Goal: Task Accomplishment & Management: Complete application form

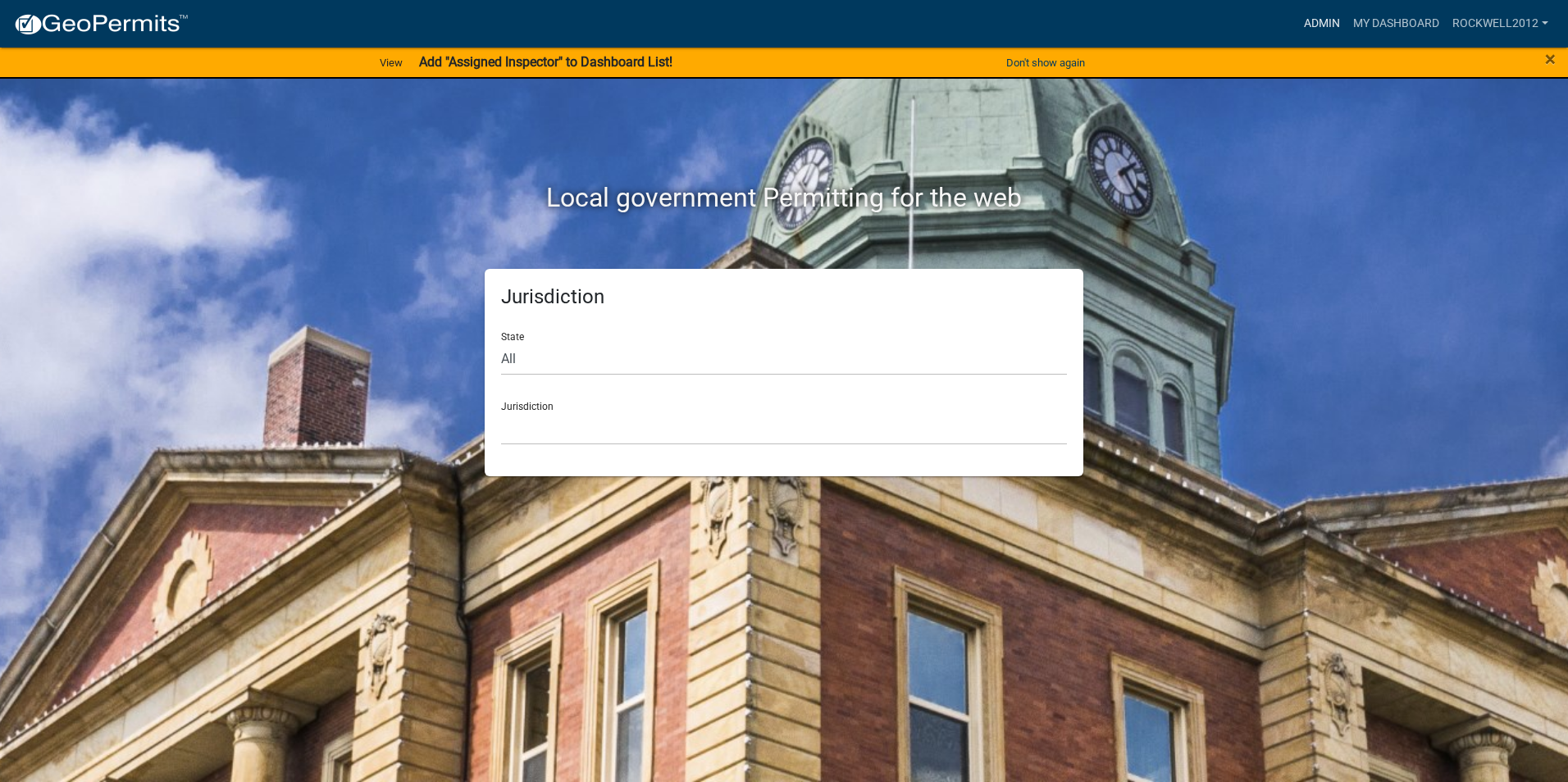
click at [1329, 16] on link "Admin" at bounding box center [1322, 24] width 49 height 31
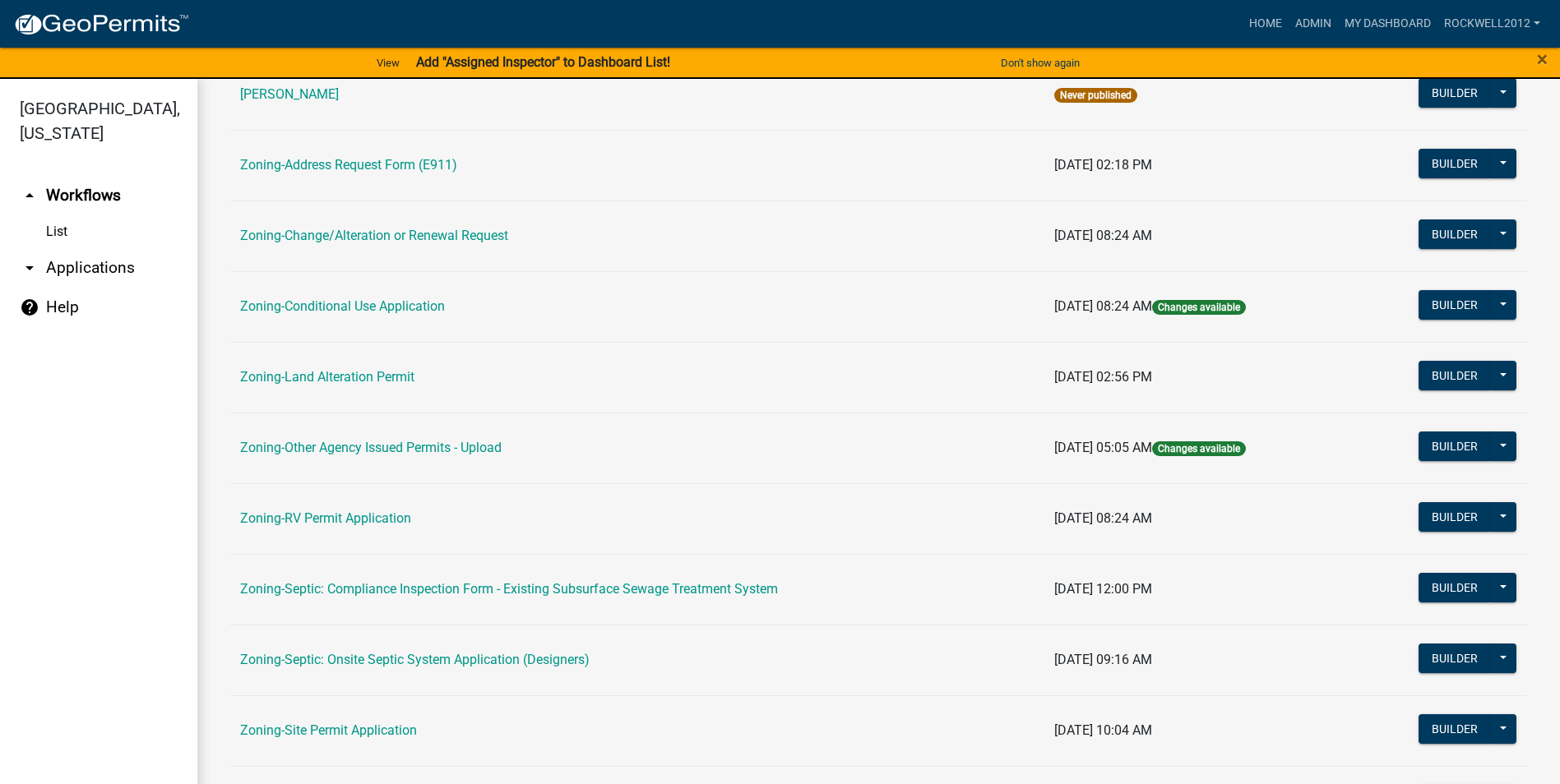
scroll to position [329, 0]
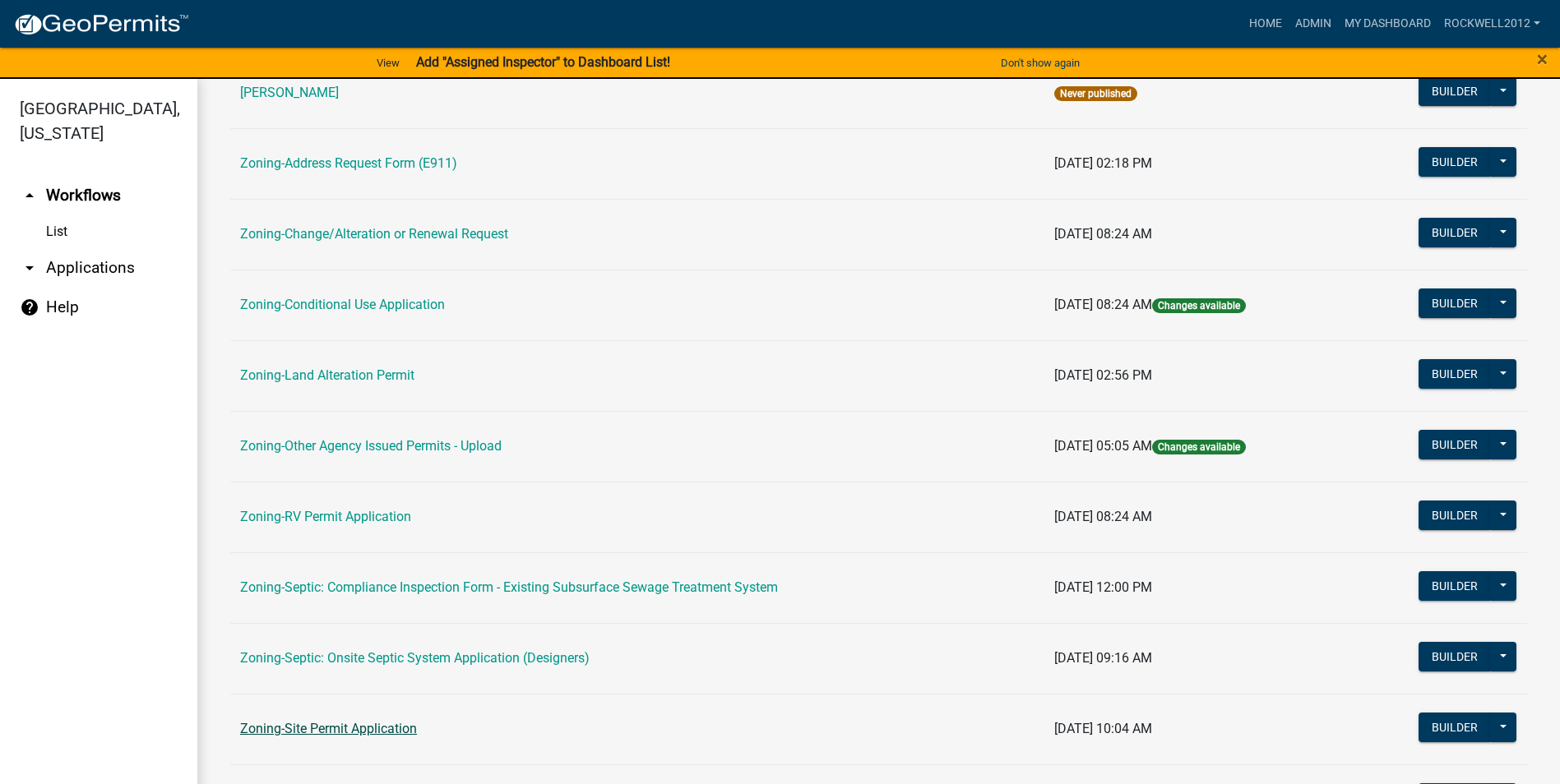
click at [329, 721] on link "Zoning-Site Permit Application" at bounding box center [328, 729] width 177 height 16
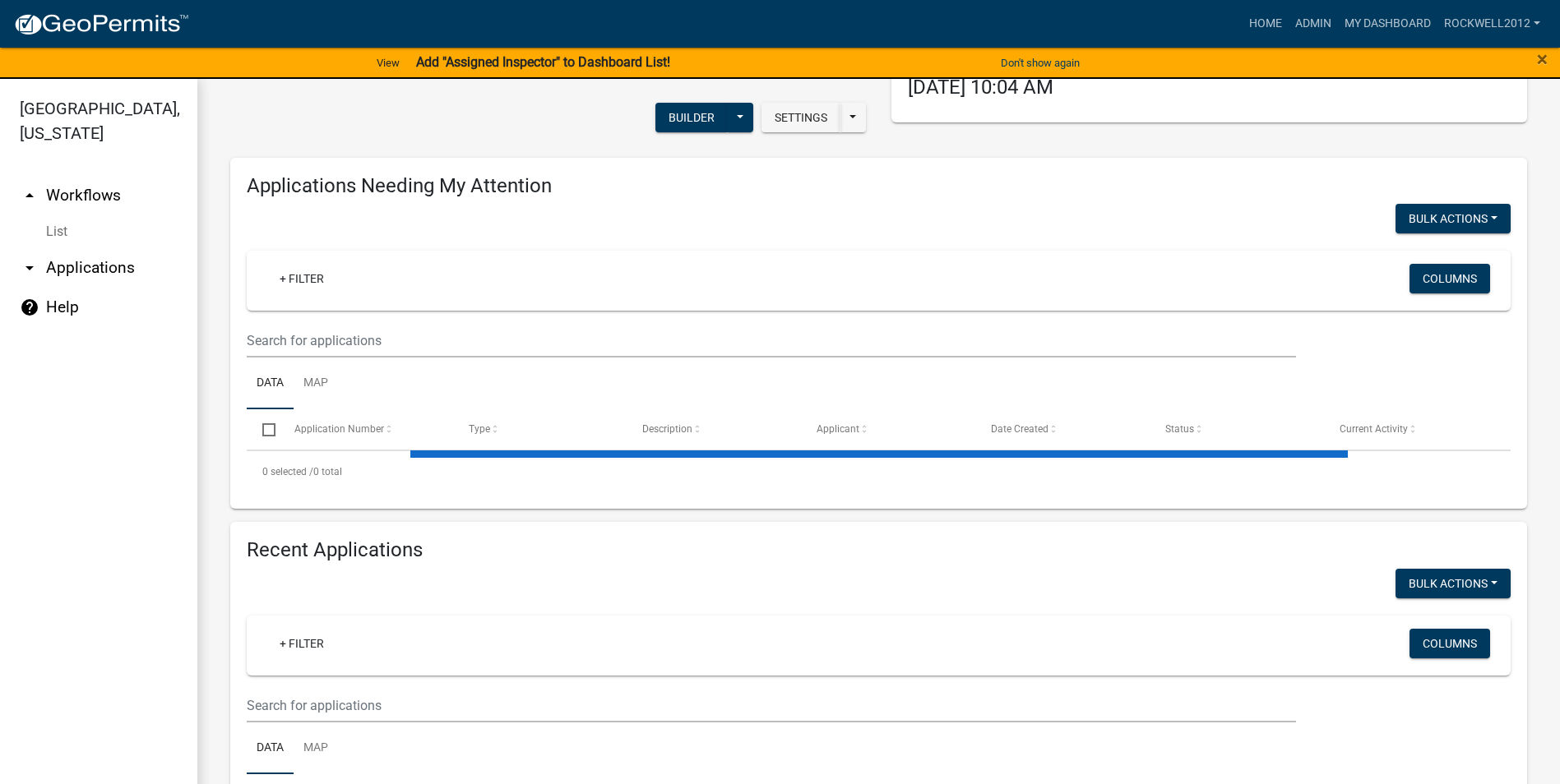
scroll to position [247, 0]
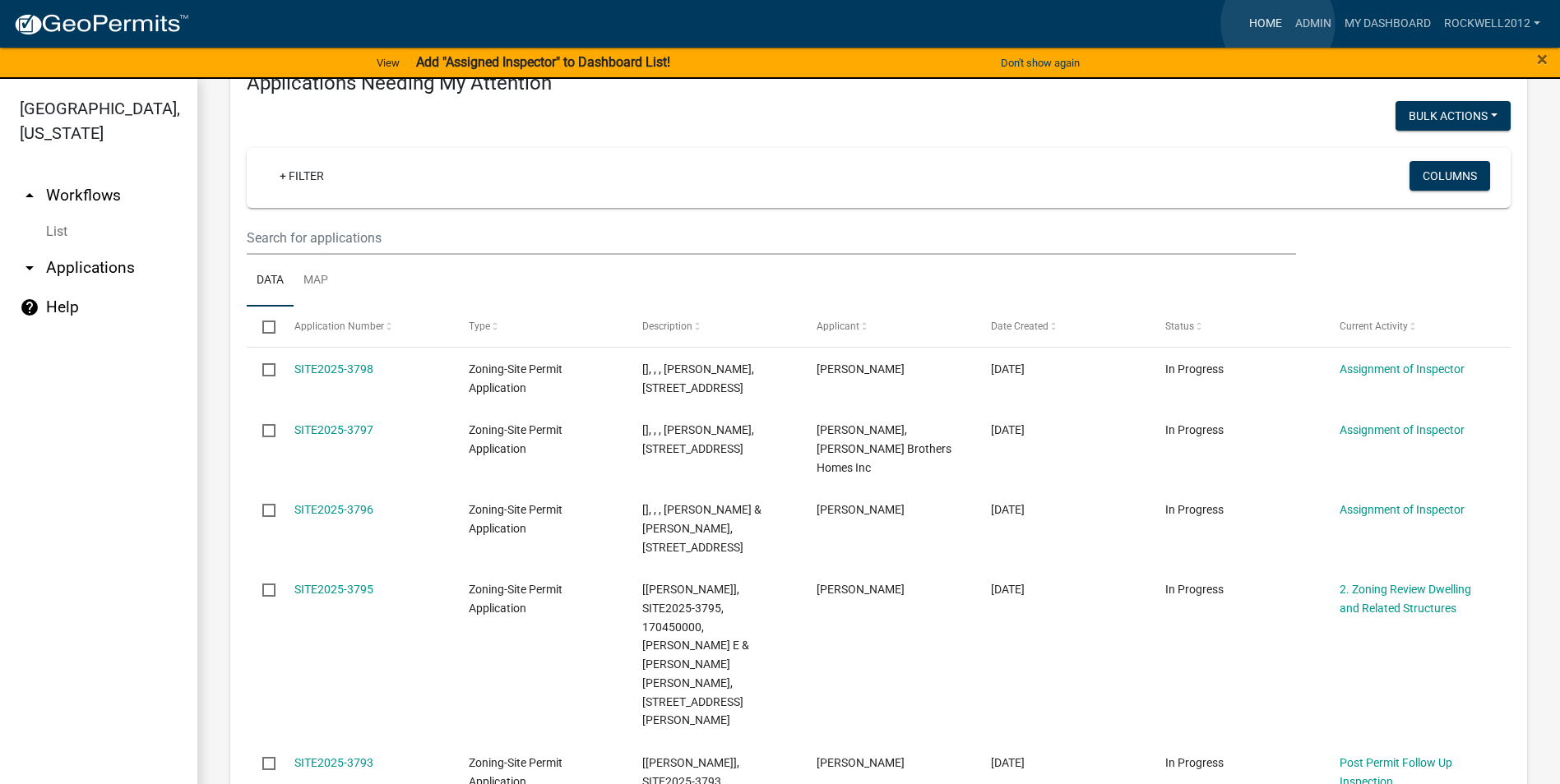
click at [1278, 24] on link "Home" at bounding box center [1265, 24] width 46 height 31
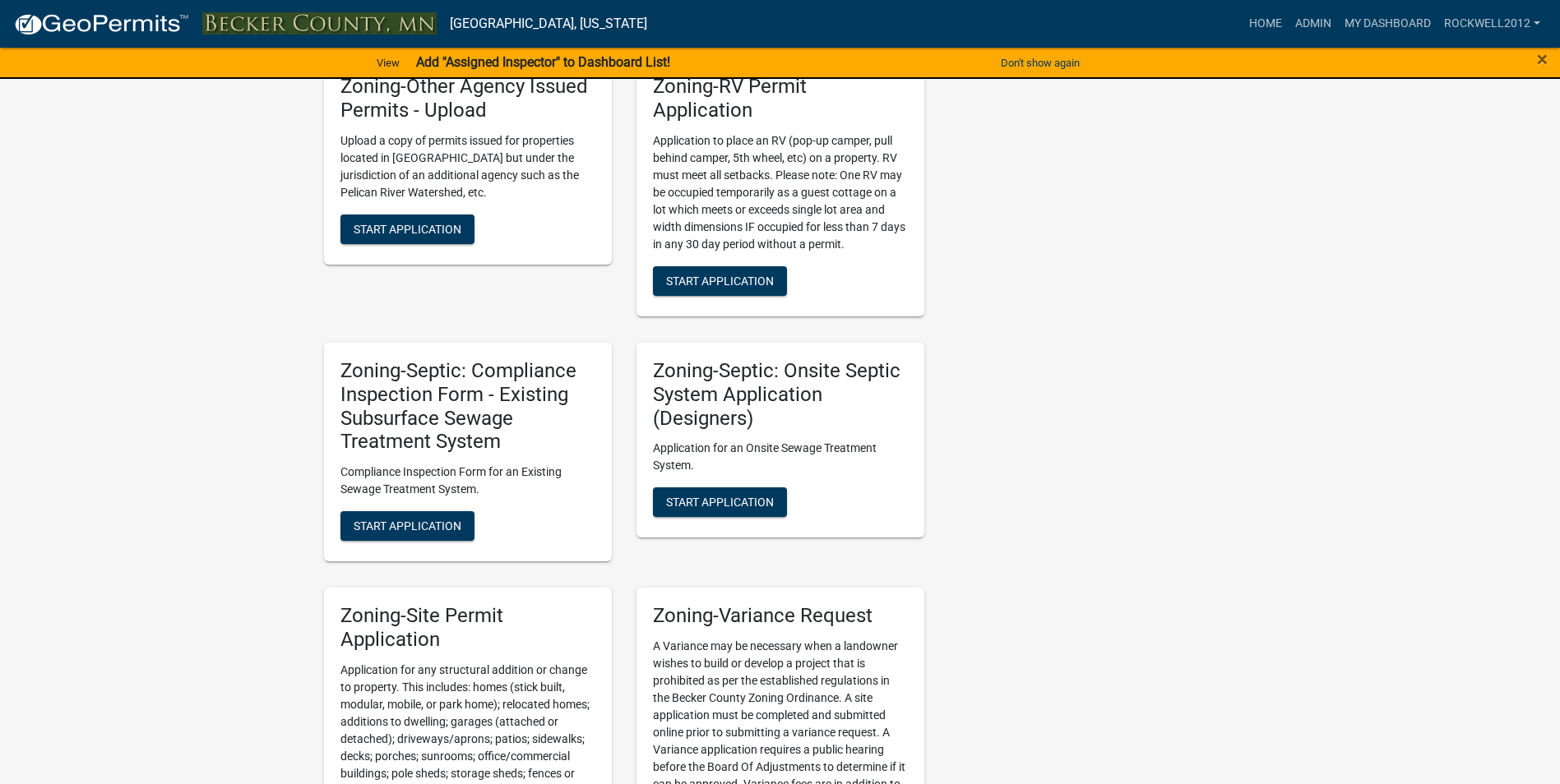
scroll to position [1397, 0]
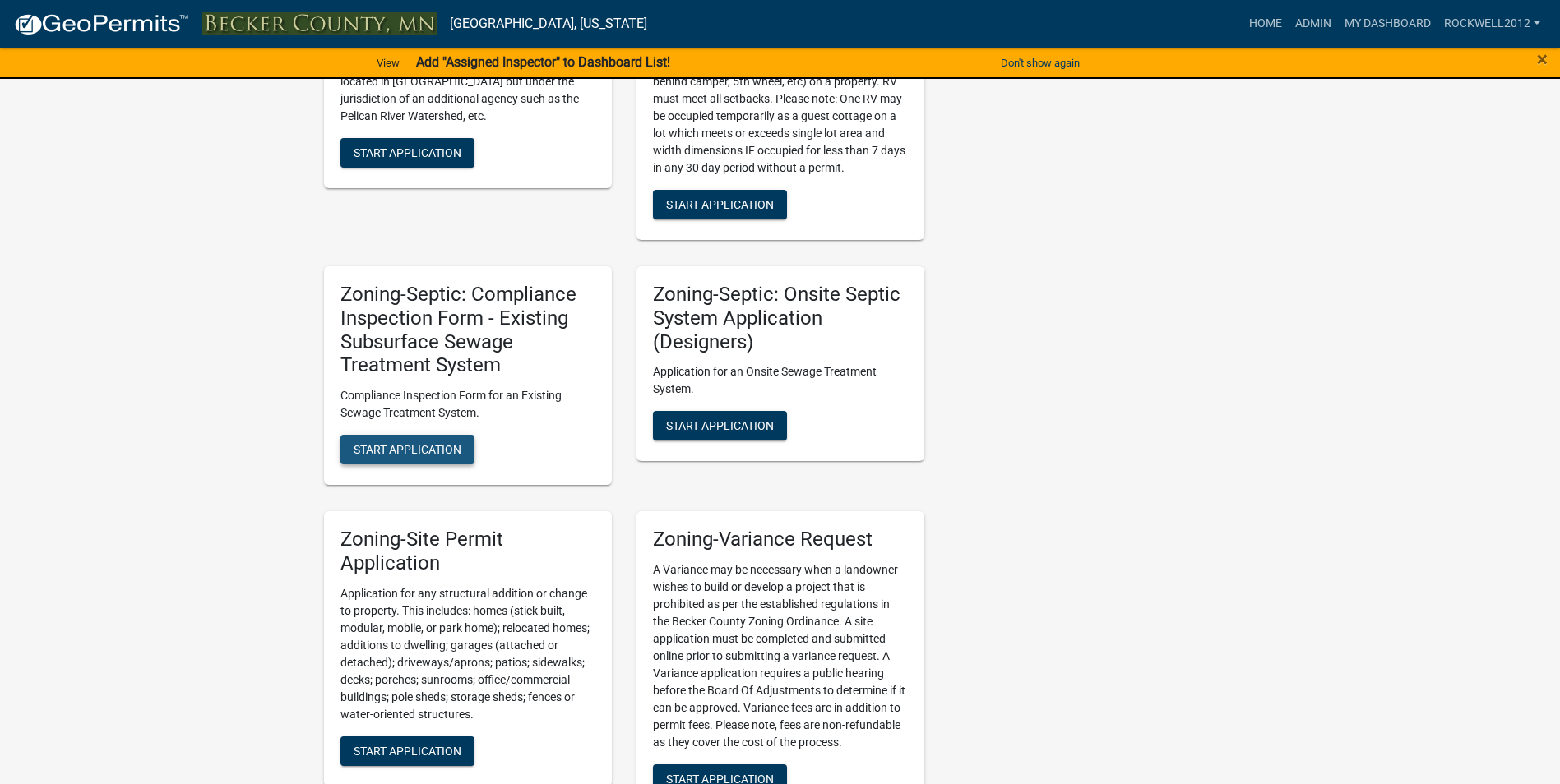
click at [386, 446] on span "Start Application" at bounding box center [407, 449] width 108 height 13
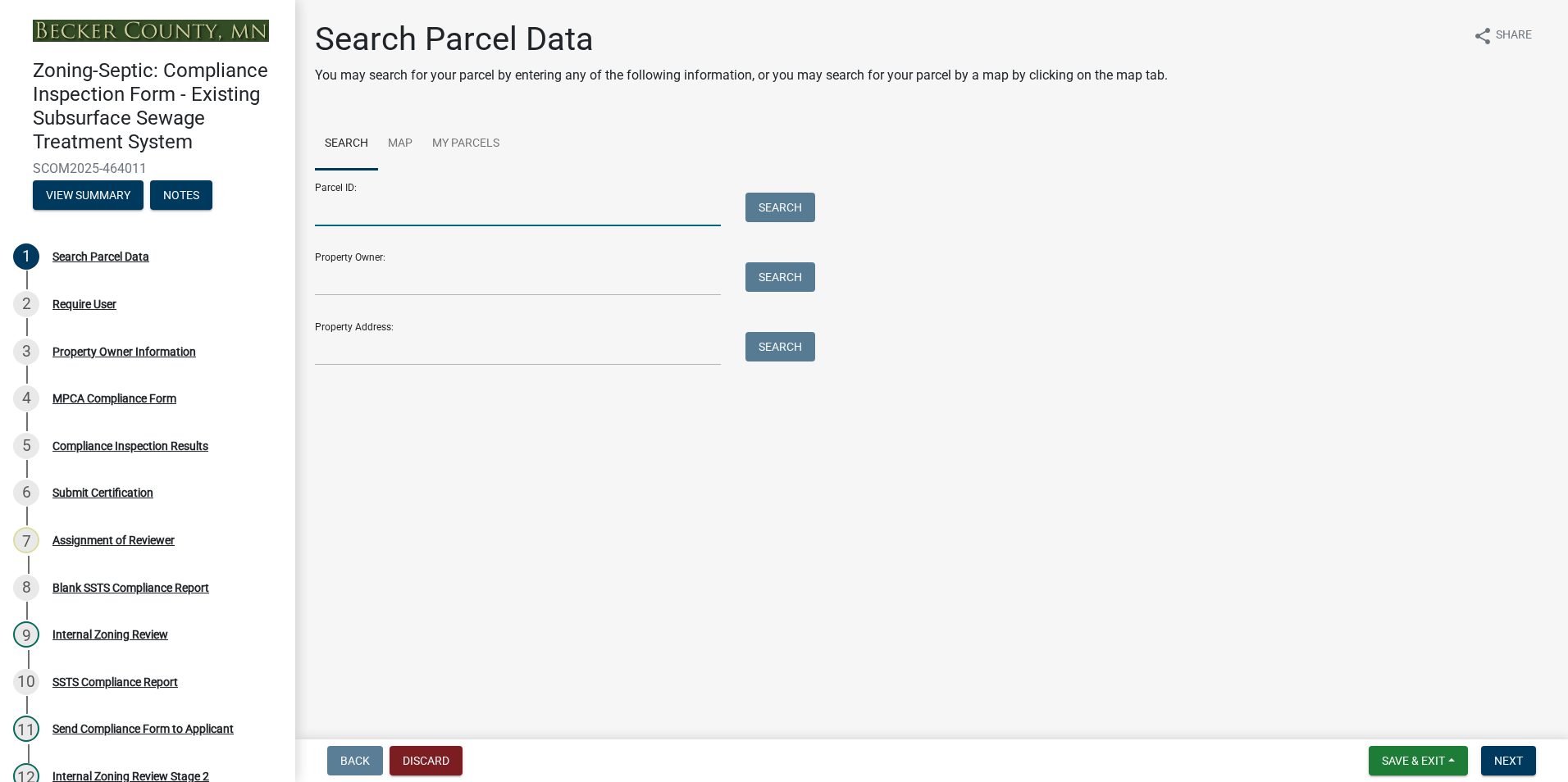
click at [352, 208] on input "Parcel ID:" at bounding box center [518, 209] width 406 height 34
type input "280289000"
click at [793, 203] on button "Search" at bounding box center [780, 208] width 70 height 29
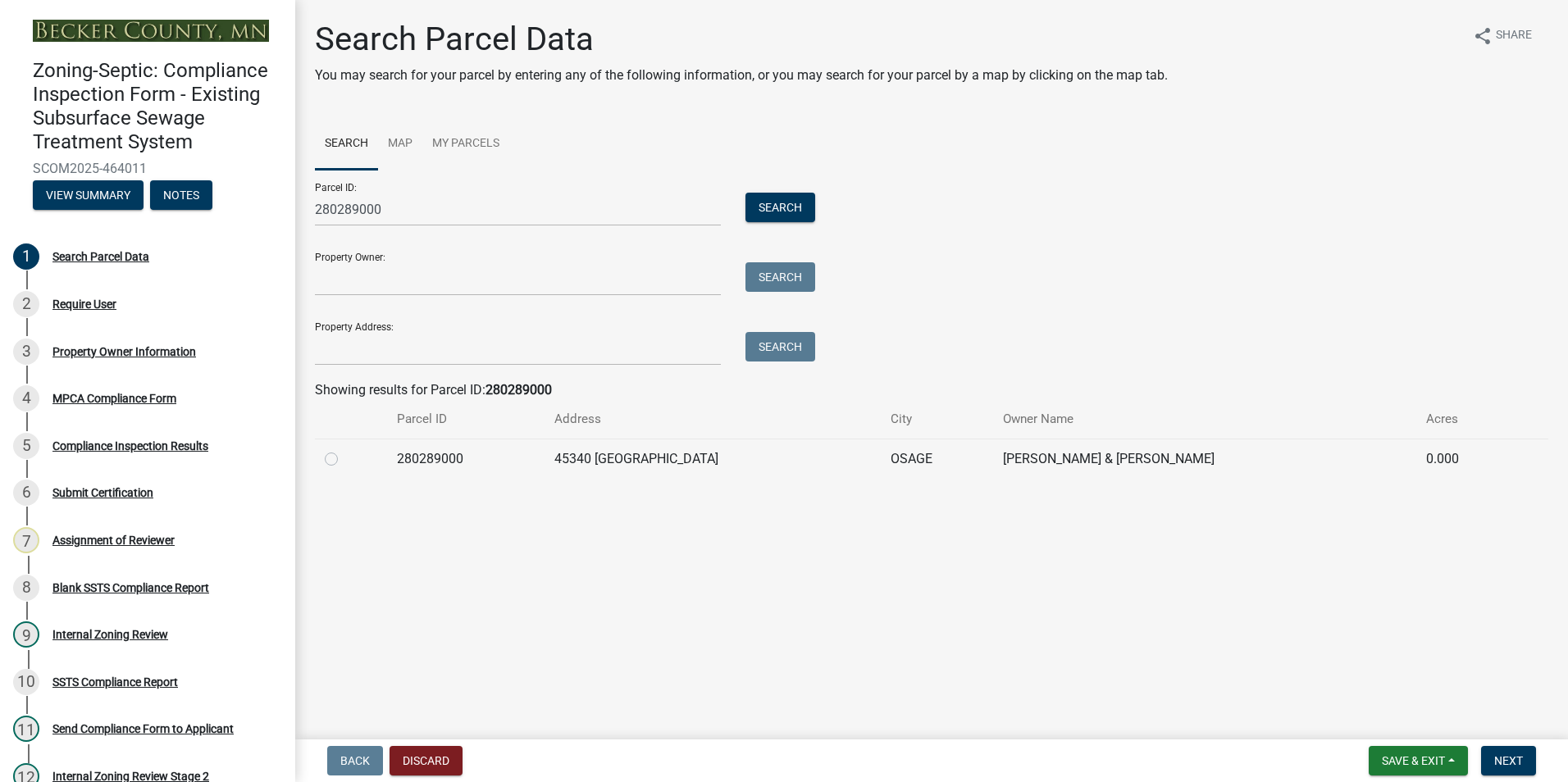
click at [345, 450] on label at bounding box center [345, 450] width 0 height 0
click at [345, 460] on input "radio" at bounding box center [350, 455] width 10 height 10
radio input "true"
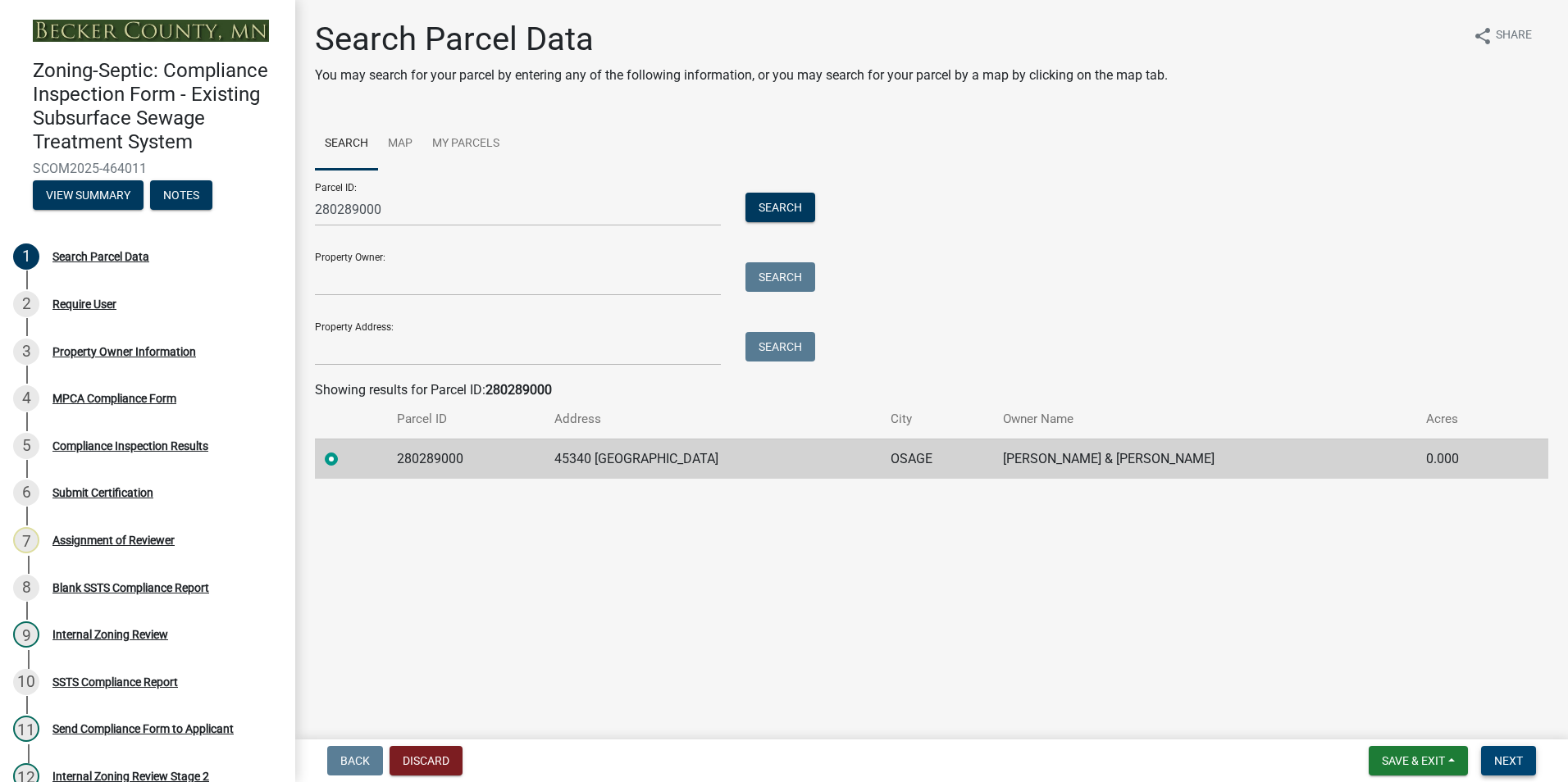
click at [1510, 758] on span "Next" at bounding box center [1508, 760] width 28 height 13
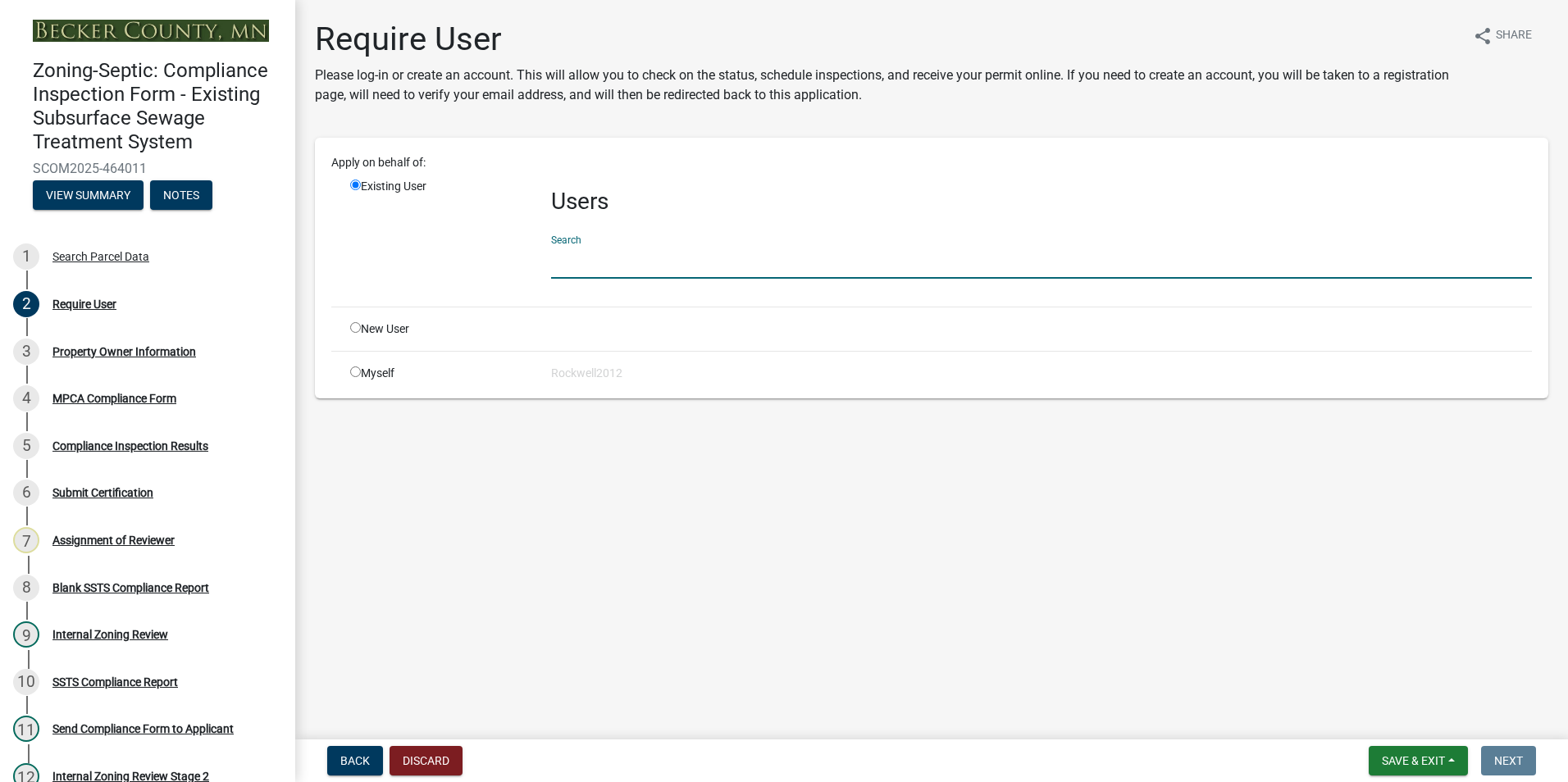
click at [602, 269] on input "text" at bounding box center [1042, 262] width 980 height 34
type input "apply"
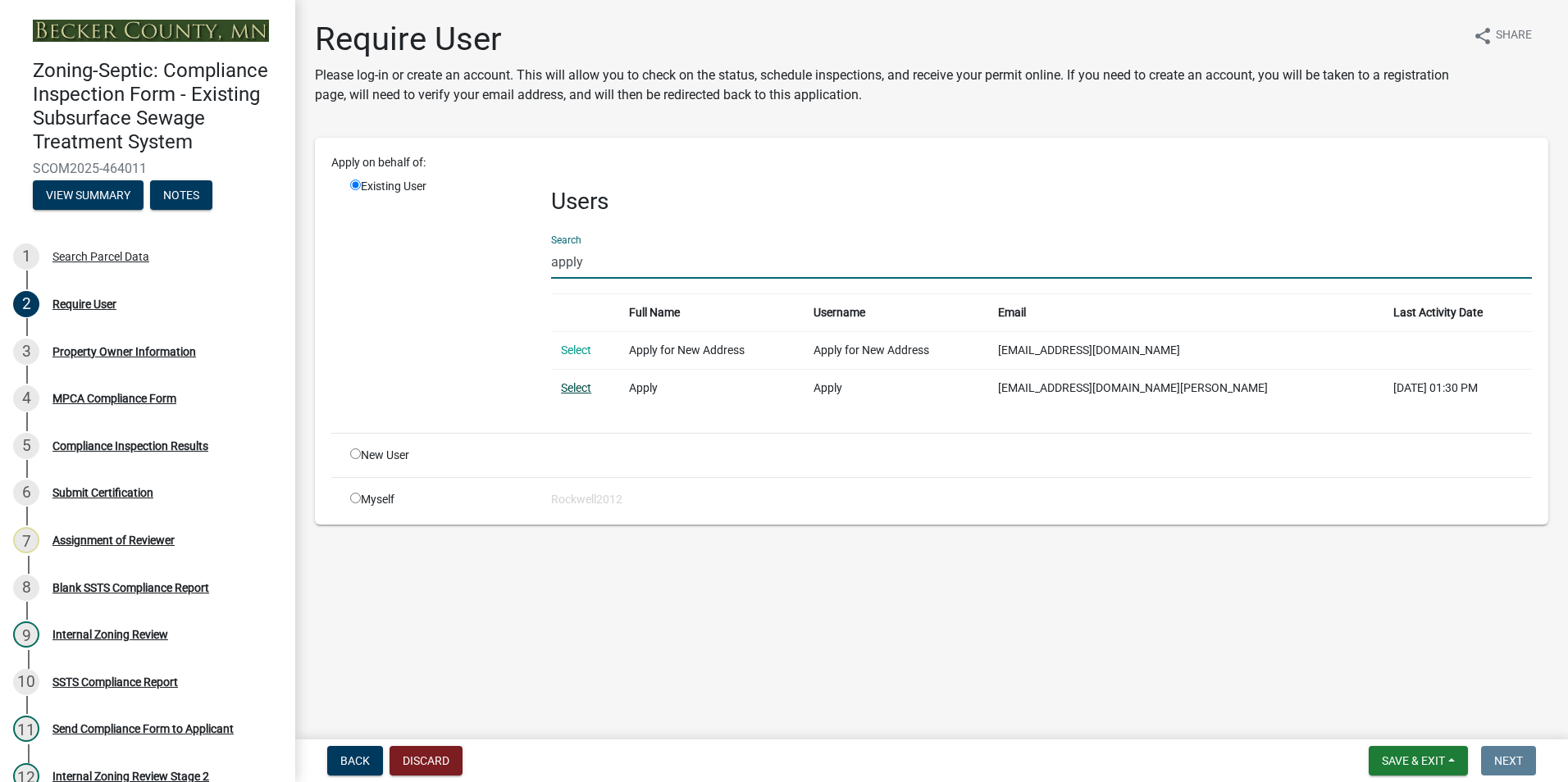
click at [575, 383] on link "Select" at bounding box center [576, 388] width 30 height 13
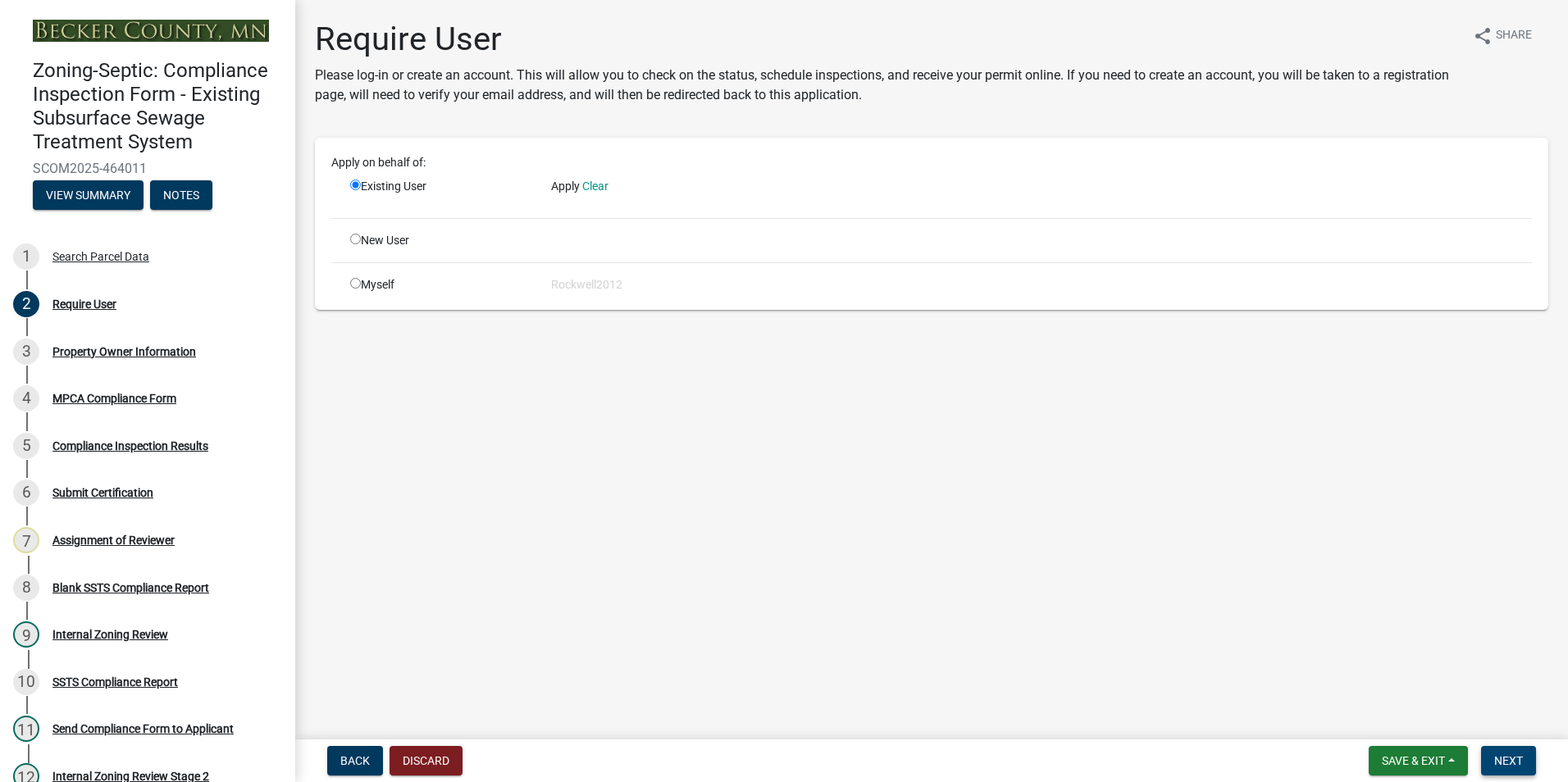
click at [1515, 751] on button "Next" at bounding box center [1509, 760] width 55 height 29
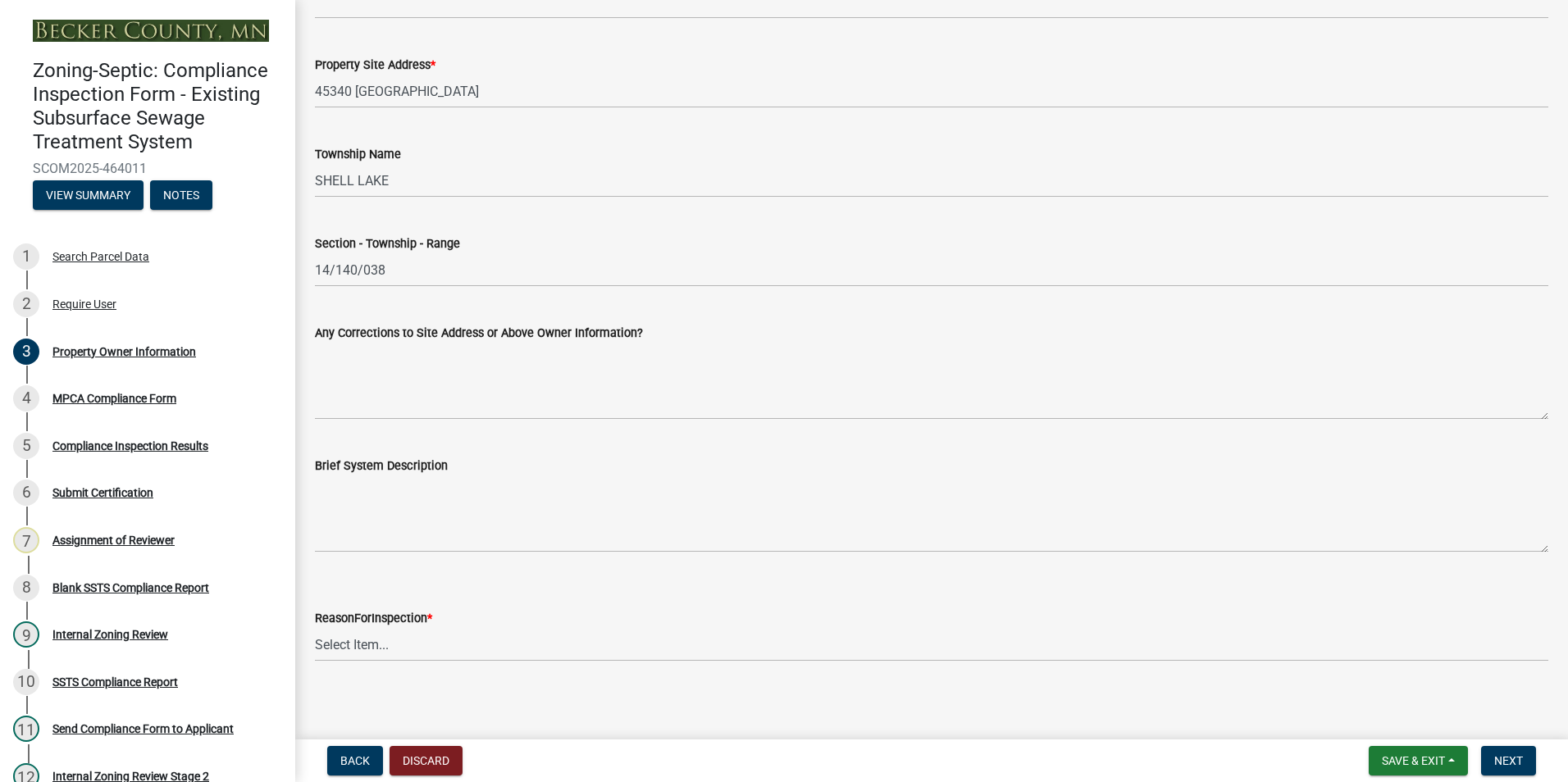
scroll to position [739, 0]
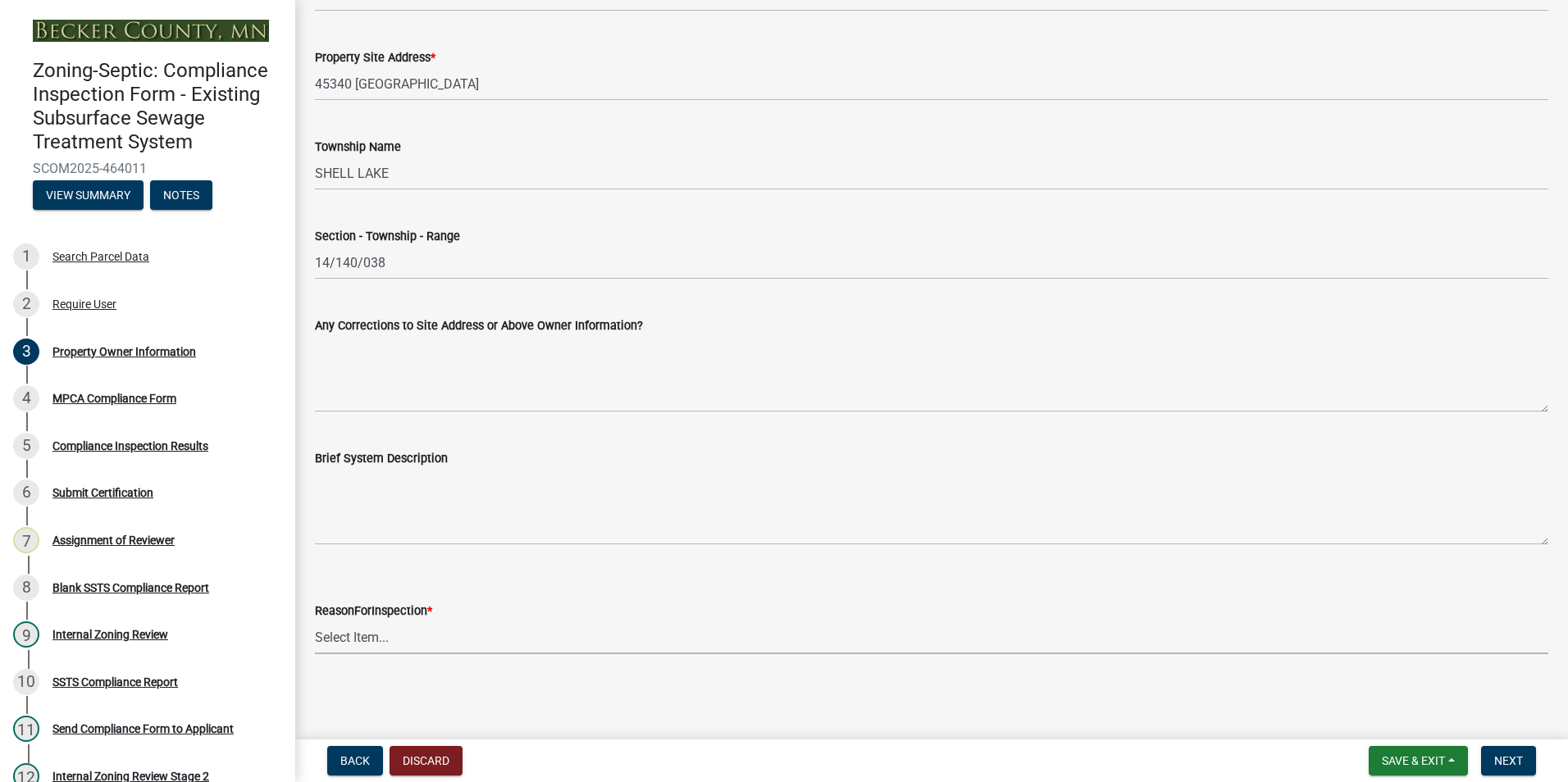
click at [350, 630] on select "Select Item... Property Sale Lake Study Required for Permit Other" at bounding box center [932, 637] width 1234 height 34
click at [315, 621] on select "Select Item... Property Sale Lake Study Required for Permit Other" at bounding box center [932, 637] width 1234 height 34
select select "d6fd99ce-8a43-4bcf-938d-761da4bf36de"
click at [1500, 765] on span "Next" at bounding box center [1508, 760] width 28 height 13
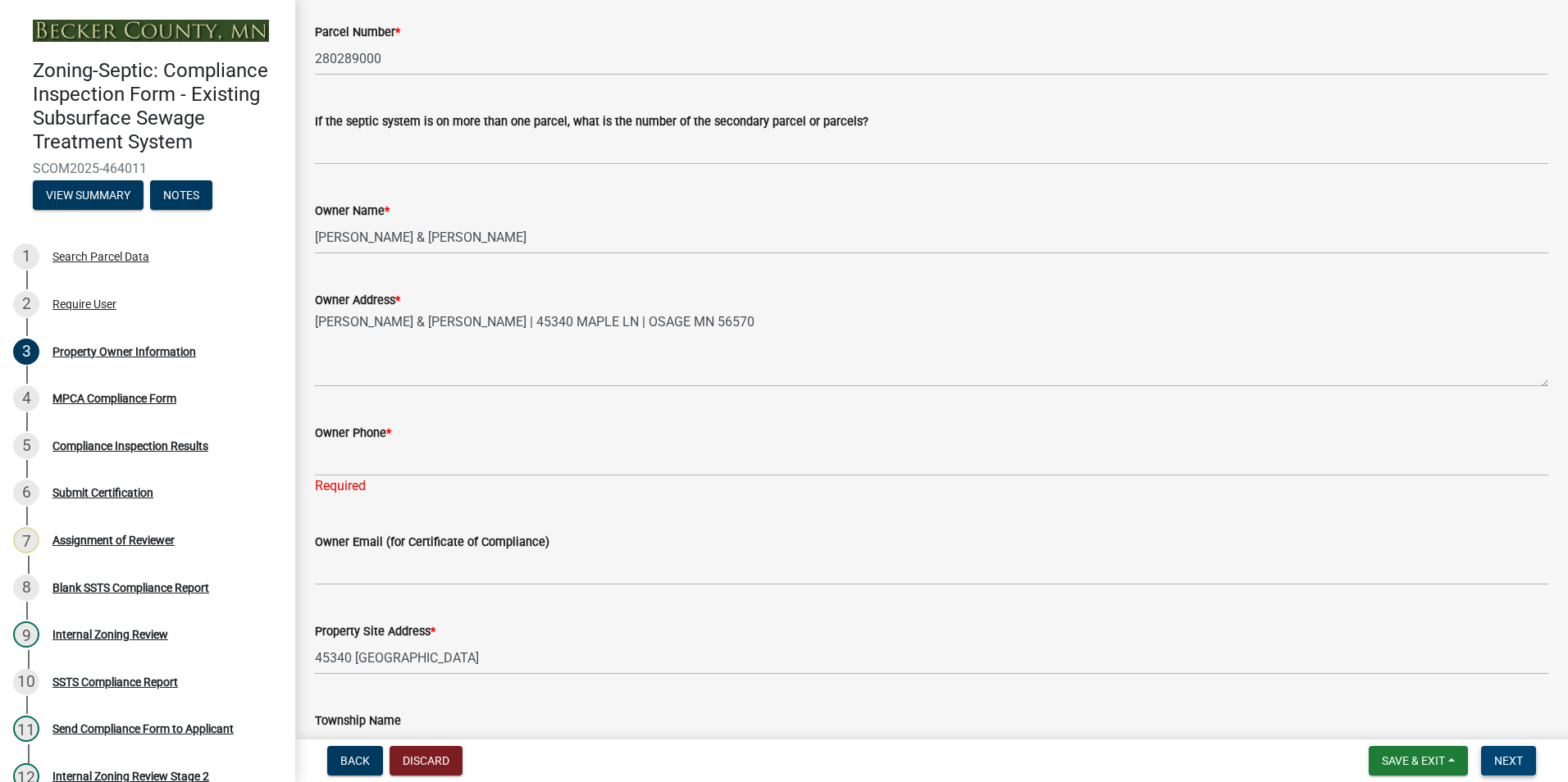
scroll to position [0, 0]
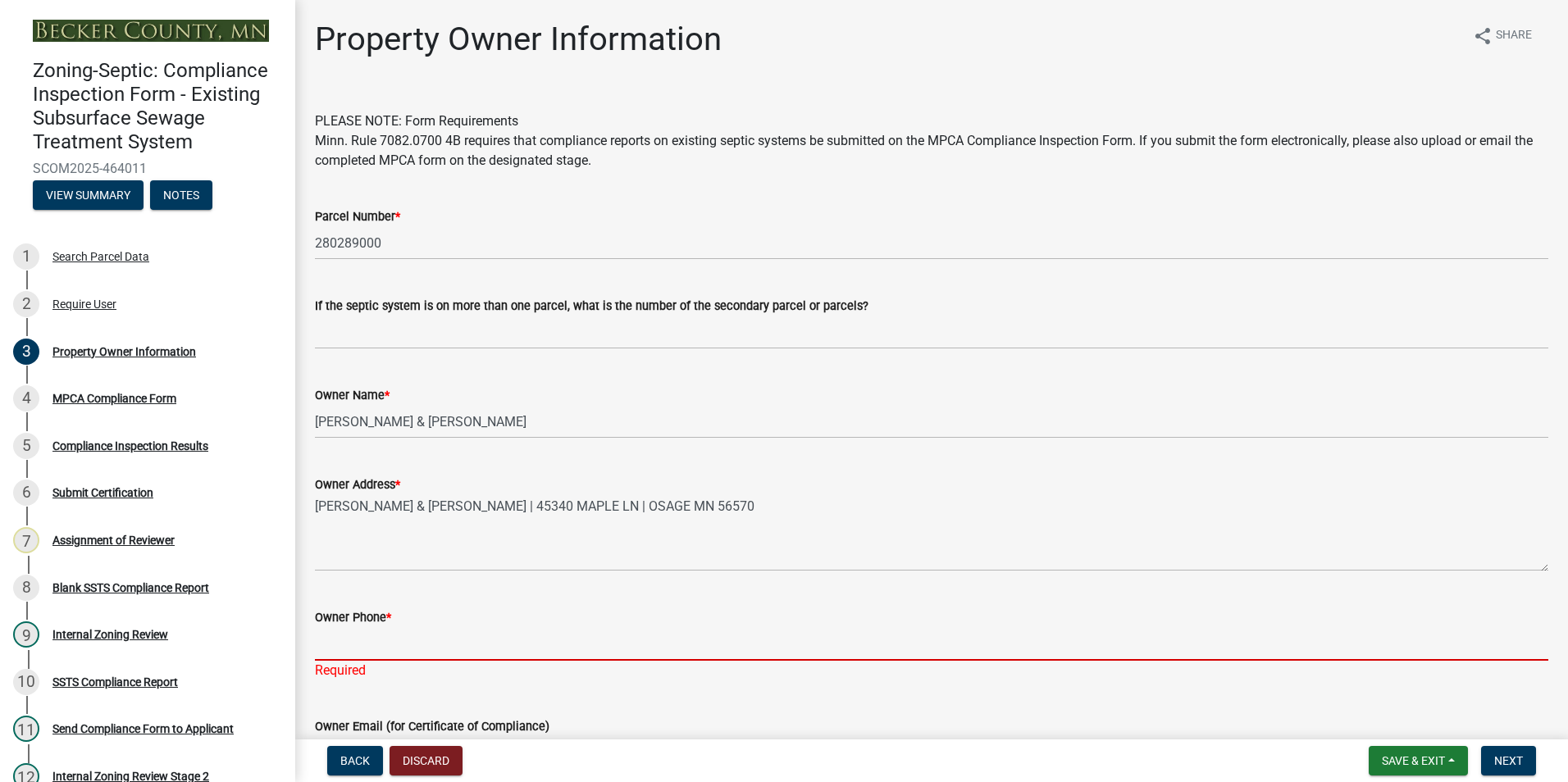
click at [337, 642] on input "Owner Phone *" at bounding box center [932, 643] width 1234 height 34
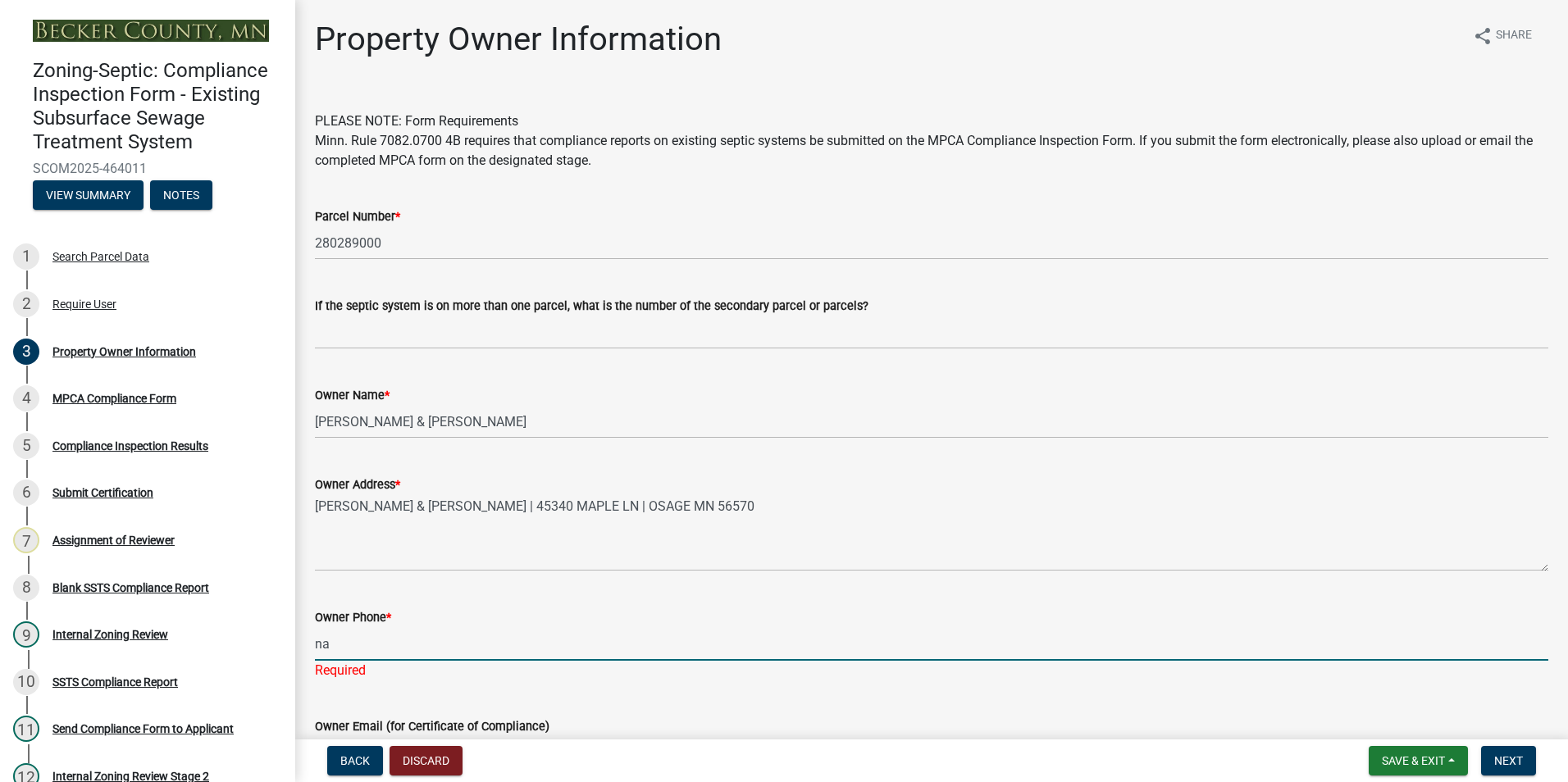
type input "na"
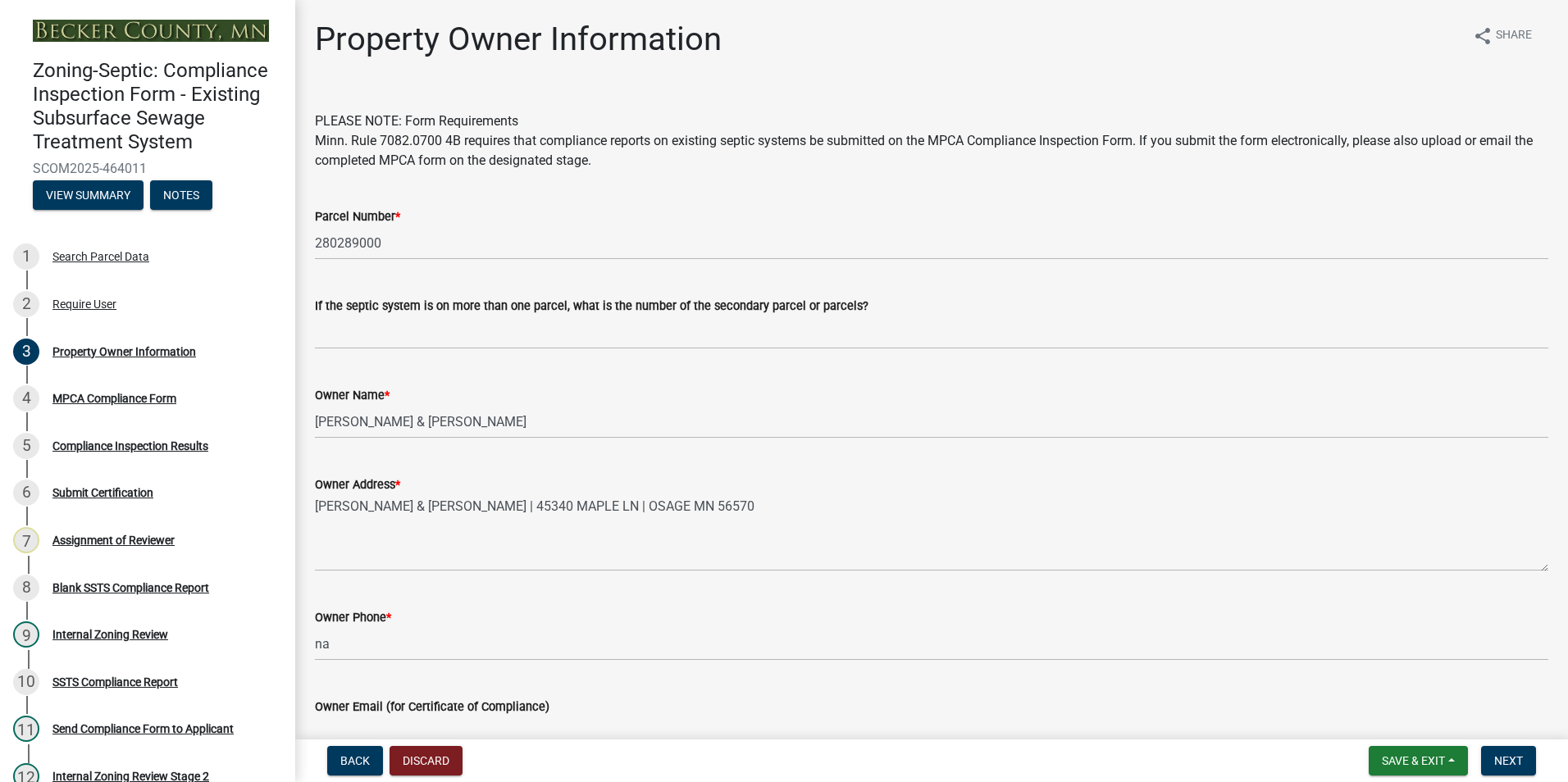
click at [512, 583] on wm-data-entity-input "Owner Address * BRADLEY J & SUSAN M NEUBAUER | 45340 MAPLE LN | OSAGE MN 56570" at bounding box center [932, 518] width 1234 height 133
click at [1490, 748] on button "Next" at bounding box center [1509, 760] width 55 height 29
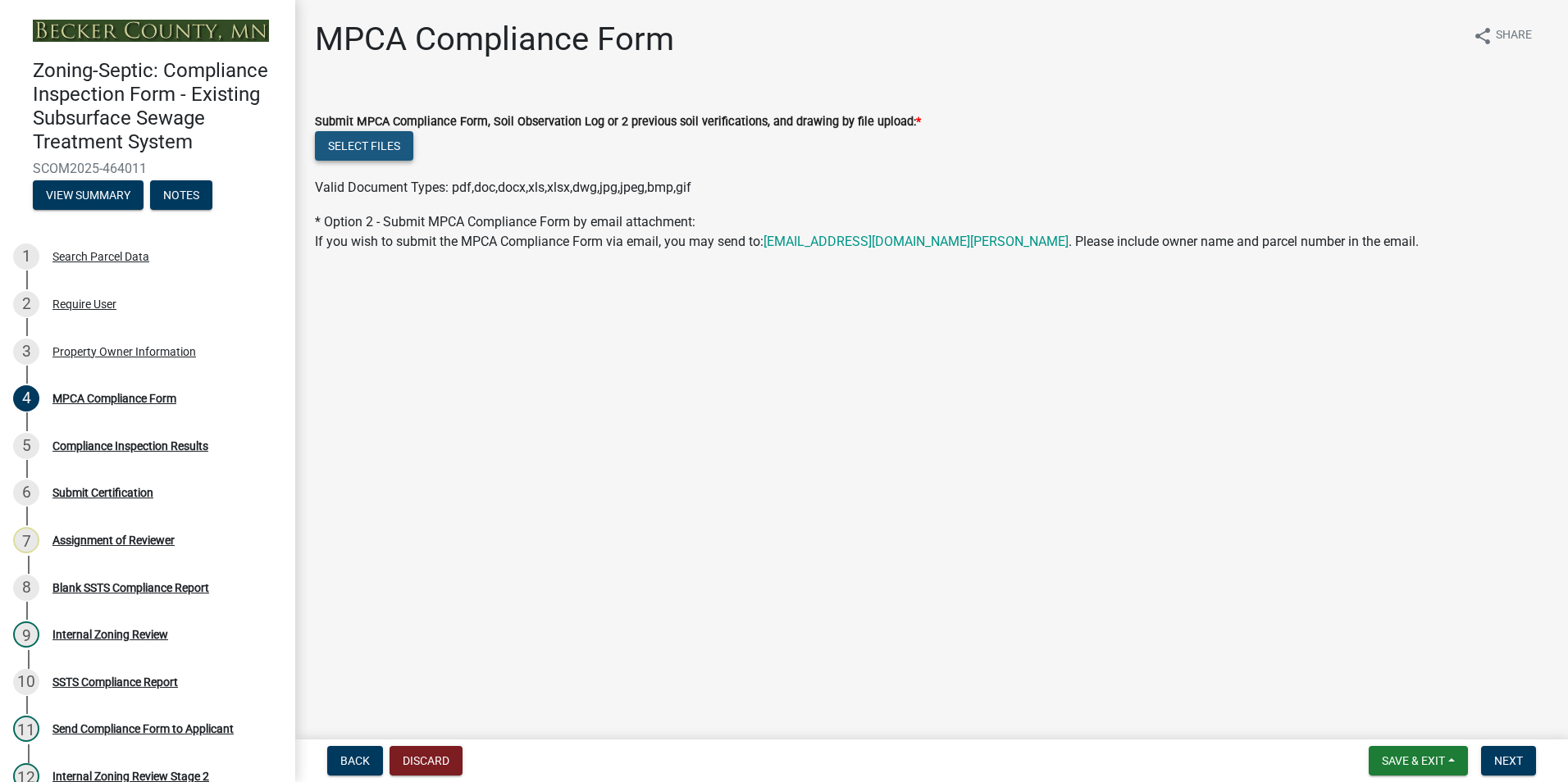
click at [377, 146] on button "Select files" at bounding box center [364, 146] width 98 height 29
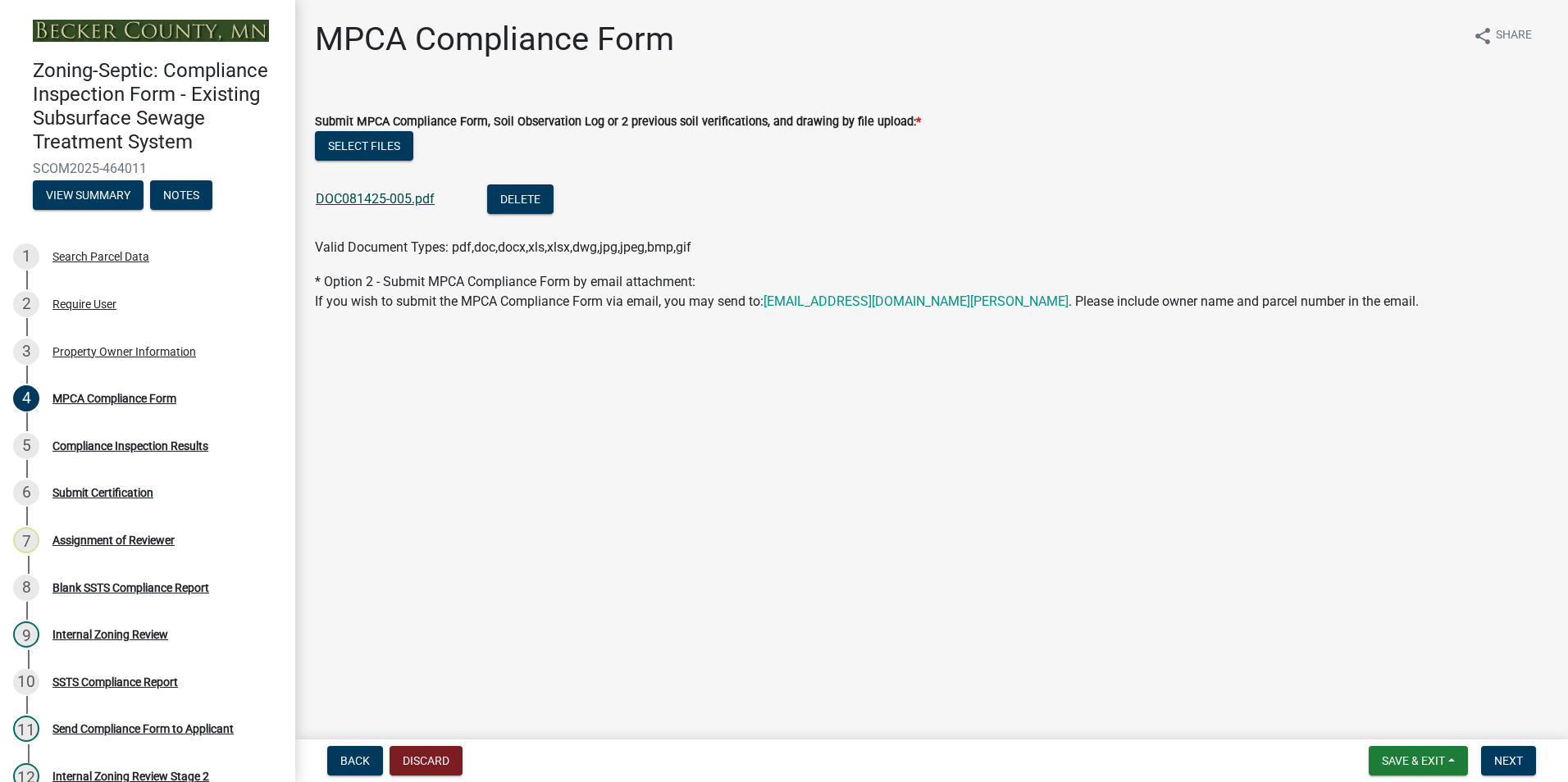
click at [377, 197] on link "DOC081425-005.pdf" at bounding box center [375, 199] width 119 height 16
click at [1515, 754] on span "Next" at bounding box center [1508, 760] width 28 height 13
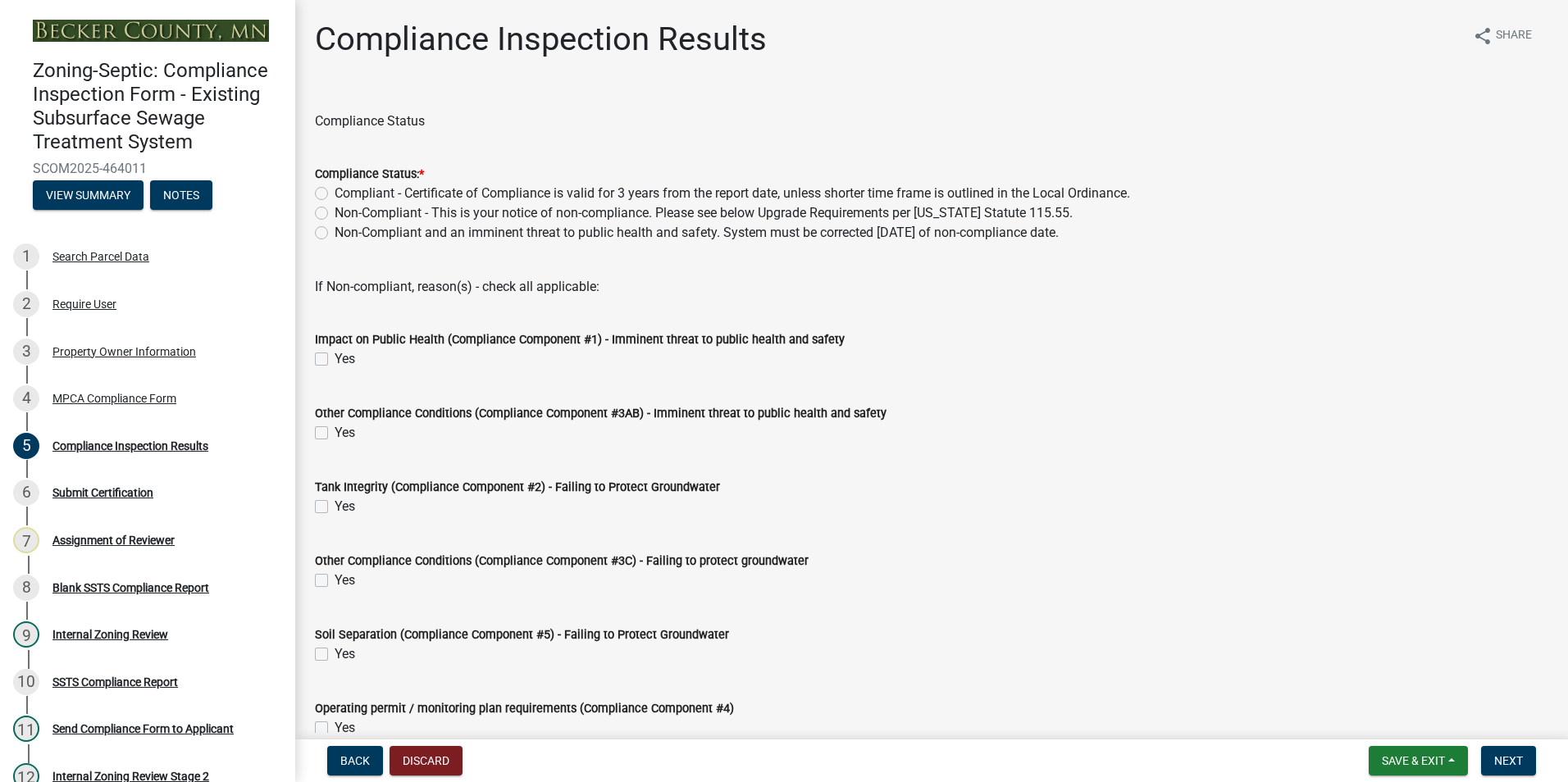
click at [334, 193] on label "Compliant - Certificate of Compliance is valid for 3 years from the report date…" at bounding box center [731, 193] width 795 height 20
click at [334, 193] on input "Compliant - Certificate of Compliance is valid for 3 years from the report date…" at bounding box center [339, 189] width 10 height 10
radio input "true"
click at [1522, 756] on span "Next" at bounding box center [1508, 760] width 28 height 13
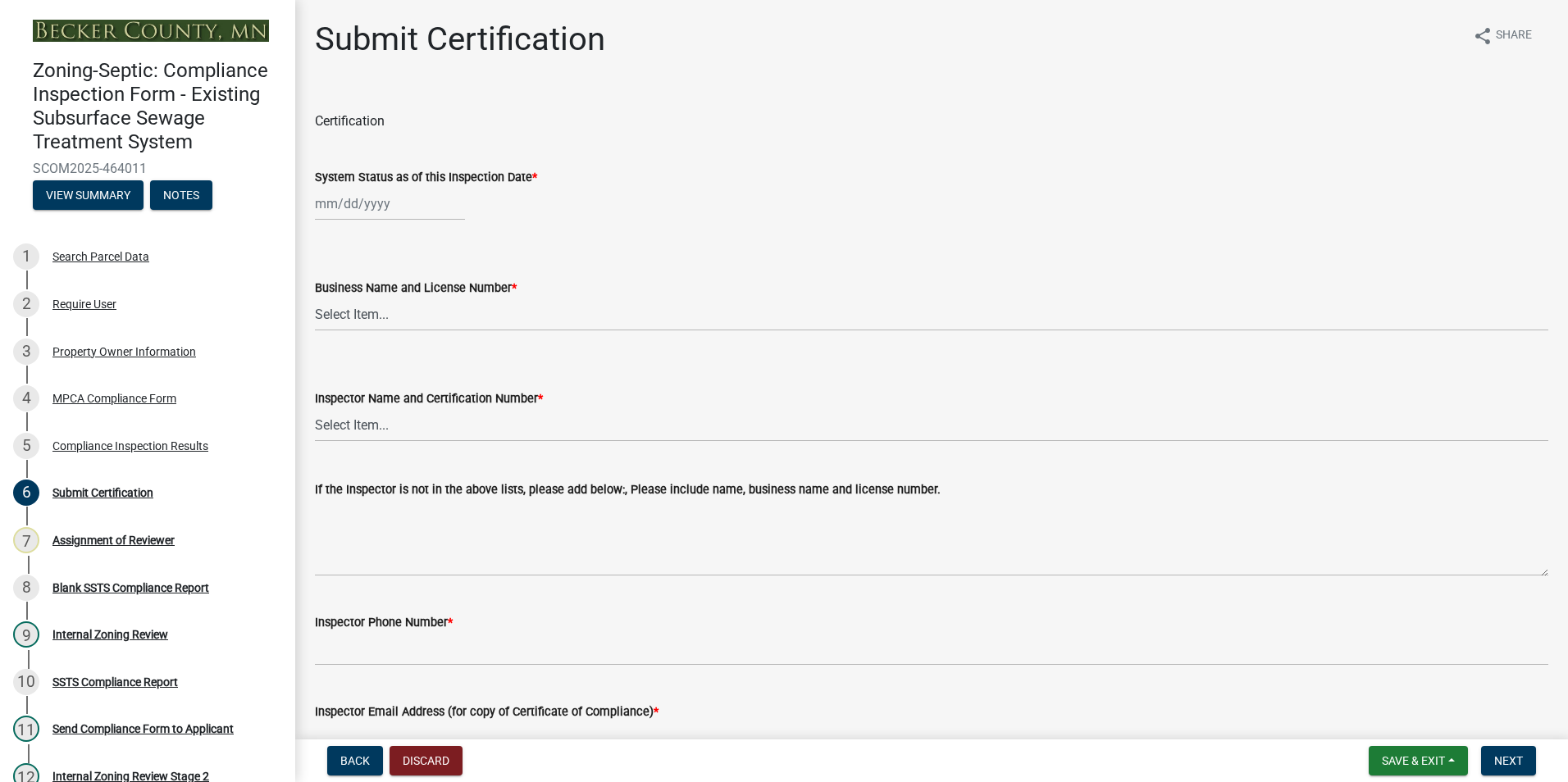
click at [364, 213] on div at bounding box center [390, 203] width 150 height 34
select select "8"
select select "2025"
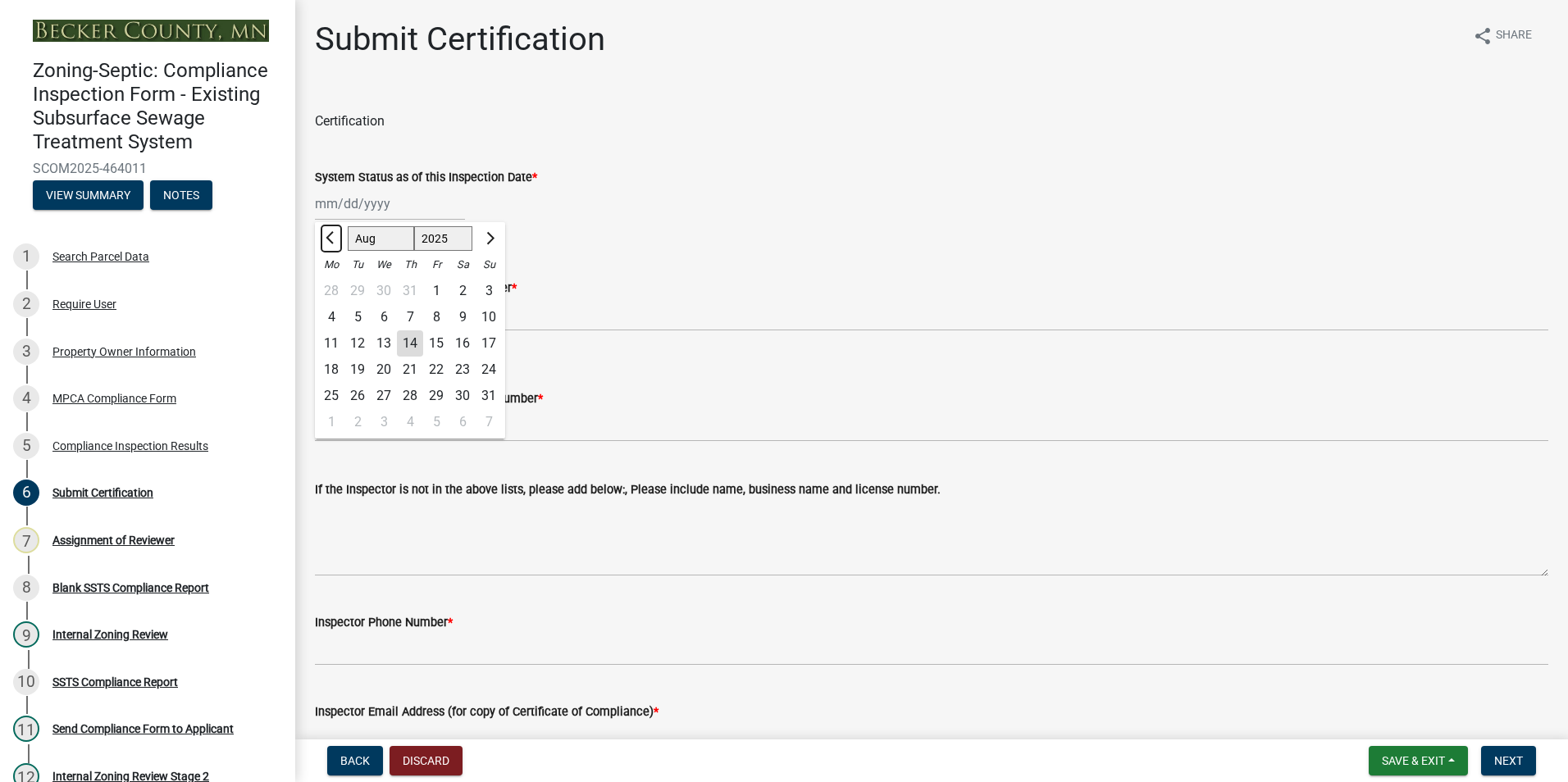
click at [331, 243] on span "Previous month" at bounding box center [332, 238] width 12 height 12
select select "7"
click at [359, 344] on div "15" at bounding box center [358, 344] width 26 height 26
type input "07/15/2025"
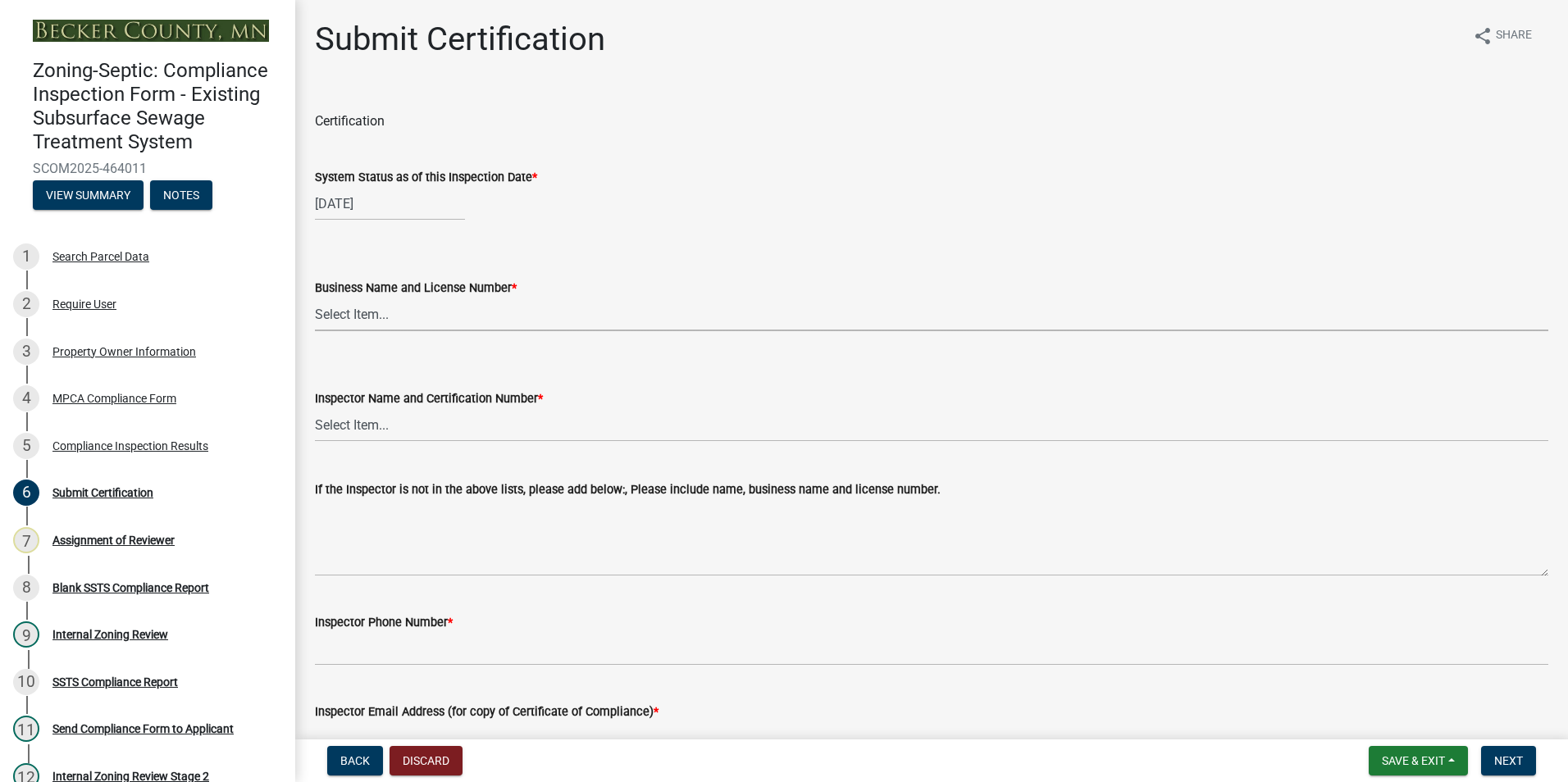
click at [358, 317] on select "Select Item... OTHER – Not listed (please add in next field and we will add to …" at bounding box center [932, 314] width 1234 height 34
click at [315, 298] on select "Select Item... OTHER – Not listed (please add in next field and we will add to …" at bounding box center [932, 314] width 1234 height 34
select select "36a3fc21-eefc-4efb-af84-a7a45b4acb09"
click at [361, 425] on select "Select Item... OTHER – Not listed (please add in next field and we will add to …" at bounding box center [932, 425] width 1234 height 34
click at [315, 408] on select "Select Item... OTHER – Not listed (please add in next field and we will add to …" at bounding box center [932, 425] width 1234 height 34
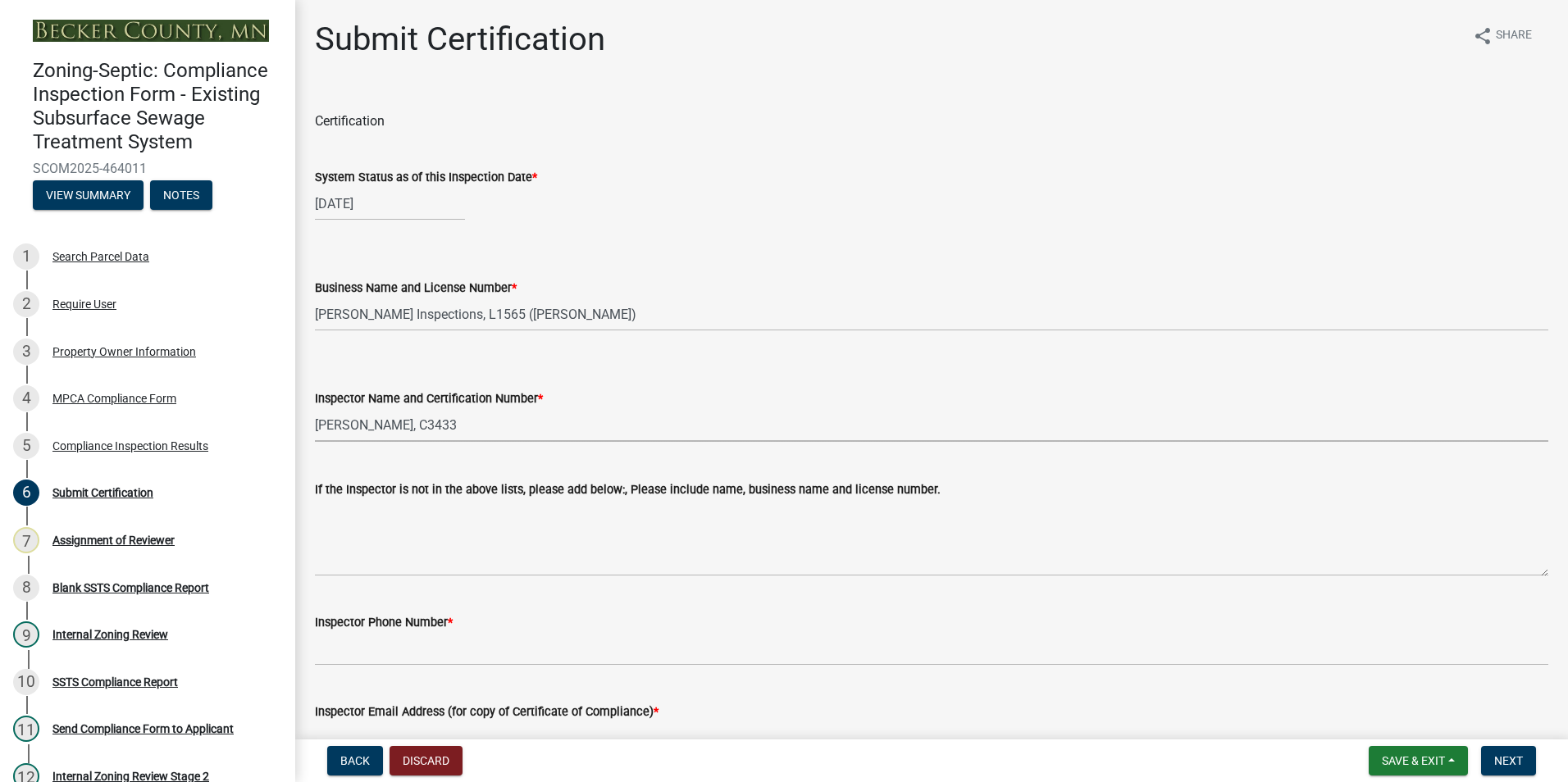
select select "075128f1-442e-439c-bfab-4022f42f8470"
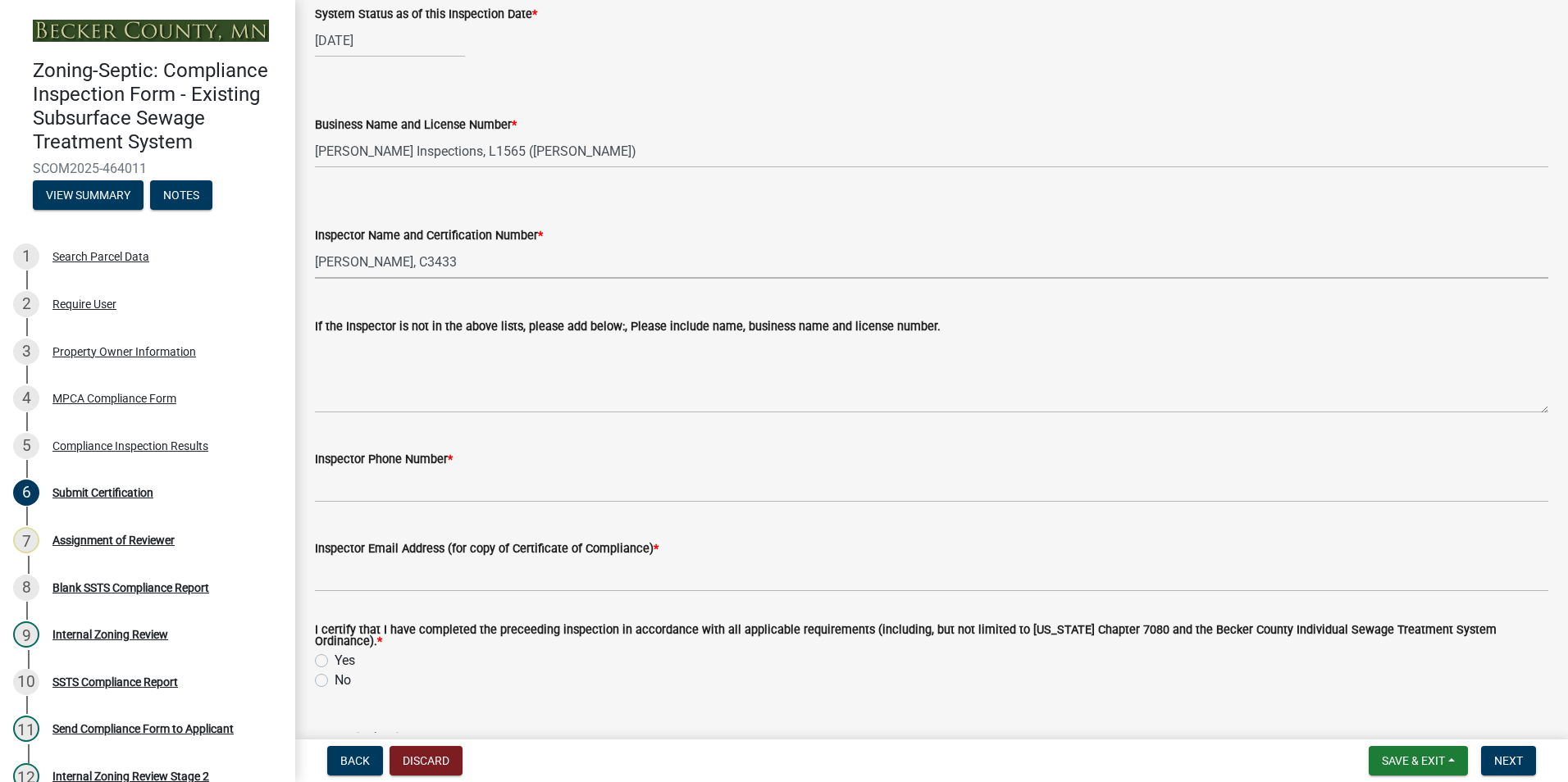
scroll to position [164, 0]
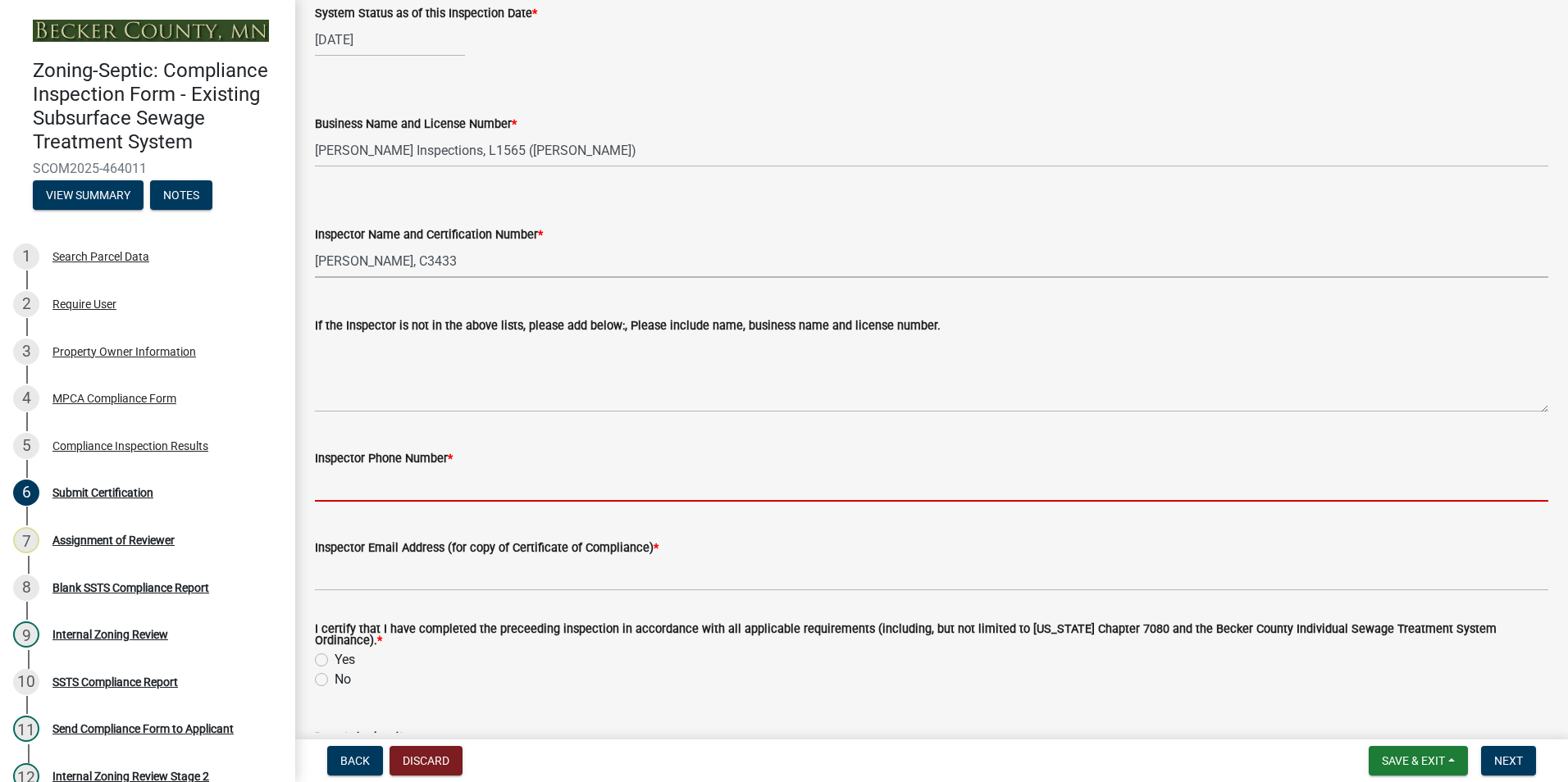
click at [346, 487] on input "Inspector Phone Number *" at bounding box center [932, 485] width 1234 height 34
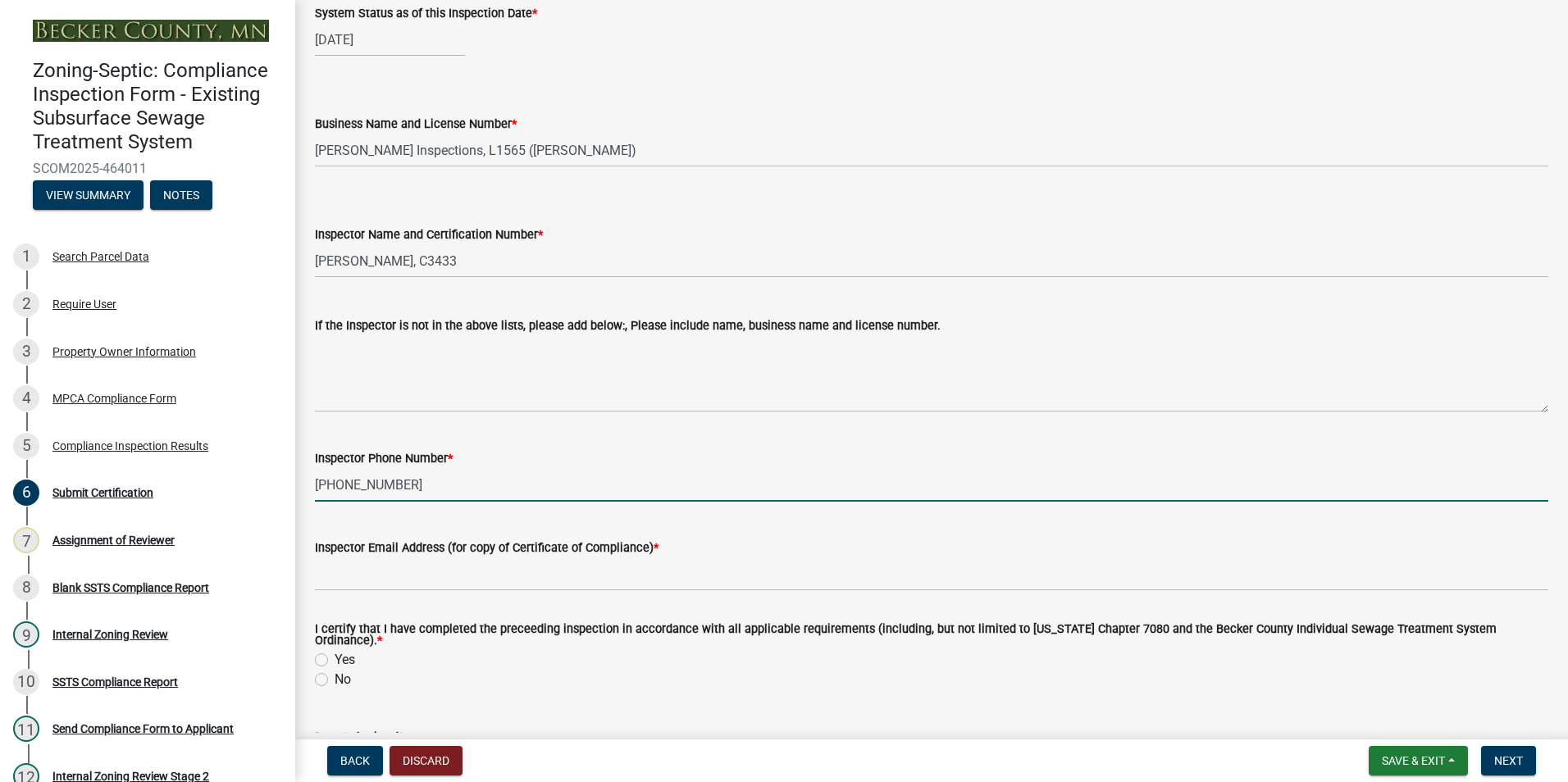
type input "218-255-1722"
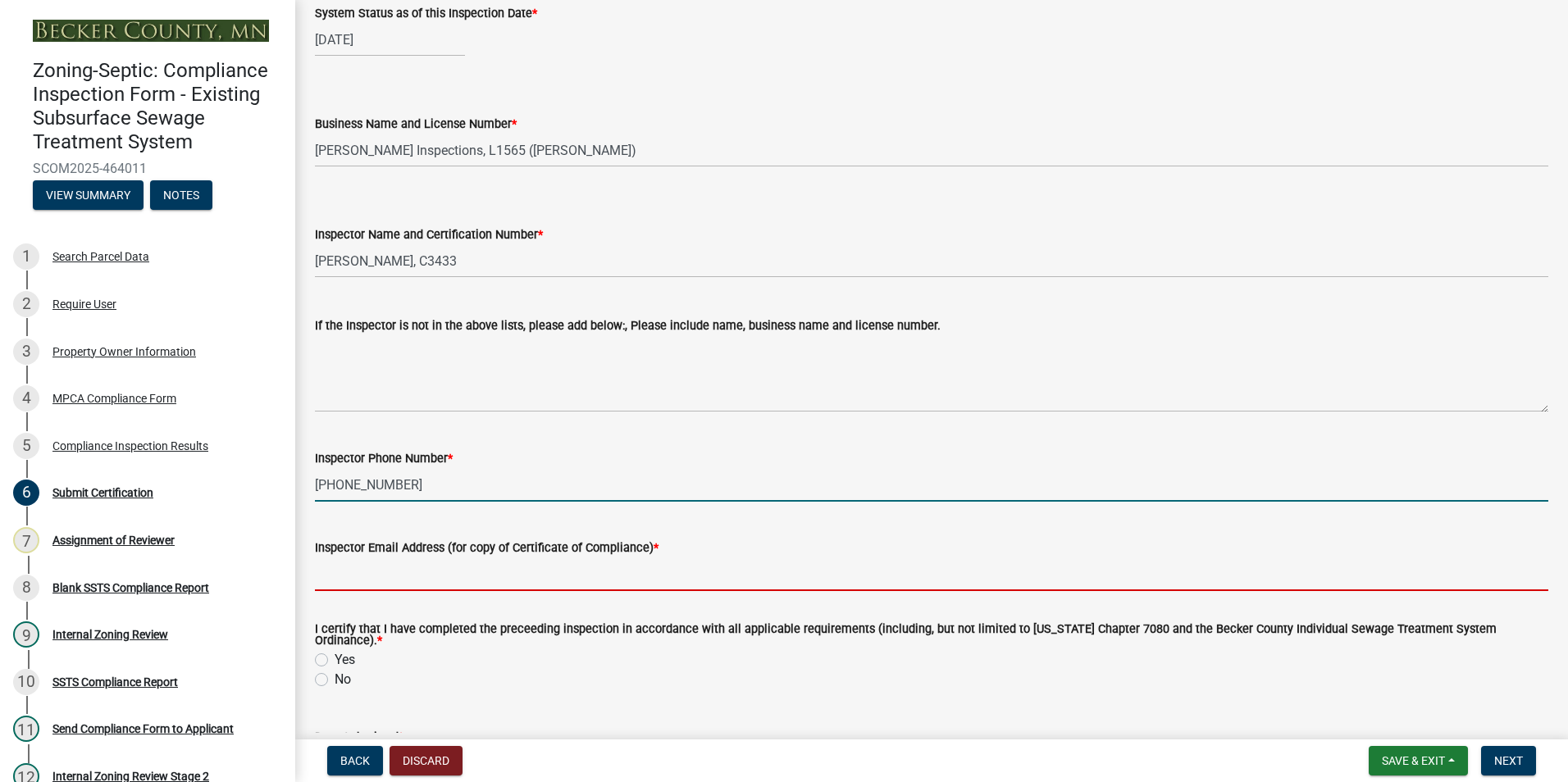
click at [346, 581] on input "Inspector Email Address (for copy of Certificate of Compliance) *" at bounding box center [932, 574] width 1234 height 34
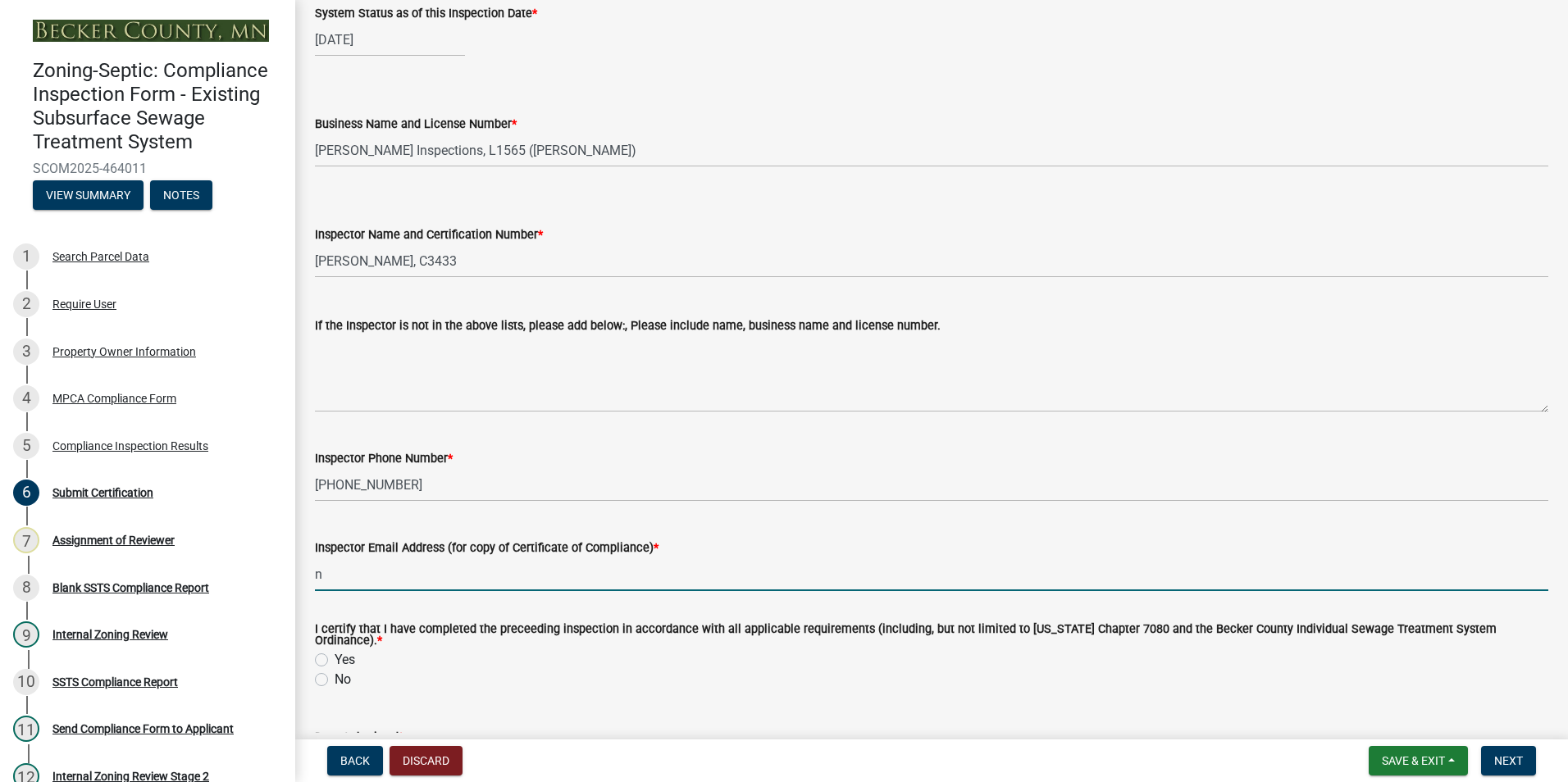
type input "na"
type input "[DATE]"
select select "0016247d-12af-40d0-8103-934796a3d230"
type input "na"
select select "0016247d-12af-40d0-8103-934796a3d230"
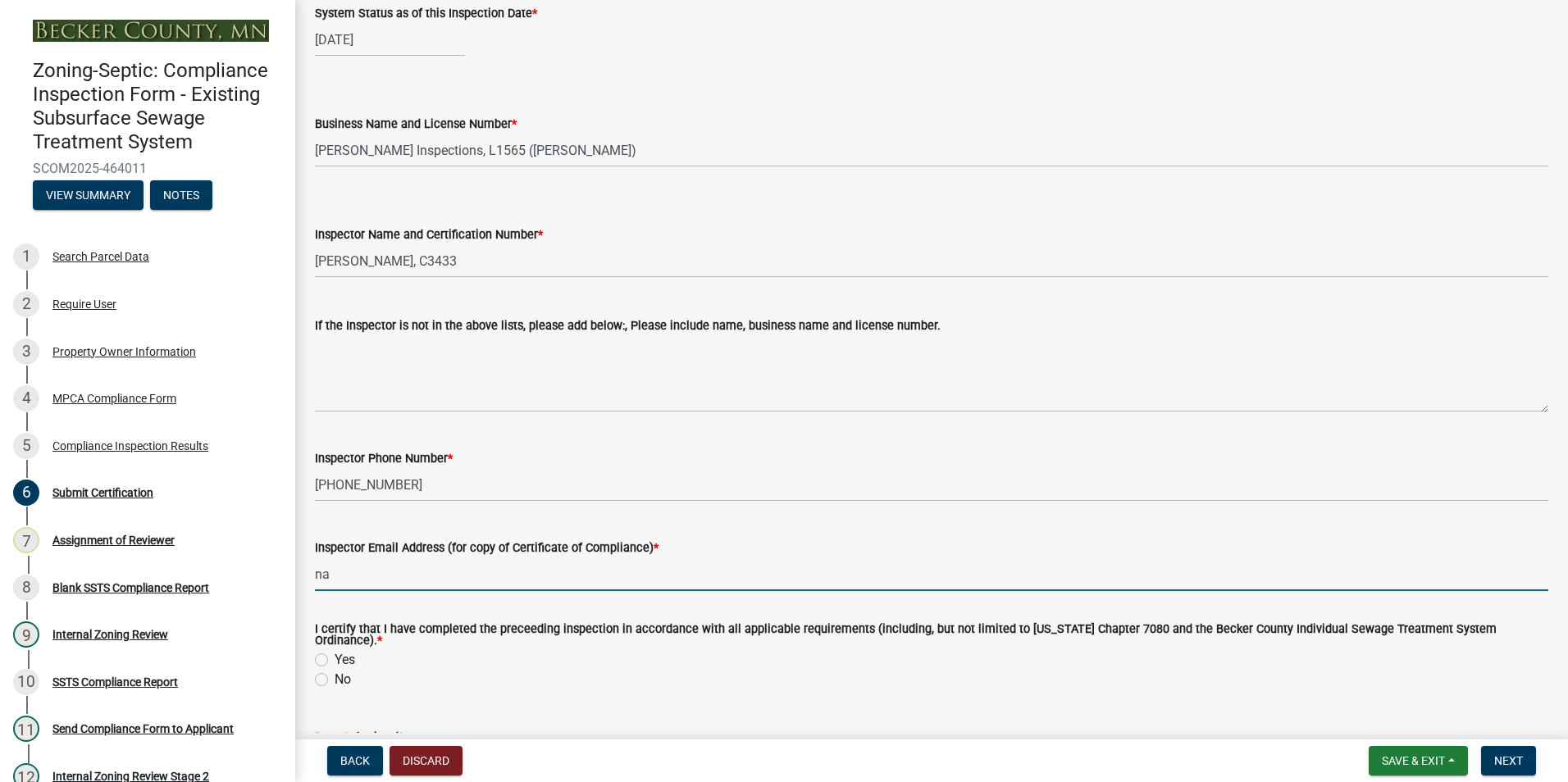
select select "8"
select select "2025"
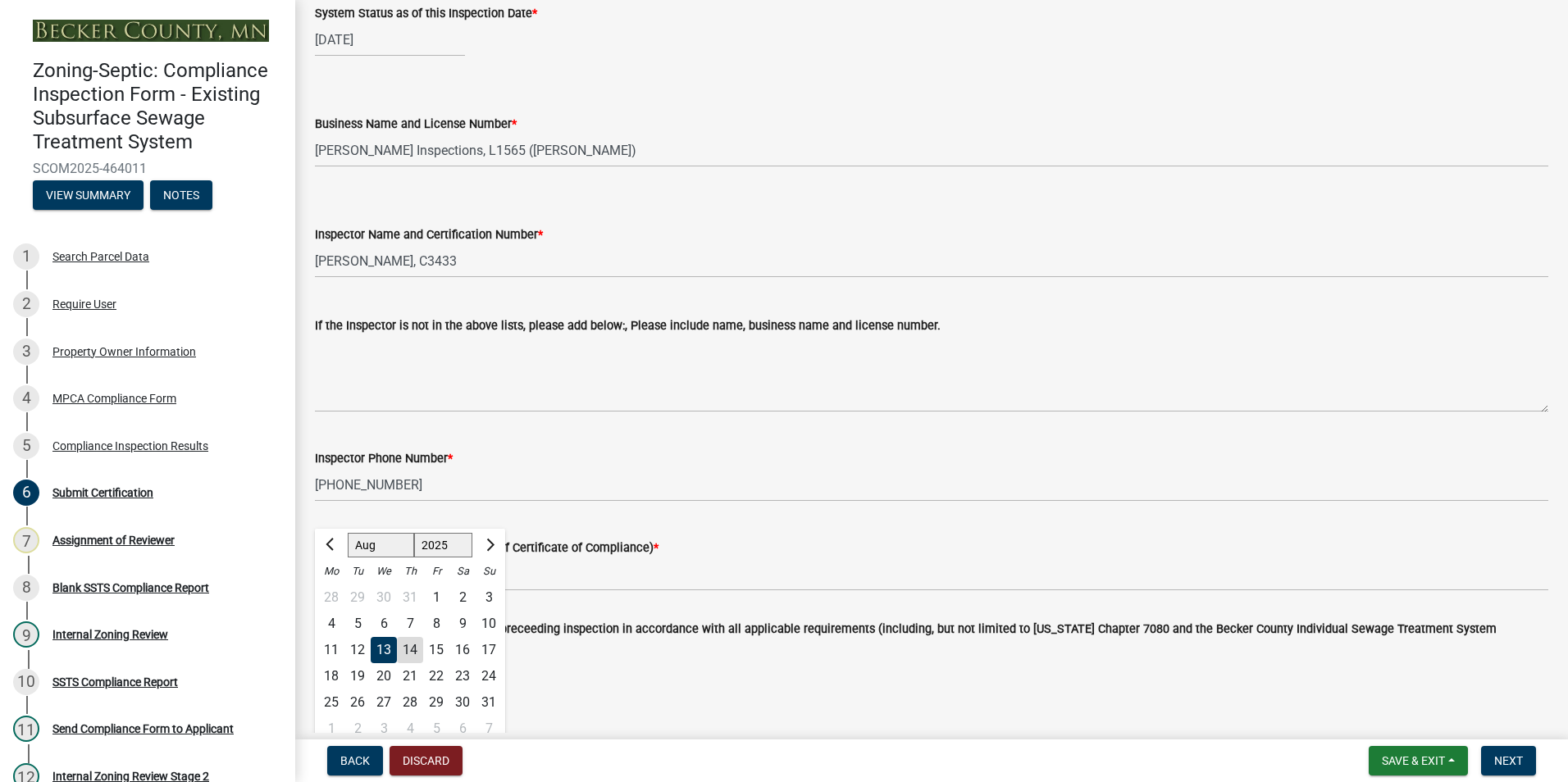
click at [587, 596] on wm-data-entity-input "Inspector Email Address (for copy of Certificate of Compliance) * na" at bounding box center [932, 560] width 1234 height 90
click at [334, 652] on label "Yes" at bounding box center [345, 660] width 21 height 20
click at [334, 652] on input "Yes" at bounding box center [339, 655] width 10 height 10
radio input "true"
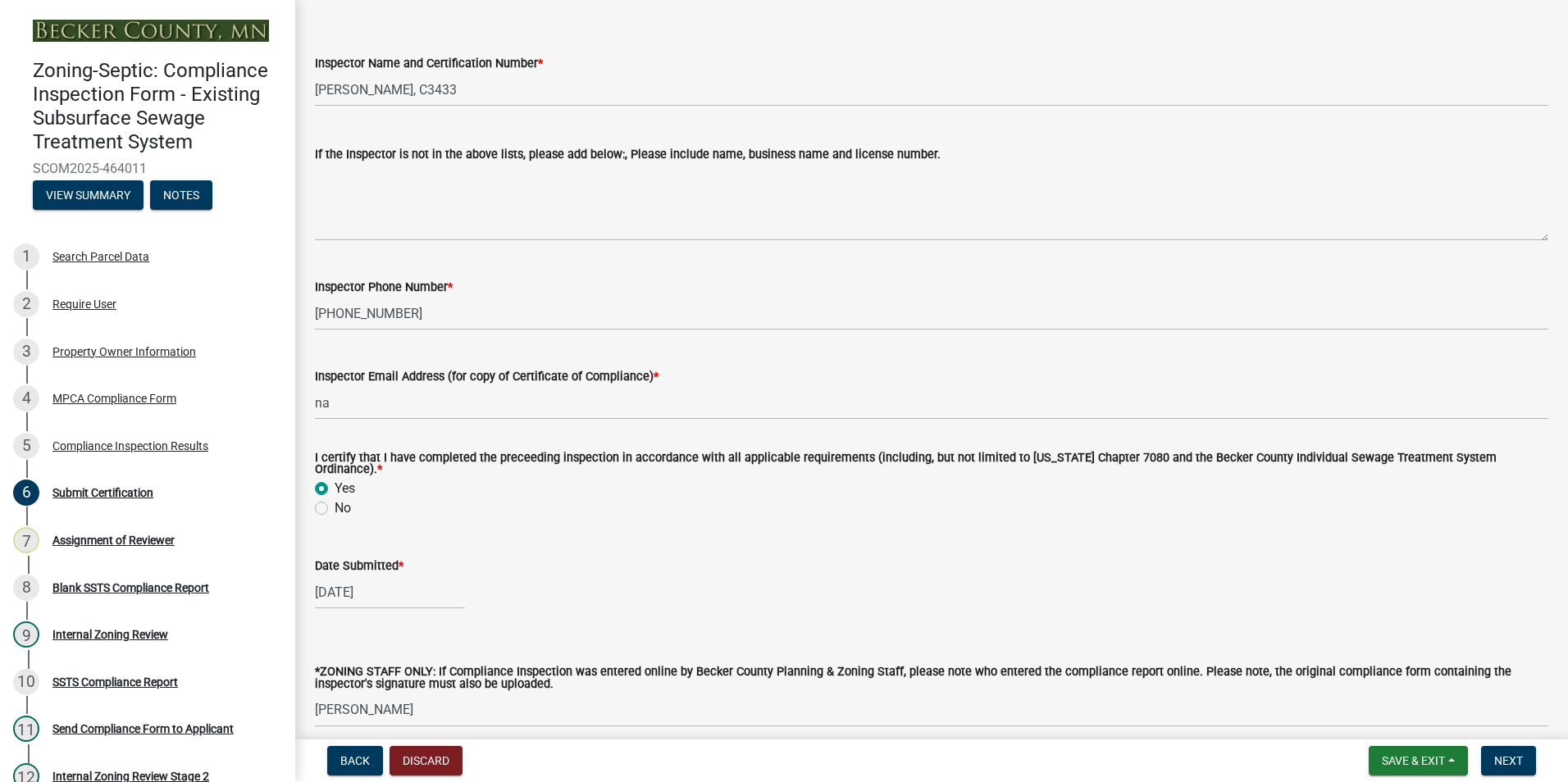
scroll to position [401, 0]
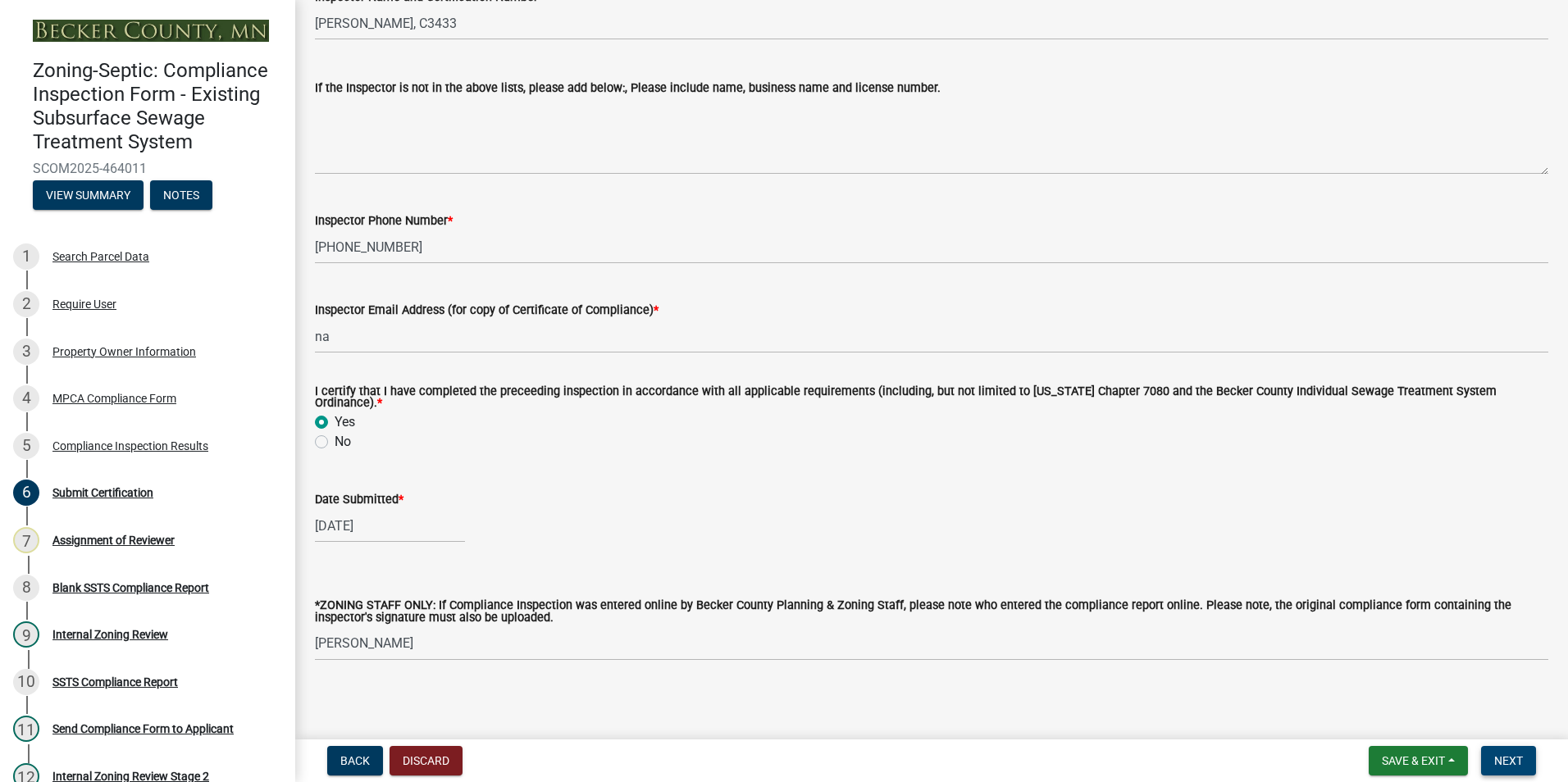
click at [1508, 757] on span "Next" at bounding box center [1508, 760] width 28 height 13
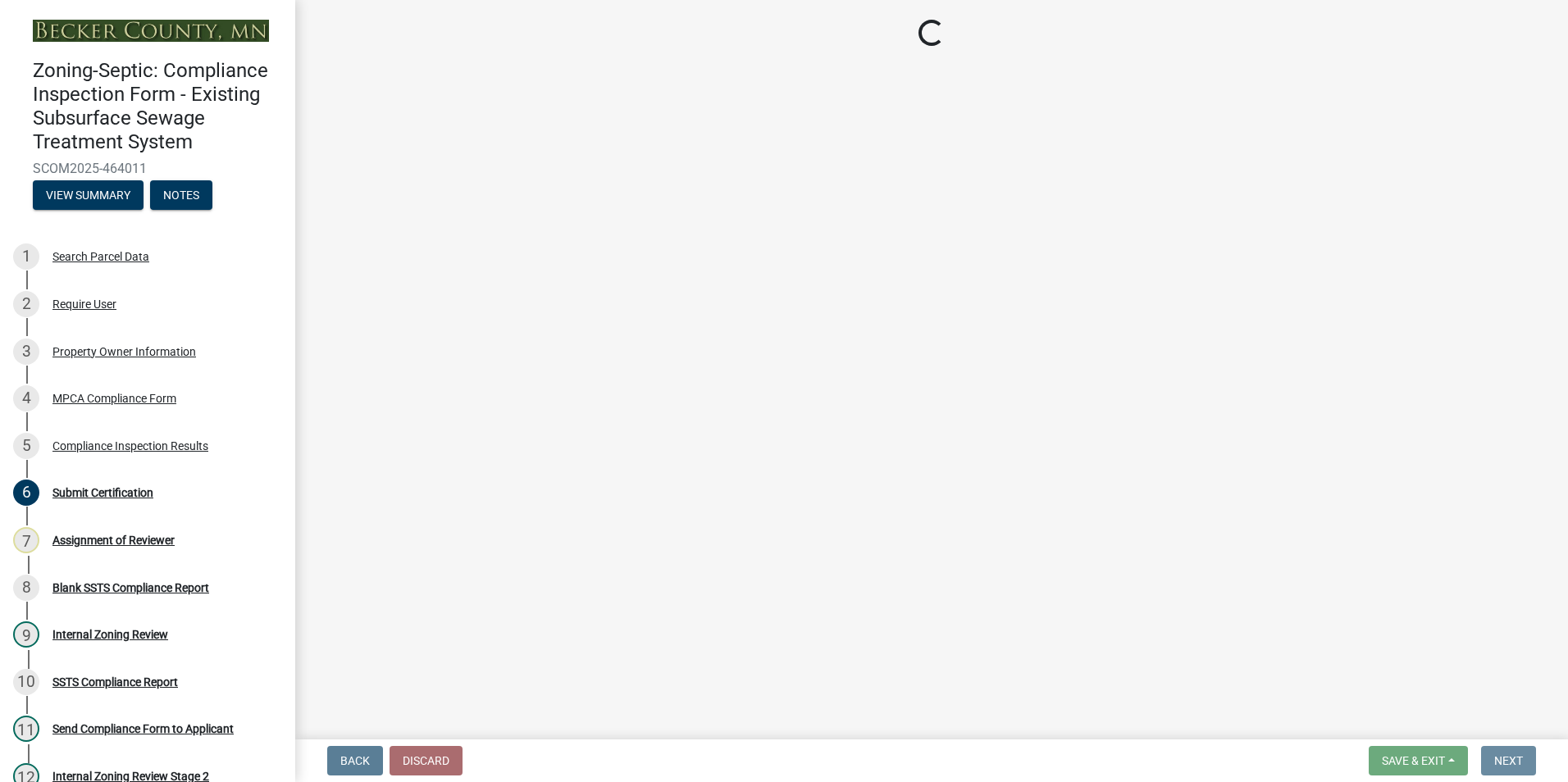
scroll to position [0, 0]
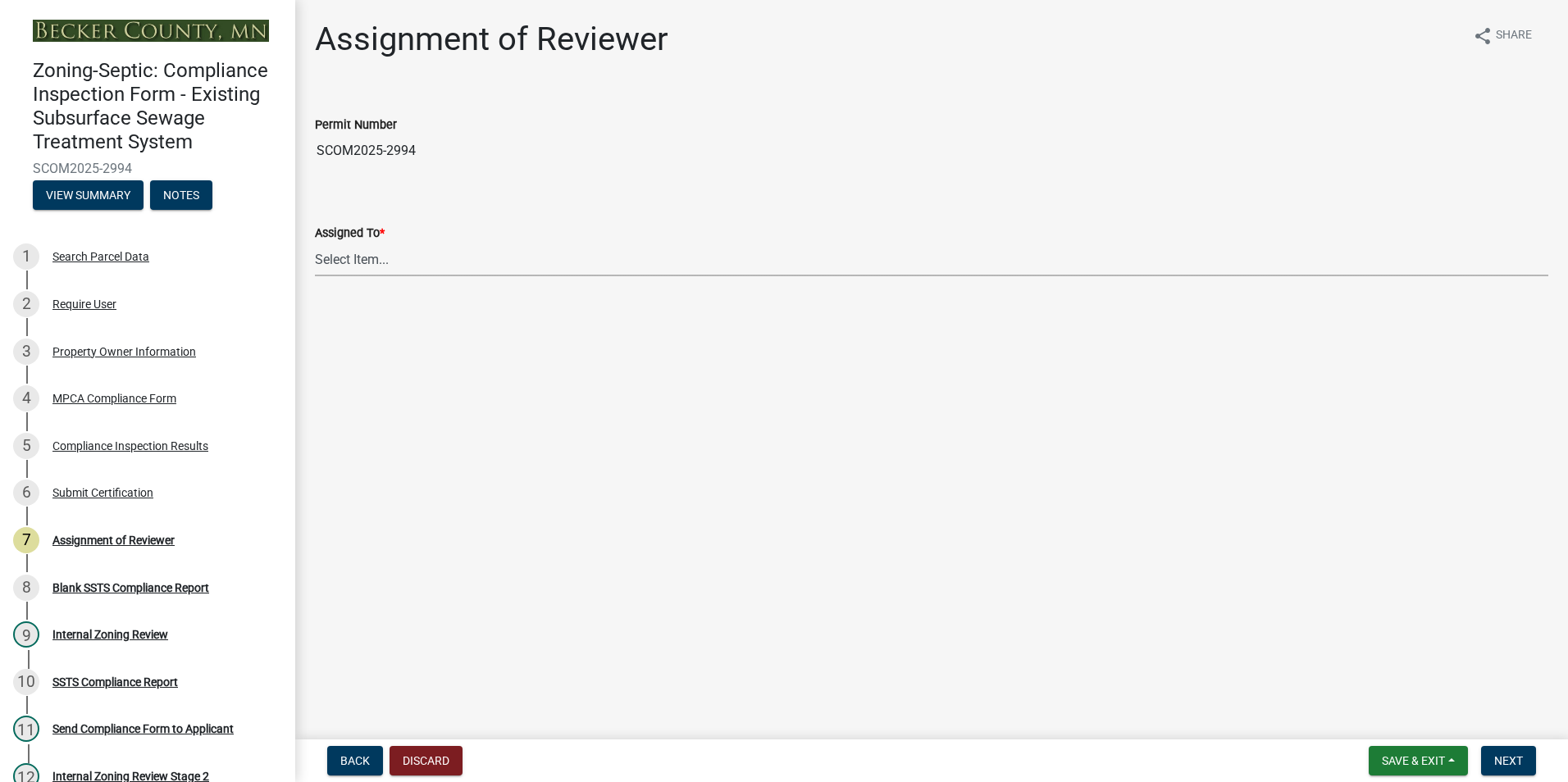
click at [332, 261] on select "Select Item... Jeff Rusness Kyle Vareberg Nicole Bradbury Susan Rockwell Tyler …" at bounding box center [932, 259] width 1234 height 34
click at [315, 243] on select "Select Item... Jeff Rusness Kyle Vareberg Nicole Bradbury Susan Rockwell Tyler …" at bounding box center [932, 259] width 1234 height 34
select select "0016247d-12af-40d0-8103-934796a3d230"
click at [1506, 769] on button "Next" at bounding box center [1509, 760] width 55 height 29
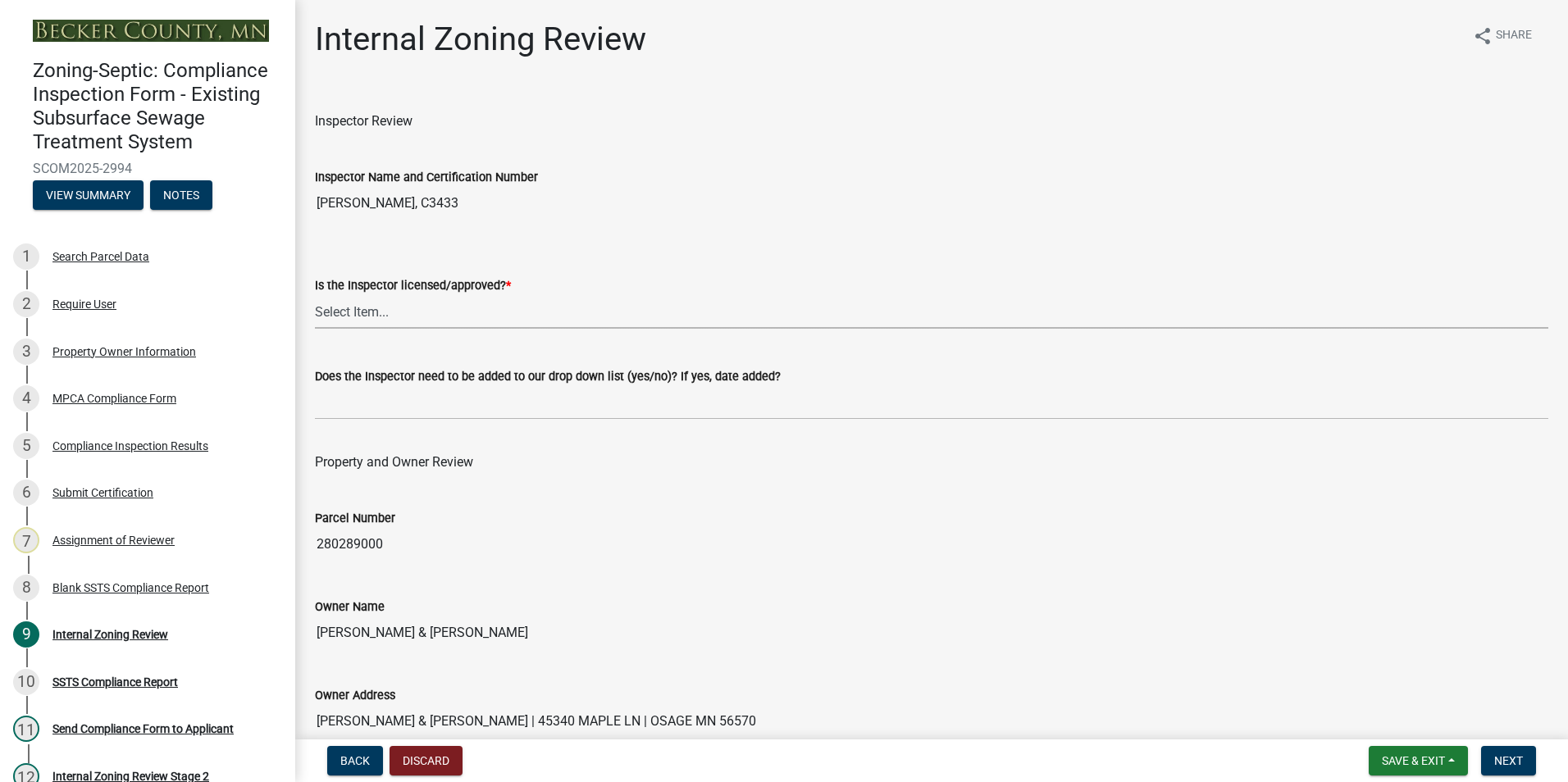
click at [364, 307] on select "Select Item... Yes No" at bounding box center [932, 312] width 1234 height 34
click at [315, 295] on select "Select Item... Yes No" at bounding box center [932, 312] width 1234 height 34
select select "7beb9ca5-c3cb-47d4-a805-1554d3173259"
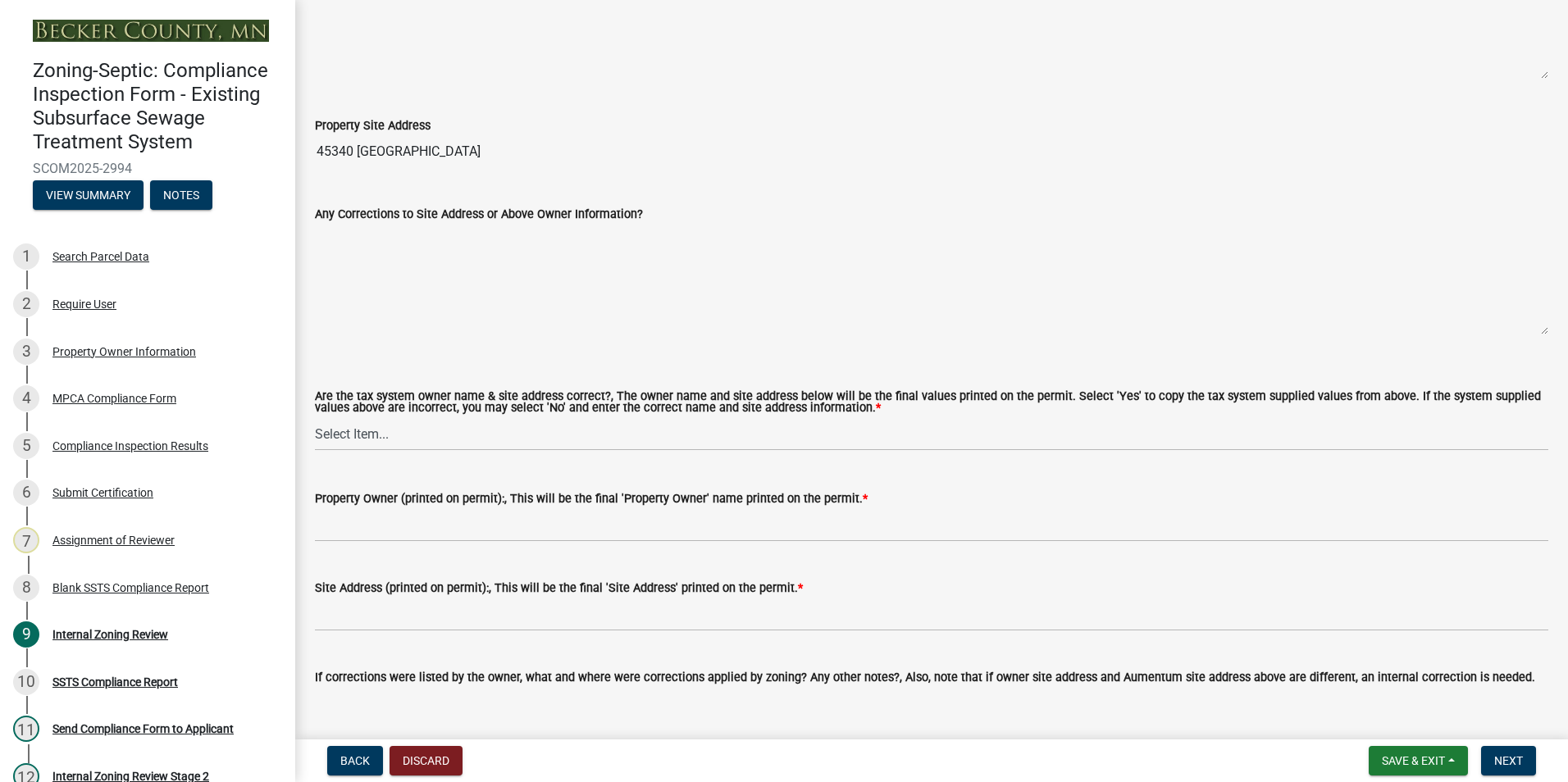
scroll to position [738, 0]
click at [353, 428] on select "Select Item... Yes No" at bounding box center [932, 433] width 1234 height 34
click at [315, 418] on select "Select Item... Yes No" at bounding box center [932, 433] width 1234 height 34
select select "f9f37200-9fc8-4e5e-9e7f-111cc9077d94"
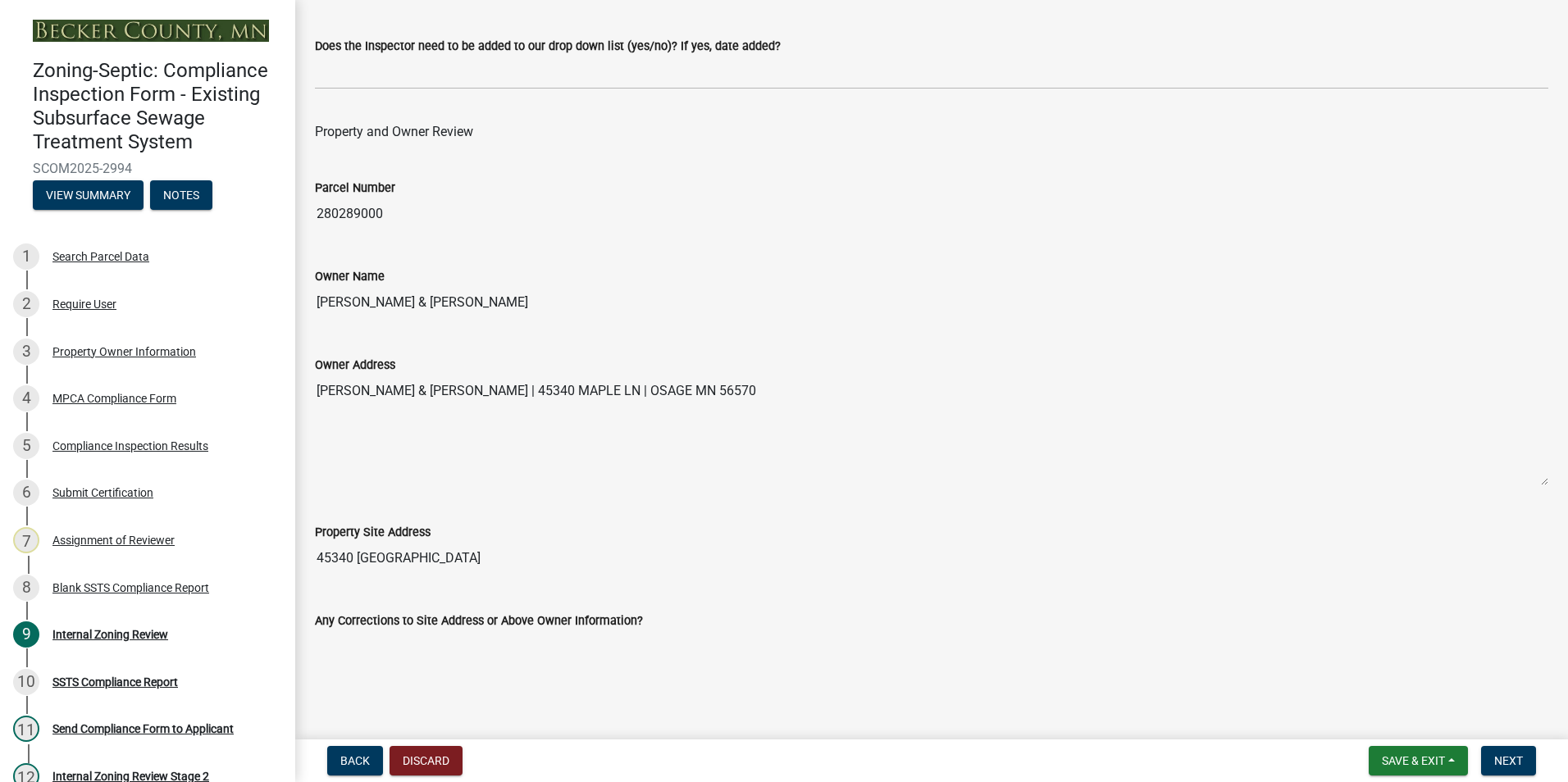
scroll to position [328, 0]
drag, startPoint x: 540, startPoint y: 309, endPoint x: 302, endPoint y: 288, distance: 238.9
click at [302, 288] on div "Owner Name BRADLEY J & SUSAN M NEUBAUER" at bounding box center [931, 284] width 1258 height 76
drag, startPoint x: 302, startPoint y: 288, endPoint x: 349, endPoint y: 308, distance: 51.1
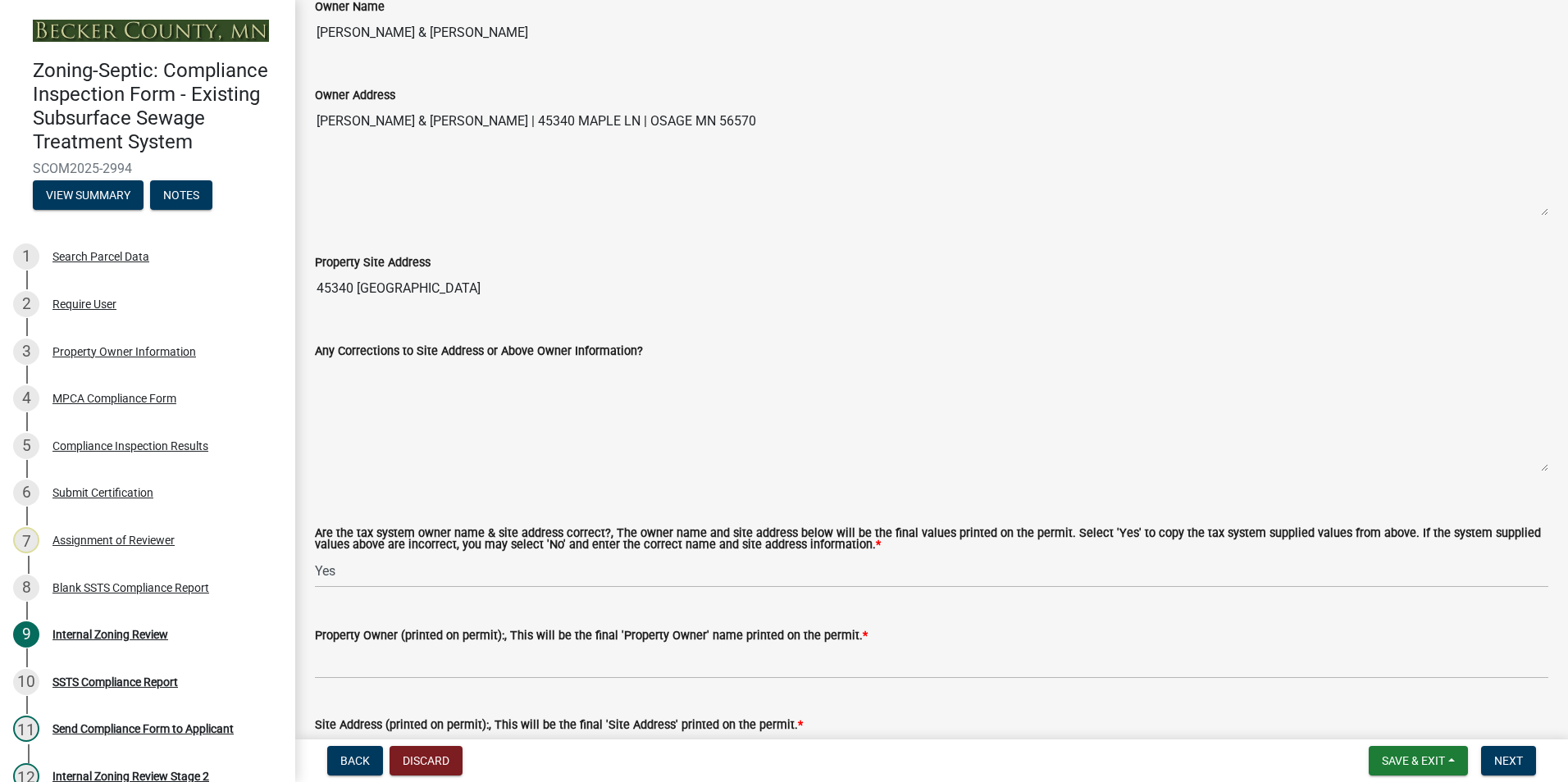
scroll to position [738, 0]
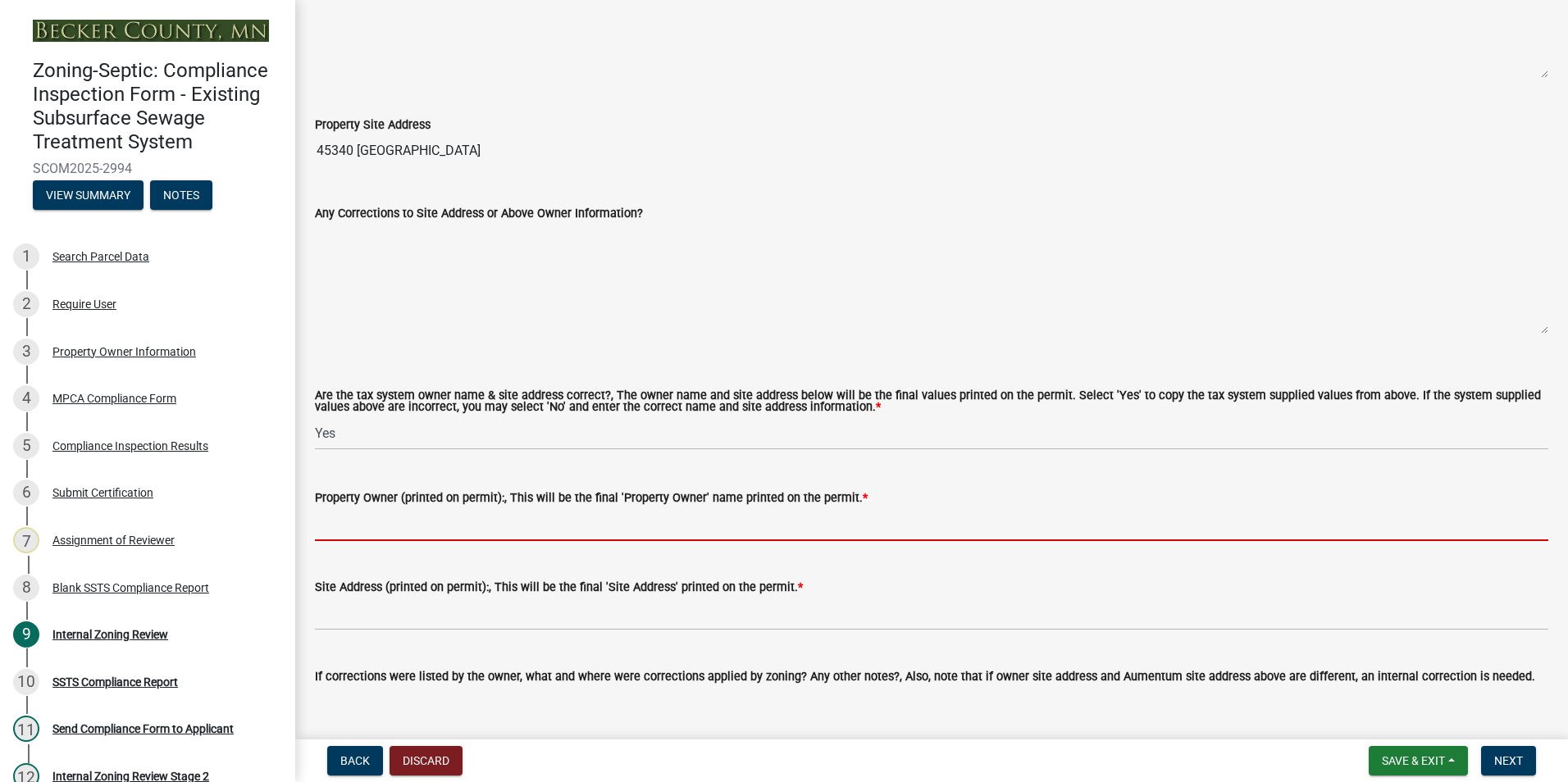
paste input "BRADLEY J & SUSAN M NEUBAUER"
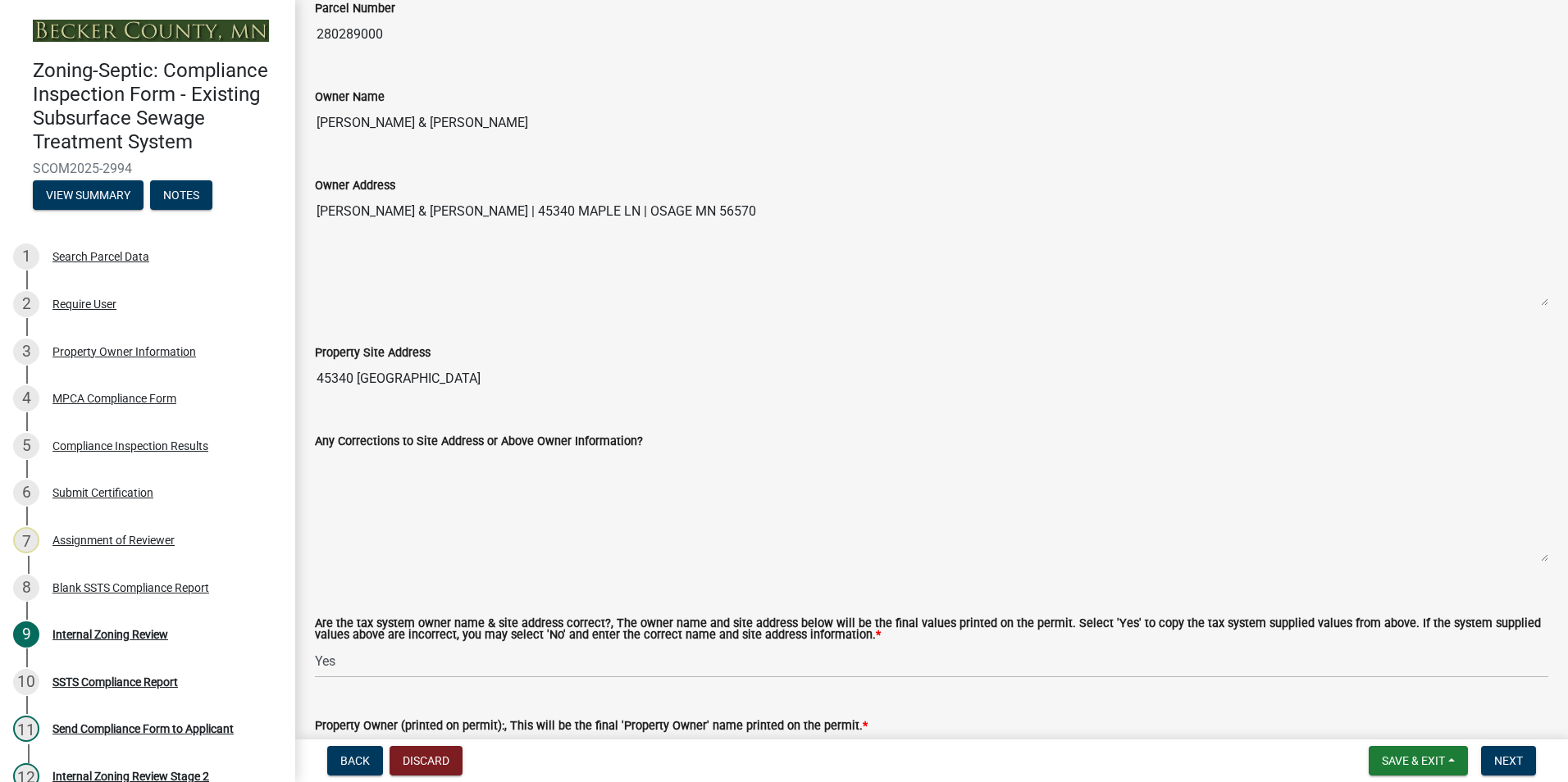
scroll to position [492, 0]
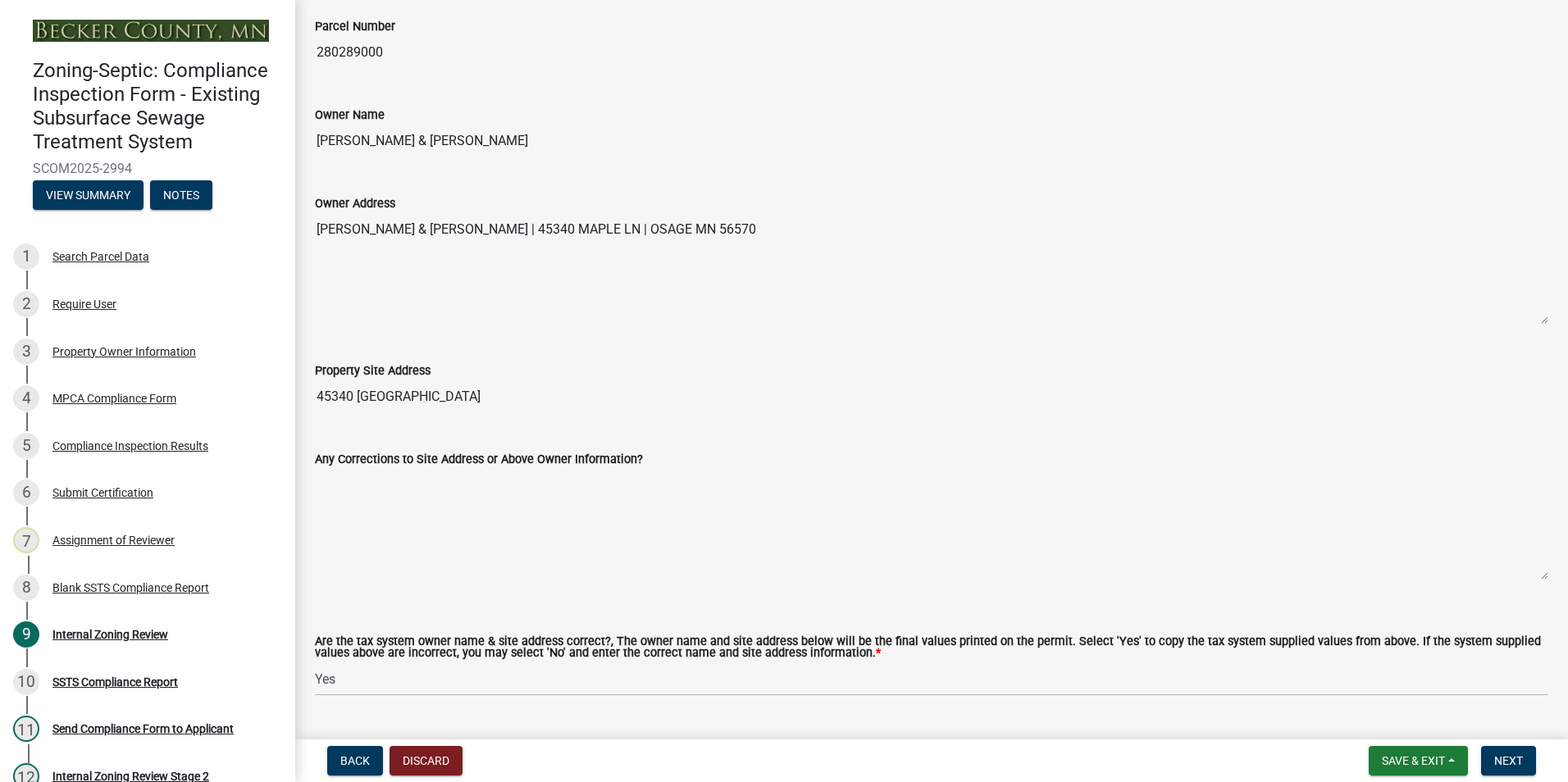
type input "BRADLEY J & SUSAN M NEUBAUER"
drag, startPoint x: 766, startPoint y: 230, endPoint x: 531, endPoint y: 214, distance: 235.5
click at [531, 214] on textarea "BRADLEY J & SUSAN M NEUBAUER | 45340 MAPLE LN | OSAGE MN 56570" at bounding box center [932, 268] width 1234 height 111
drag, startPoint x: 531, startPoint y: 214, endPoint x: 576, endPoint y: 227, distance: 46.8
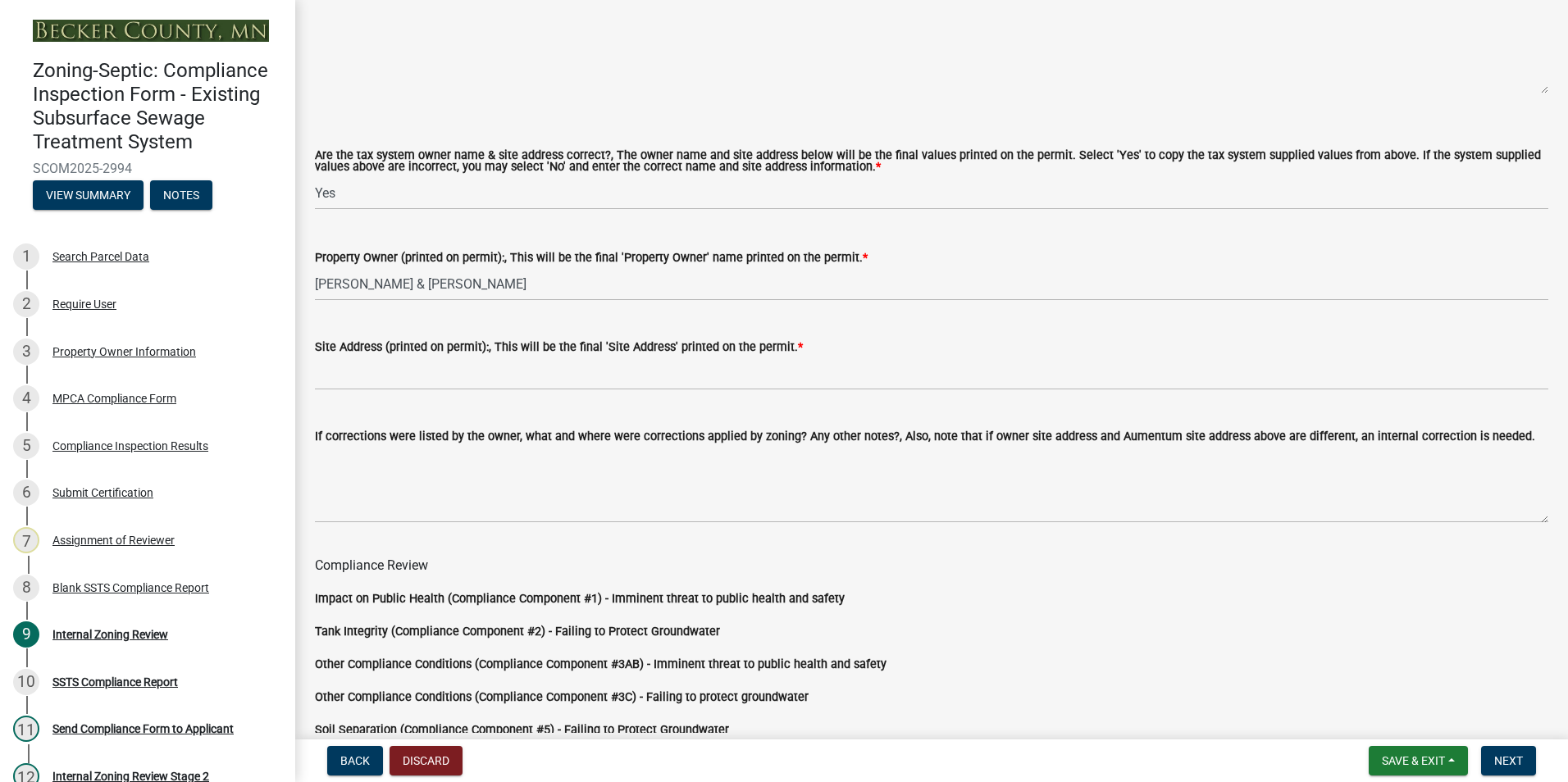
scroll to position [984, 0]
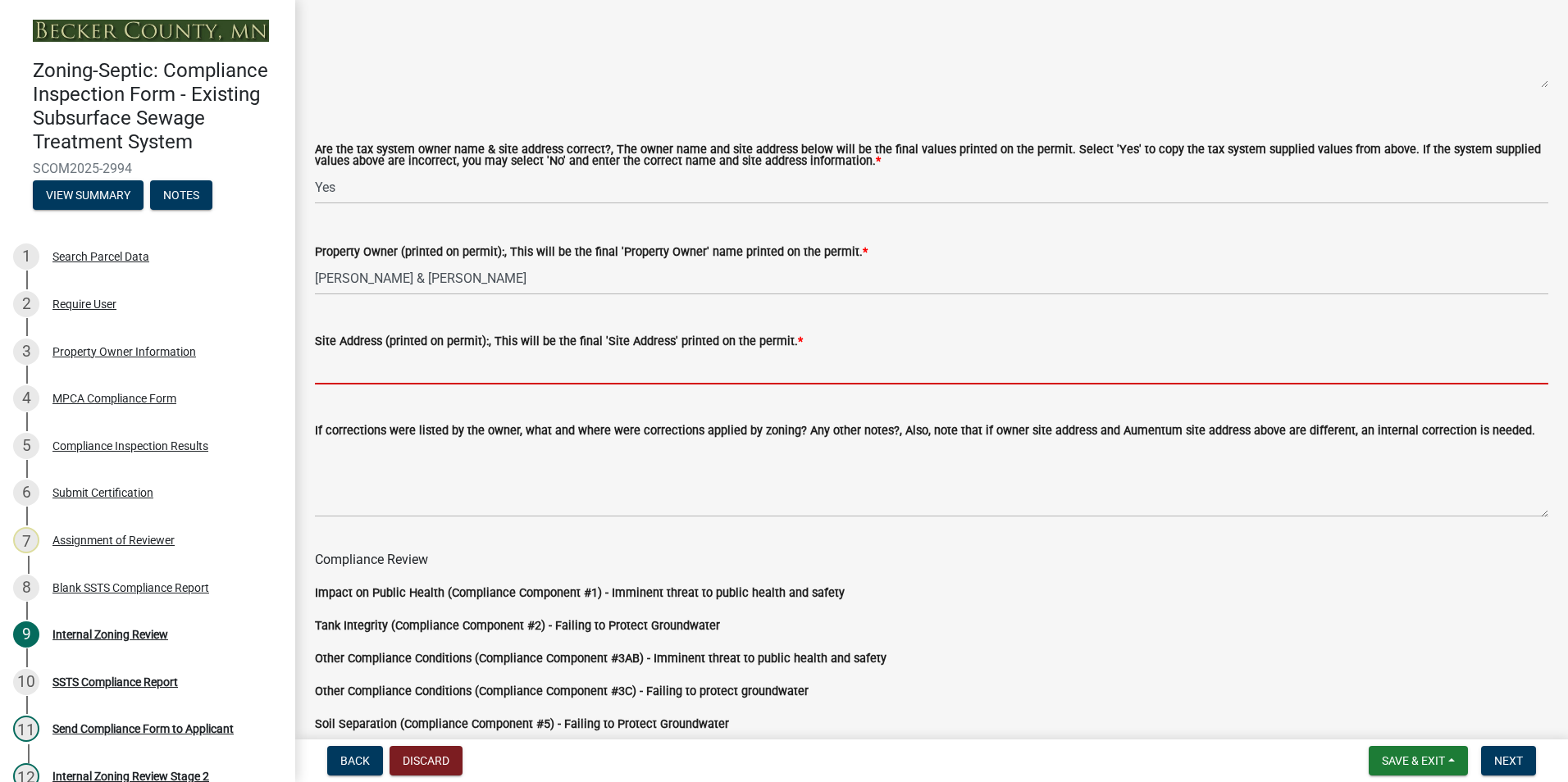
paste input "45340 MAPLE LN | OSAGE MN 56570"
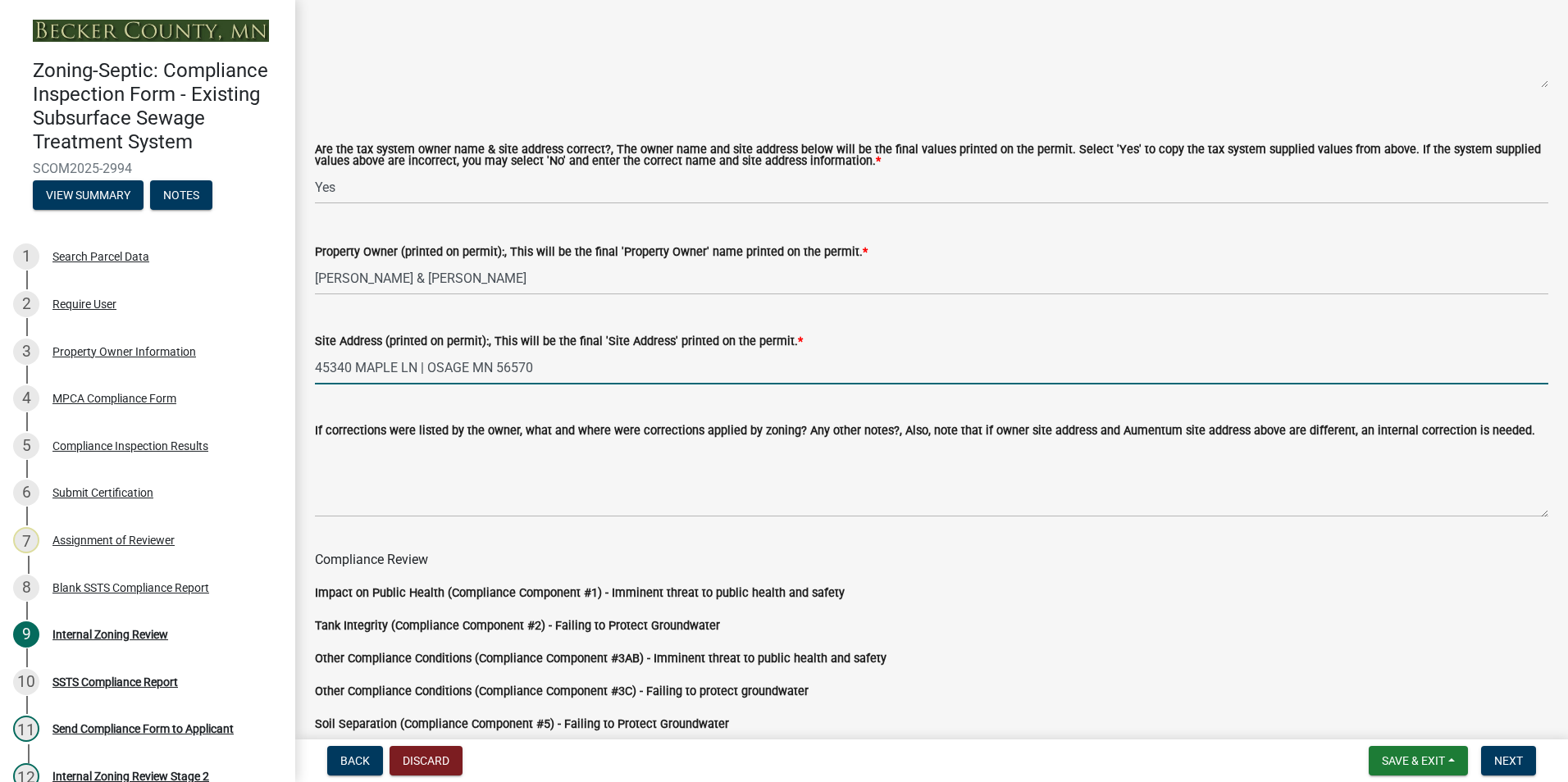
click at [430, 371] on input "45340 MAPLE LN | OSAGE MN 56570" at bounding box center [932, 367] width 1234 height 34
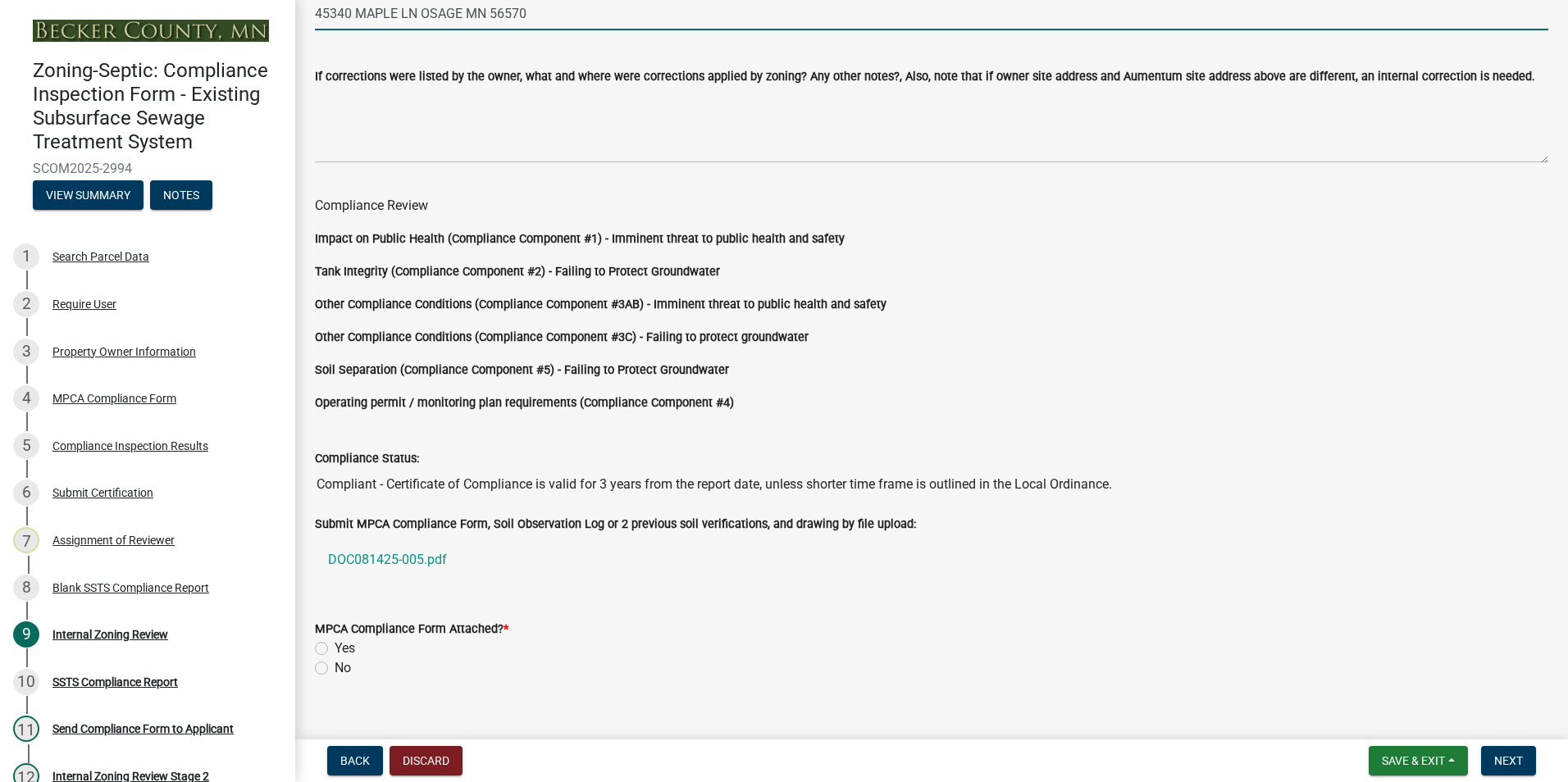
scroll to position [1362, 0]
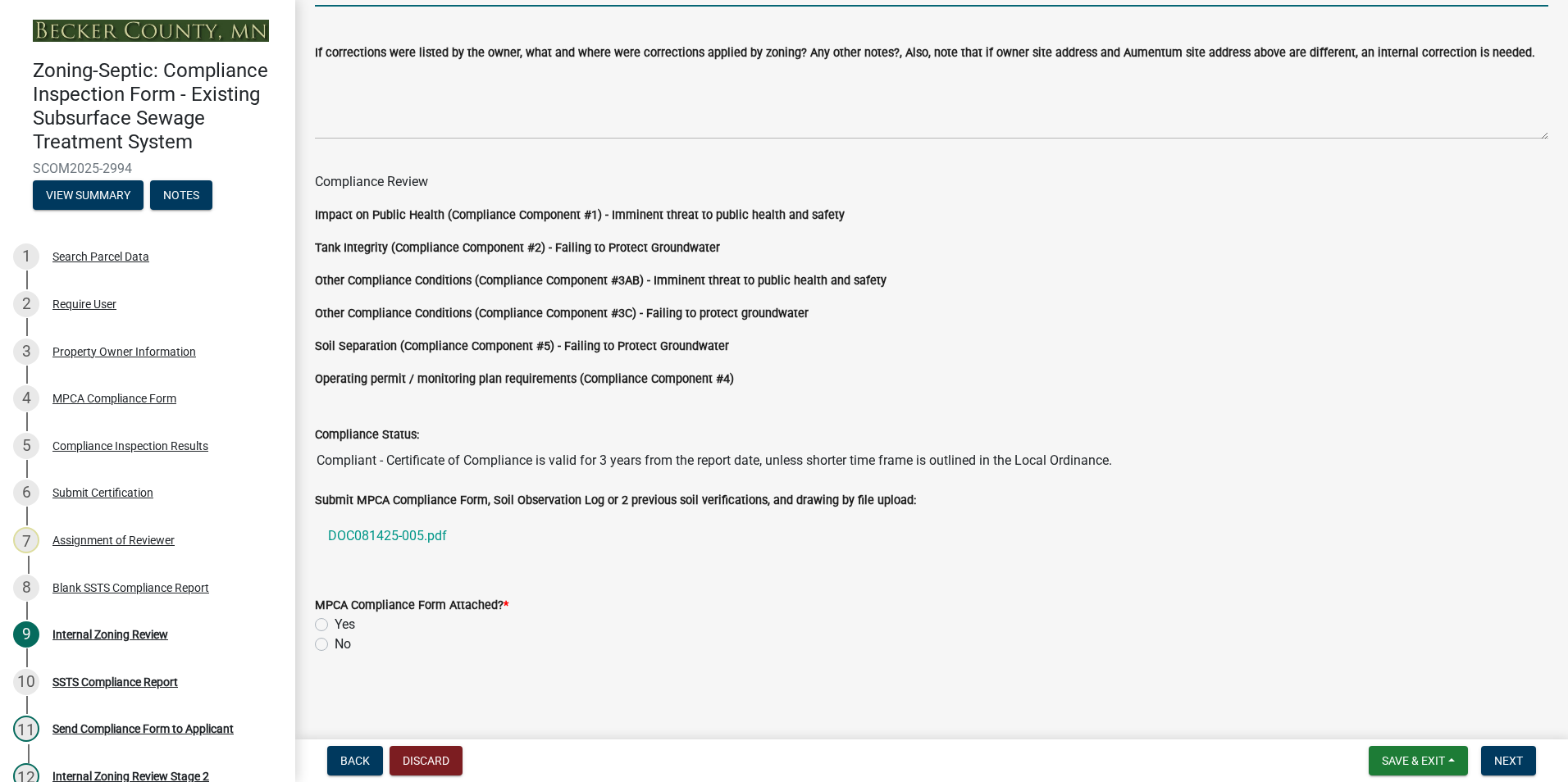
type input "45340 MAPLE LN OSAGE MN 56570"
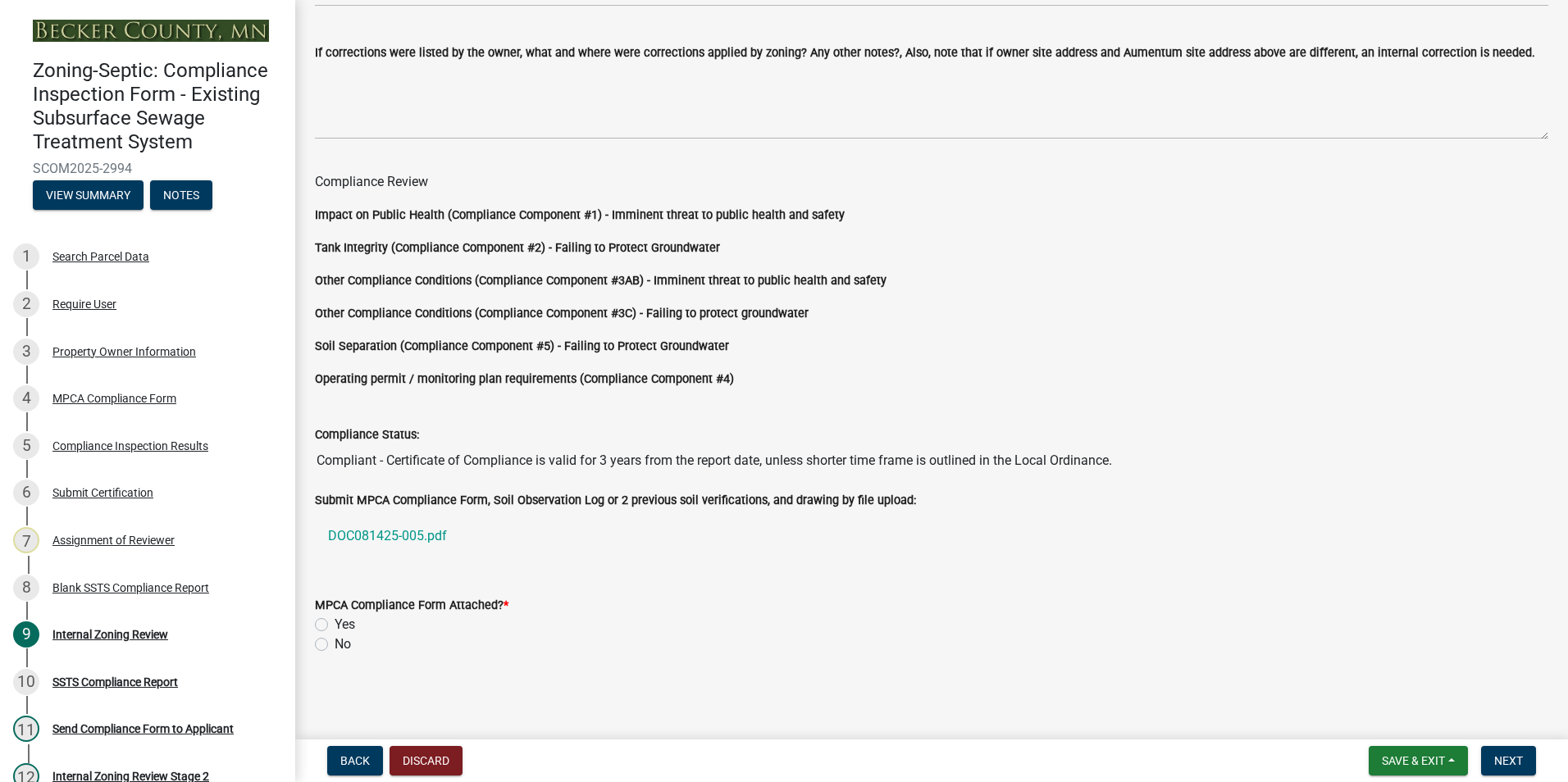
click at [334, 626] on label "Yes" at bounding box center [345, 624] width 21 height 20
click at [334, 625] on input "Yes" at bounding box center [339, 620] width 10 height 10
radio input "true"
click at [1498, 764] on span "Next" at bounding box center [1508, 760] width 28 height 13
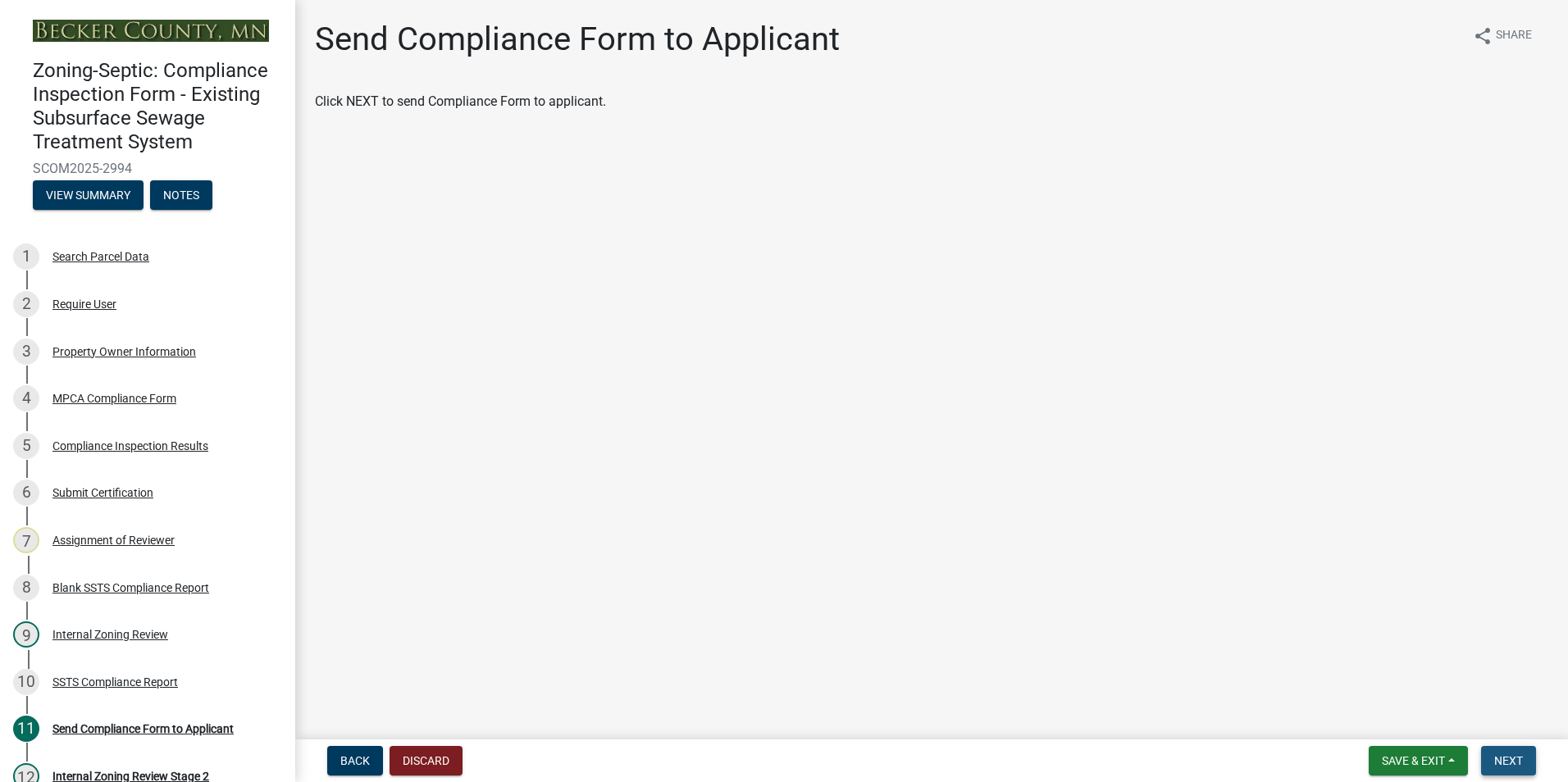
click at [1498, 764] on span "Next" at bounding box center [1508, 760] width 28 height 13
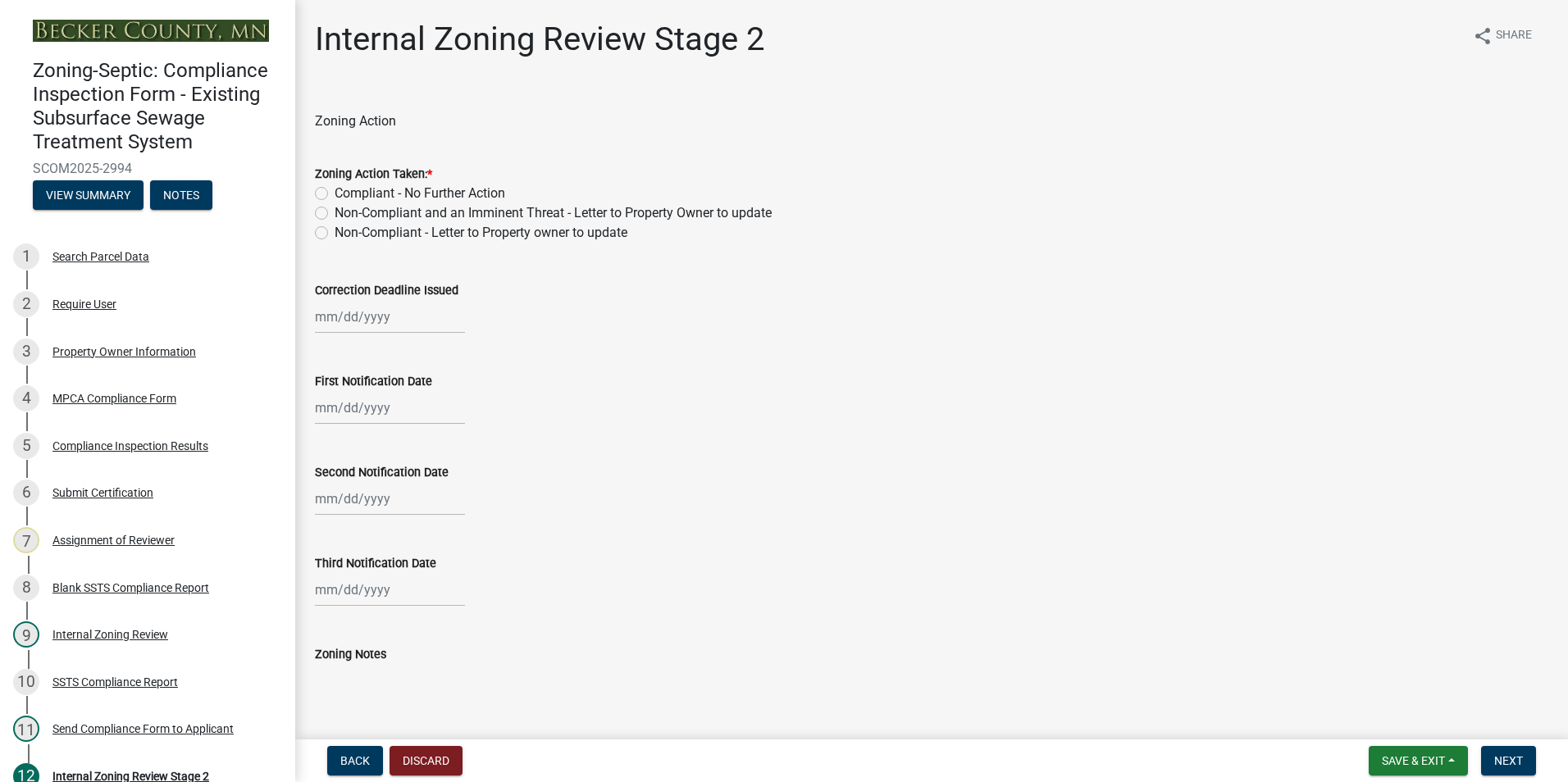
click at [334, 196] on label "Compliant - No Further Action" at bounding box center [420, 193] width 171 height 20
click at [334, 195] on input "Compliant - No Further Action" at bounding box center [339, 189] width 10 height 10
radio input "true"
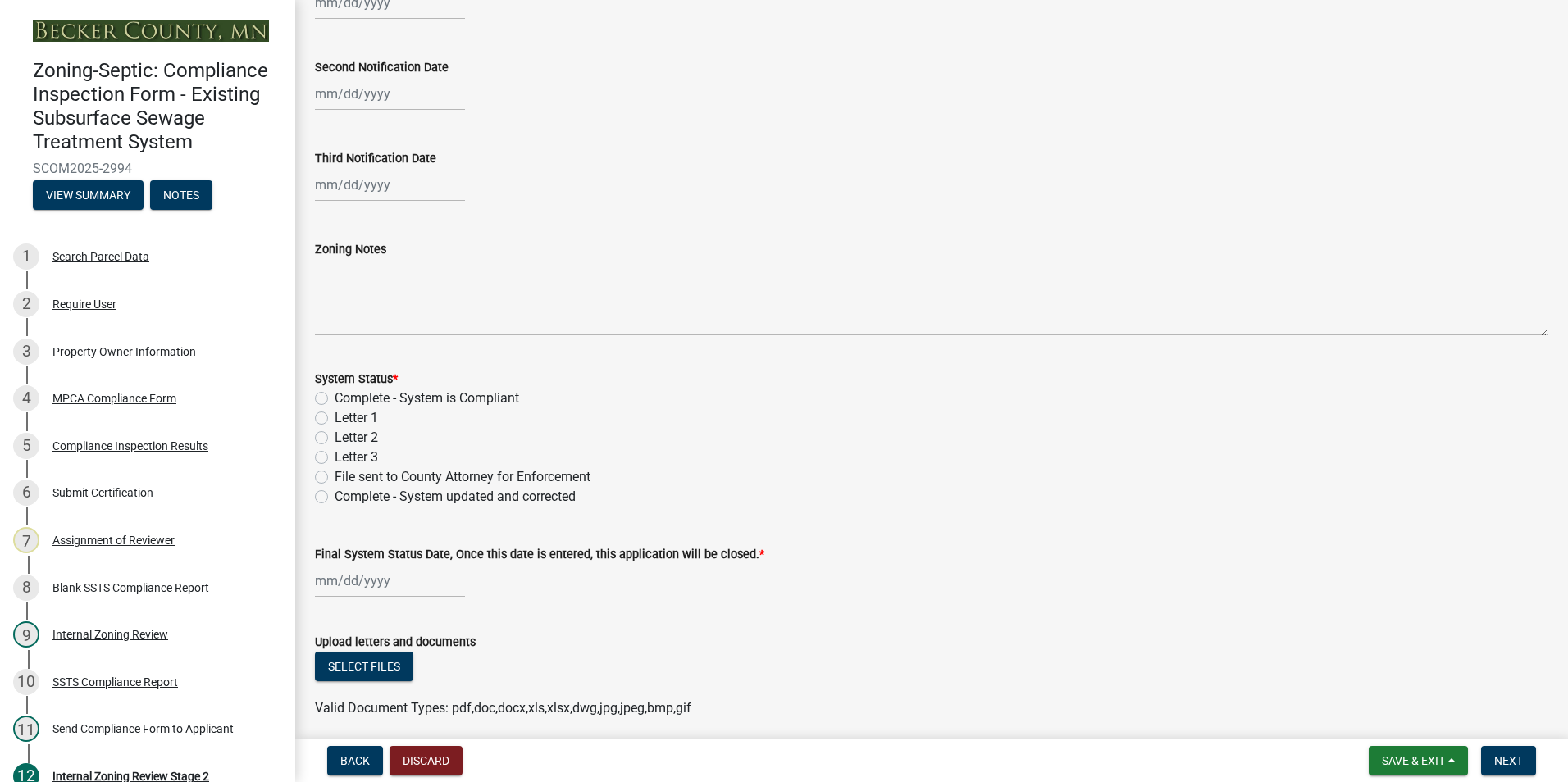
scroll to position [410, 0]
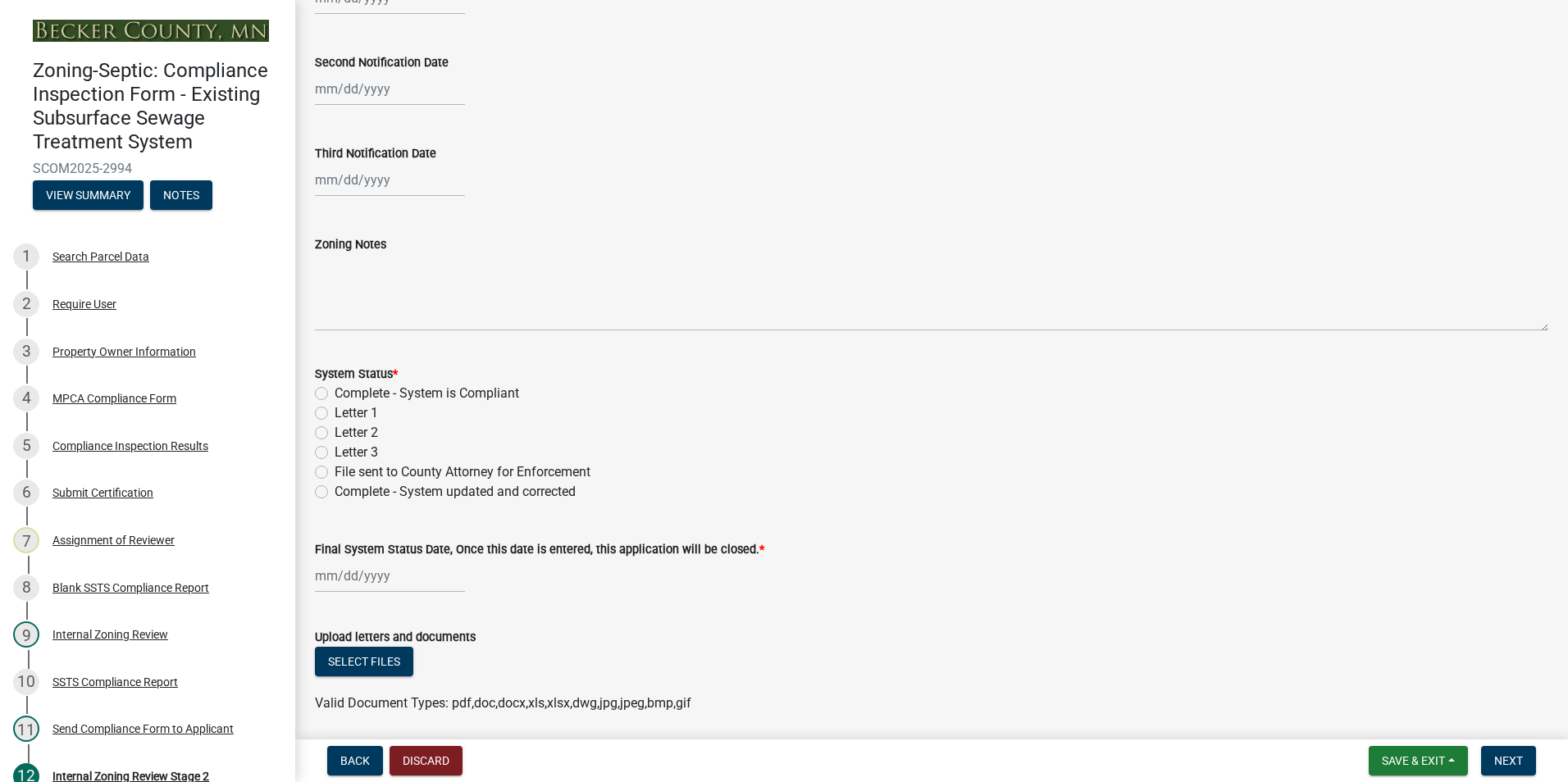
click at [329, 392] on div "Complete - System is Compliant" at bounding box center [932, 393] width 1234 height 20
click at [334, 394] on label "Complete - System is Compliant" at bounding box center [426, 393] width 184 height 20
click at [334, 394] on input "Complete - System is Compliant" at bounding box center [339, 388] width 10 height 10
radio input "true"
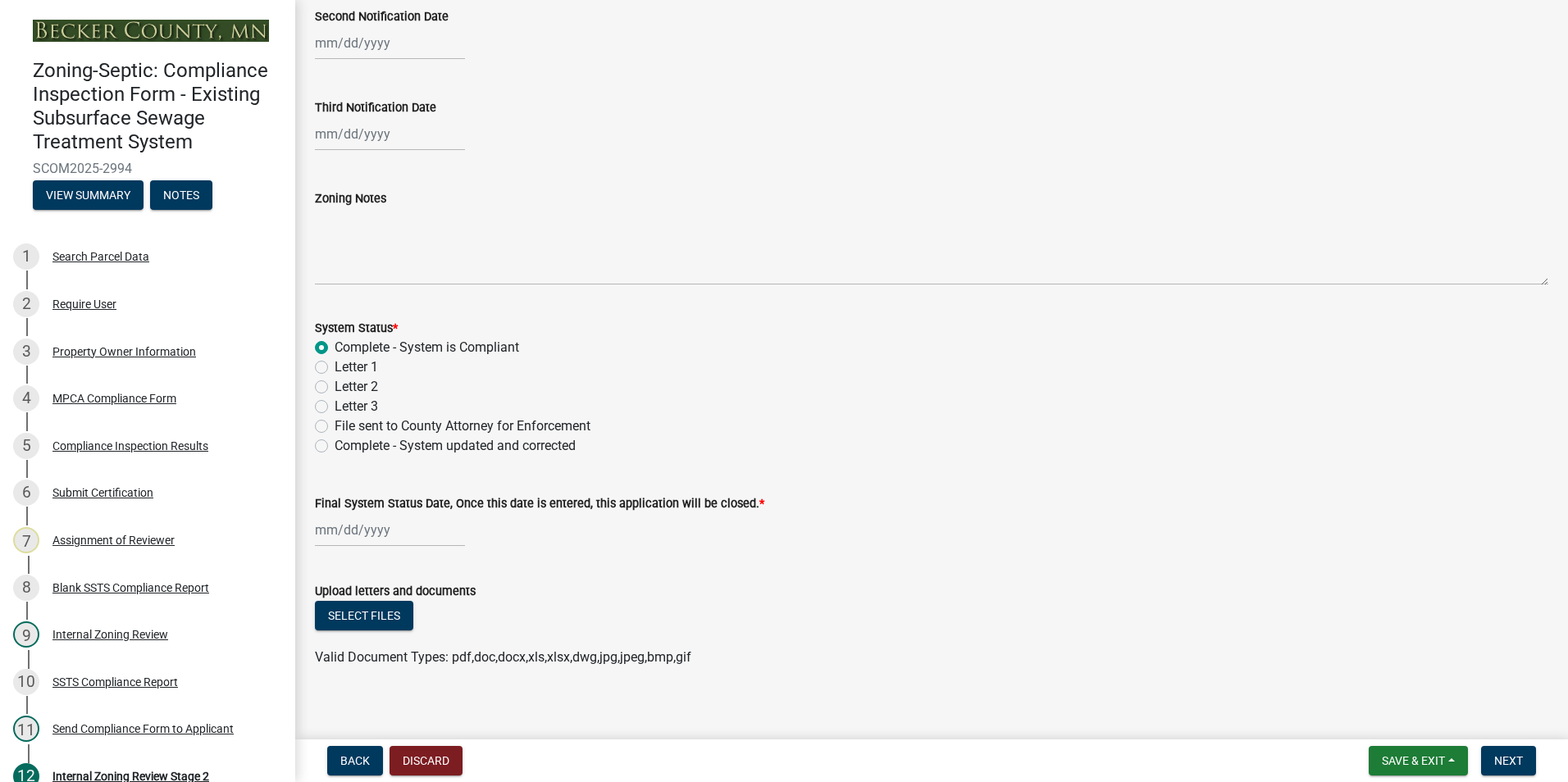
scroll to position [469, 0]
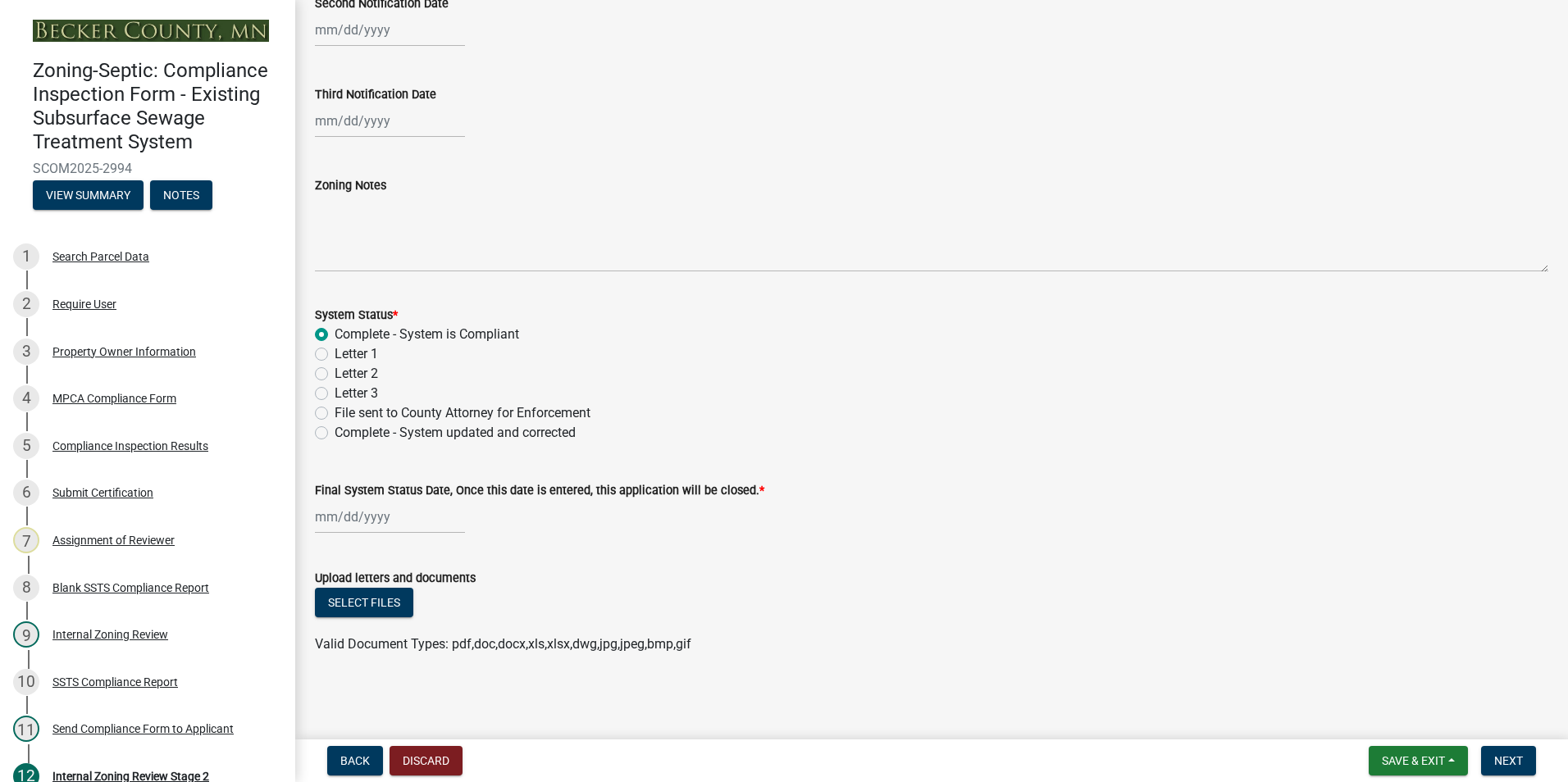
select select "8"
select select "2025"
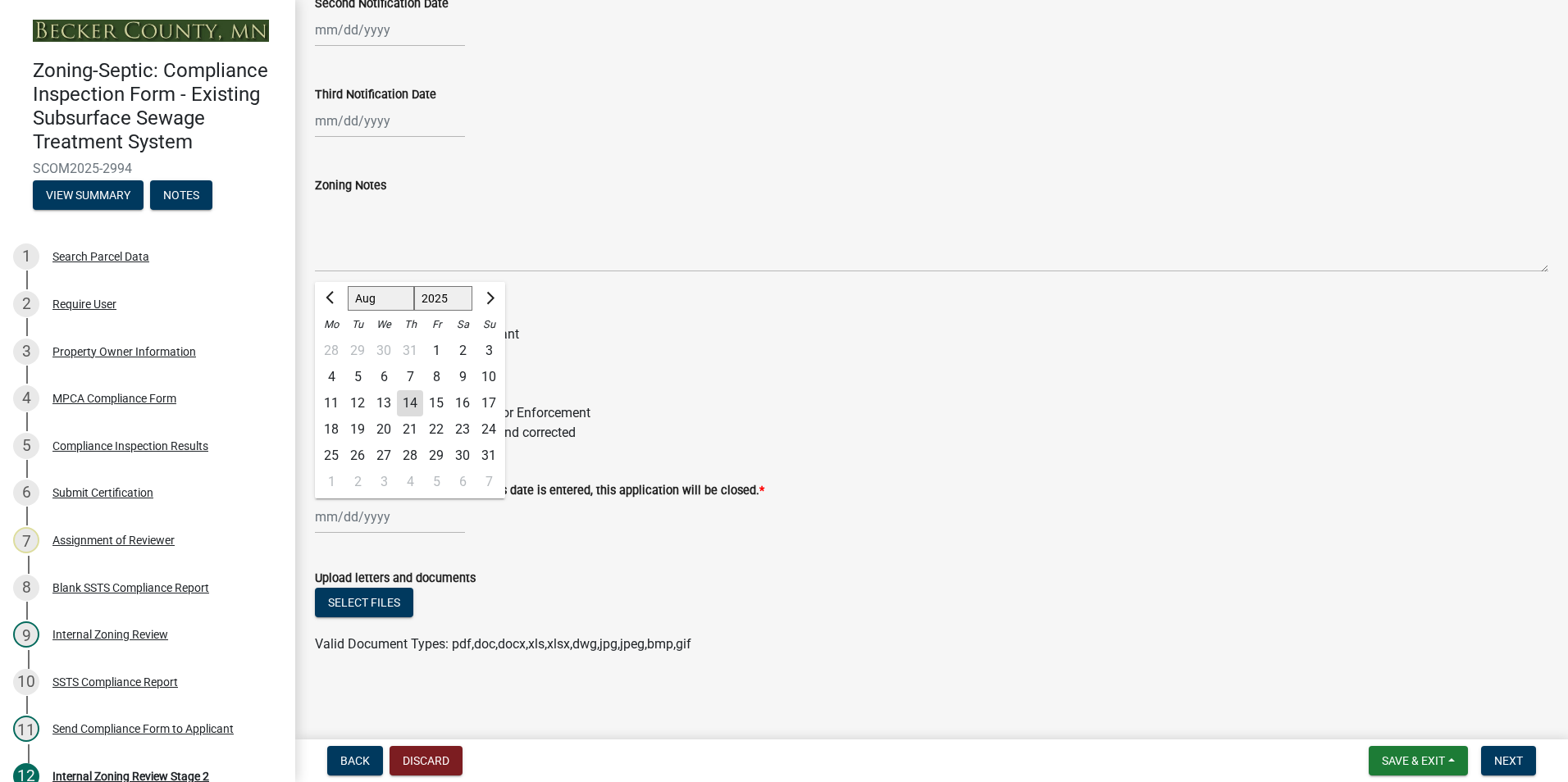
click at [364, 508] on div "Jan Feb Mar Apr May Jun Jul Aug Sep Oct Nov Dec 1525 1526 1527 1528 1529 1530 1…" at bounding box center [390, 517] width 150 height 34
click at [402, 401] on div "14" at bounding box center [410, 403] width 26 height 26
type input "[DATE]"
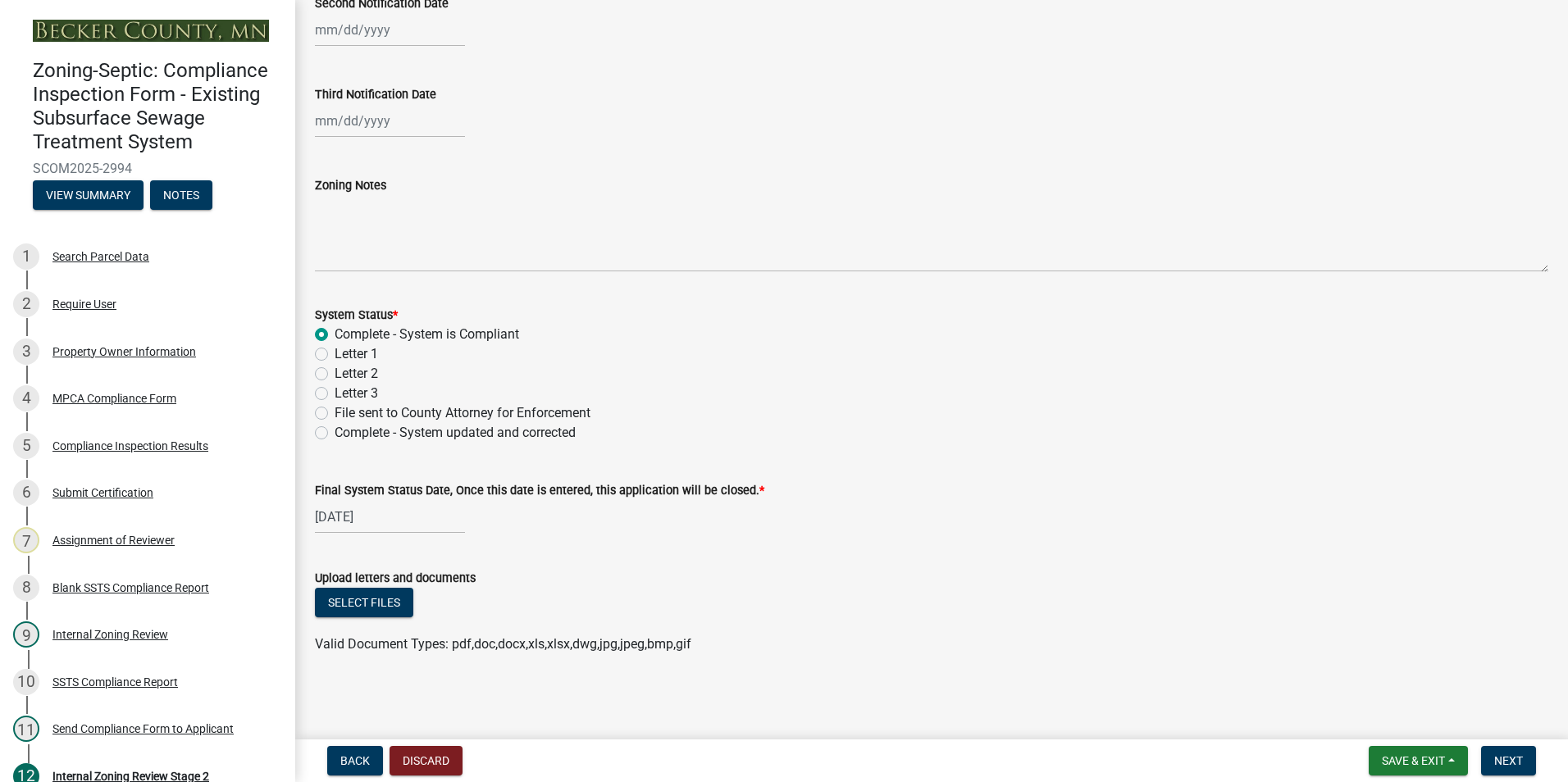
click at [673, 521] on div "[DATE]" at bounding box center [932, 517] width 1234 height 34
click at [1508, 754] on span "Next" at bounding box center [1508, 760] width 28 height 13
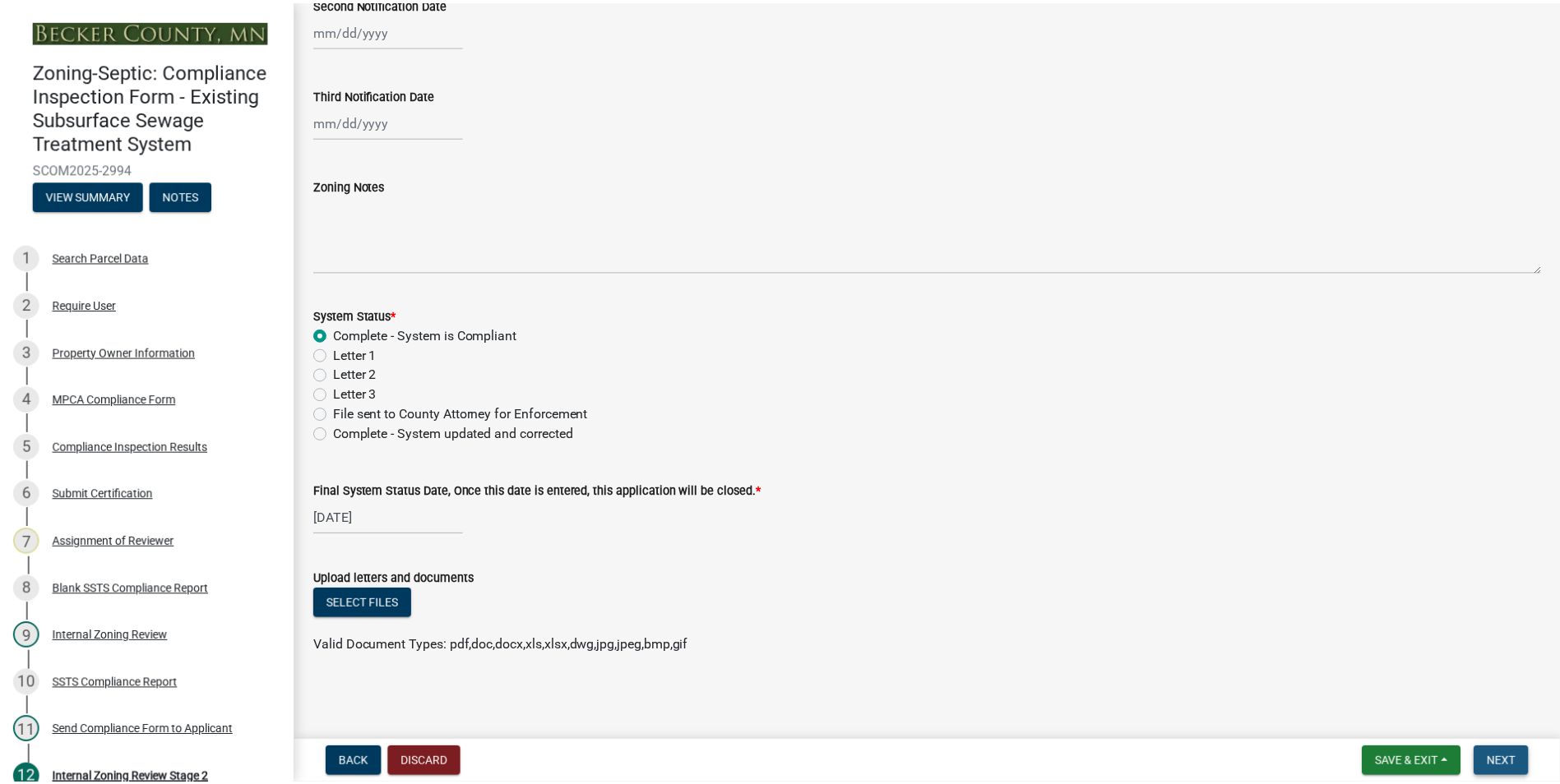
scroll to position [0, 0]
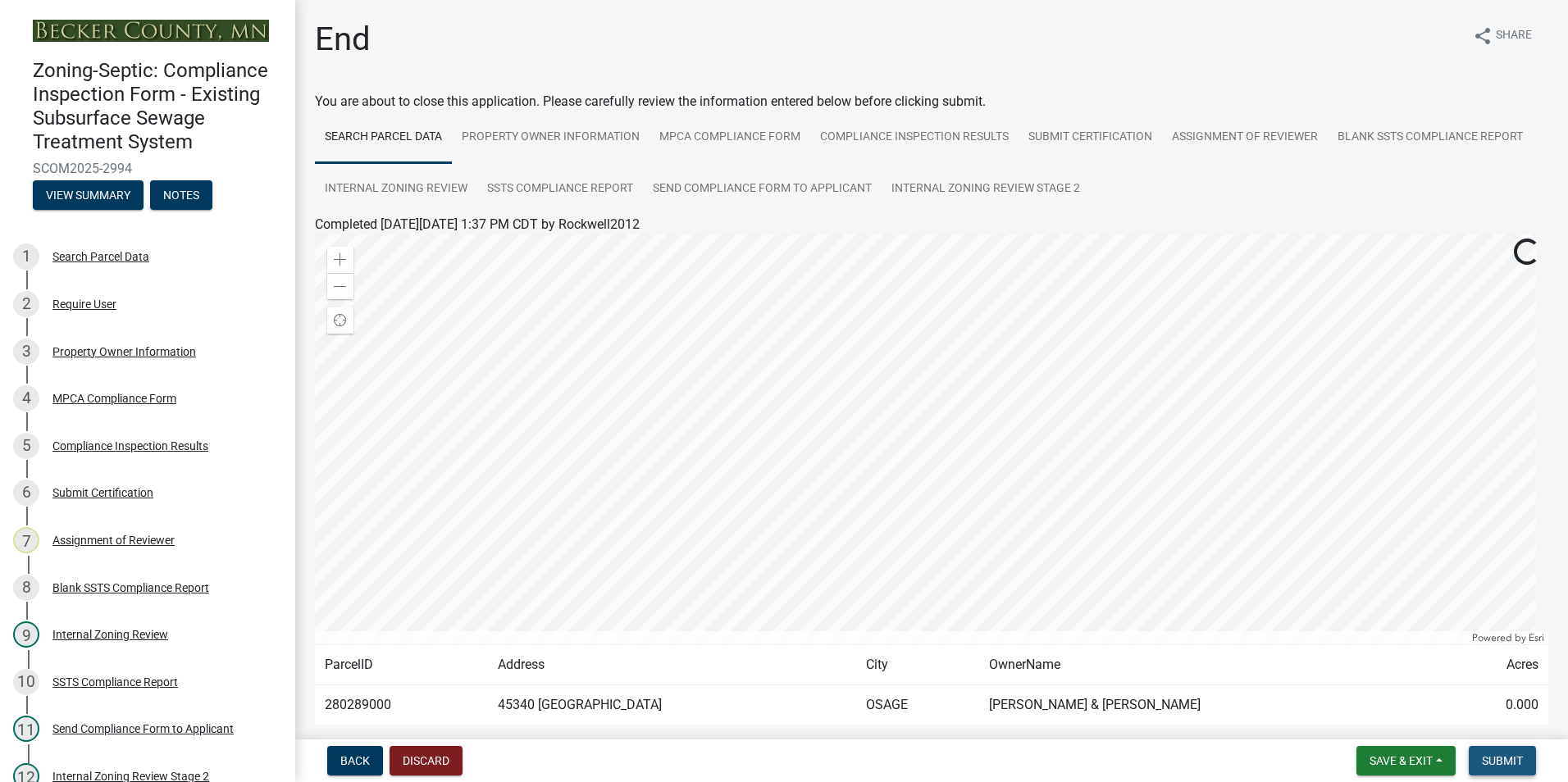
click at [1508, 761] on span "Submit" at bounding box center [1503, 760] width 41 height 13
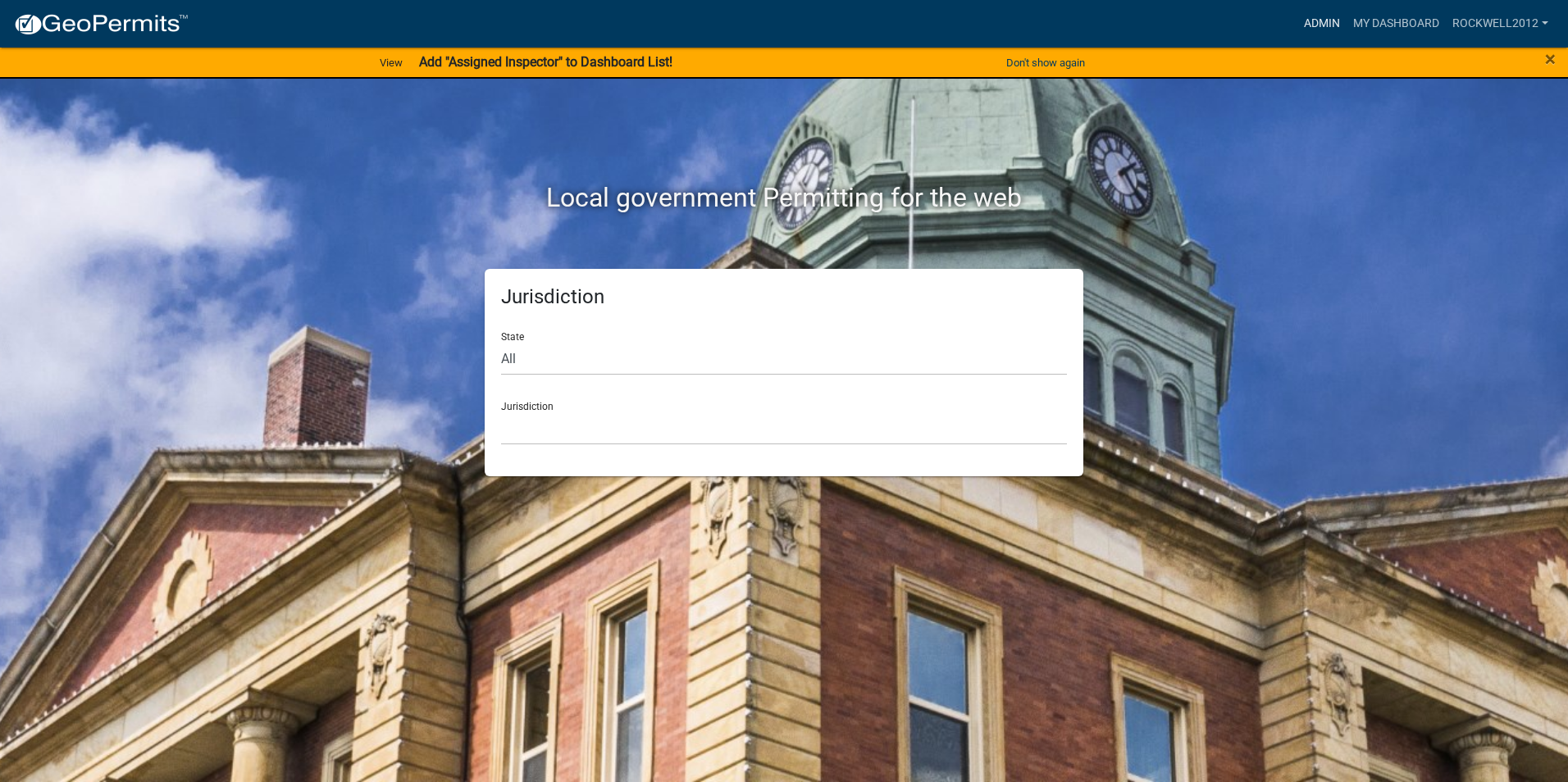
click at [1316, 16] on link "Admin" at bounding box center [1322, 24] width 49 height 31
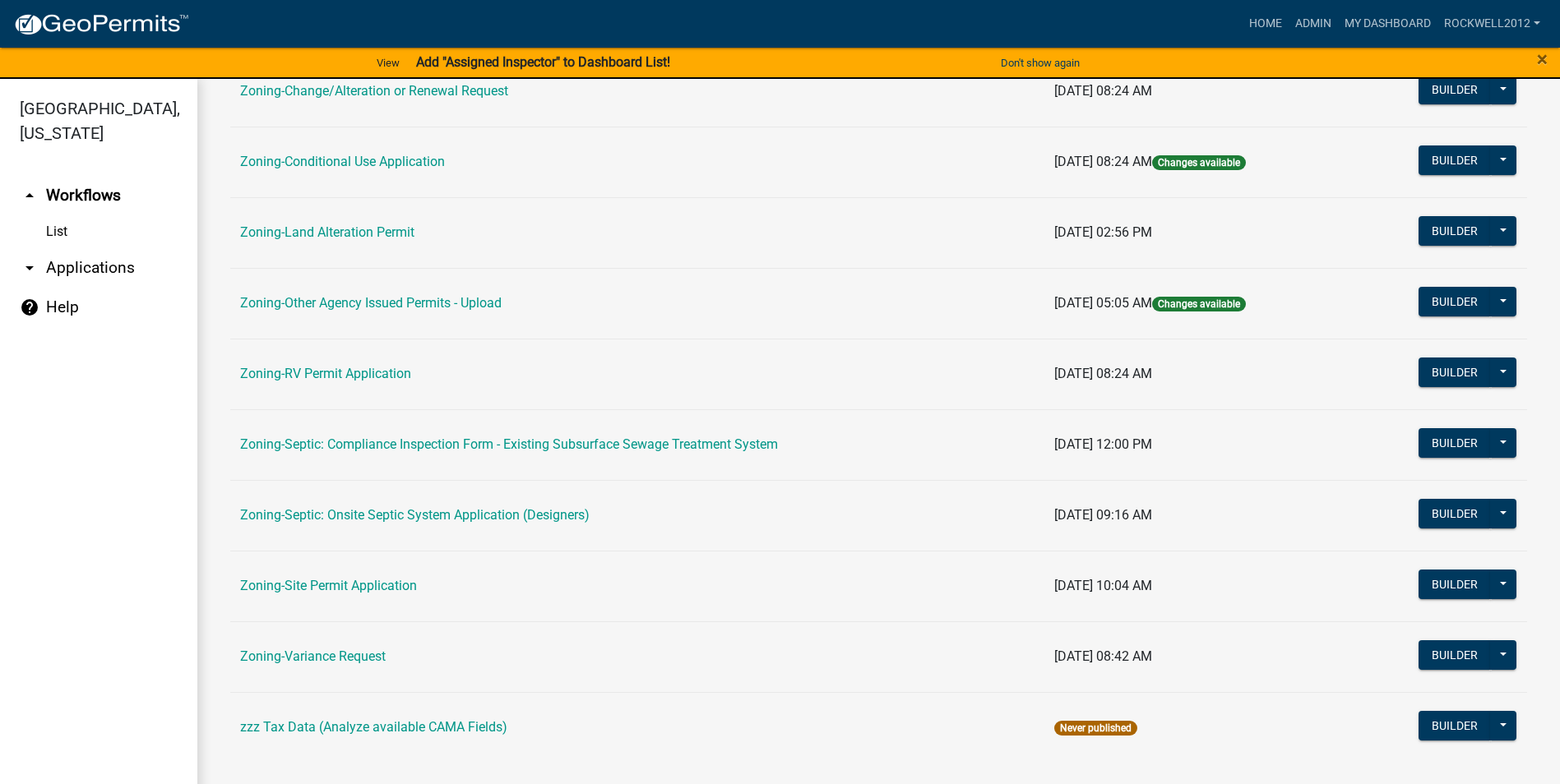
scroll to position [477, 0]
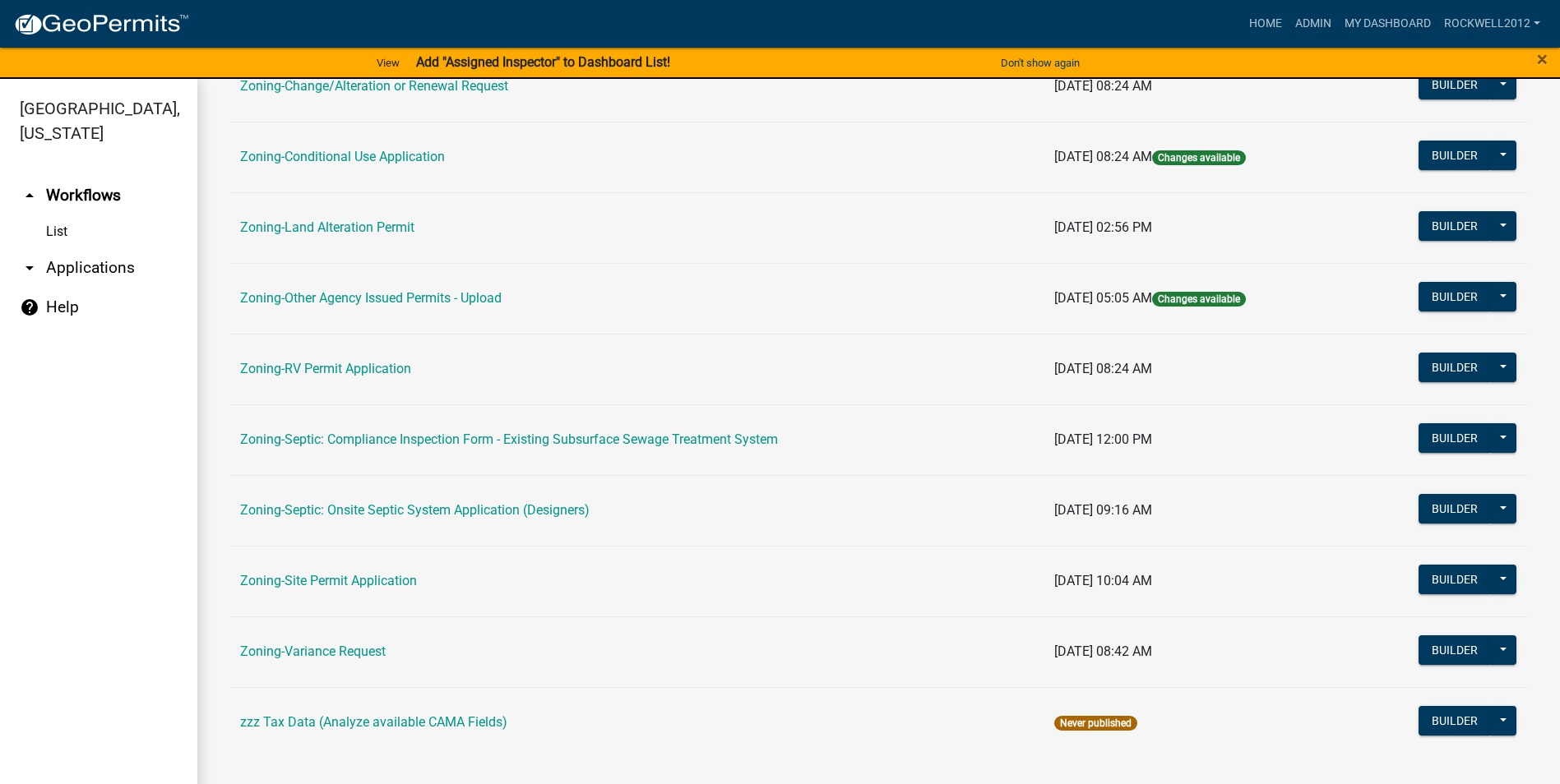
click at [326, 677] on td "Zoning-Variance Request" at bounding box center [637, 652] width 814 height 71
click at [346, 644] on link "Zoning-Variance Request" at bounding box center [313, 651] width 145 height 16
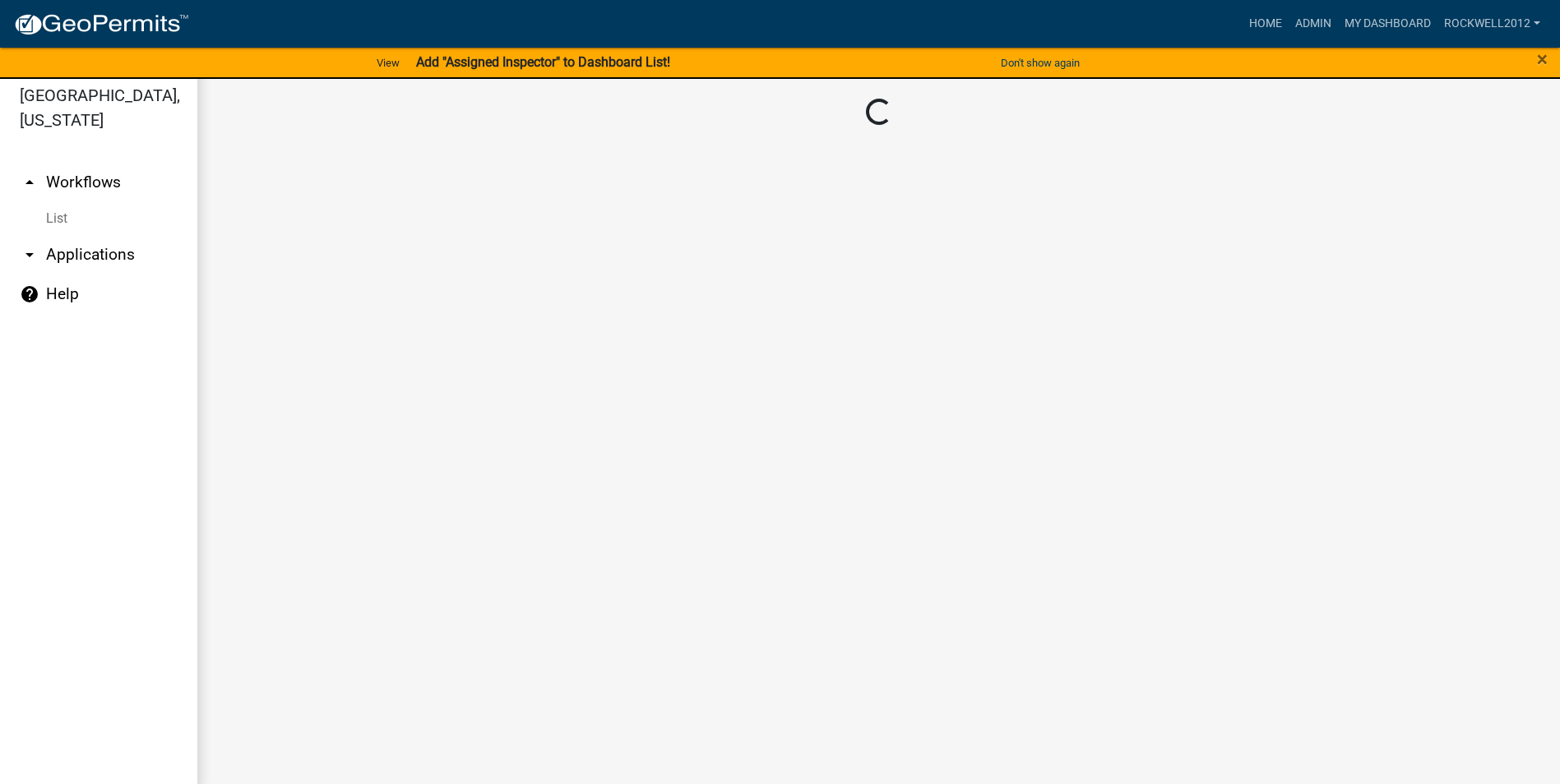
scroll to position [20, 0]
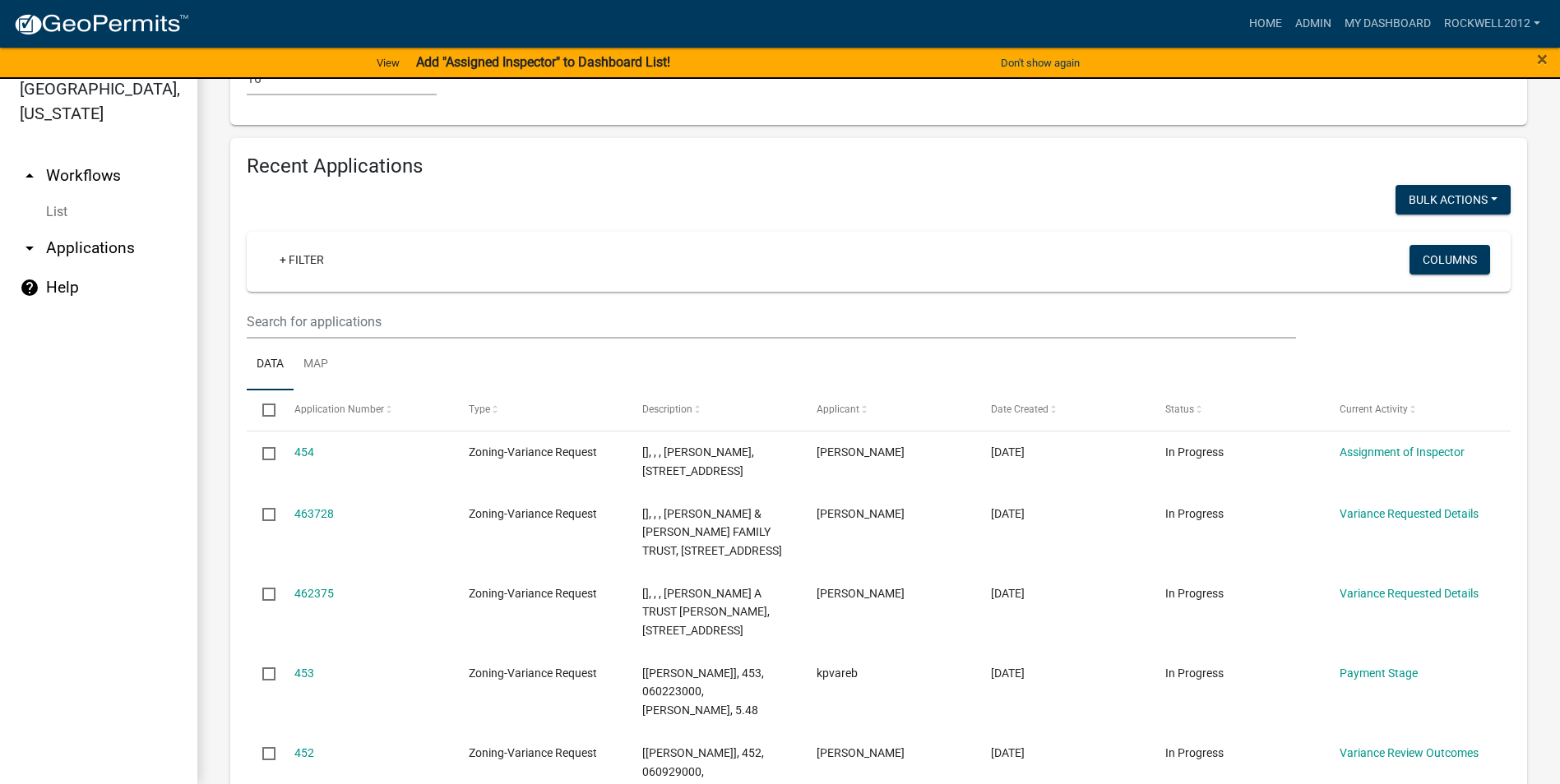
scroll to position [1562, 0]
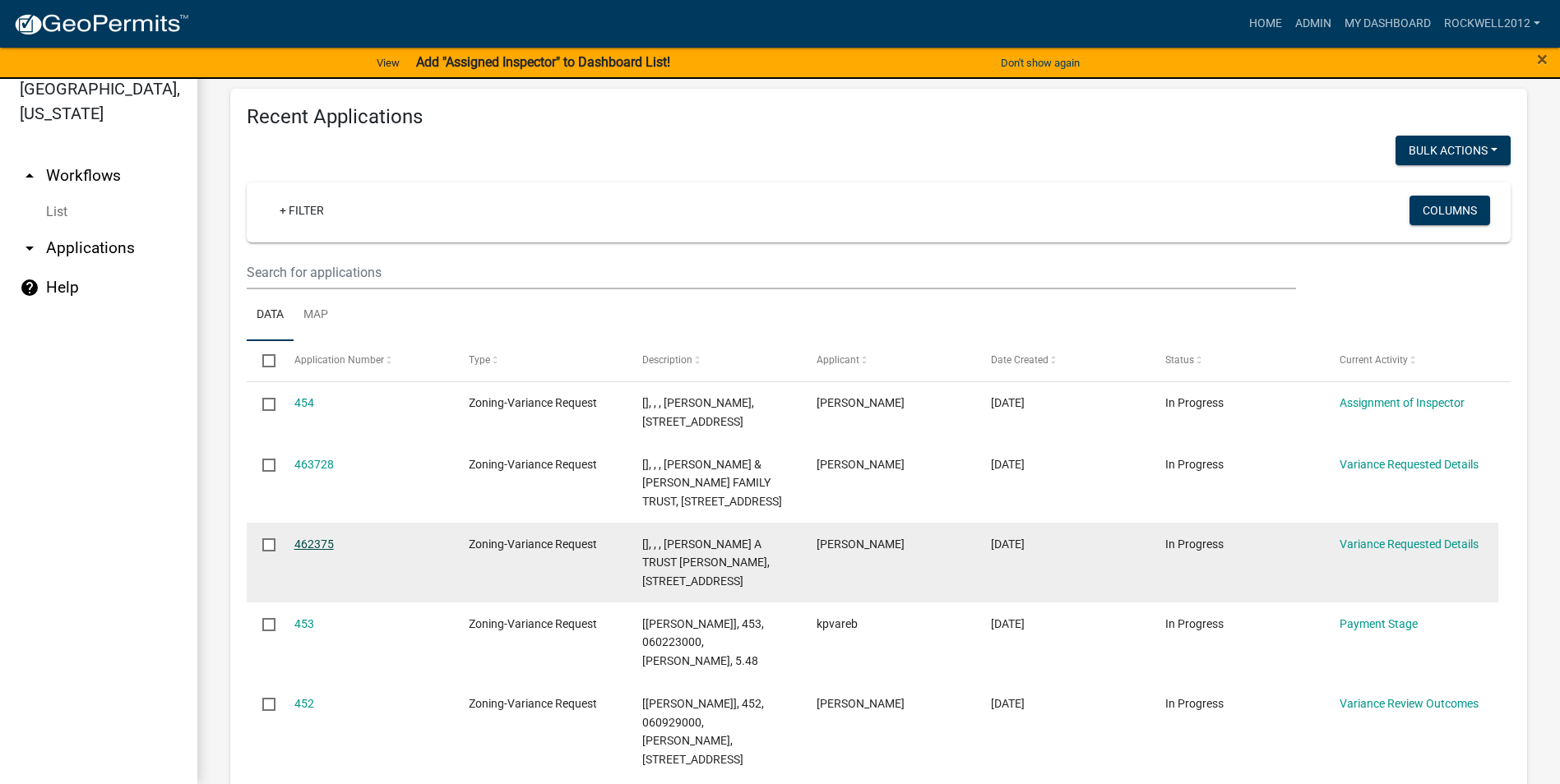
click at [302, 551] on link "462375" at bounding box center [314, 544] width 40 height 13
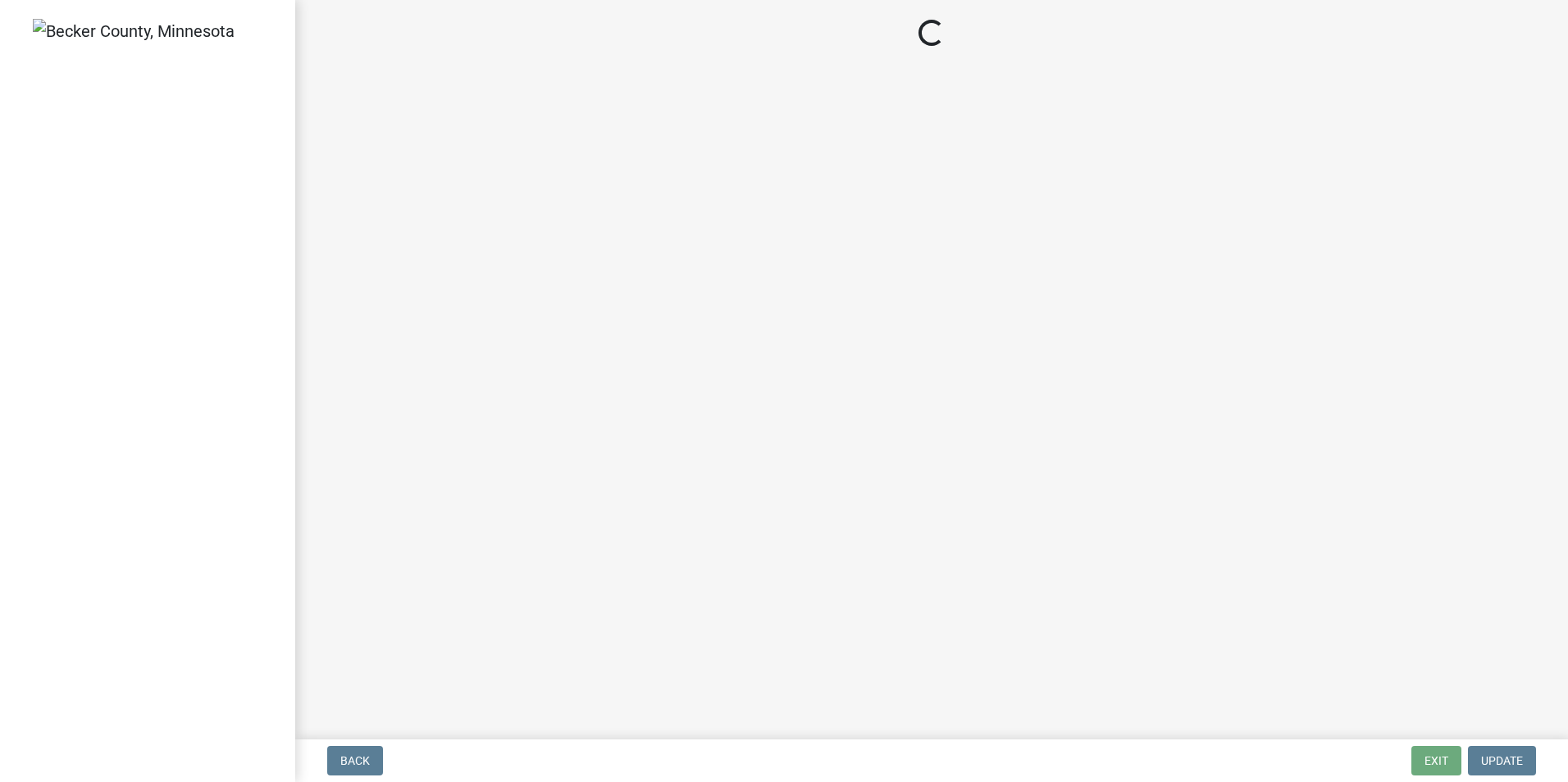
select select "edc6b78d-c029-41a6-a436-e6f76b5f0855"
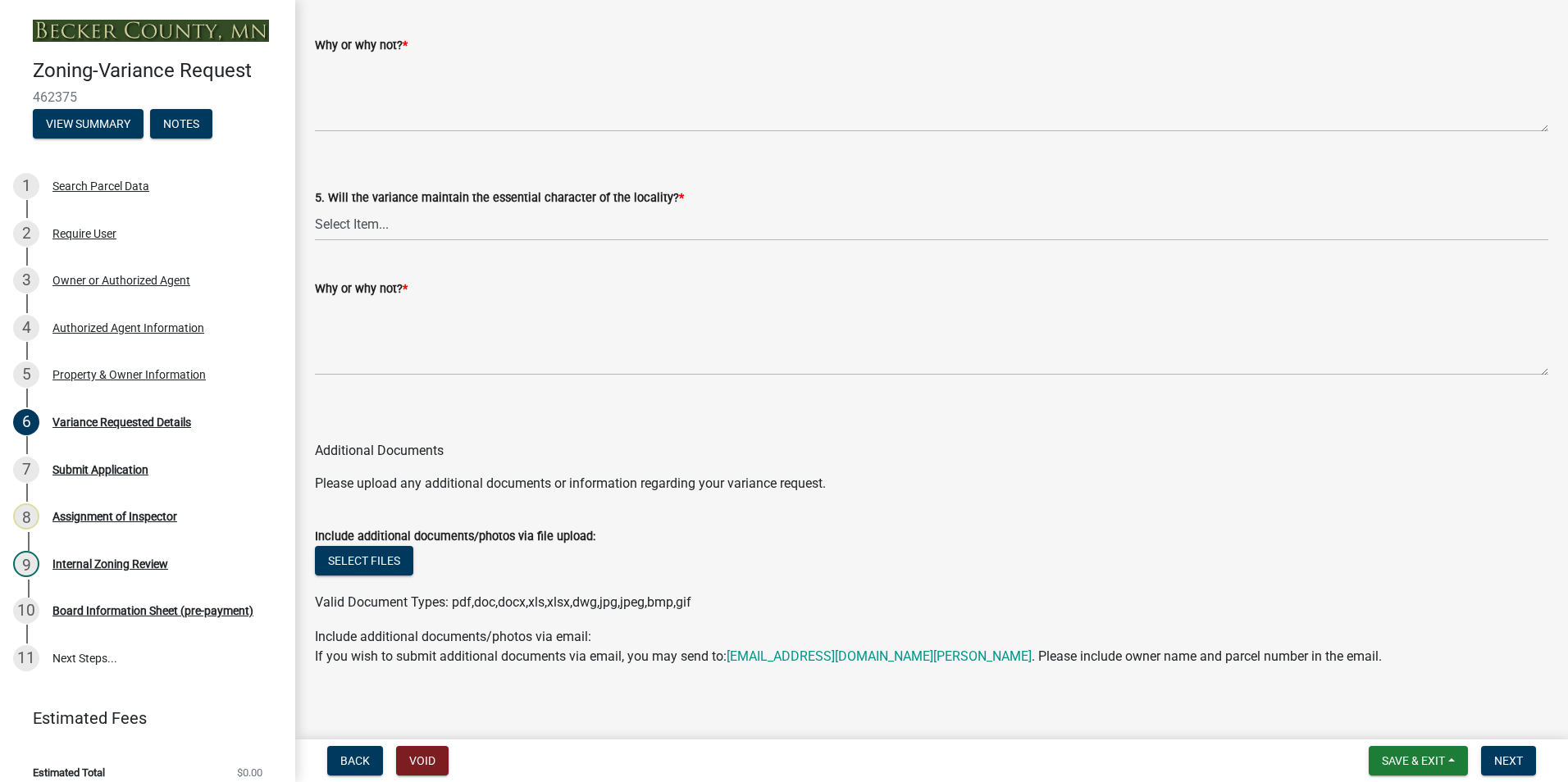
scroll to position [3387, 0]
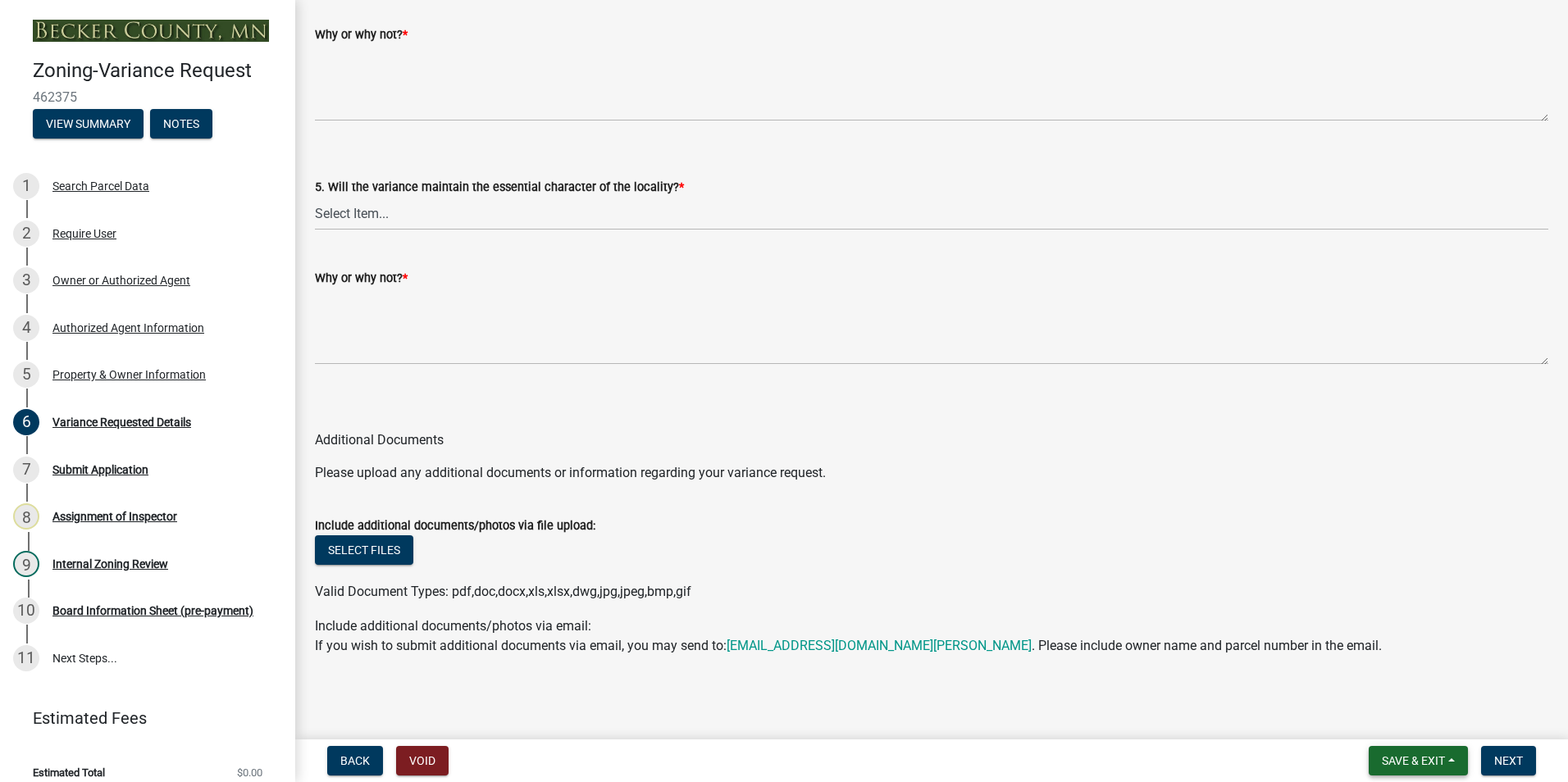
click at [1422, 760] on span "Save & Exit" at bounding box center [1413, 760] width 63 height 13
click at [1399, 719] on button "Save & Exit" at bounding box center [1403, 718] width 131 height 40
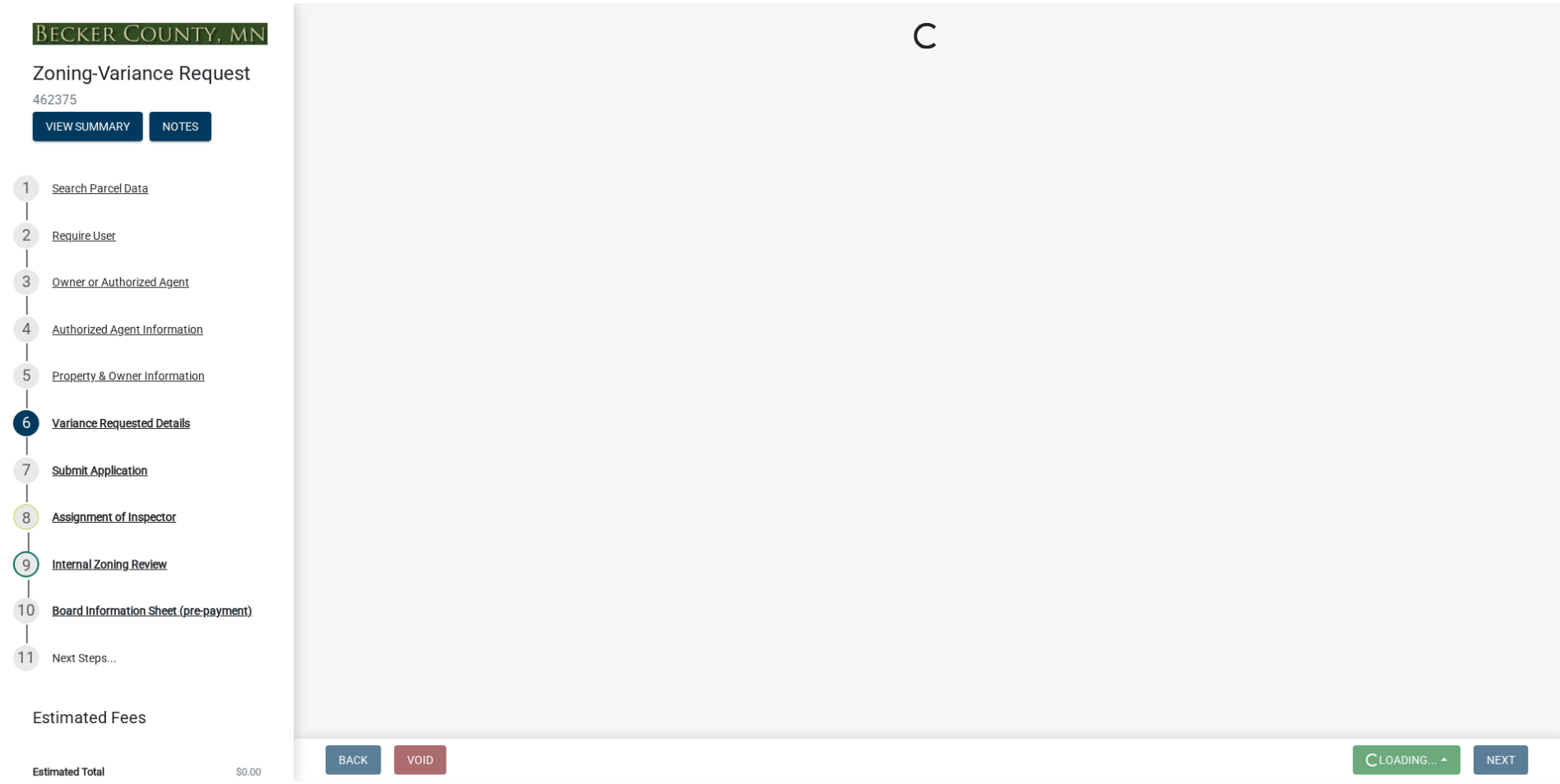
scroll to position [0, 0]
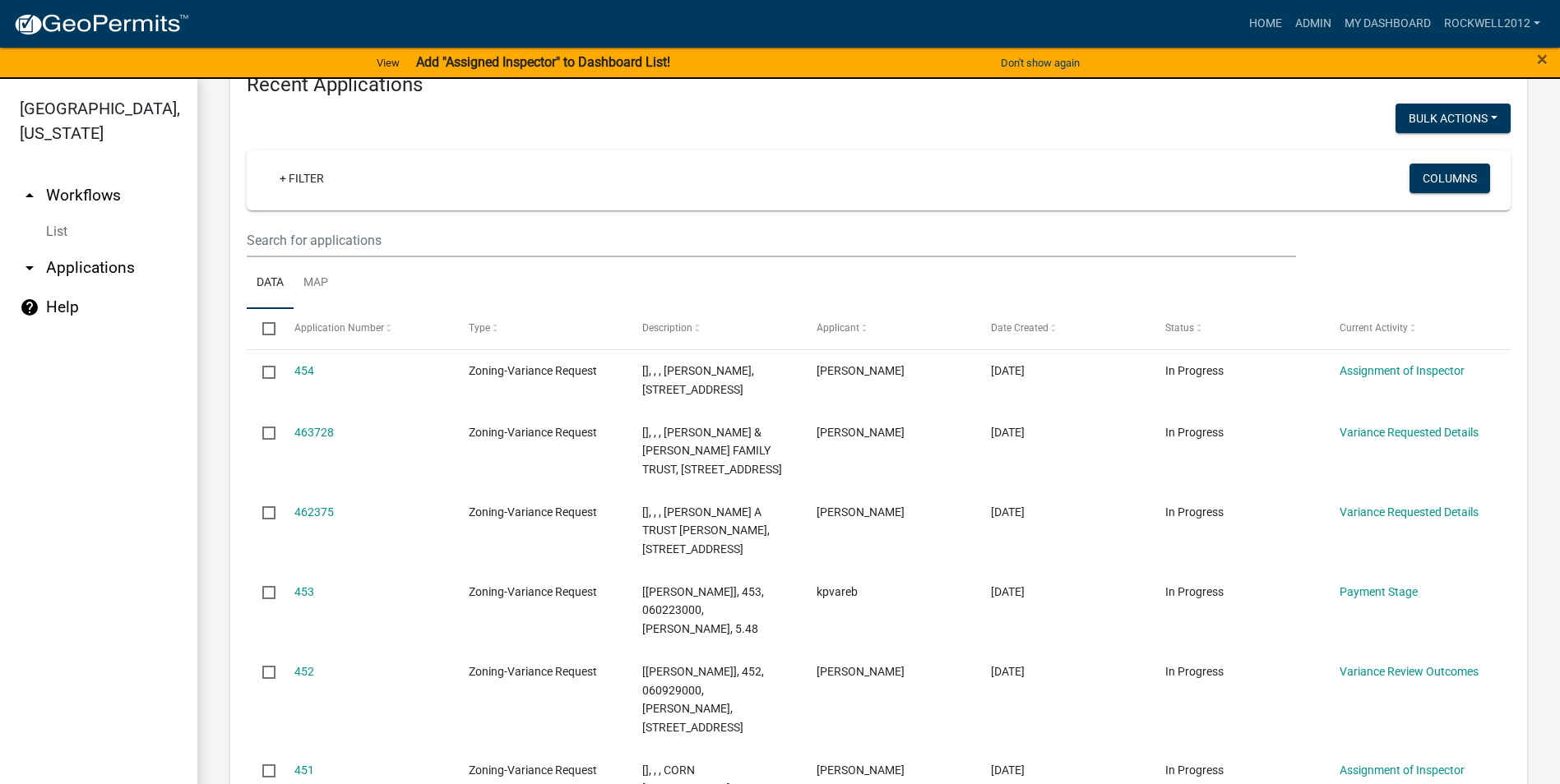
scroll to position [1644, 0]
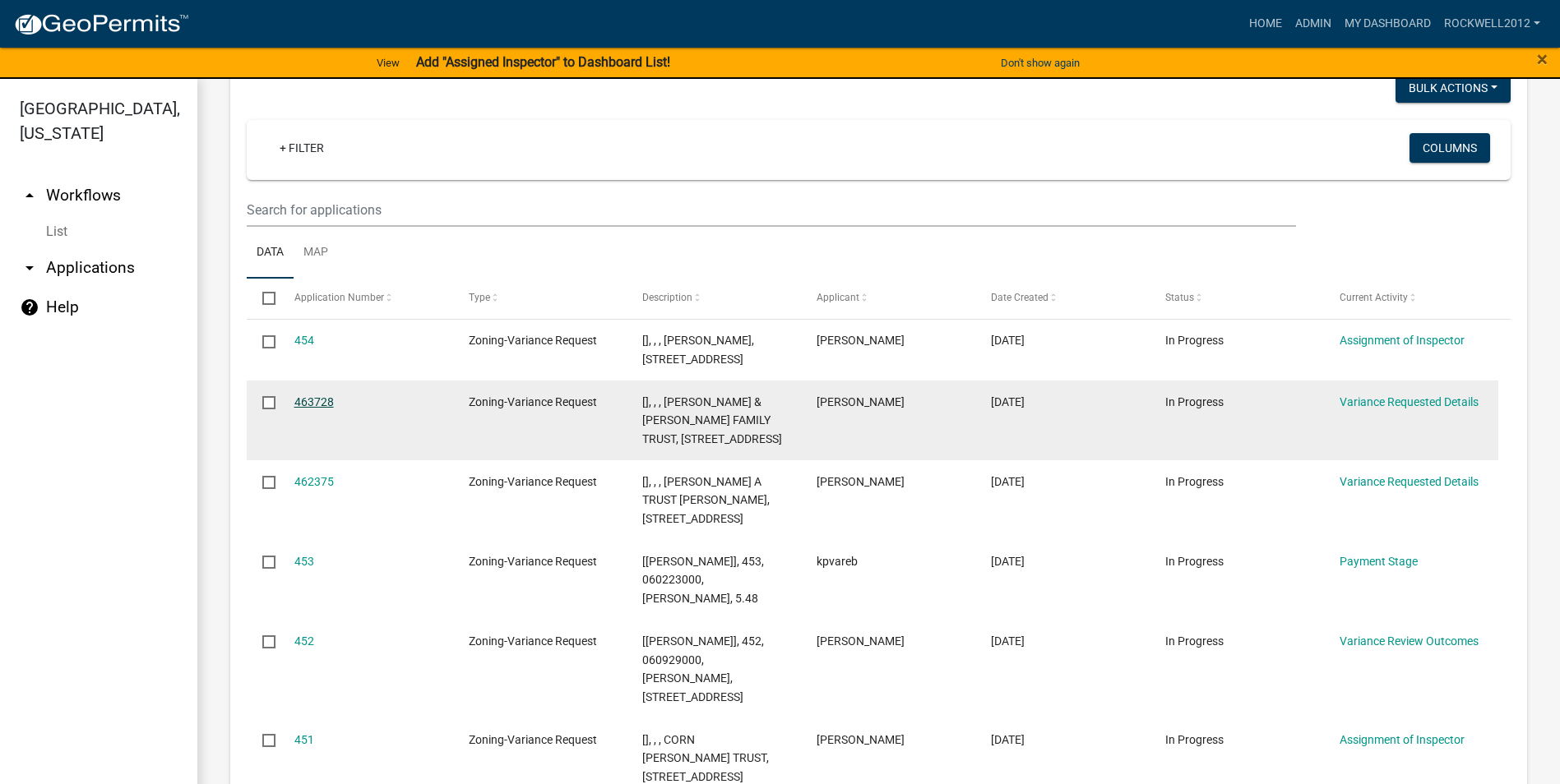
click at [308, 408] on link "463728" at bounding box center [314, 401] width 40 height 13
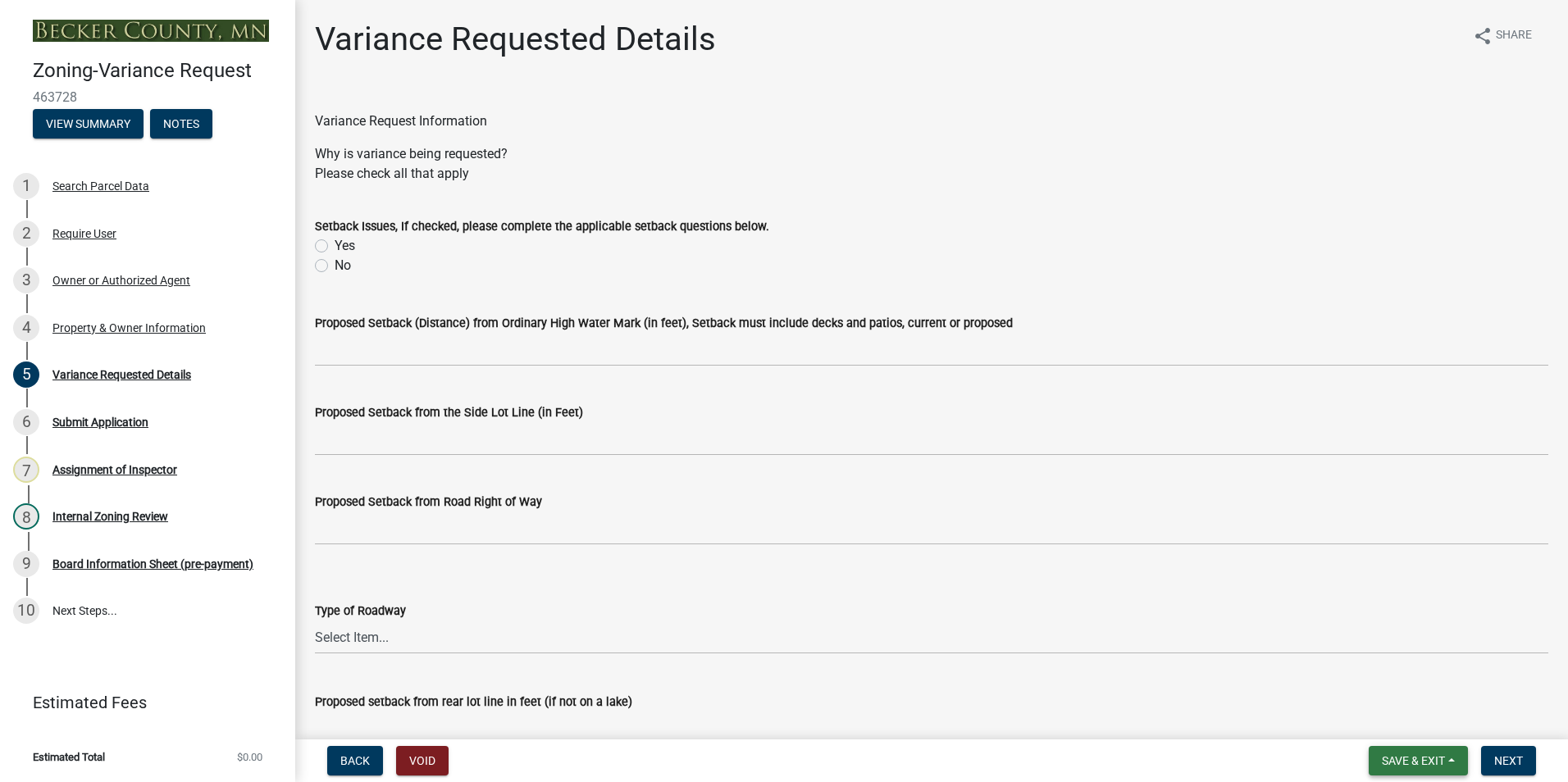
click at [1393, 758] on span "Save & Exit" at bounding box center [1413, 760] width 63 height 13
click at [1409, 729] on button "Save & Exit" at bounding box center [1403, 718] width 131 height 40
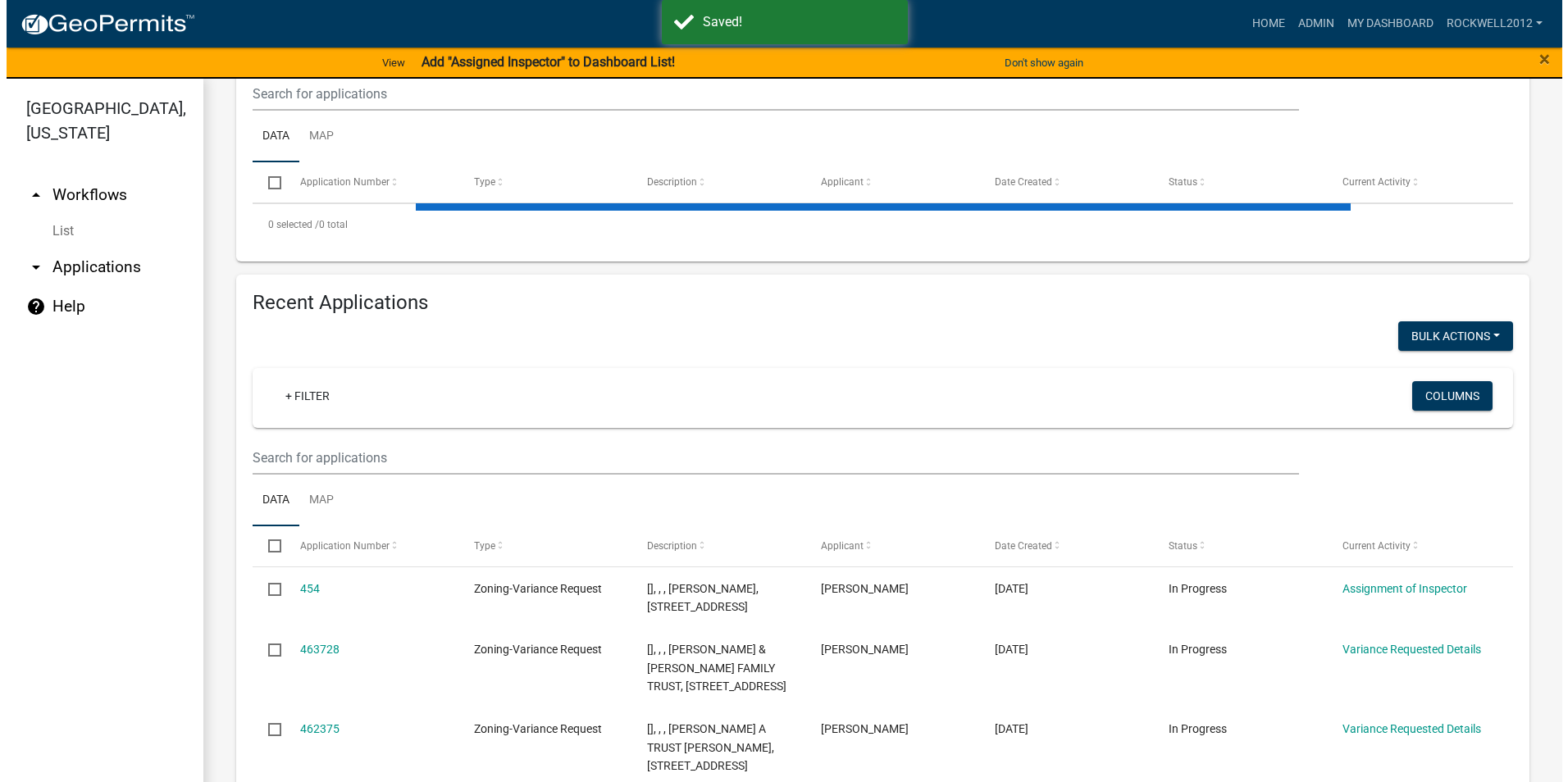
scroll to position [410, 0]
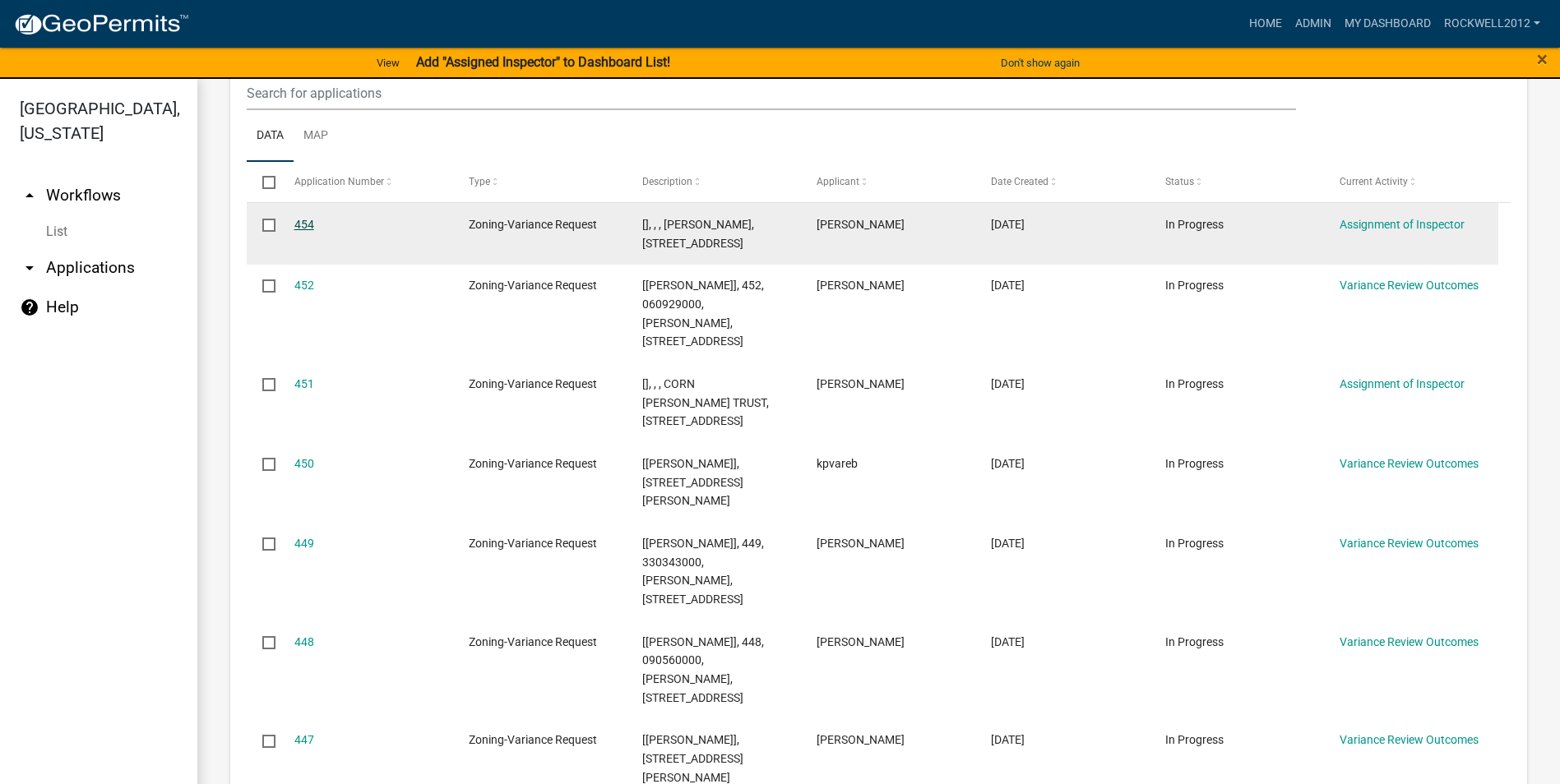
click at [303, 218] on link "454" at bounding box center [304, 224] width 20 height 13
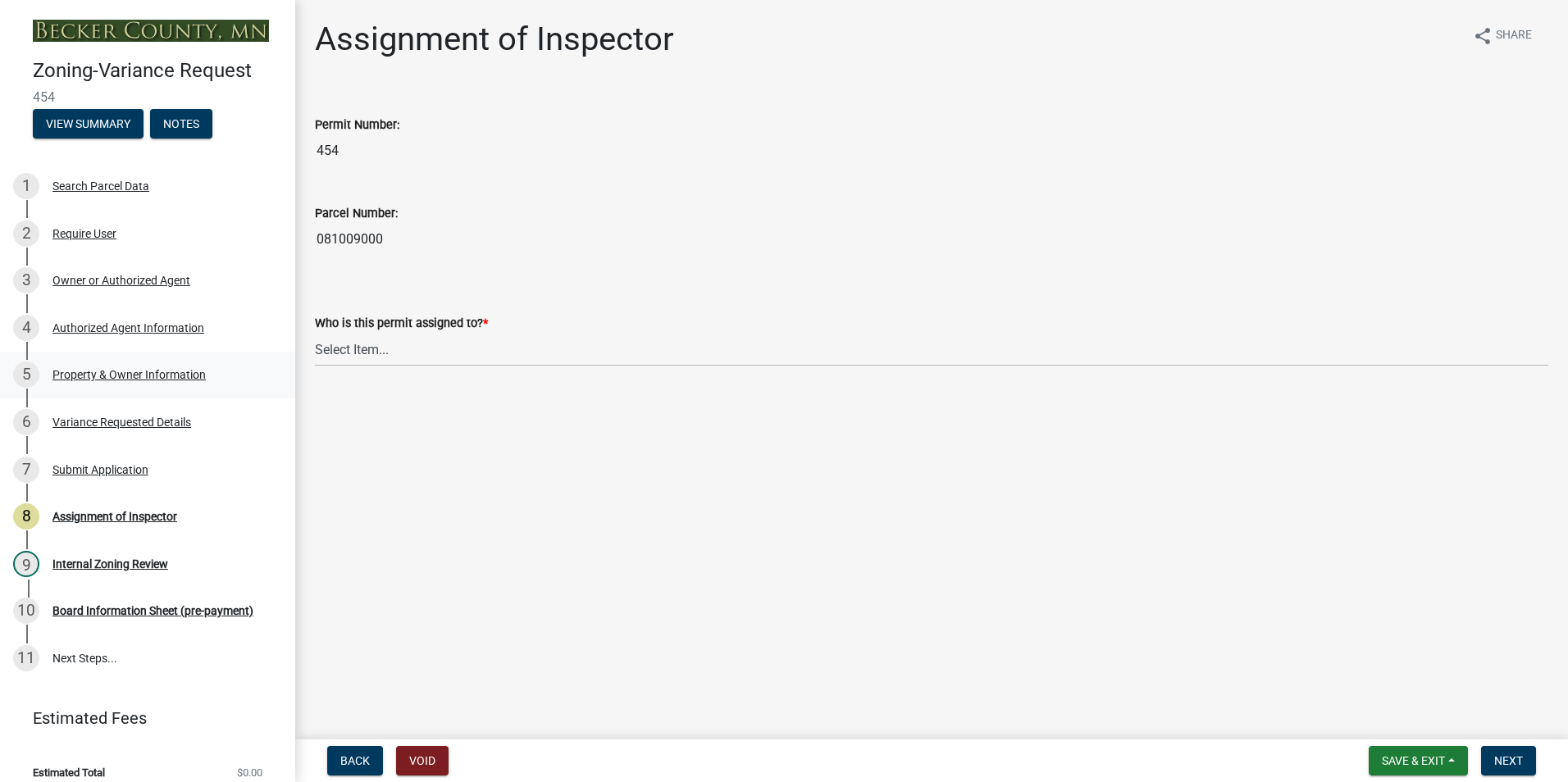
click at [128, 369] on div "Property & Owner Information" at bounding box center [129, 374] width 153 height 11
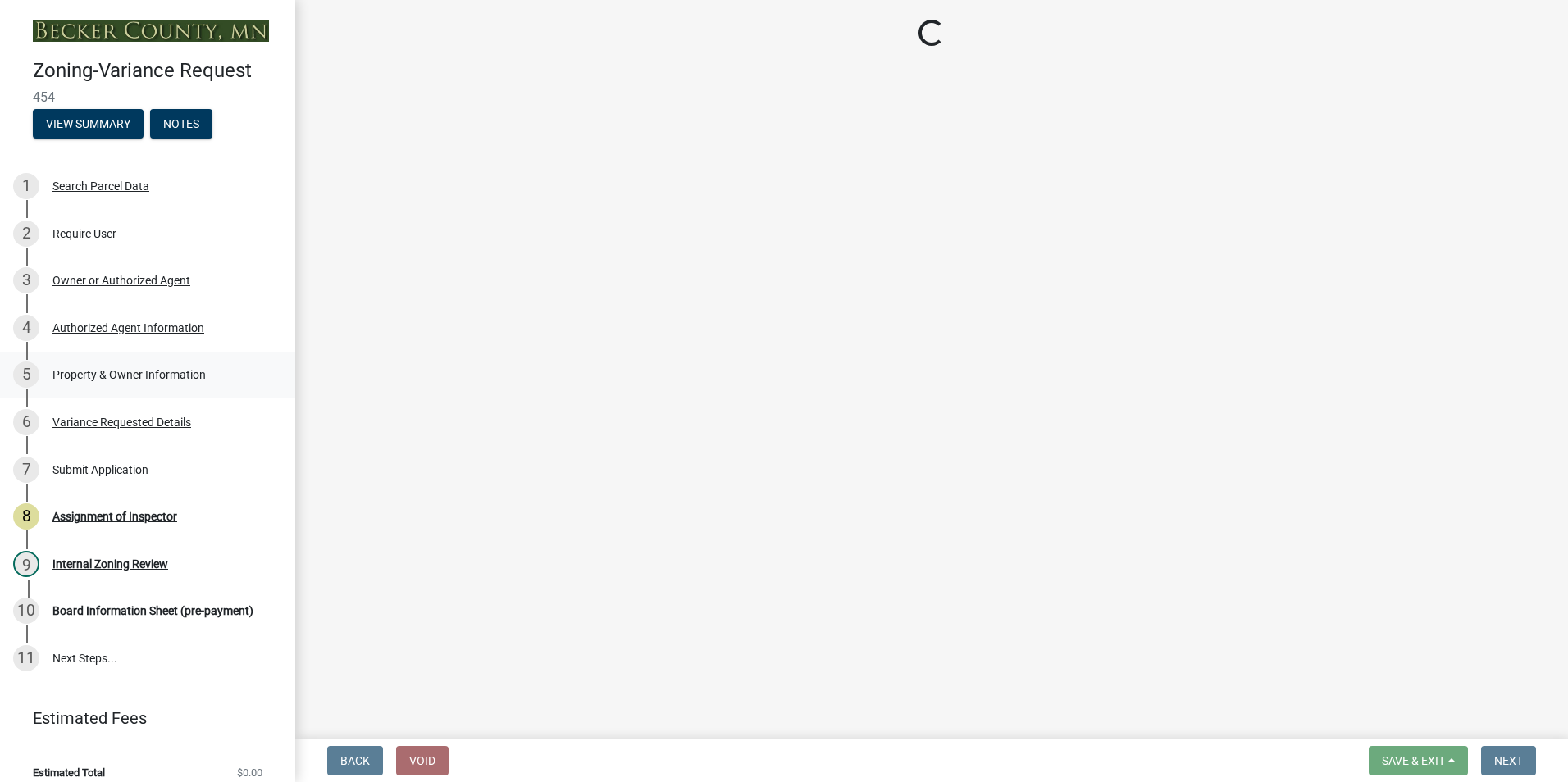
select select "bd6c4c96-e8c1-49bc-ade5-b37215bb1ac6"
select select "024a7a94-b011-4d98-ab48-ef3891421888"
select select "8d5cb961-90f6-4593-998a-e9fa792b70fb"
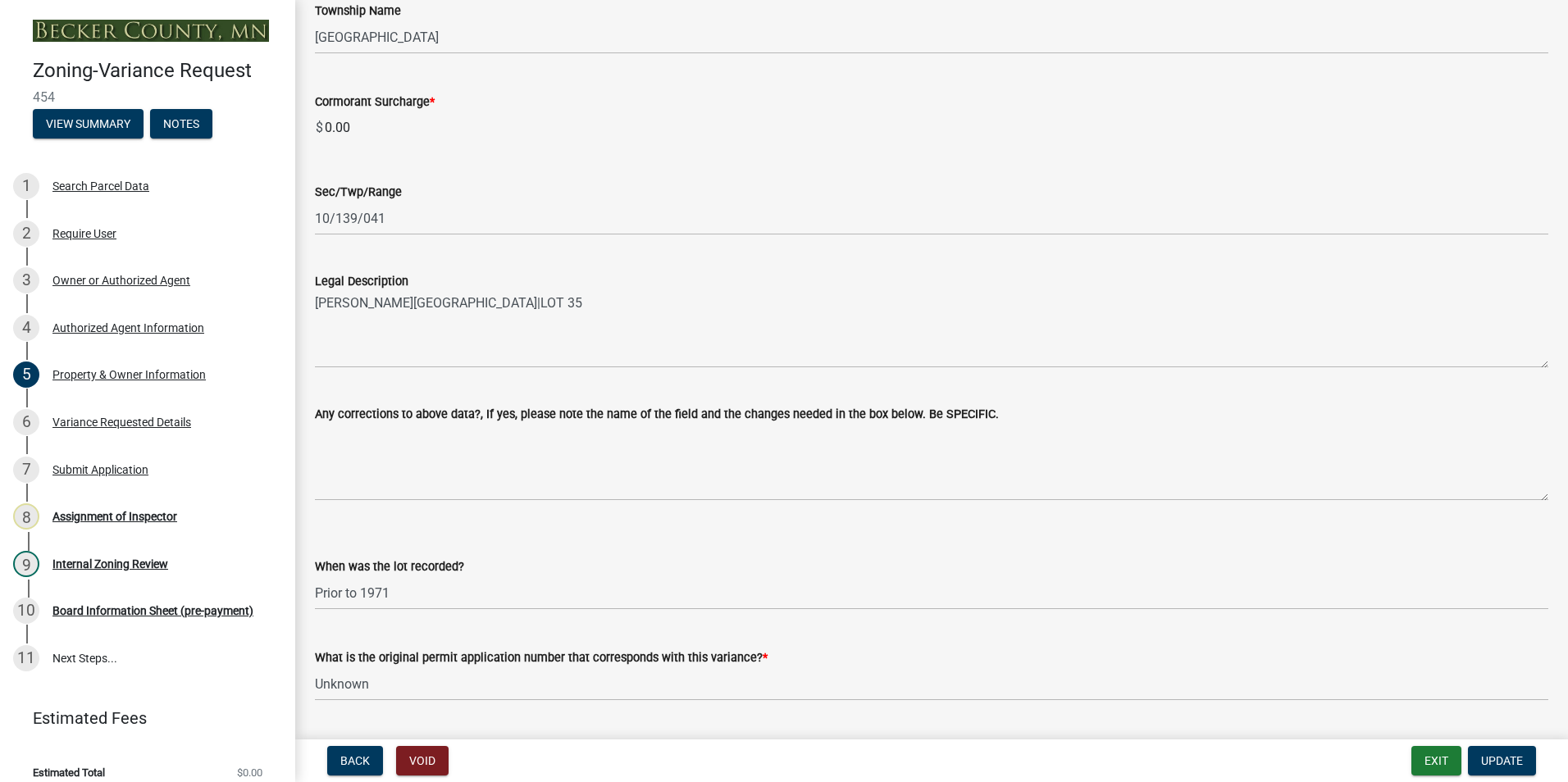
scroll to position [1037, 0]
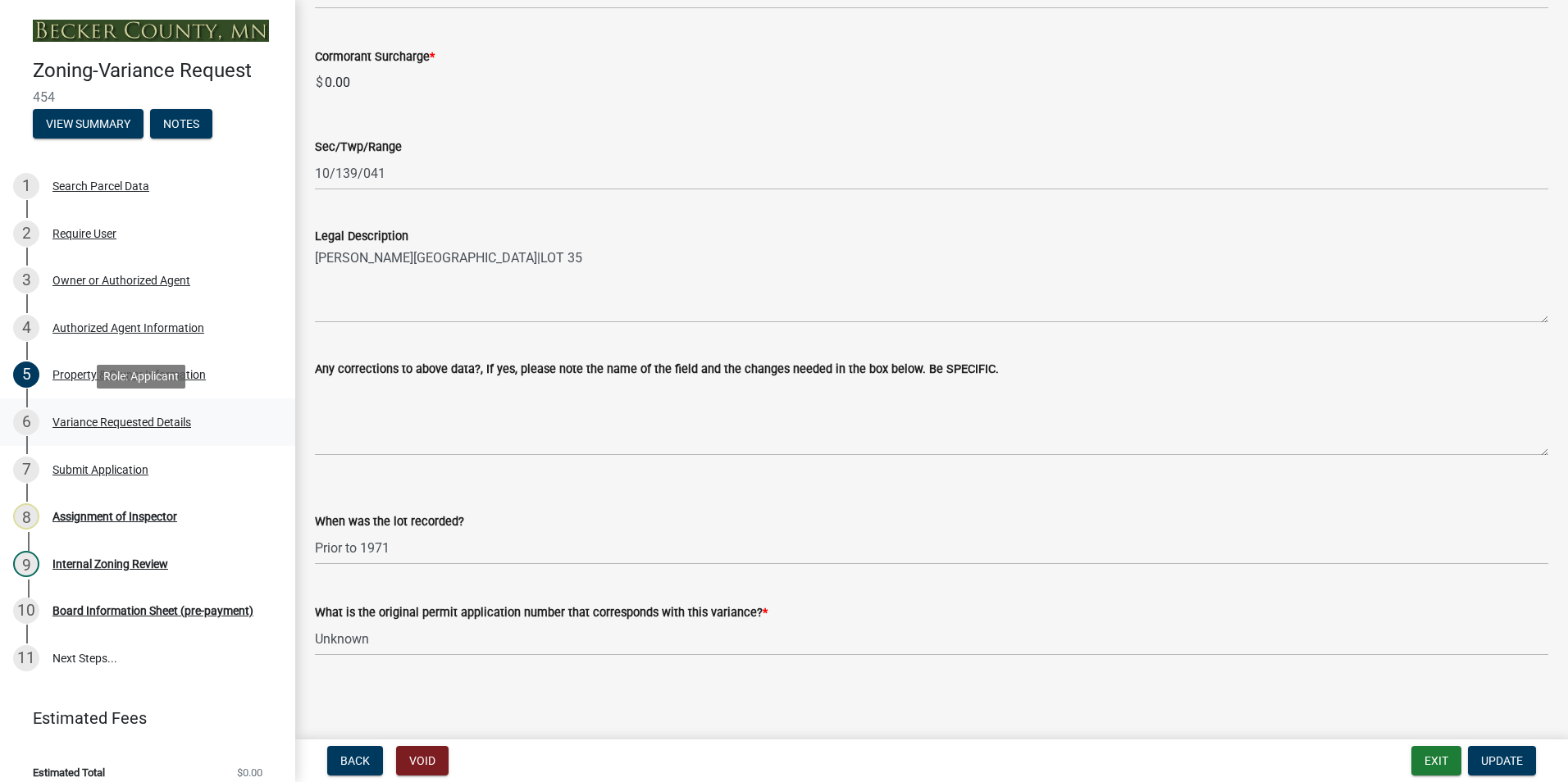
click at [114, 419] on div "Variance Requested Details" at bounding box center [121, 422] width 139 height 11
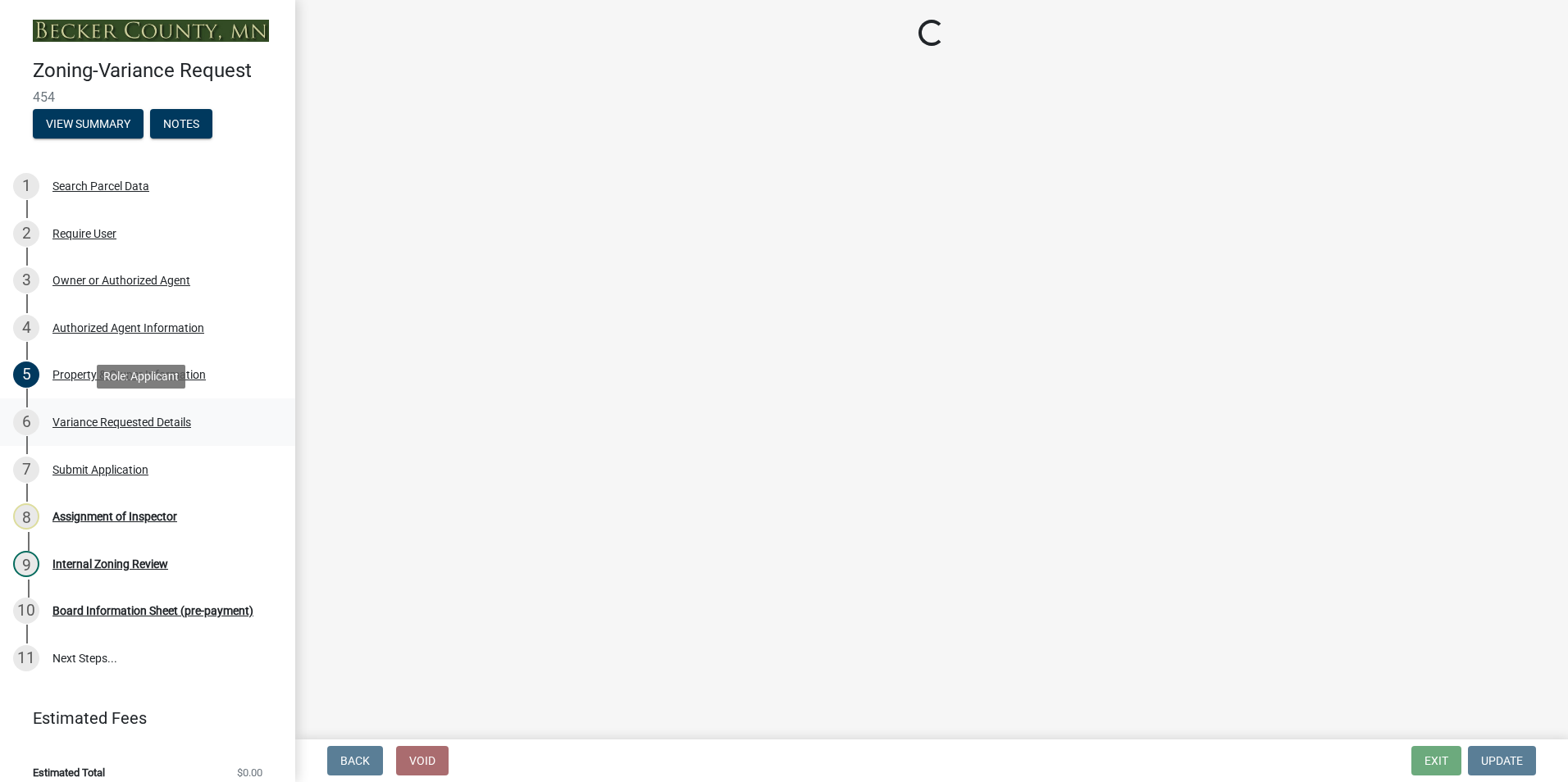
scroll to position [0, 0]
select select "96e126f4-40c4-47d1-a8f7-50b92e69dbaa"
select select "15bf2cec-1ca8-47a3-85db-999609351cbd"
select select "fa582be9-2d62-4523-84bf-021228ae85a0"
select select "bb2b5e43-03c1-4874-9abf-a65f400af928"
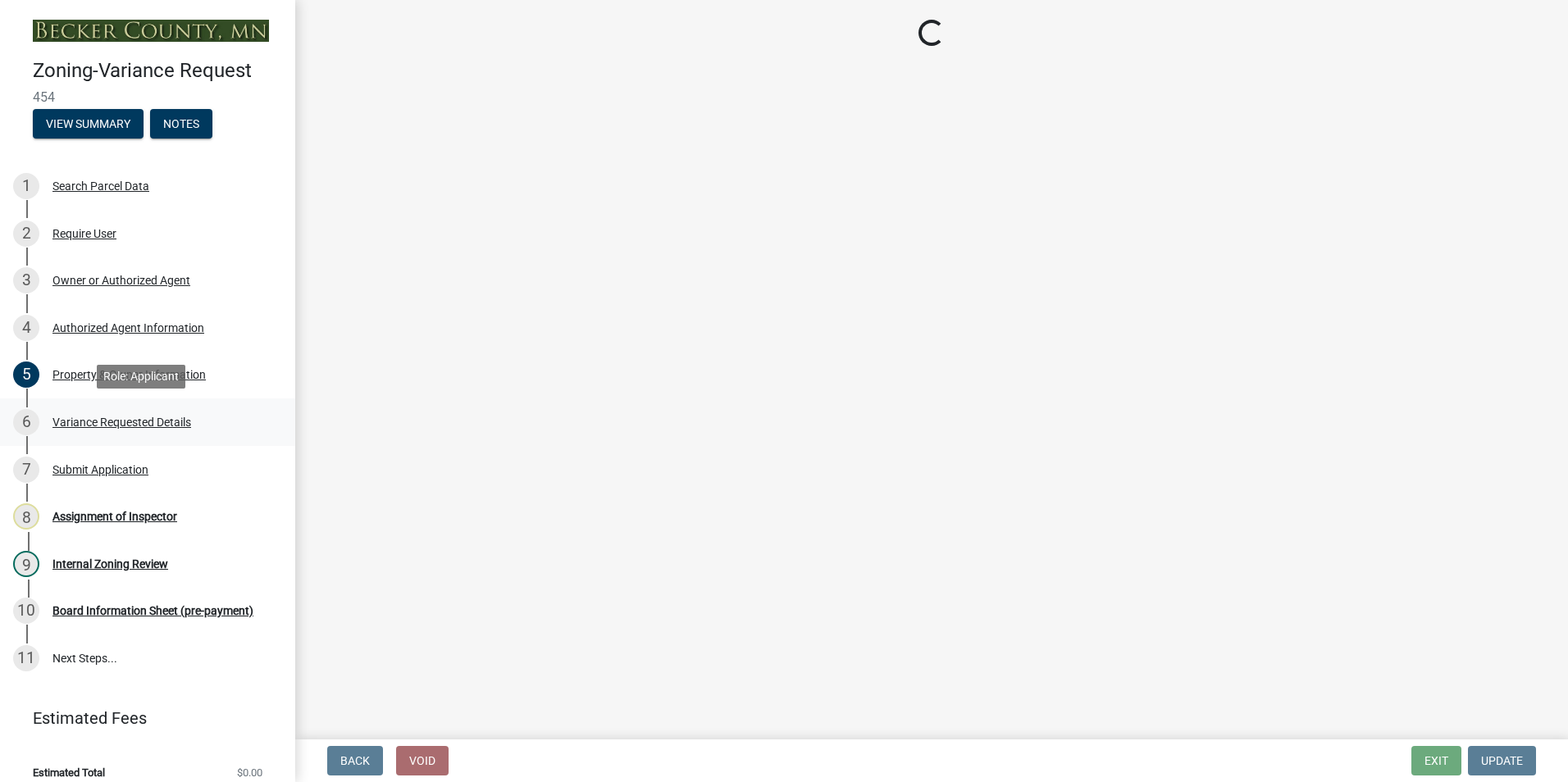
select select "8ea3e6c3-8fed-4904-aa20-2f643744aa0c"
select select "860afd09-da87-482b-bca4-413f5cf53582"
select select "7ceadfd0-f0c9-4b9c-a53d-dc82f9dbdebf"
select select "1aa51e34-4f0a-4095-a3f3-287665056048"
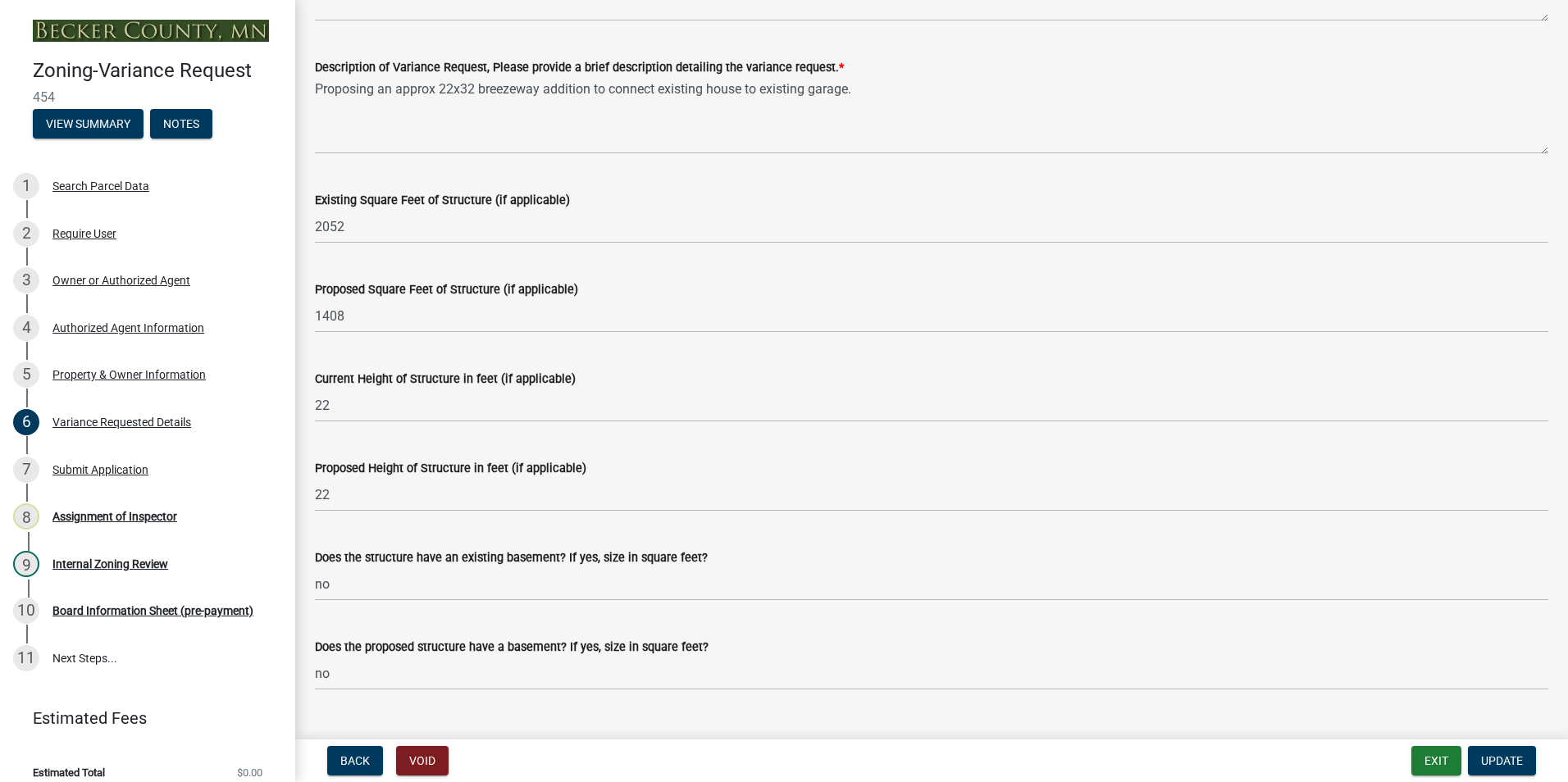
scroll to position [1337, 0]
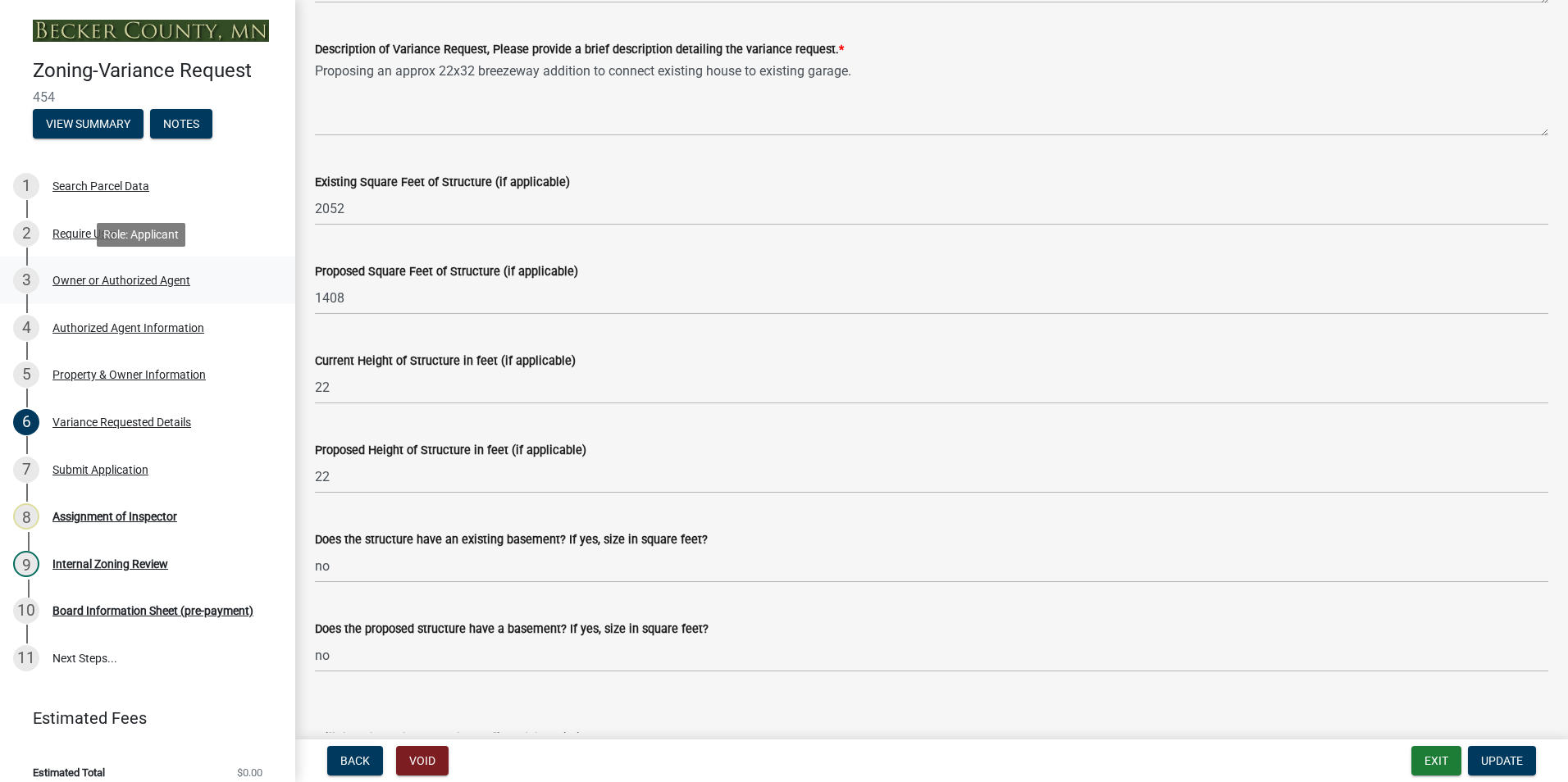
click at [98, 278] on div "Owner or Authorized Agent" at bounding box center [121, 280] width 138 height 11
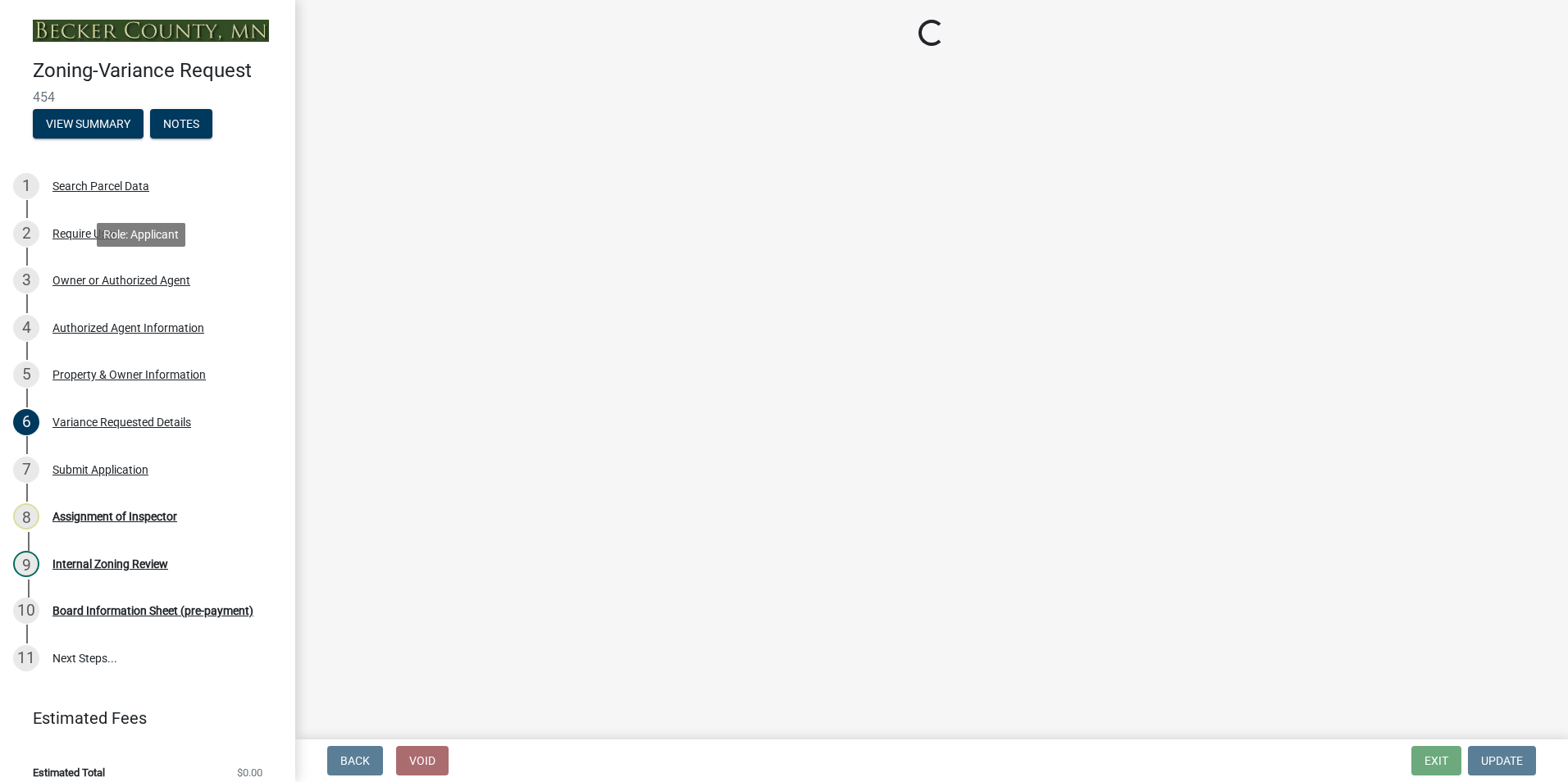
select select "21f18b9f-b5aa-471d-9875-f2b967bfb83c"
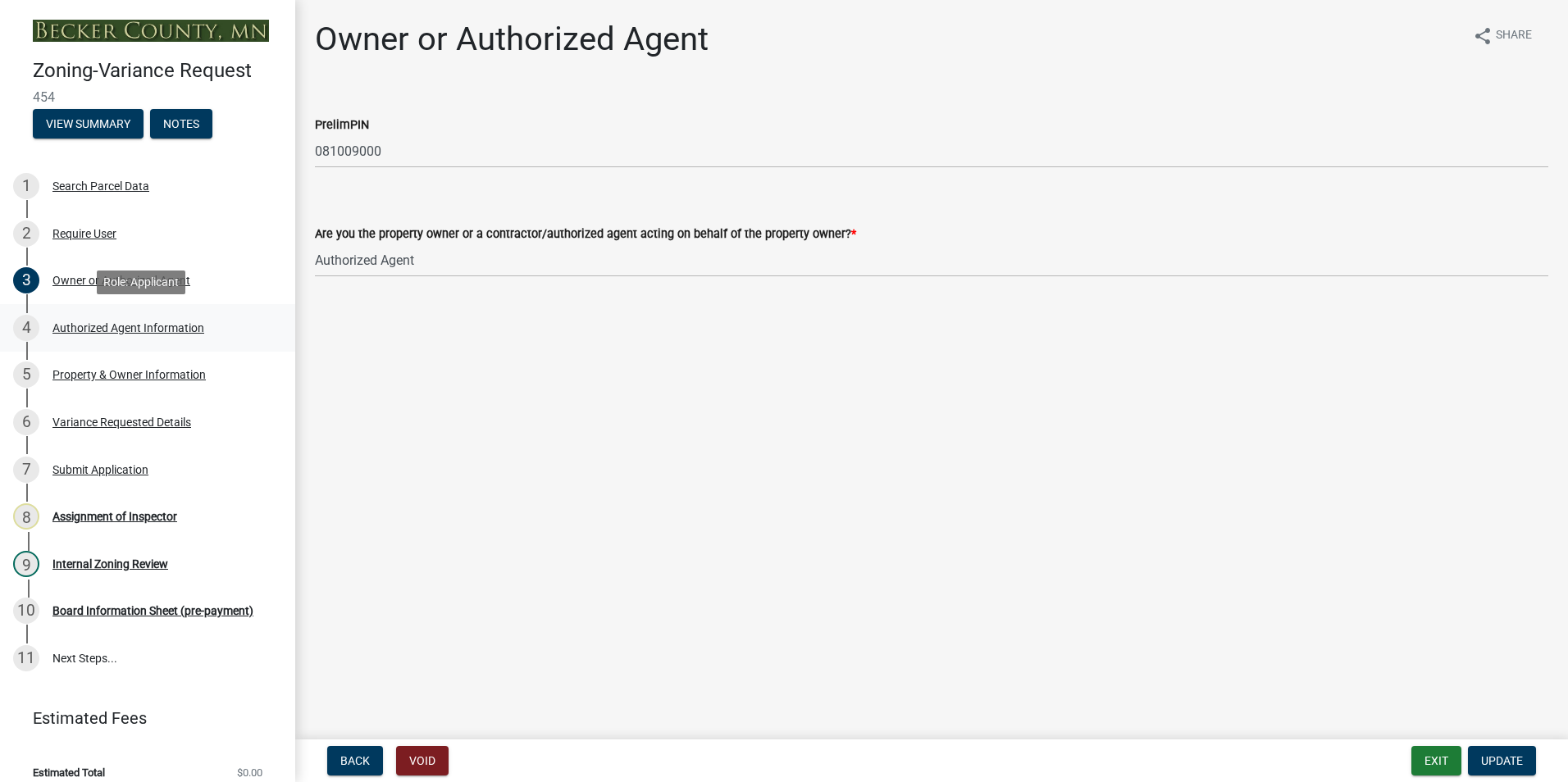
click at [133, 329] on div "Authorized Agent Information" at bounding box center [128, 327] width 152 height 11
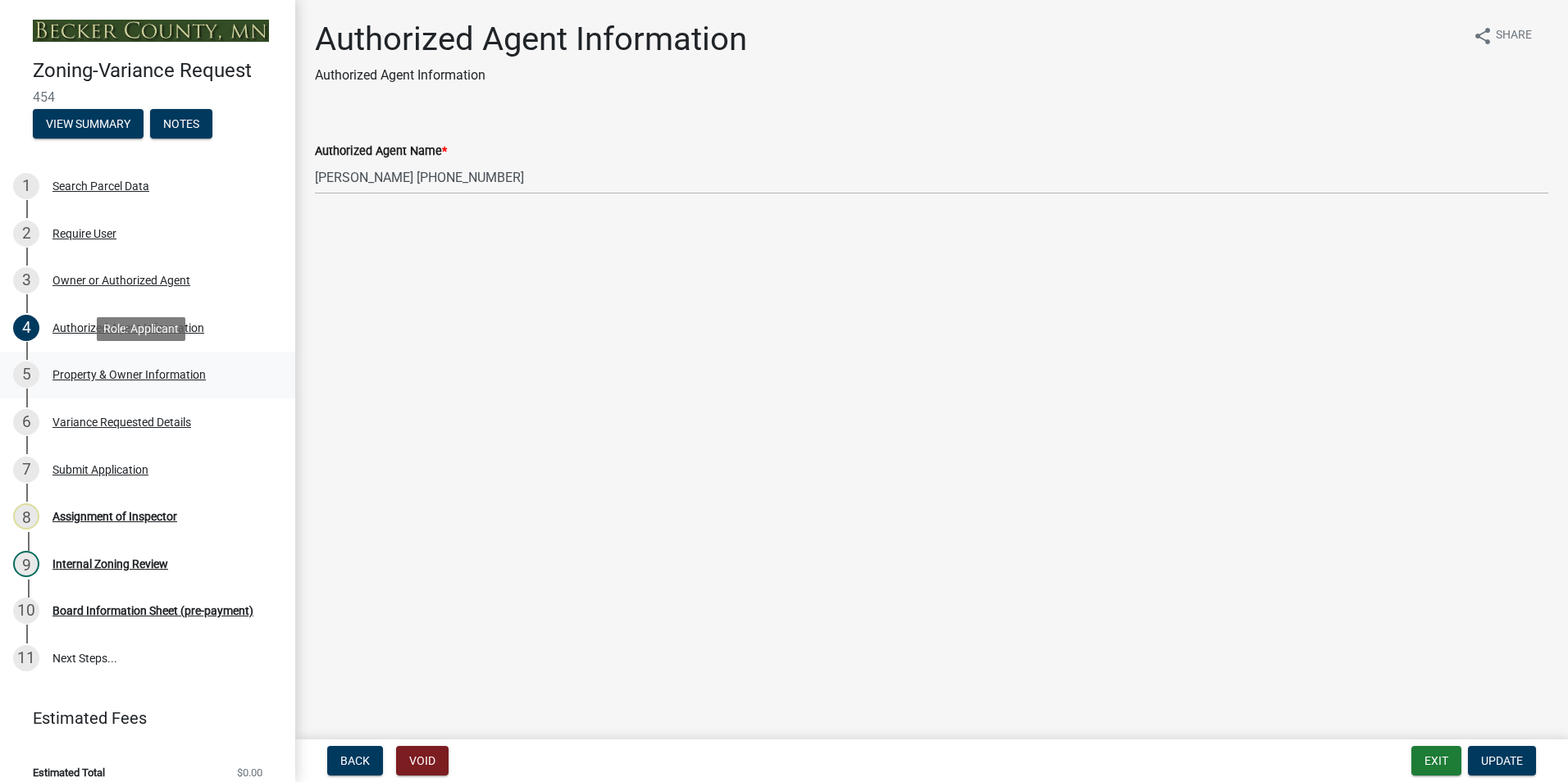
click at [136, 375] on div "Property & Owner Information" at bounding box center [129, 374] width 153 height 11
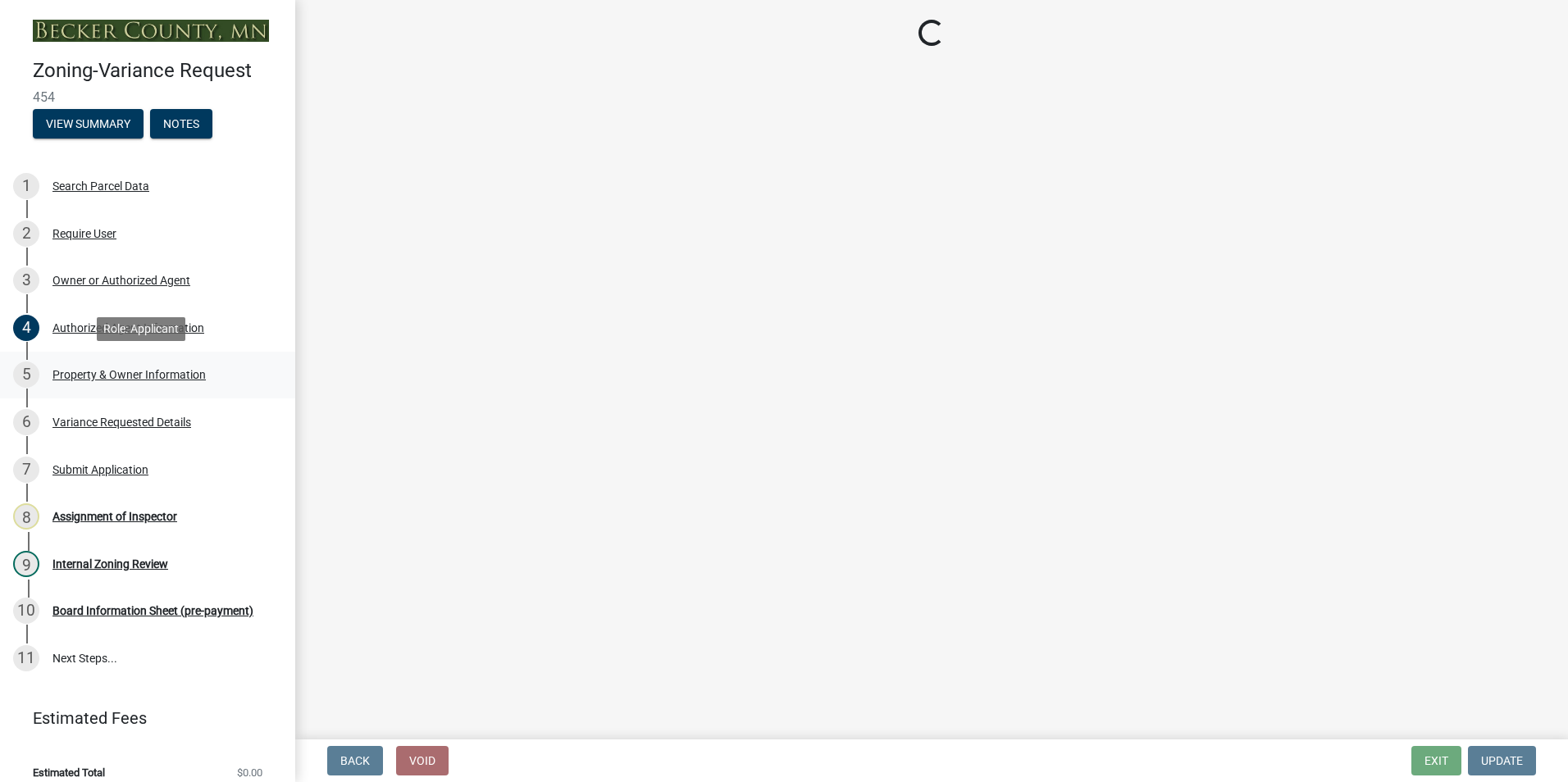
select select "bd6c4c96-e8c1-49bc-ade5-b37215bb1ac6"
select select "024a7a94-b011-4d98-ab48-ef3891421888"
select select "8d5cb961-90f6-4593-998a-e9fa792b70fb"
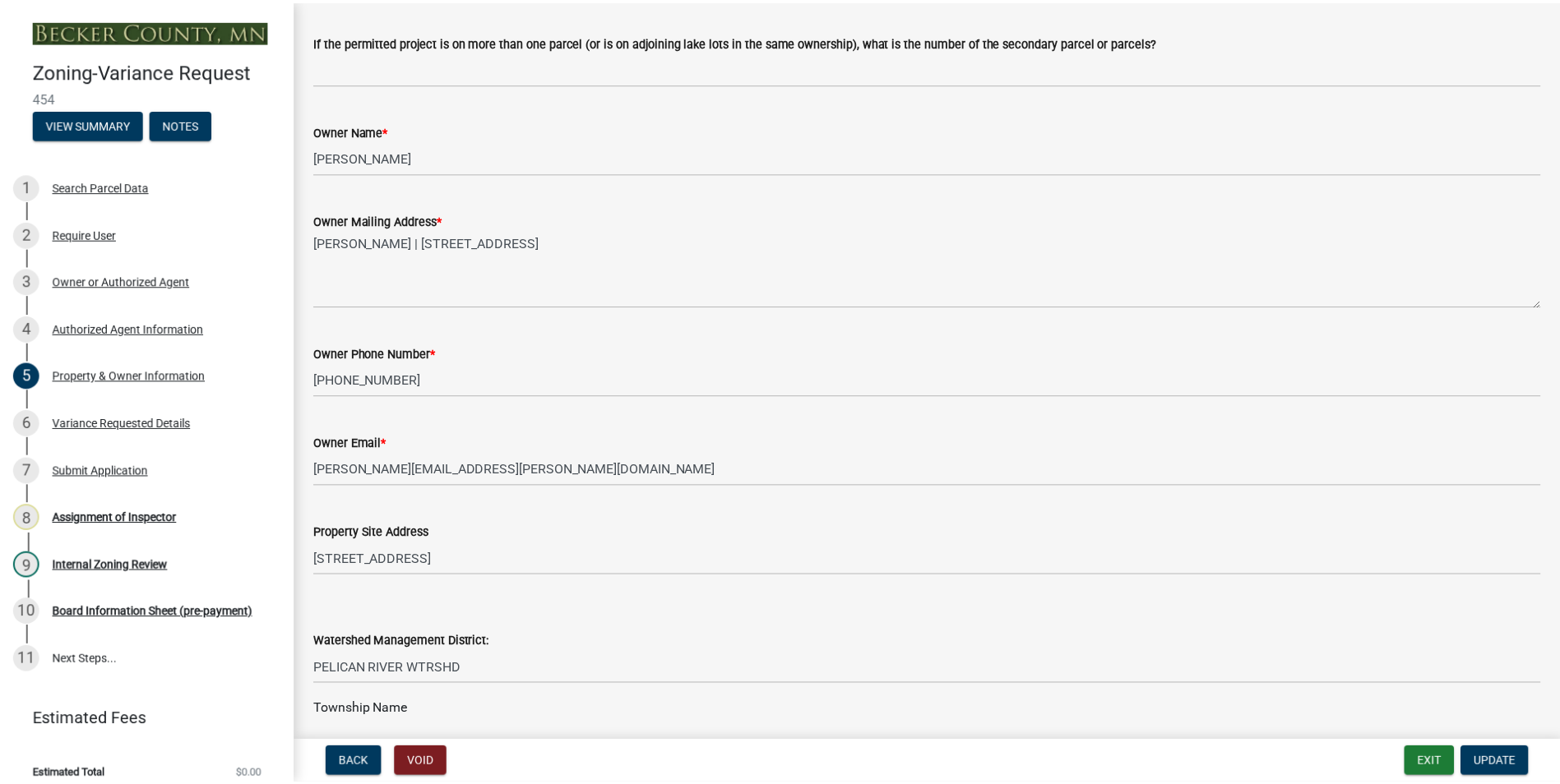
scroll to position [247, 0]
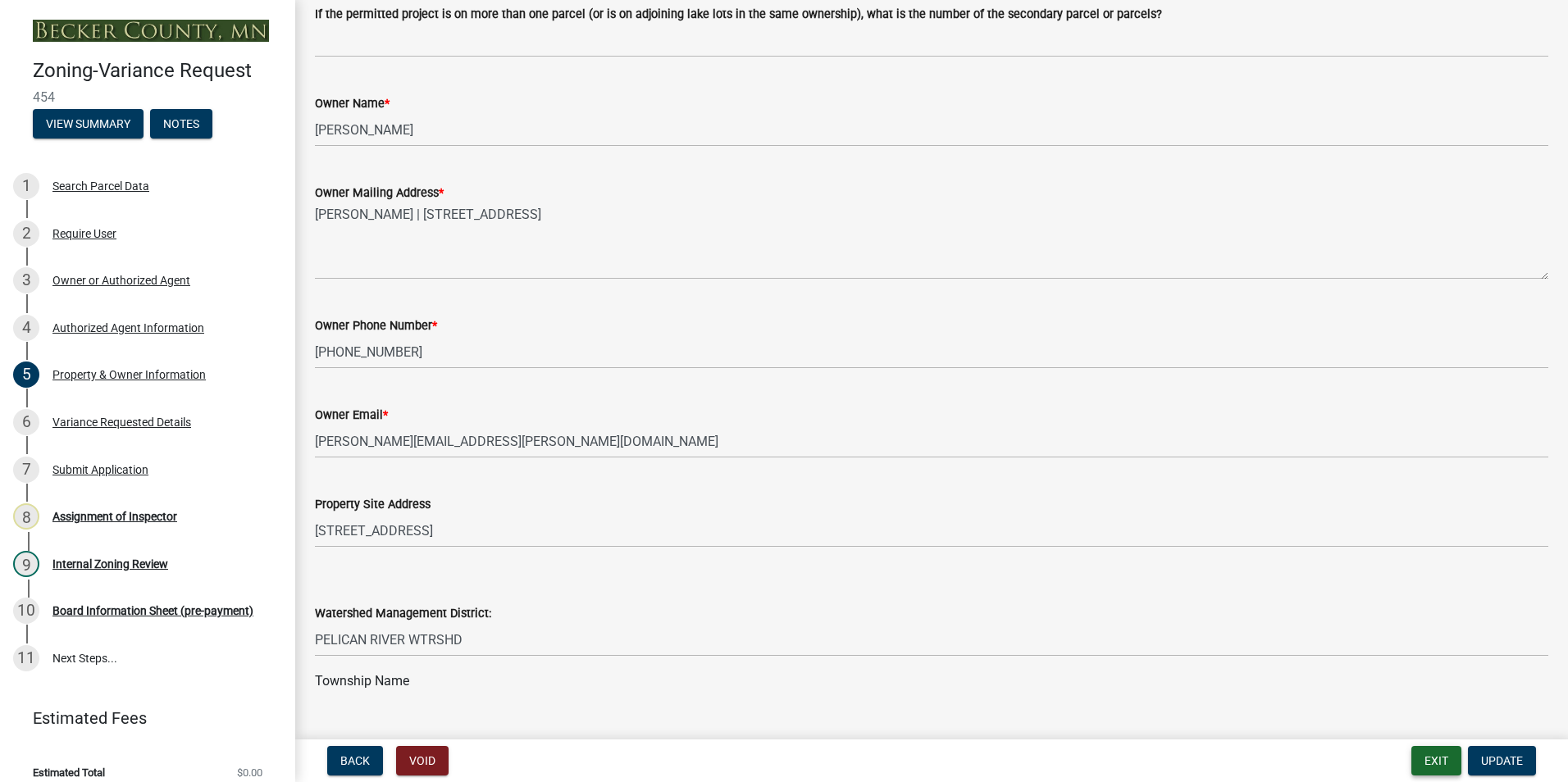
click at [1431, 760] on button "Exit" at bounding box center [1436, 760] width 50 height 29
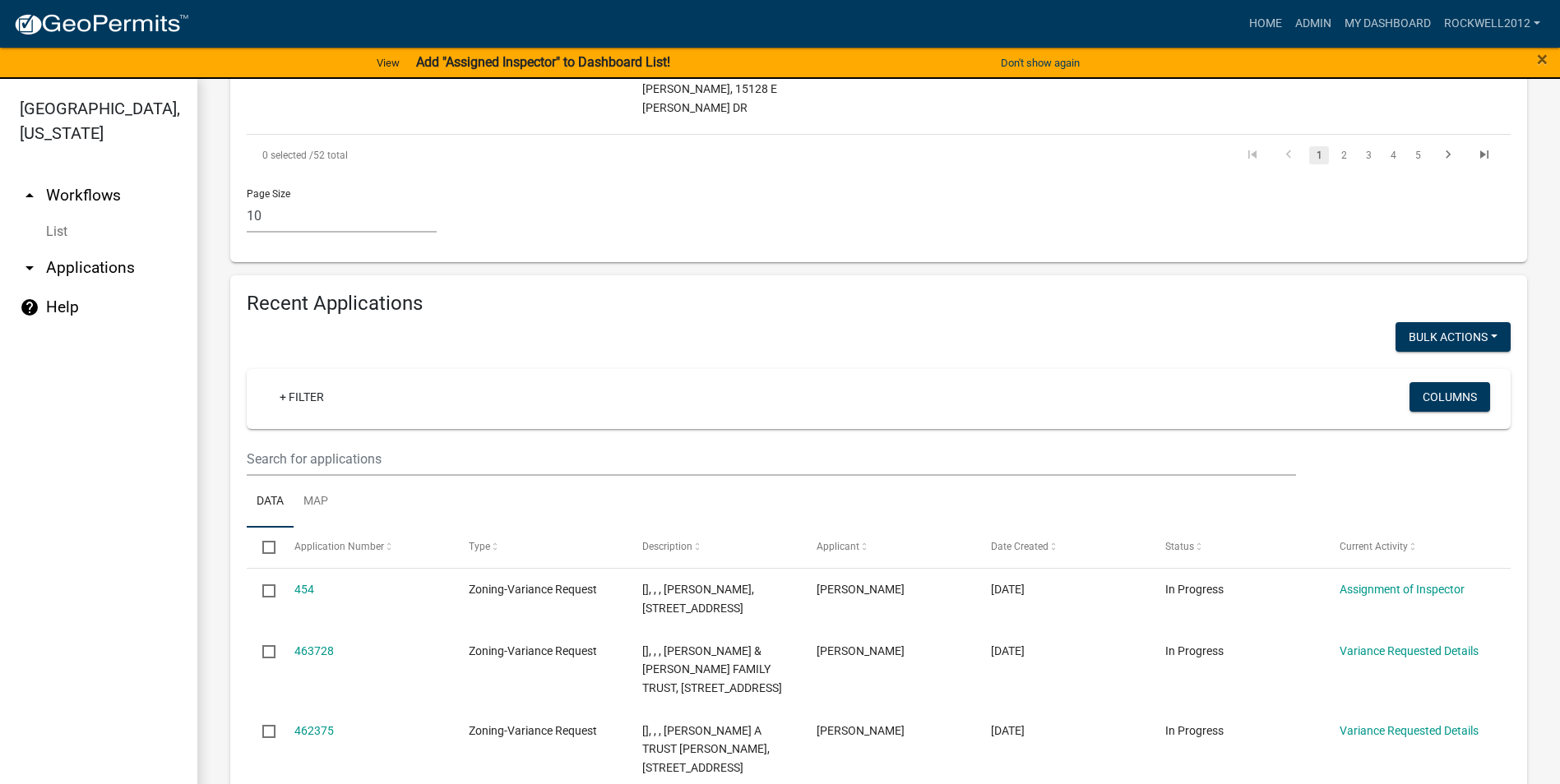
scroll to position [1397, 0]
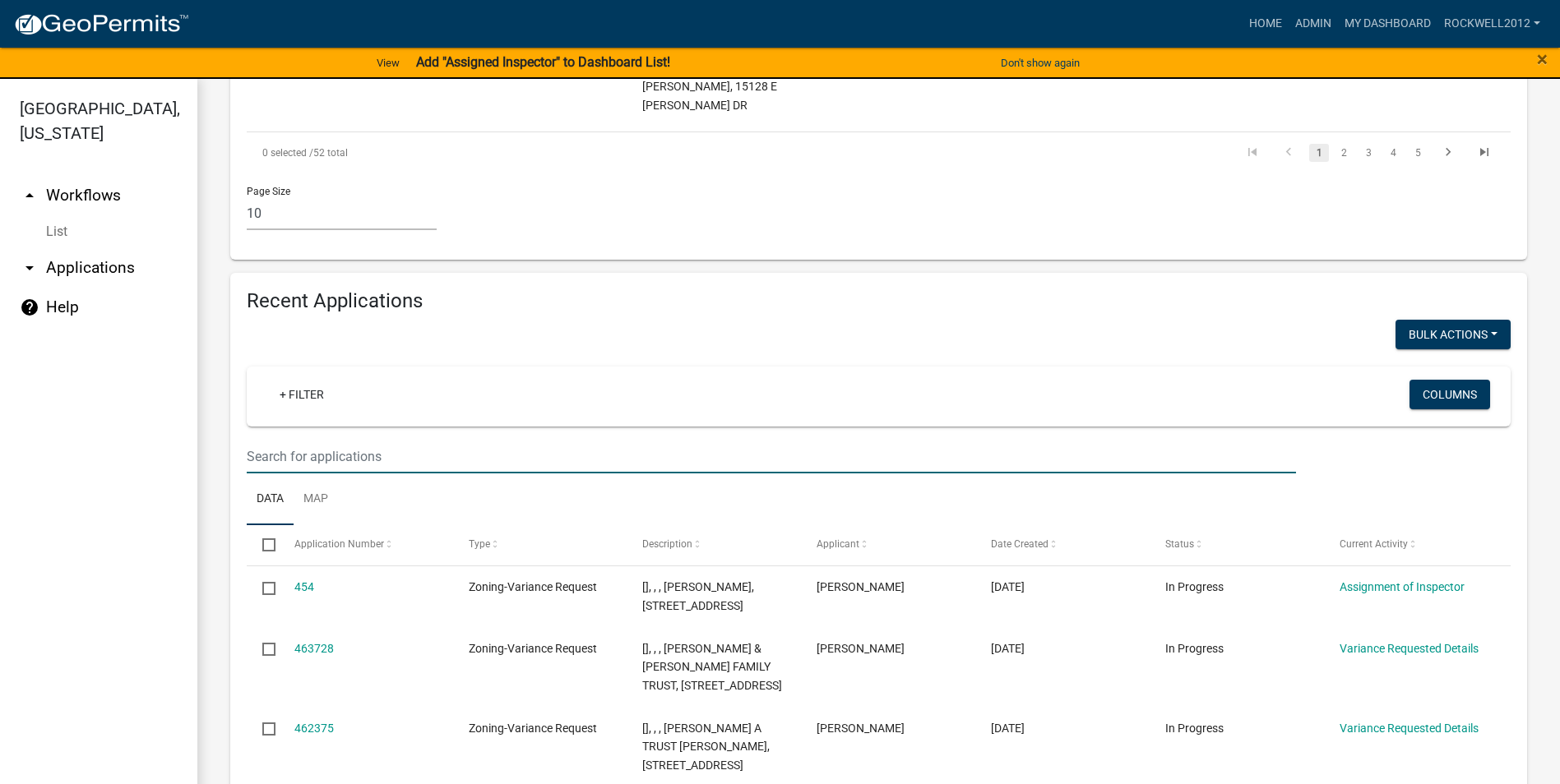
type input "How"
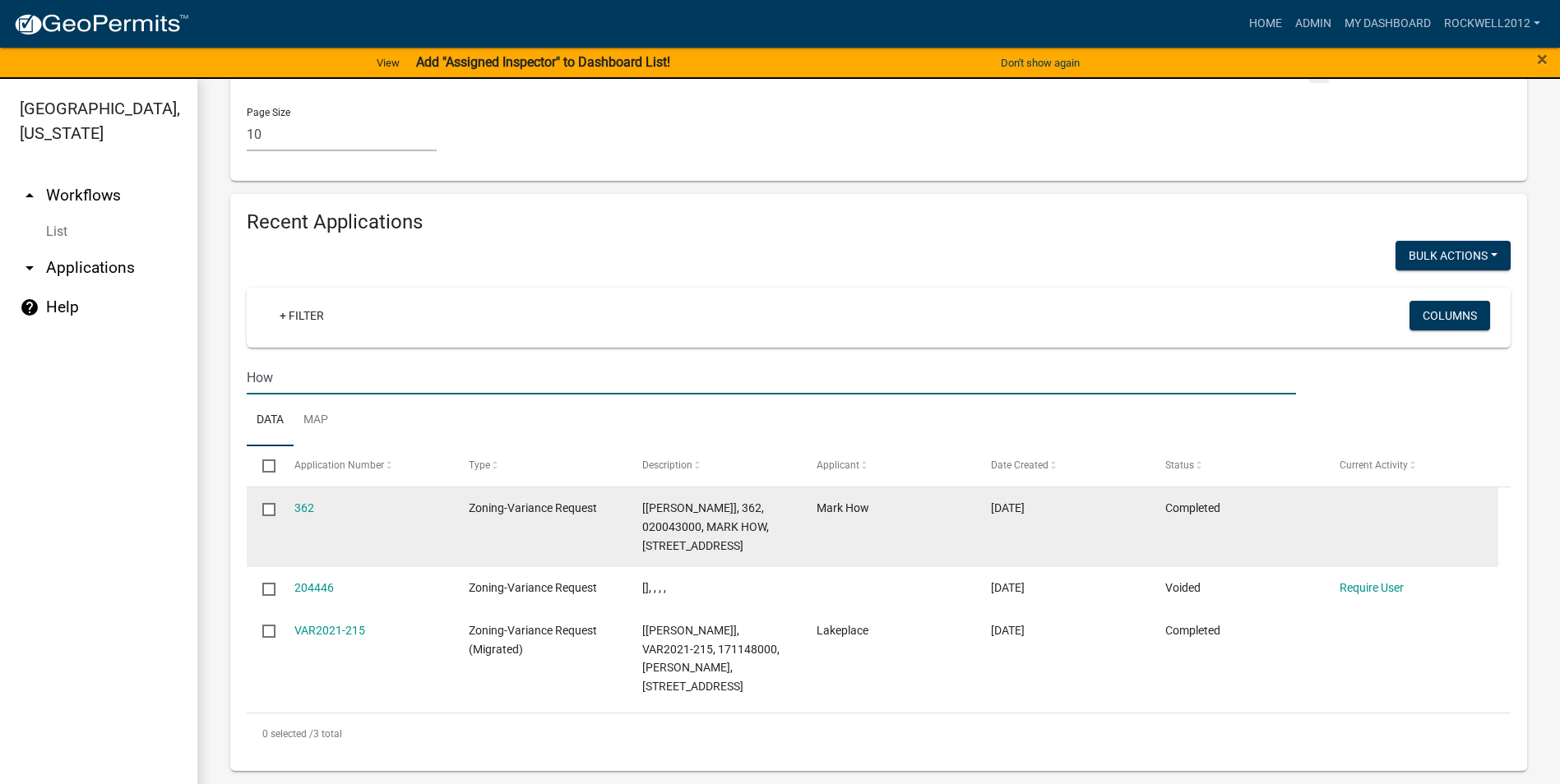
scroll to position [1495, 0]
click at [306, 505] on link "362" at bounding box center [304, 508] width 20 height 13
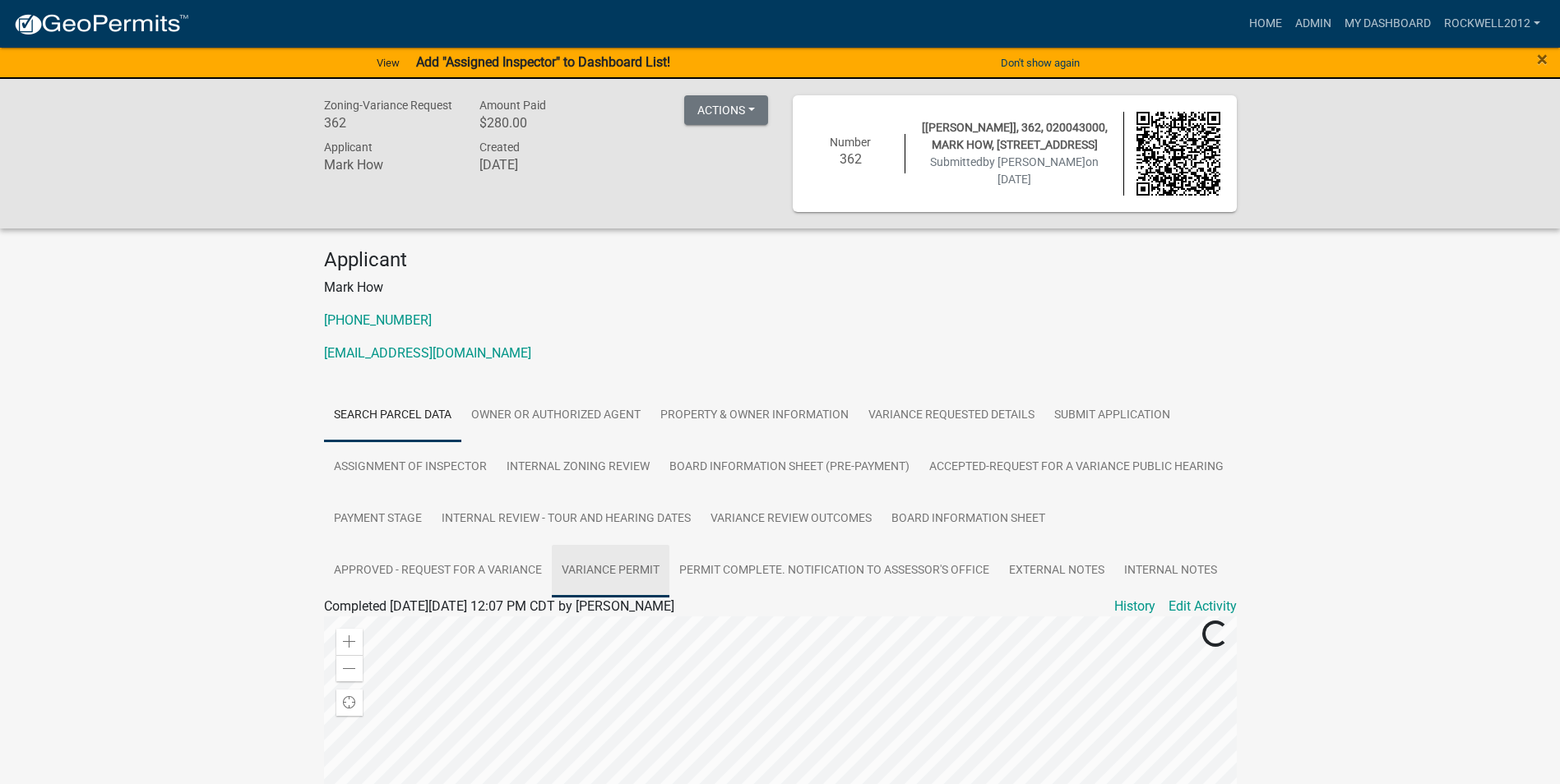
click at [601, 575] on link "Variance Permit" at bounding box center [611, 571] width 117 height 53
click at [606, 564] on link "Variance Permit" at bounding box center [616, 571] width 117 height 53
click at [606, 567] on link "Variance Permit" at bounding box center [616, 571] width 117 height 53
click at [592, 564] on link "Variance Permit" at bounding box center [616, 571] width 117 height 53
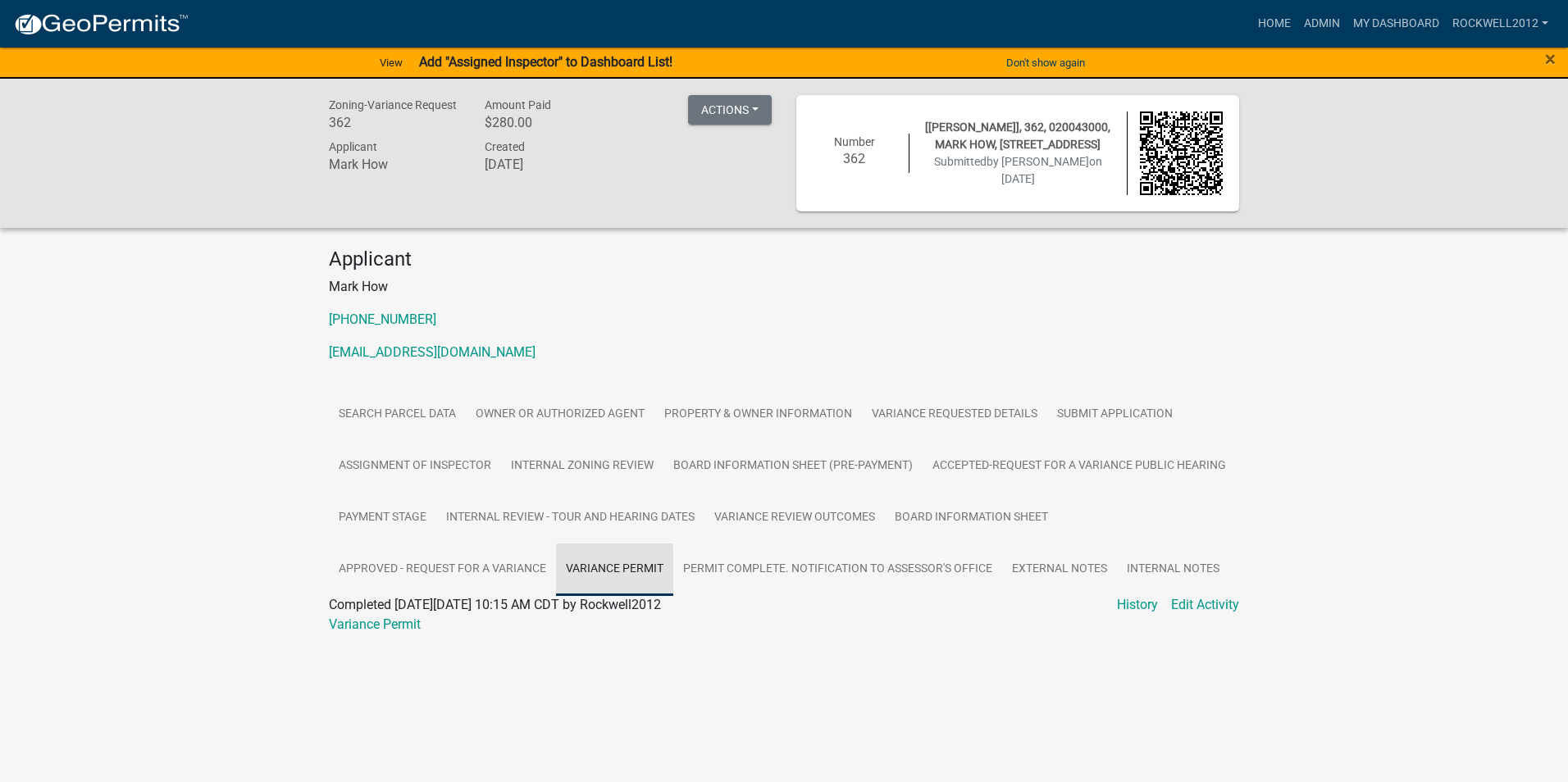
click at [590, 562] on link "Variance Permit" at bounding box center [614, 569] width 117 height 53
click at [477, 570] on link "Approved - Request for a Variance" at bounding box center [443, 569] width 227 height 53
click at [630, 567] on link "Variance Permit" at bounding box center [614, 569] width 117 height 53
click at [364, 625] on link "Variance Permit" at bounding box center [375, 624] width 92 height 16
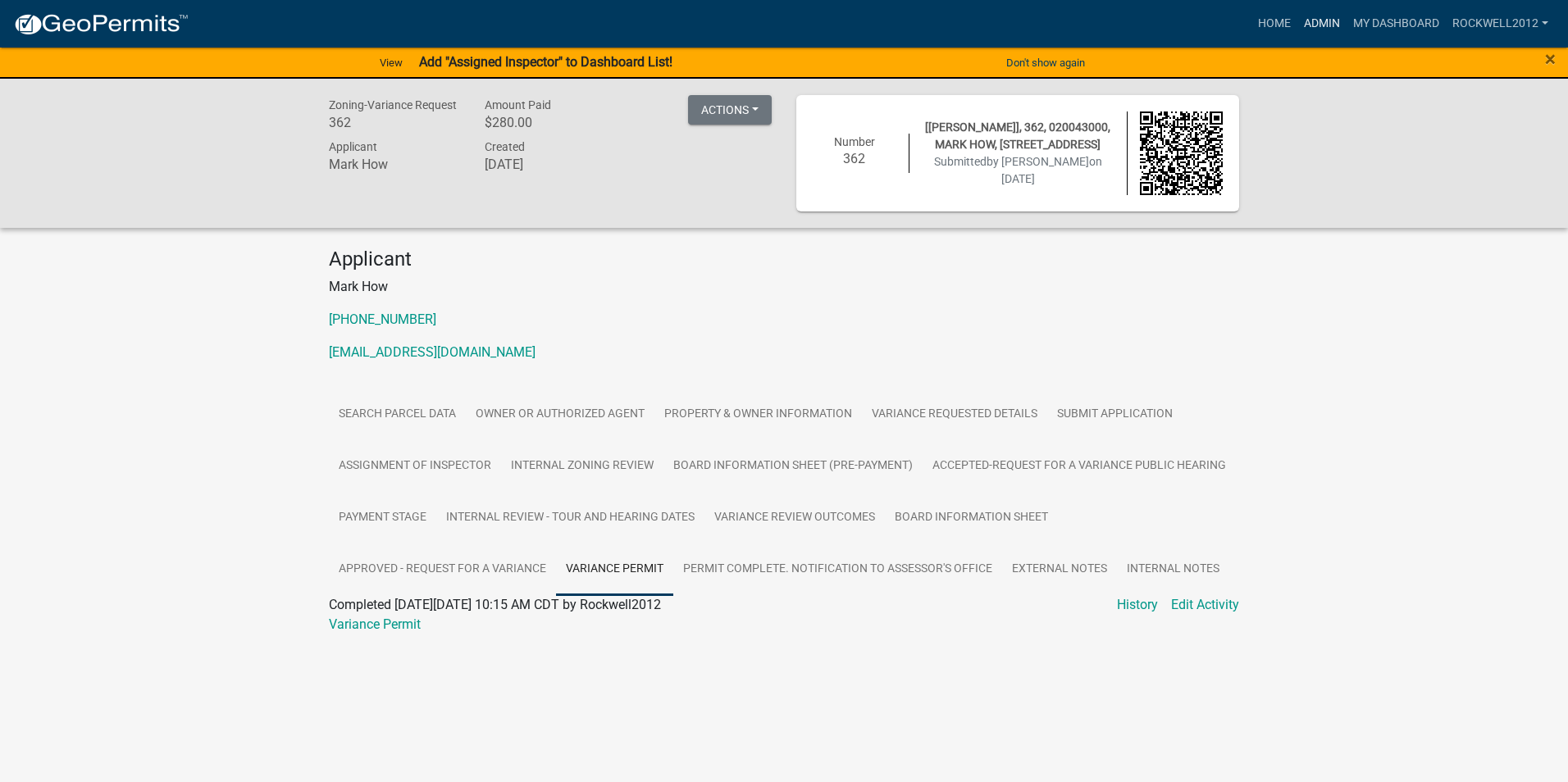
click at [1318, 24] on link "Admin" at bounding box center [1322, 24] width 49 height 31
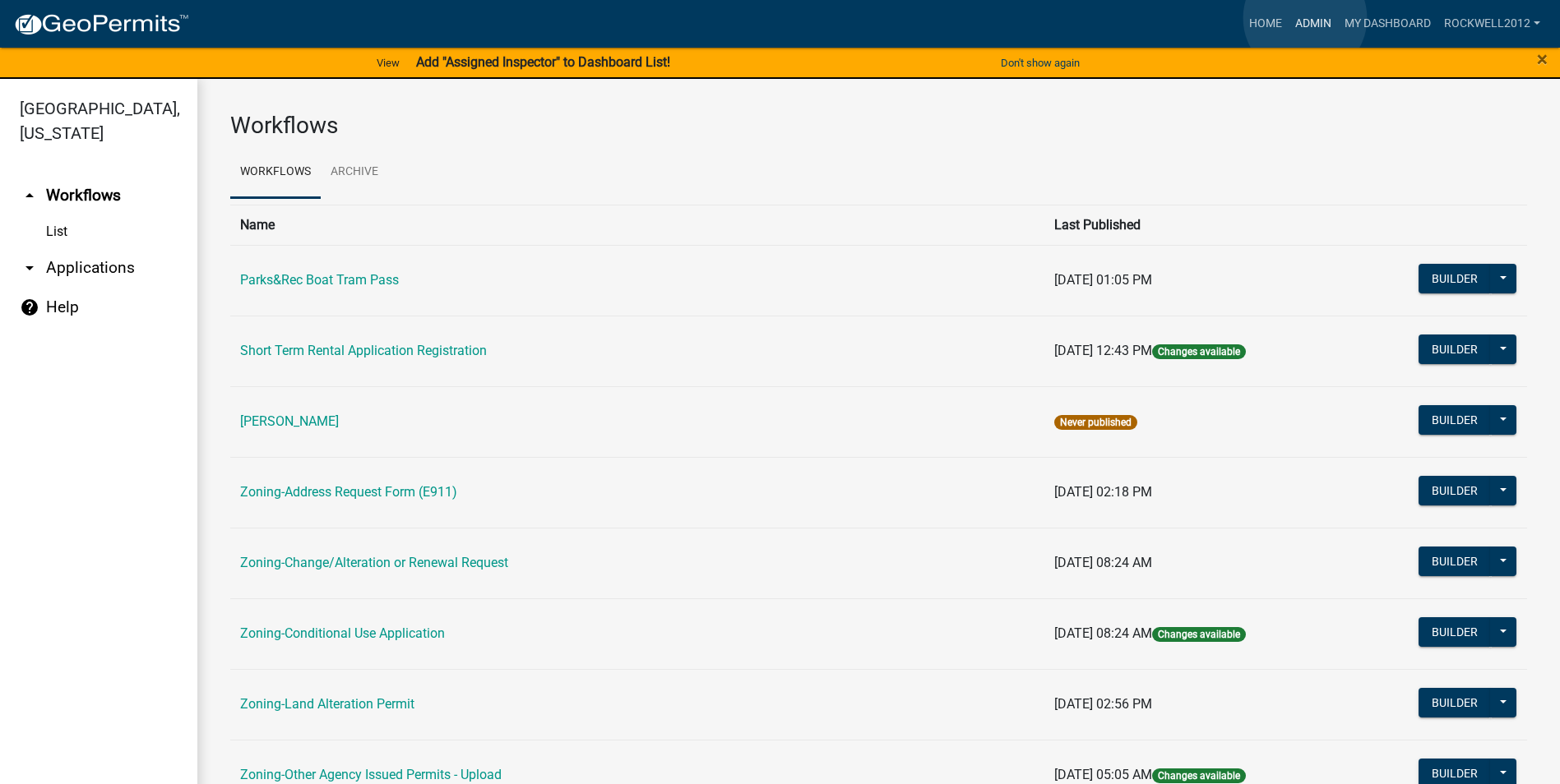
click at [1305, 18] on link "Admin" at bounding box center [1313, 24] width 49 height 31
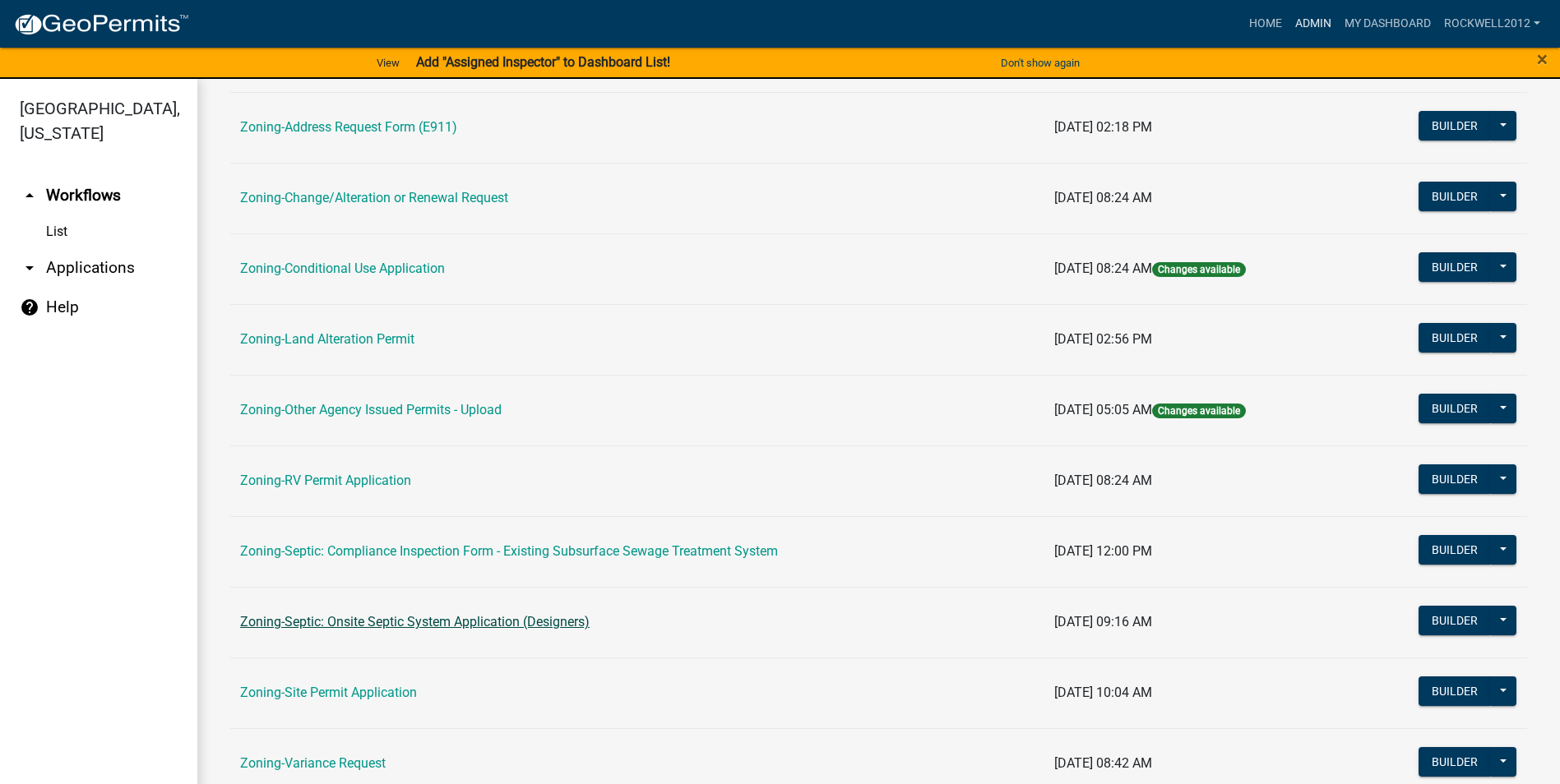
scroll to position [411, 0]
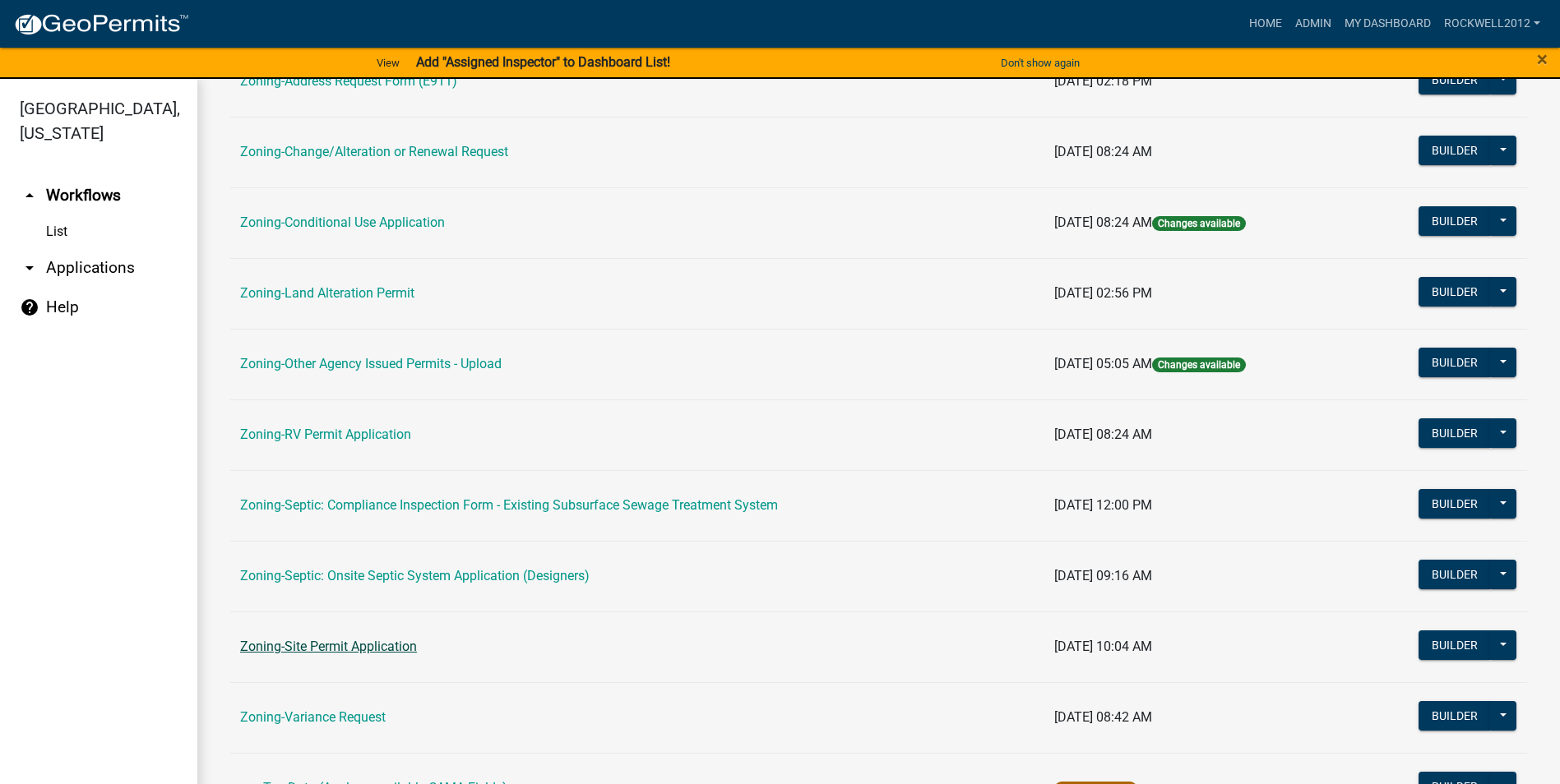
click at [322, 645] on link "Zoning-Site Permit Application" at bounding box center [328, 647] width 177 height 16
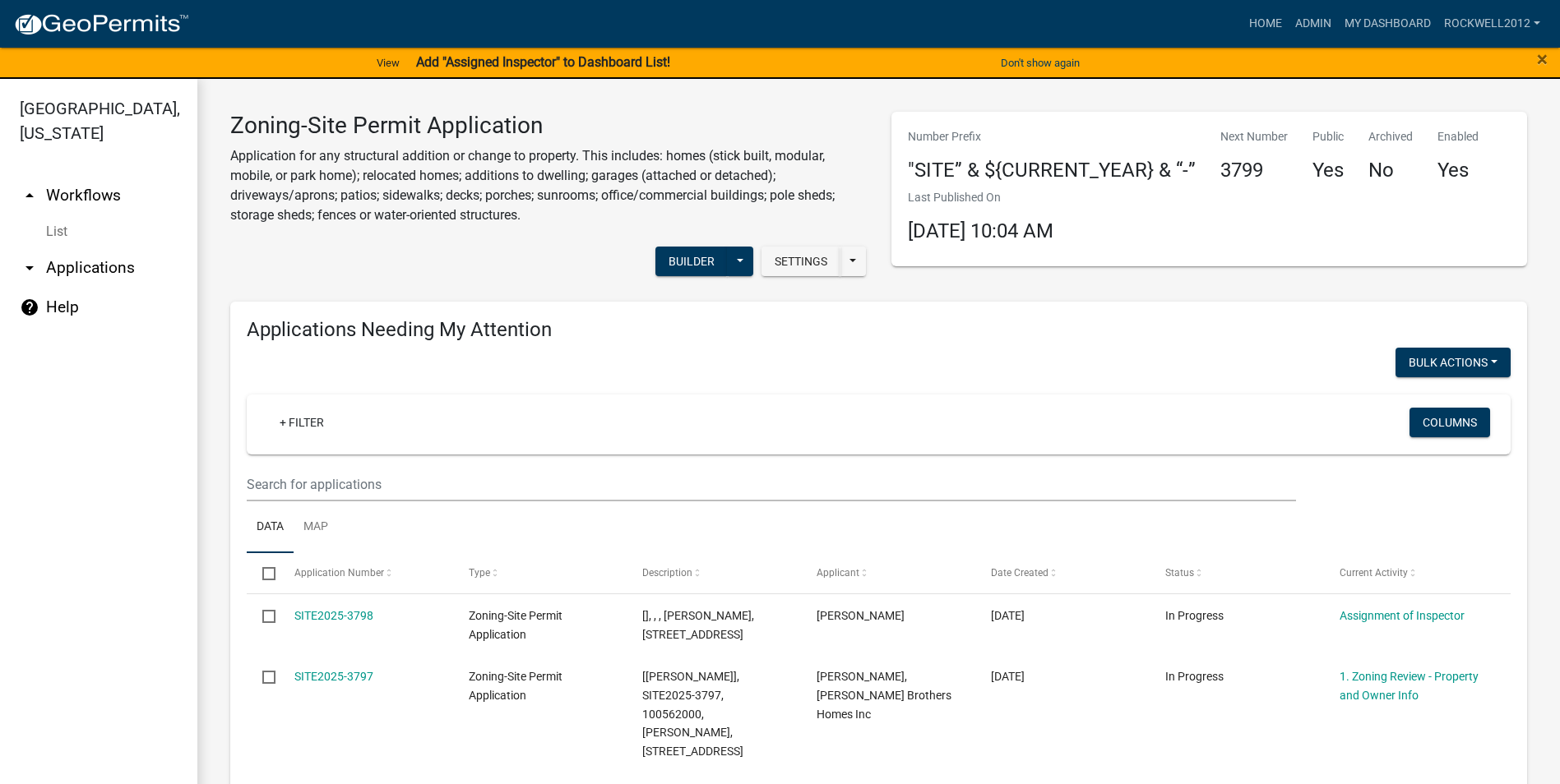
scroll to position [164, 0]
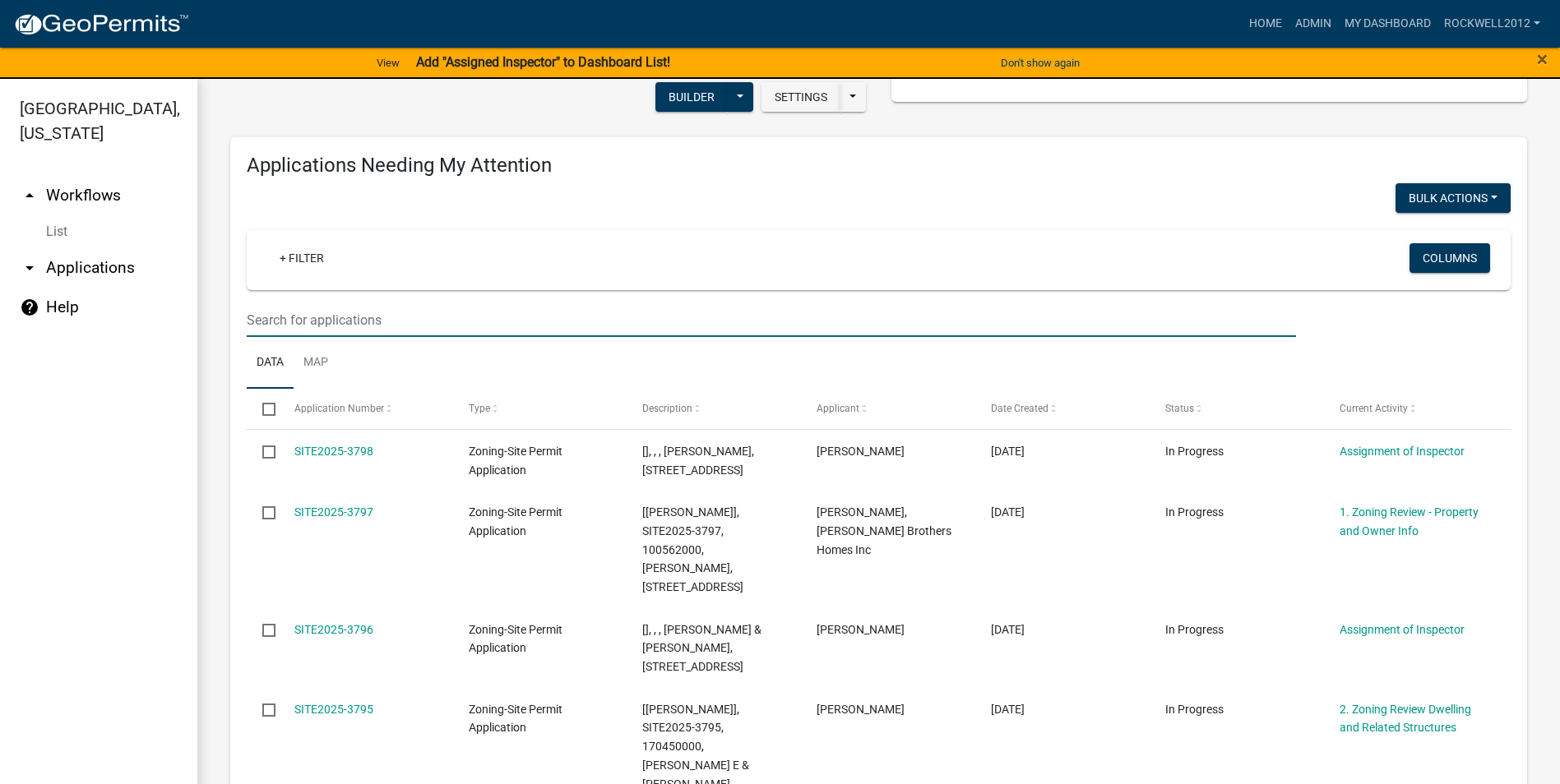
click at [270, 311] on input "text" at bounding box center [771, 319] width 1050 height 34
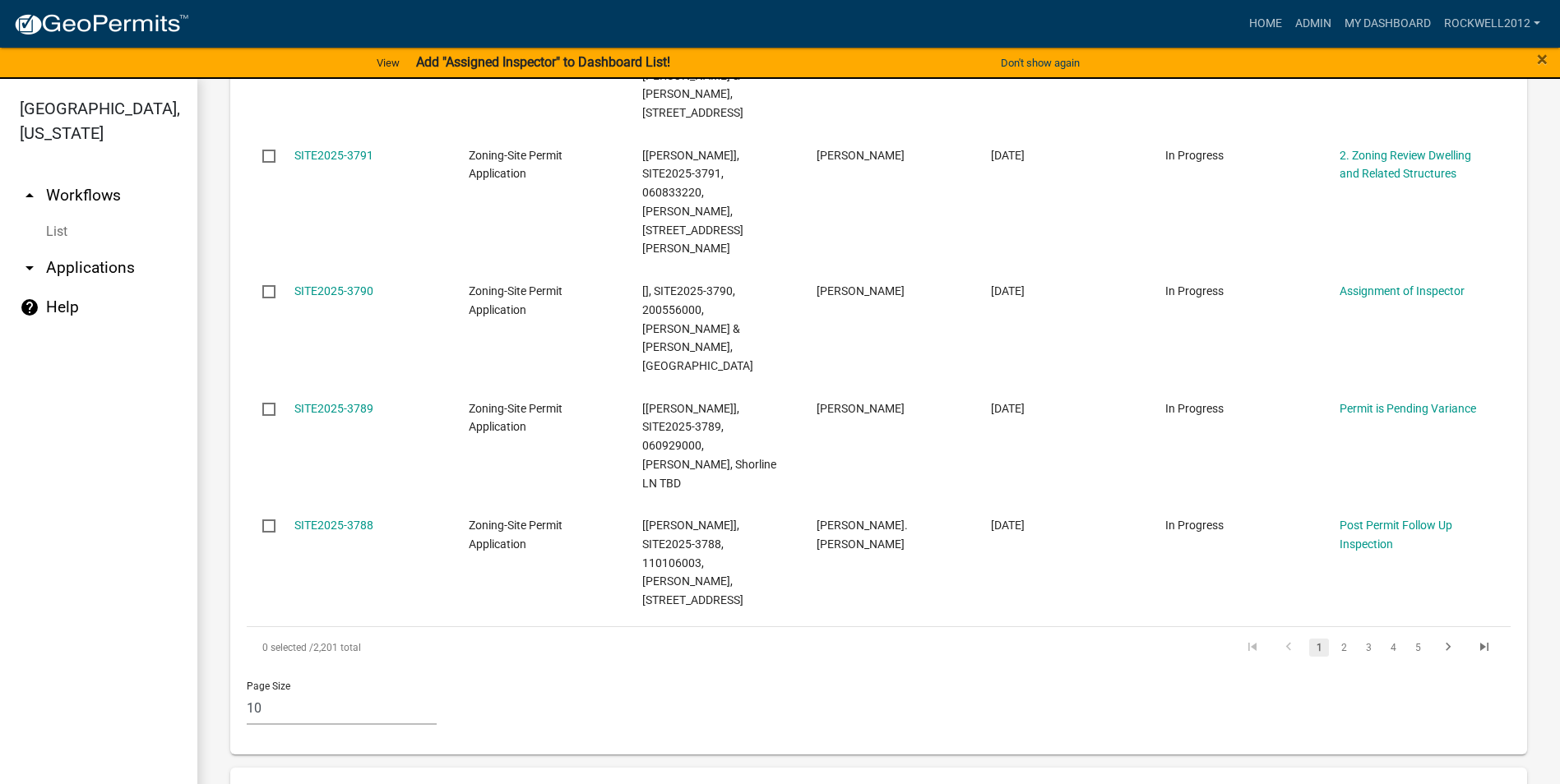
scroll to position [1397, 0]
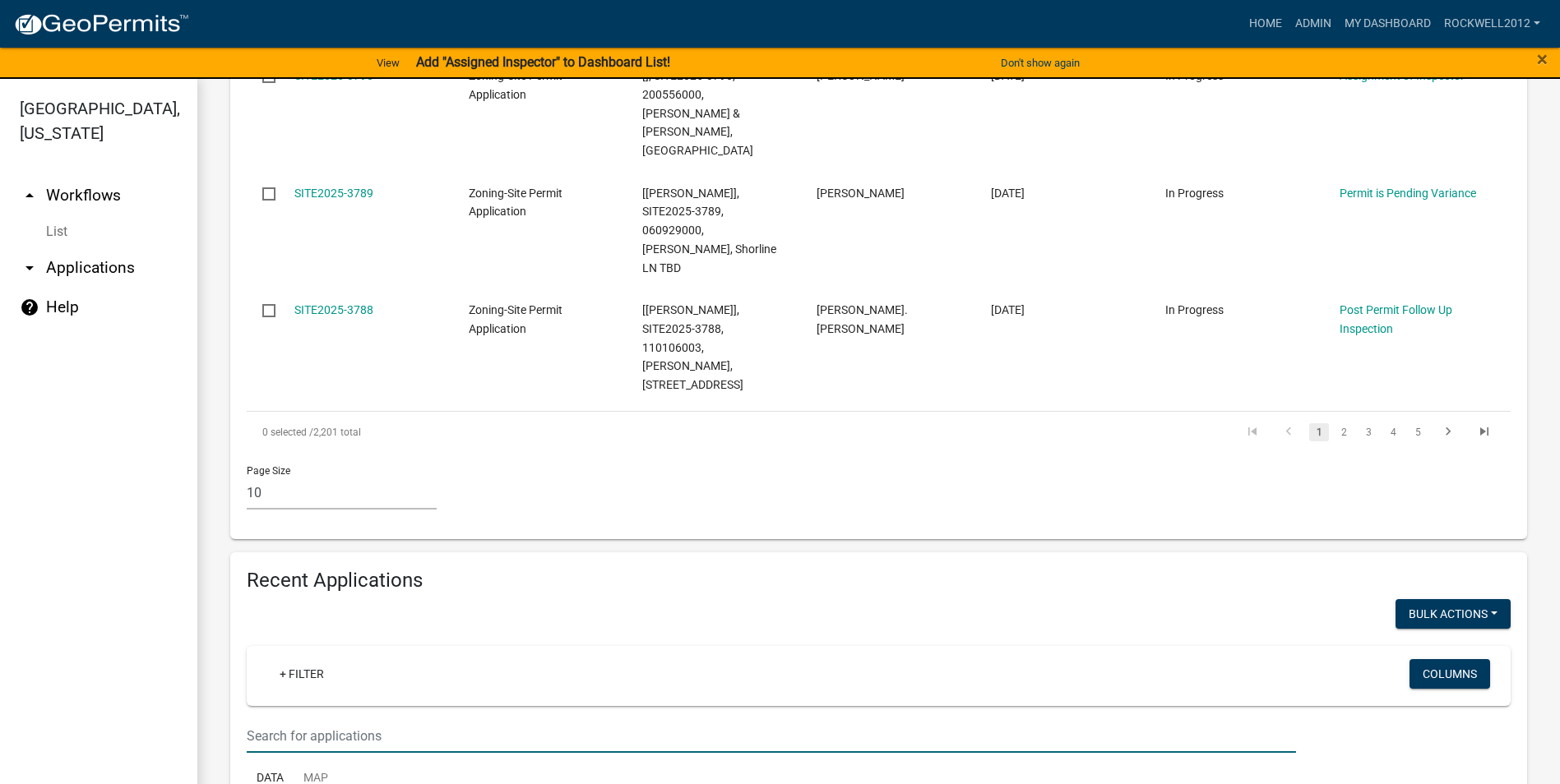
type input "3048"
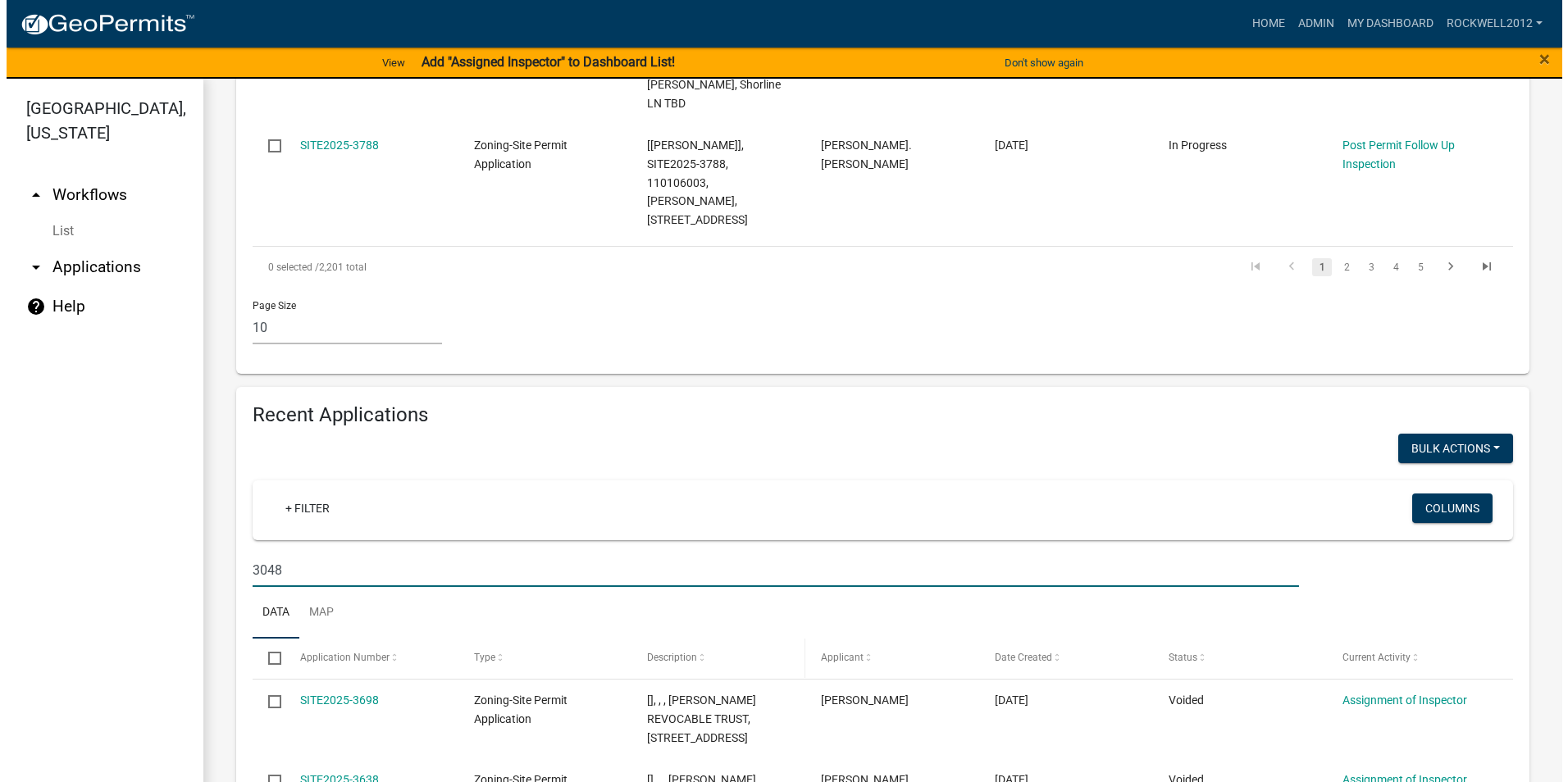
scroll to position [1722, 0]
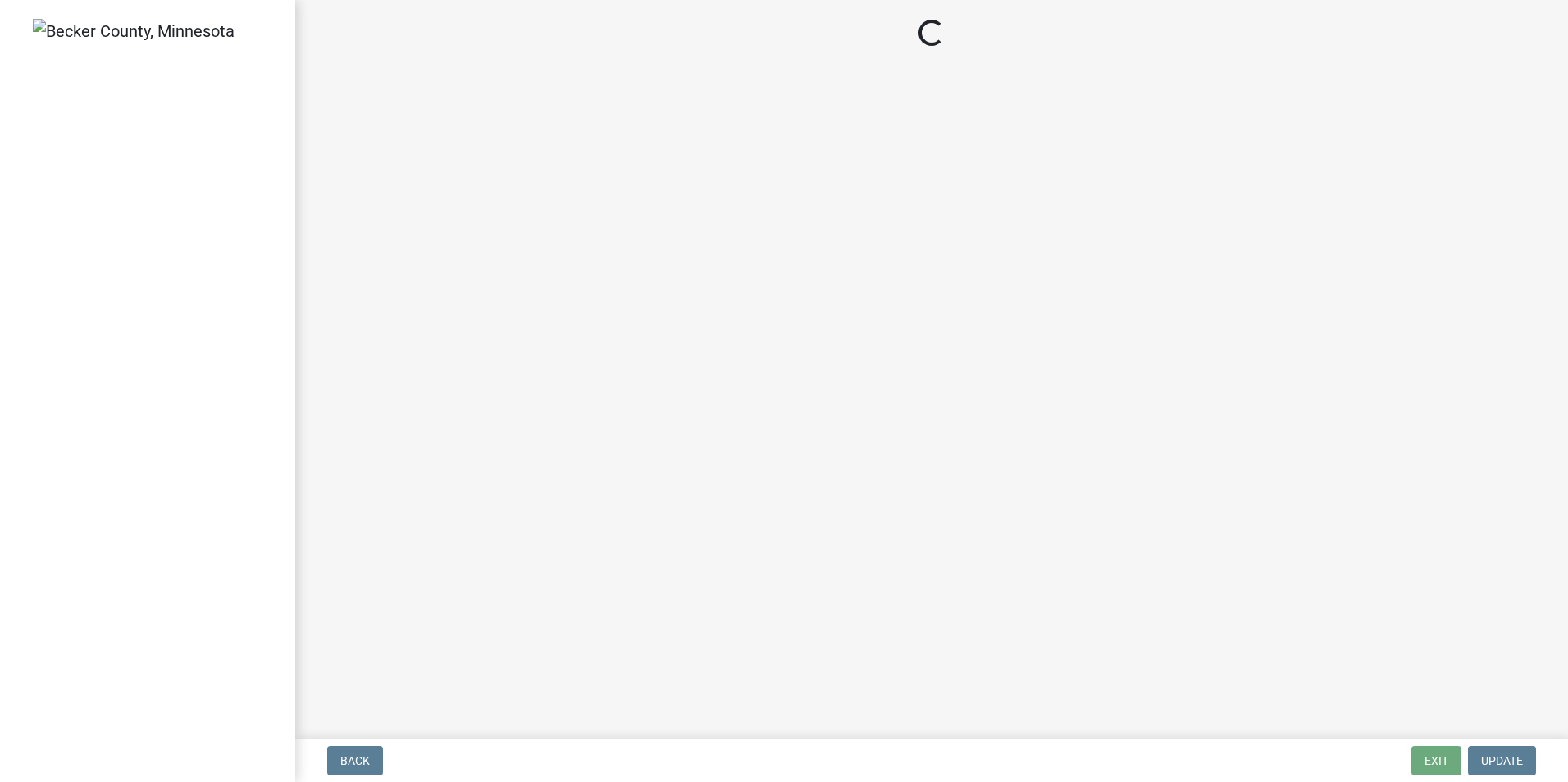
select select "b279cdb4-a9c7-4e65-a8bd-797316f5be14"
select select "ab6c2257-4786-48e5-86d0-1194833f57c8"
select select "de99b201-fb85-4000-88f5-6f49f4ff2101"
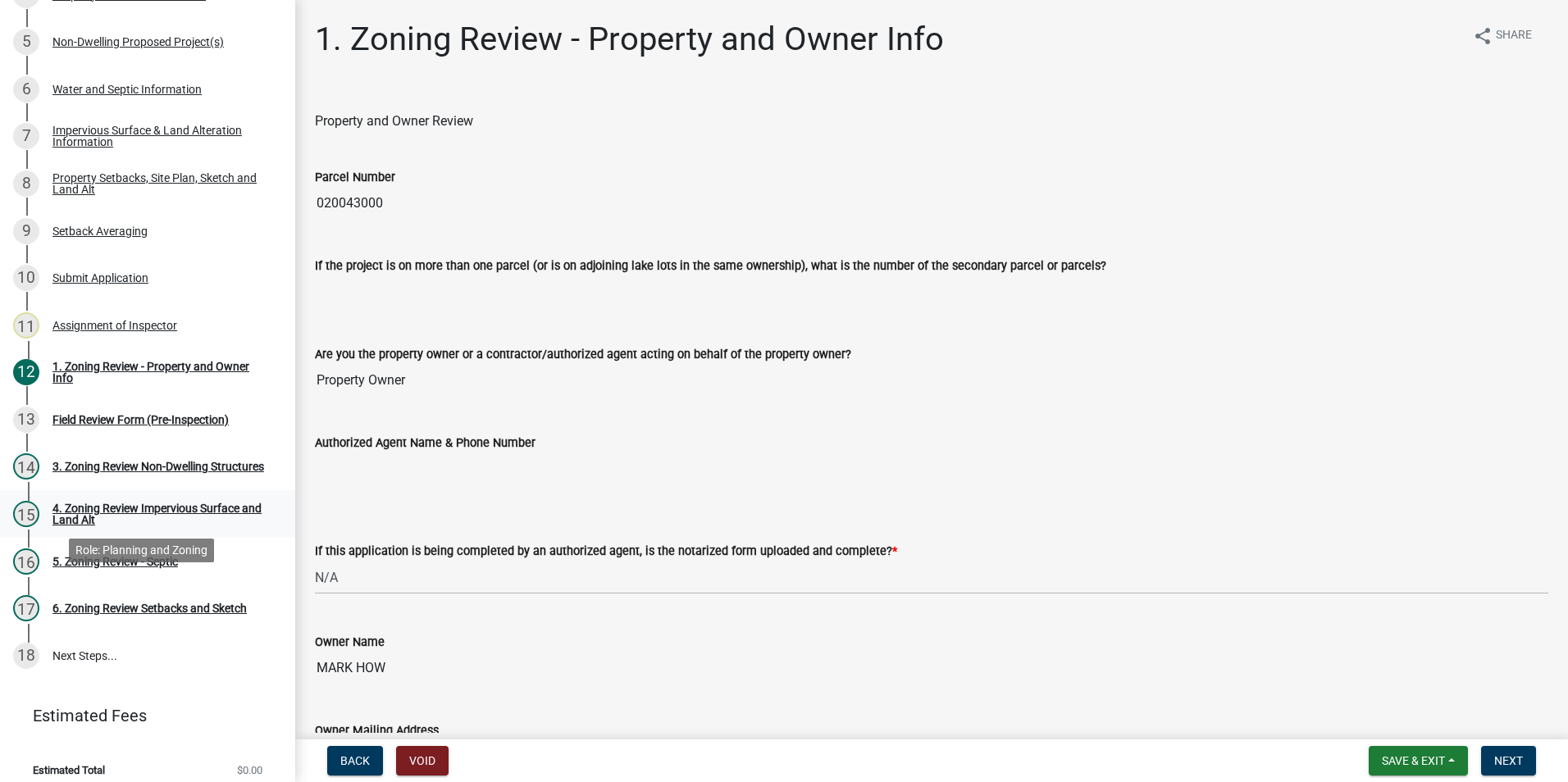
scroll to position [369, 0]
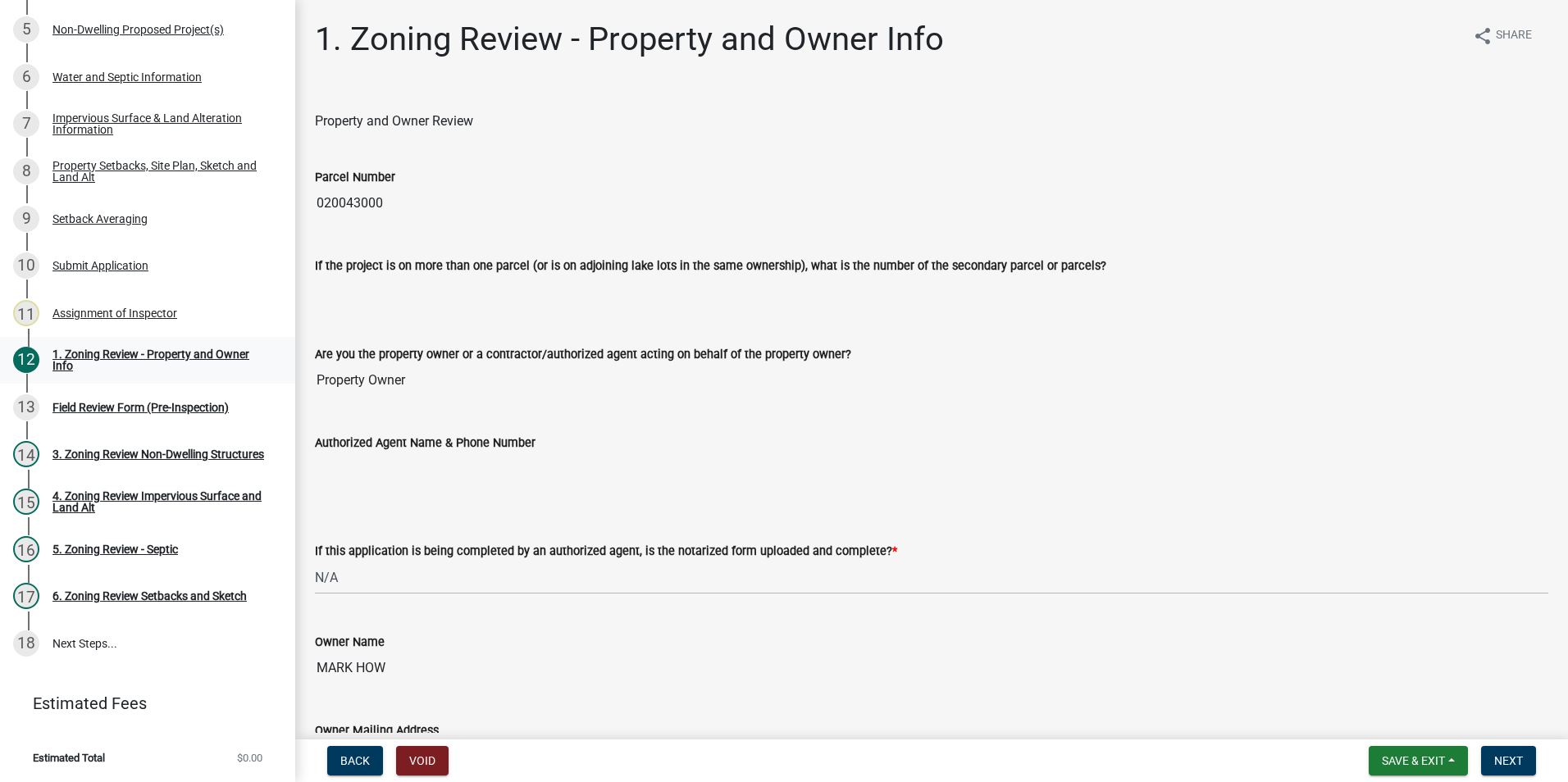
click at [111, 356] on div "1. Zoning Review - Property and Owner Info" at bounding box center [160, 360] width 216 height 23
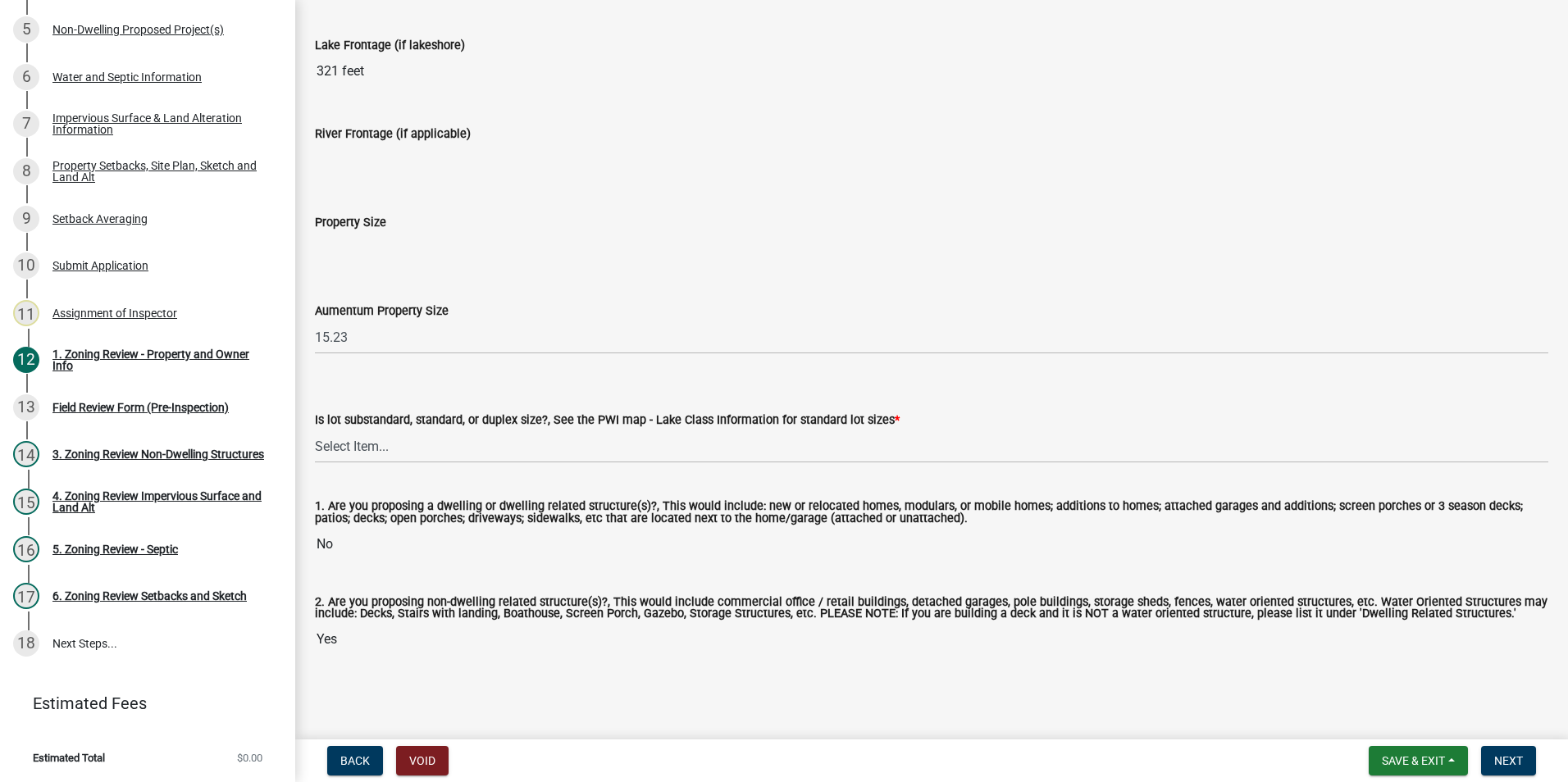
scroll to position [3373, 0]
click at [124, 357] on div "1. Zoning Review - Property and Owner Info" at bounding box center [160, 360] width 216 height 23
click at [114, 356] on div "1. Zoning Review - Property and Owner Info" at bounding box center [160, 360] width 216 height 23
click at [1496, 763] on span "Next" at bounding box center [1508, 760] width 28 height 13
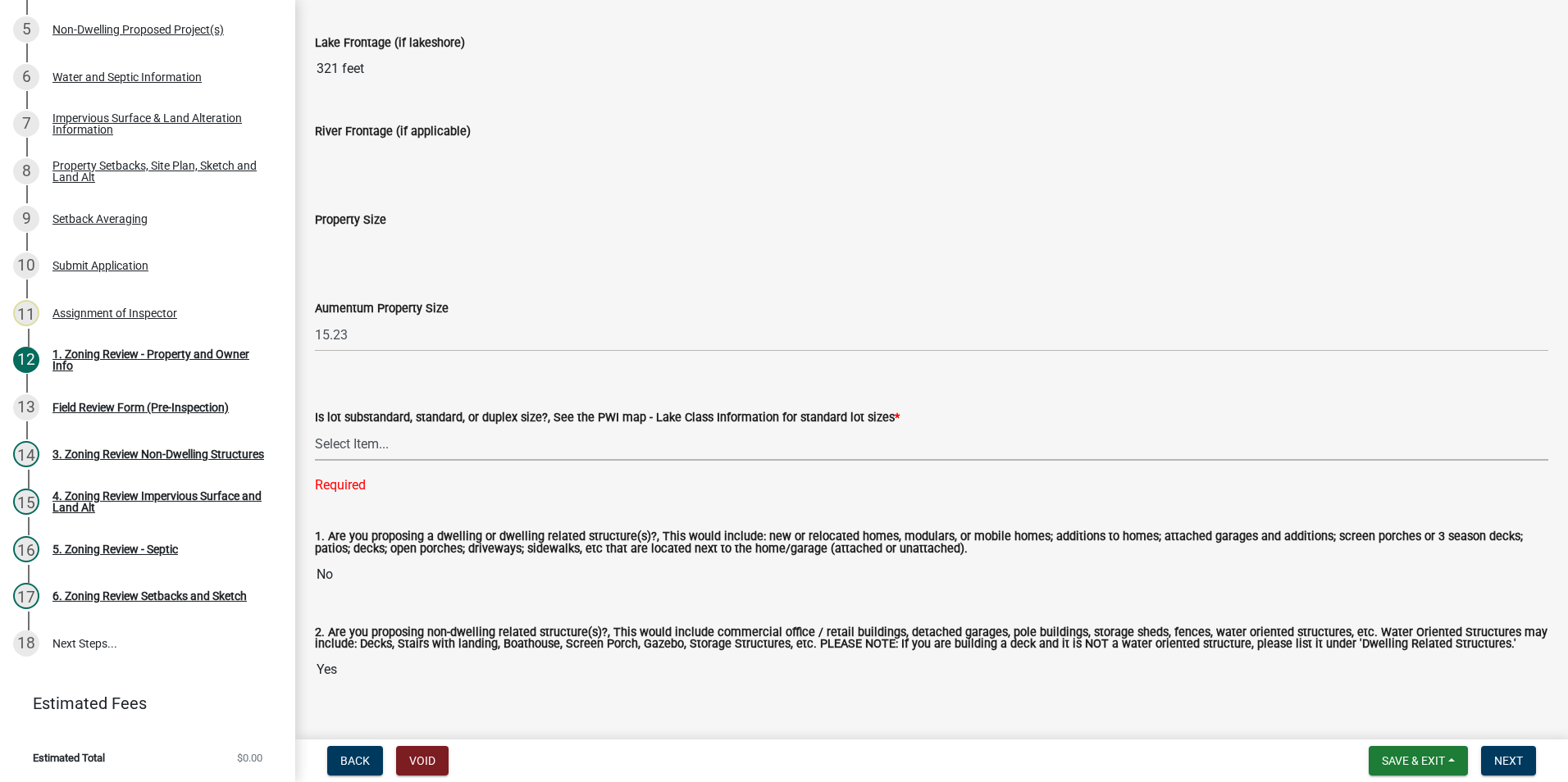
click at [351, 445] on select "Select Item... Non-Riparian and not back lot Substandard Non-Riparian Backlot S…" at bounding box center [932, 444] width 1234 height 34
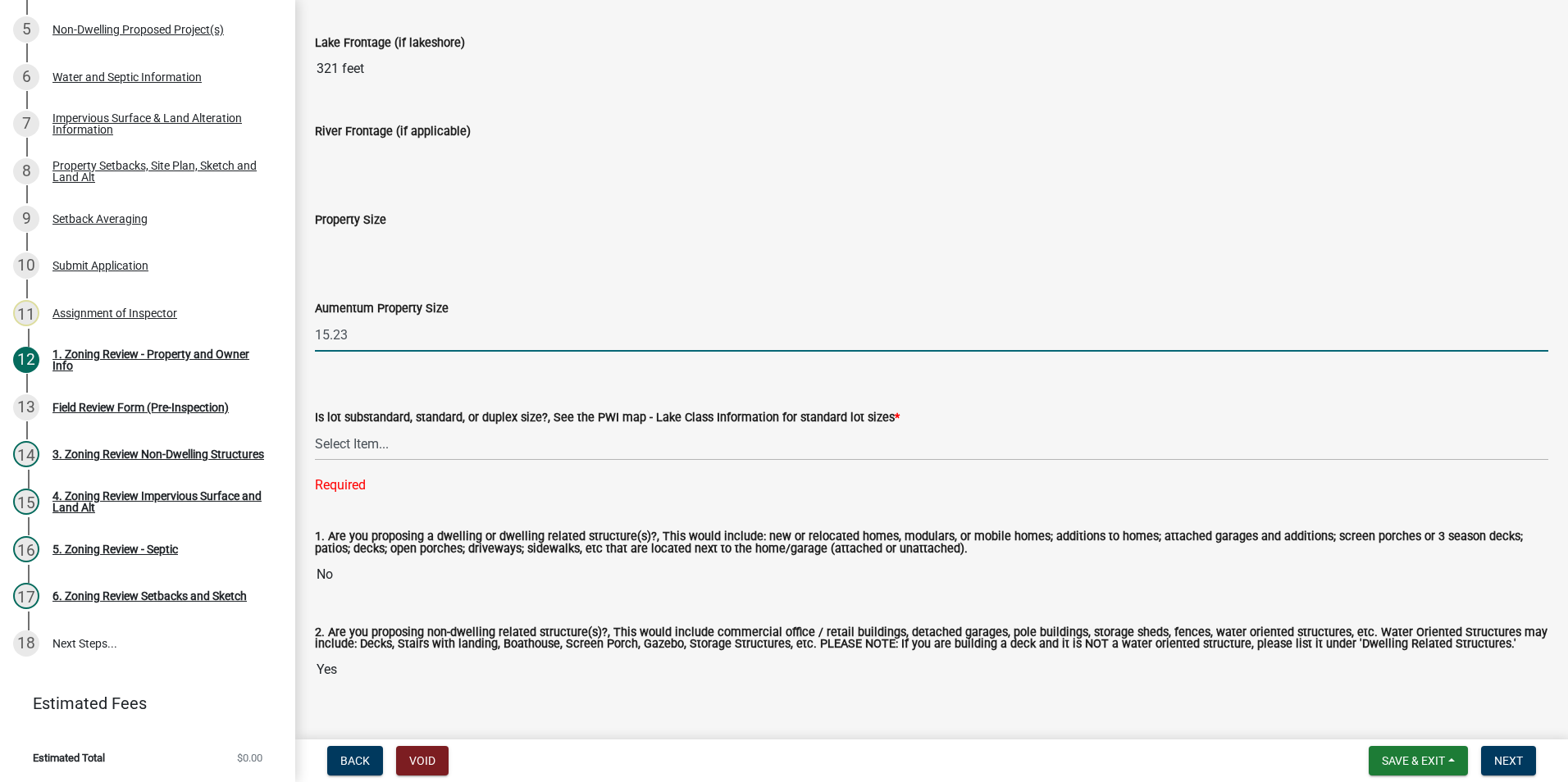
click at [667, 331] on input "15.23" at bounding box center [932, 334] width 1234 height 34
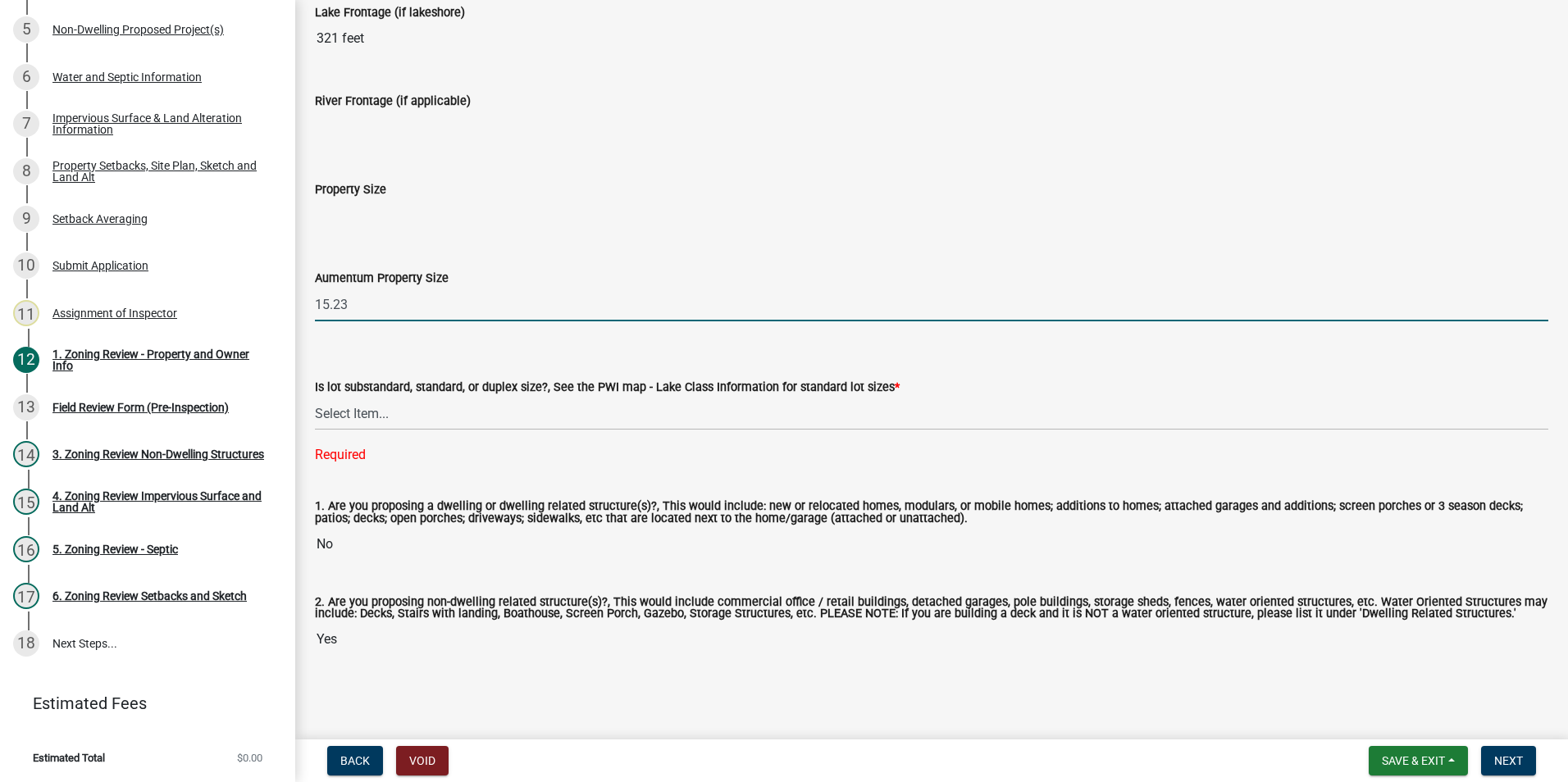
scroll to position [3438, 0]
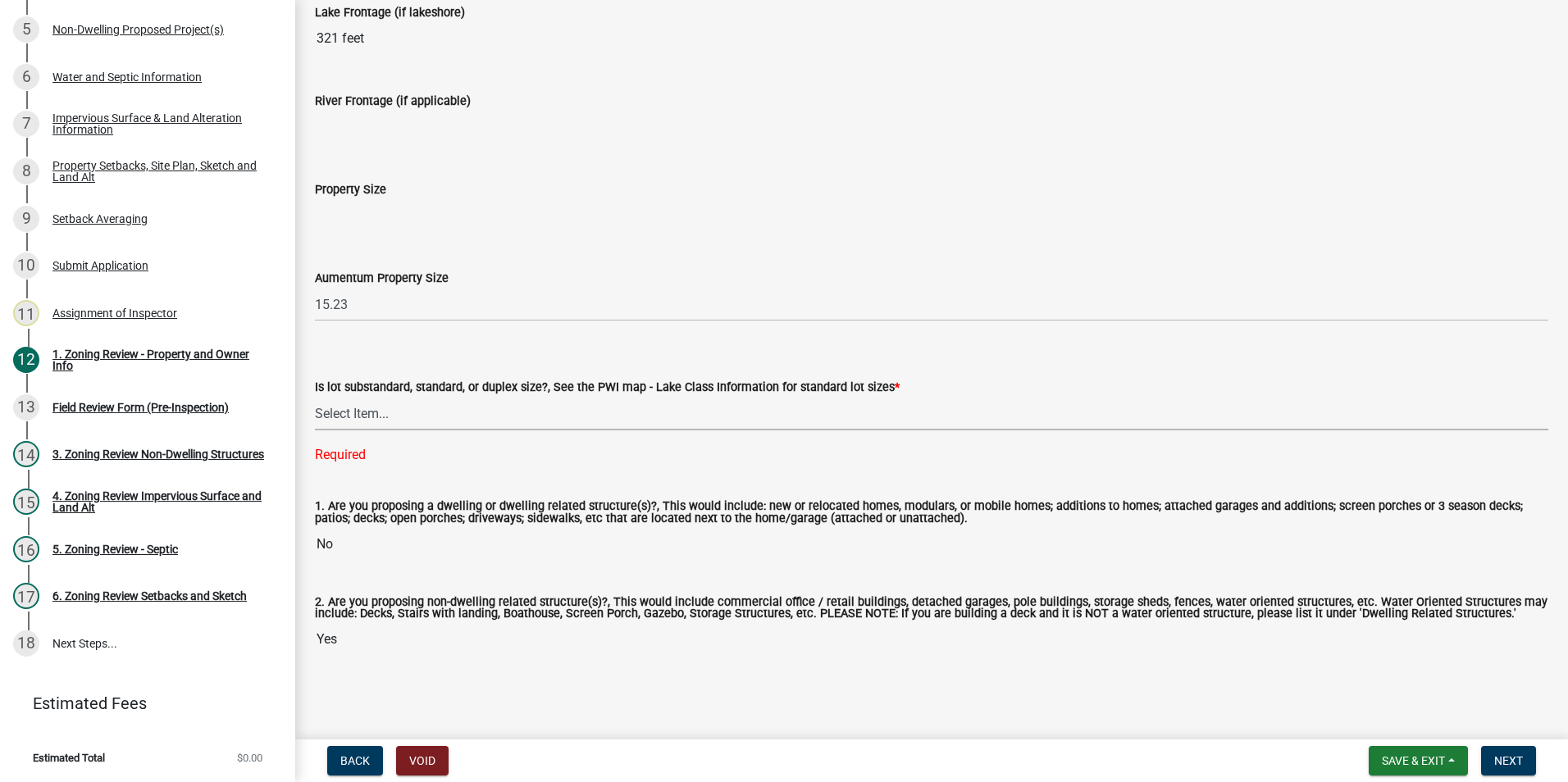
click at [349, 413] on select "Select Item... Non-Riparian and not back lot Substandard Non-Riparian Backlot S…" at bounding box center [932, 413] width 1234 height 34
click at [315, 428] on select "Select Item... Non-Riparian and not back lot Substandard Non-Riparian Backlot S…" at bounding box center [932, 413] width 1234 height 34
select select "bebe3d63-d6b7-40ee-9a8d-3c7f124c1a67"
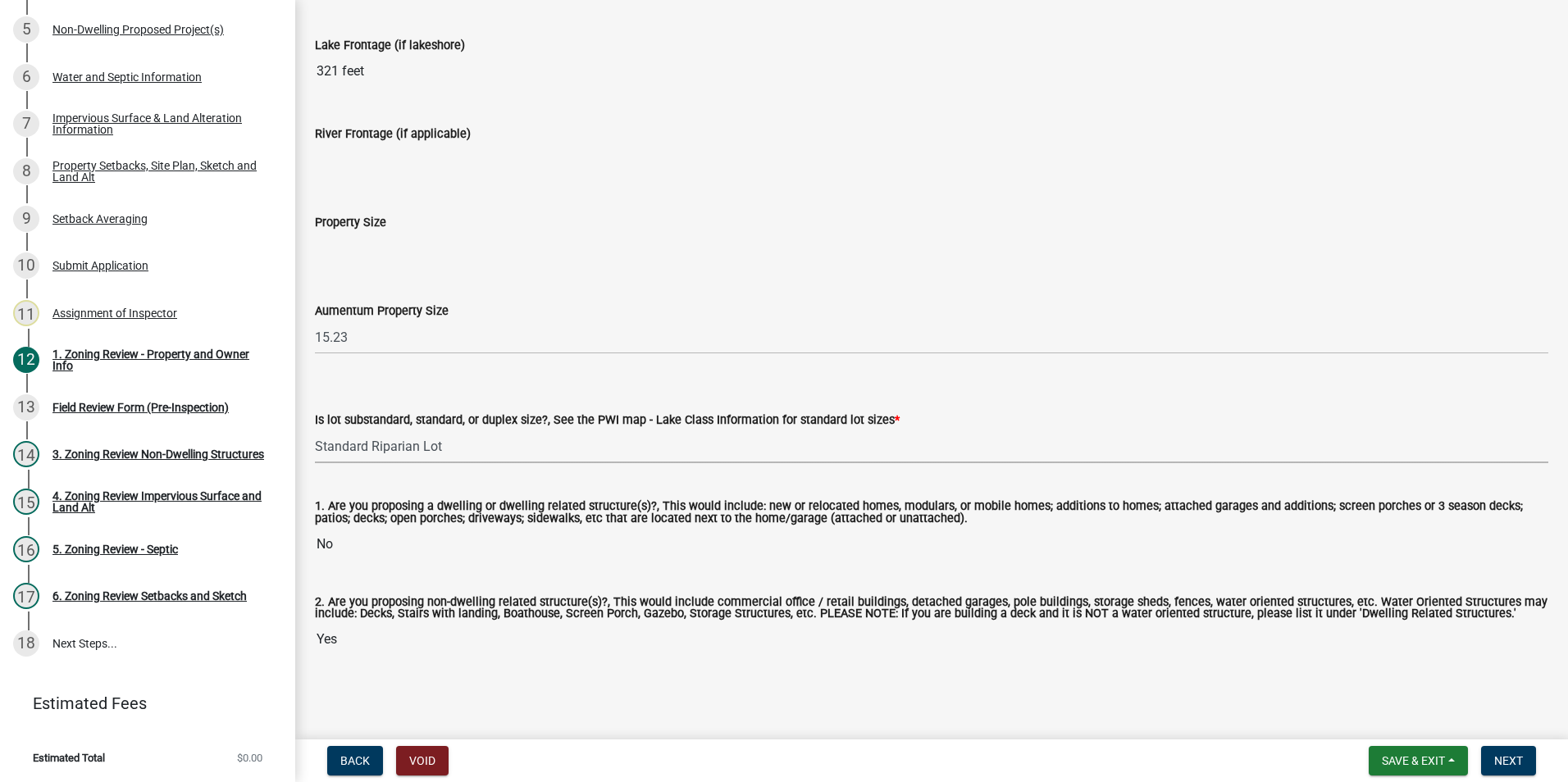
scroll to position [3405, 0]
click at [1500, 759] on span "Next" at bounding box center [1508, 760] width 28 height 13
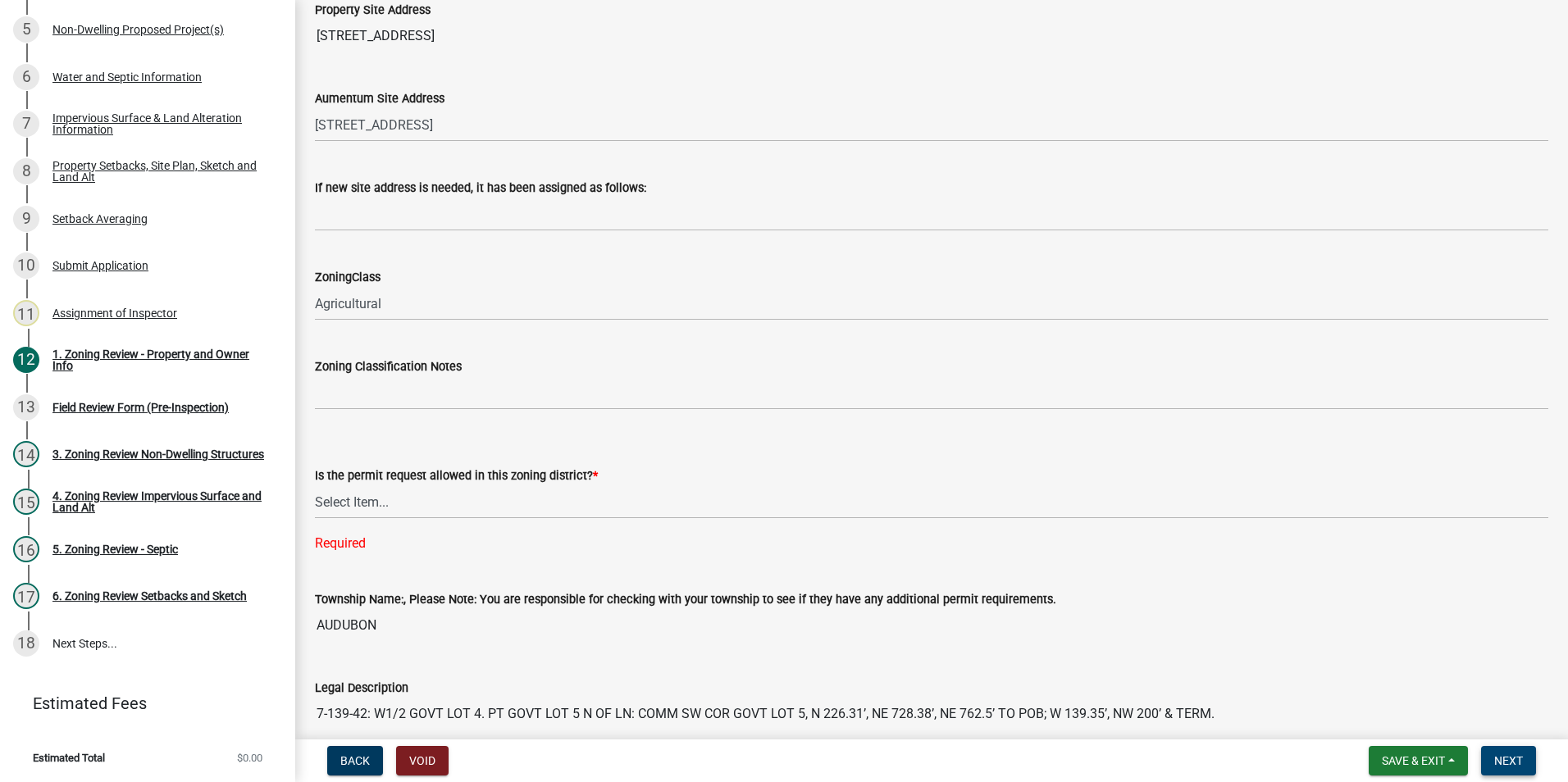
scroll to position [902, 0]
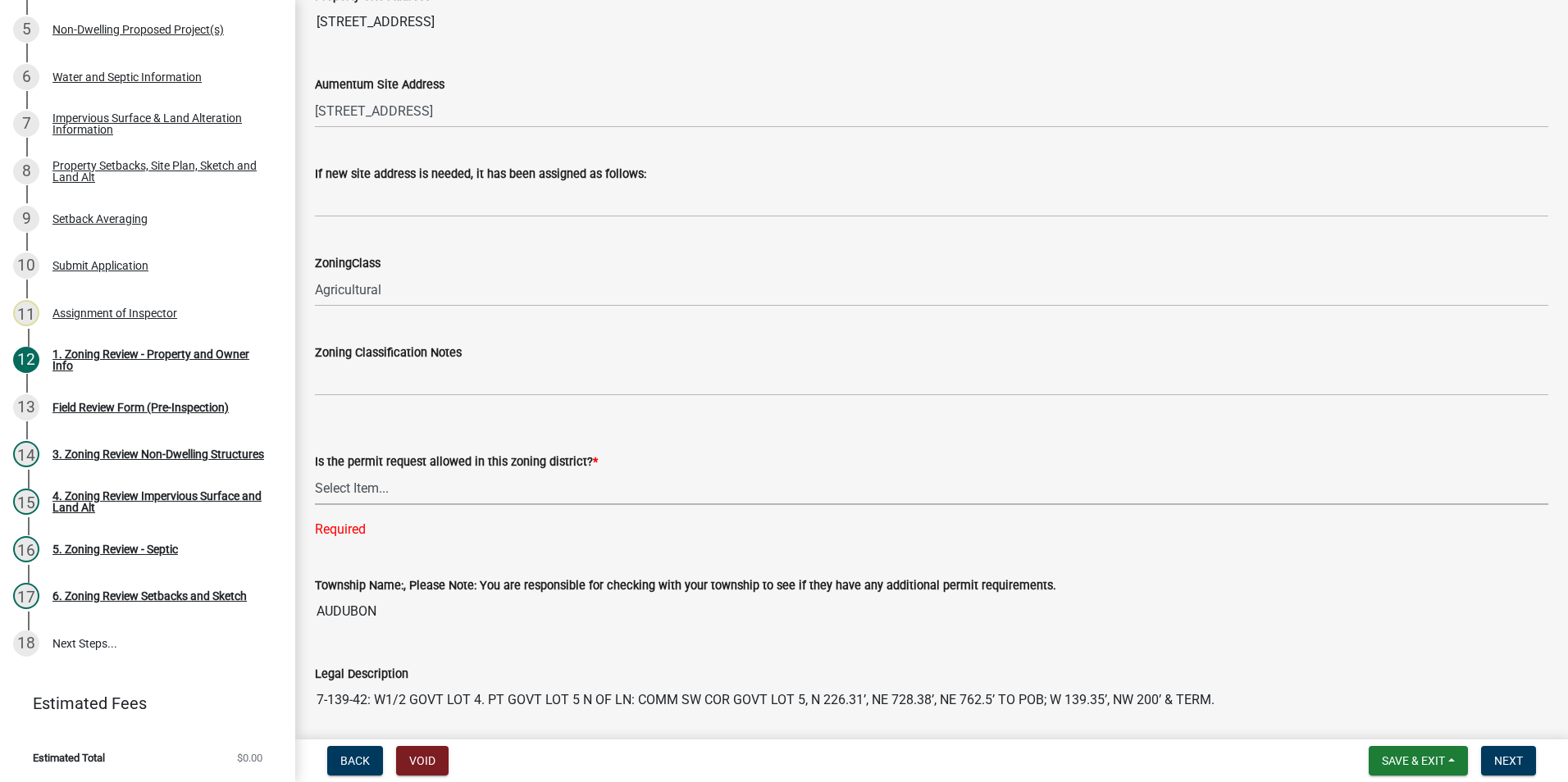
click at [362, 491] on select "Select Item... Yes No" at bounding box center [932, 487] width 1234 height 34
click at [315, 471] on select "Select Item... Yes No" at bounding box center [932, 487] width 1234 height 34
select select "b4f32c46-6248-4748-b47c-fa4933858724"
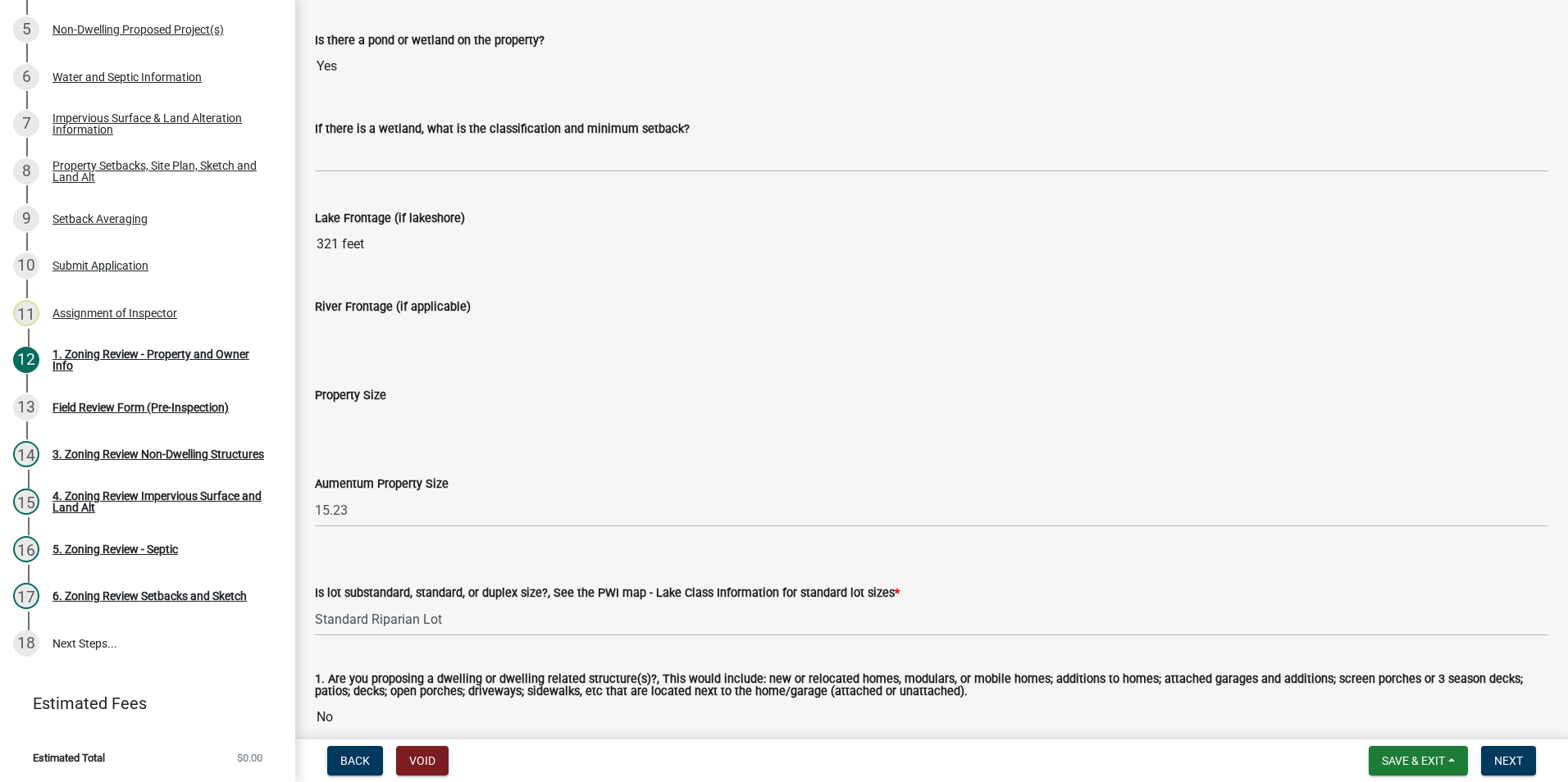
scroll to position [3373, 0]
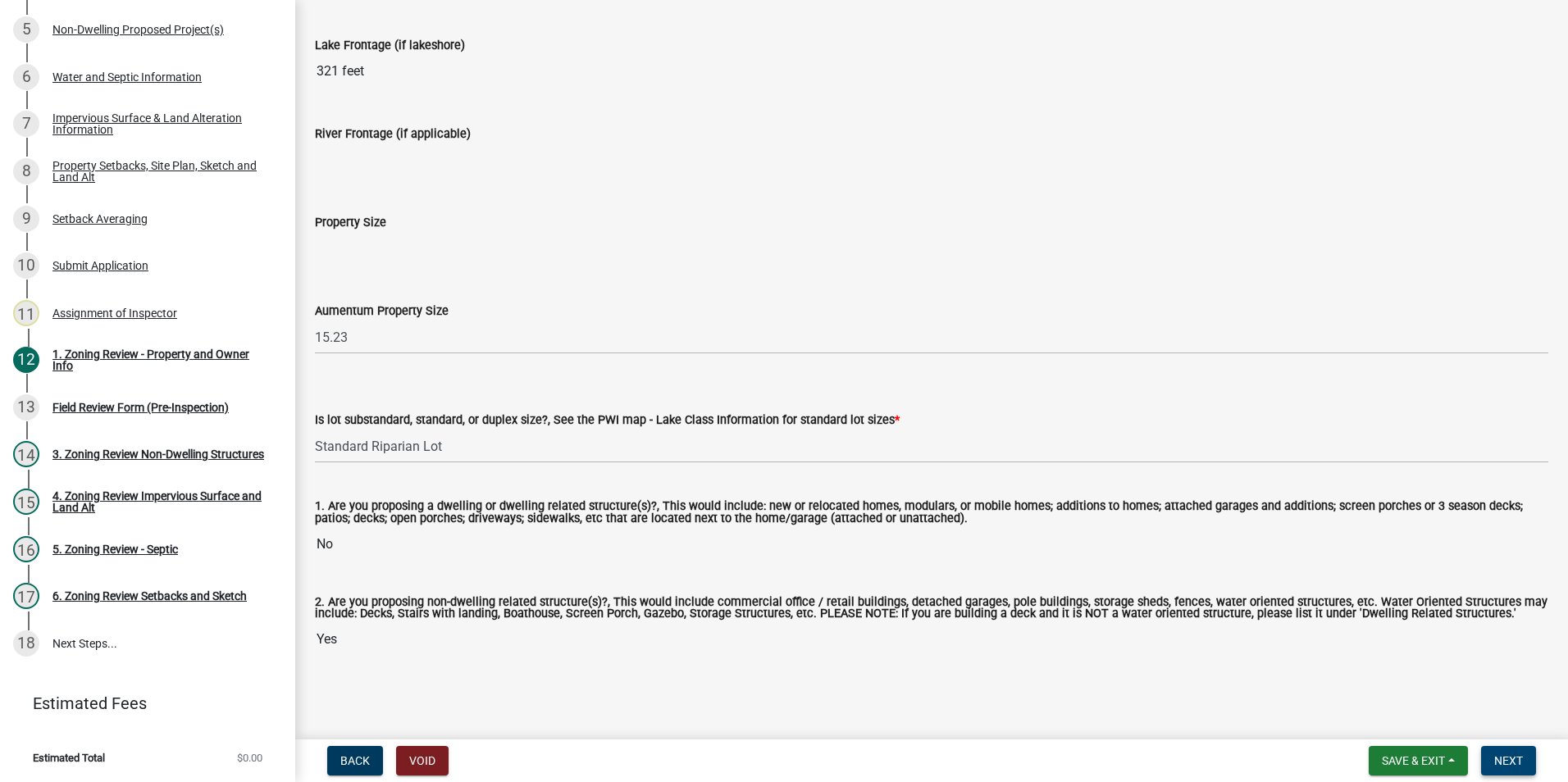
click at [1523, 754] on span "Next" at bounding box center [1508, 760] width 28 height 13
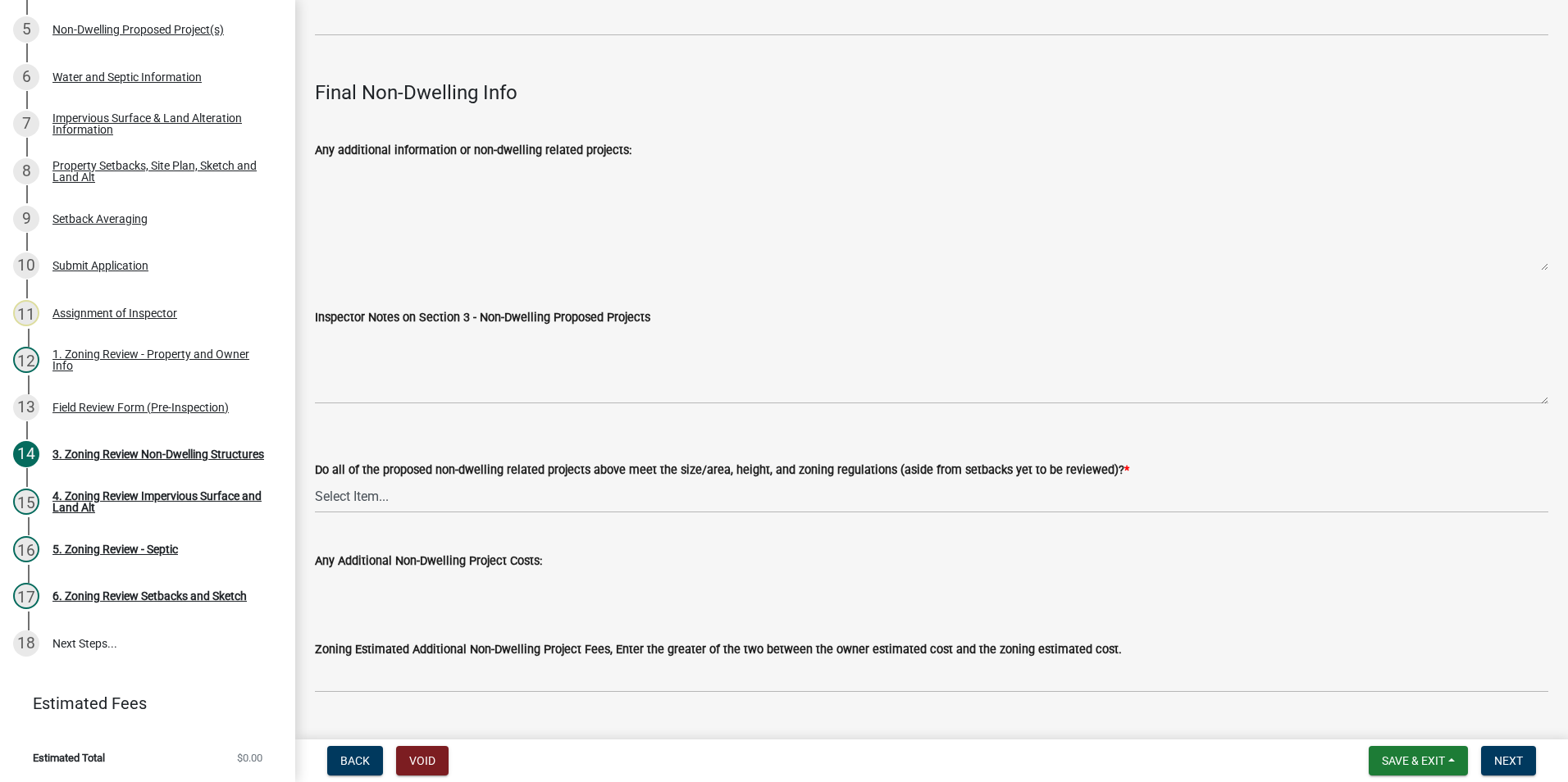
scroll to position [5695, 0]
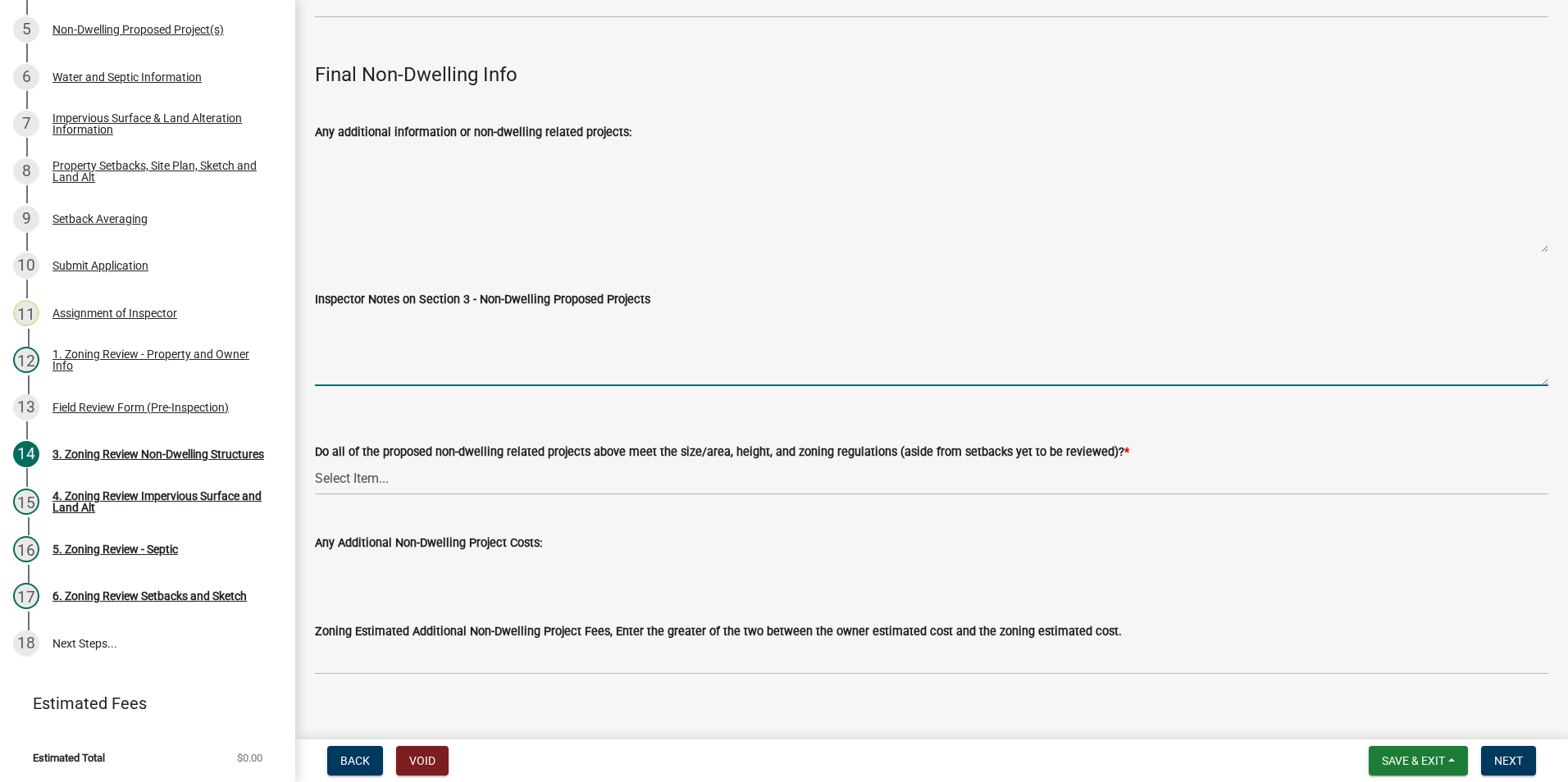
paste textarea "To construct a detached structure 1) to be located forty-nine (49) from the cen…"
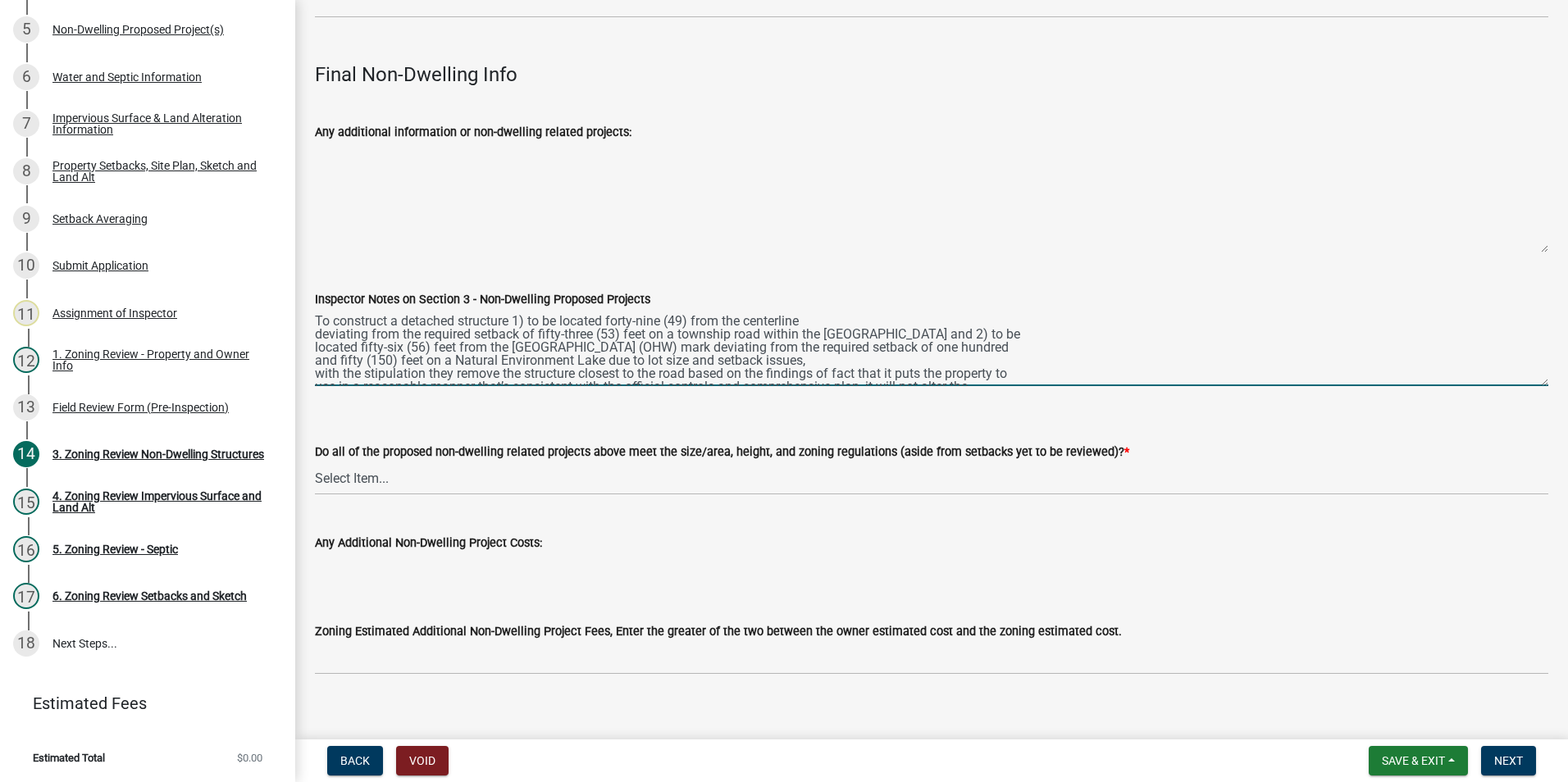
scroll to position [26, 0]
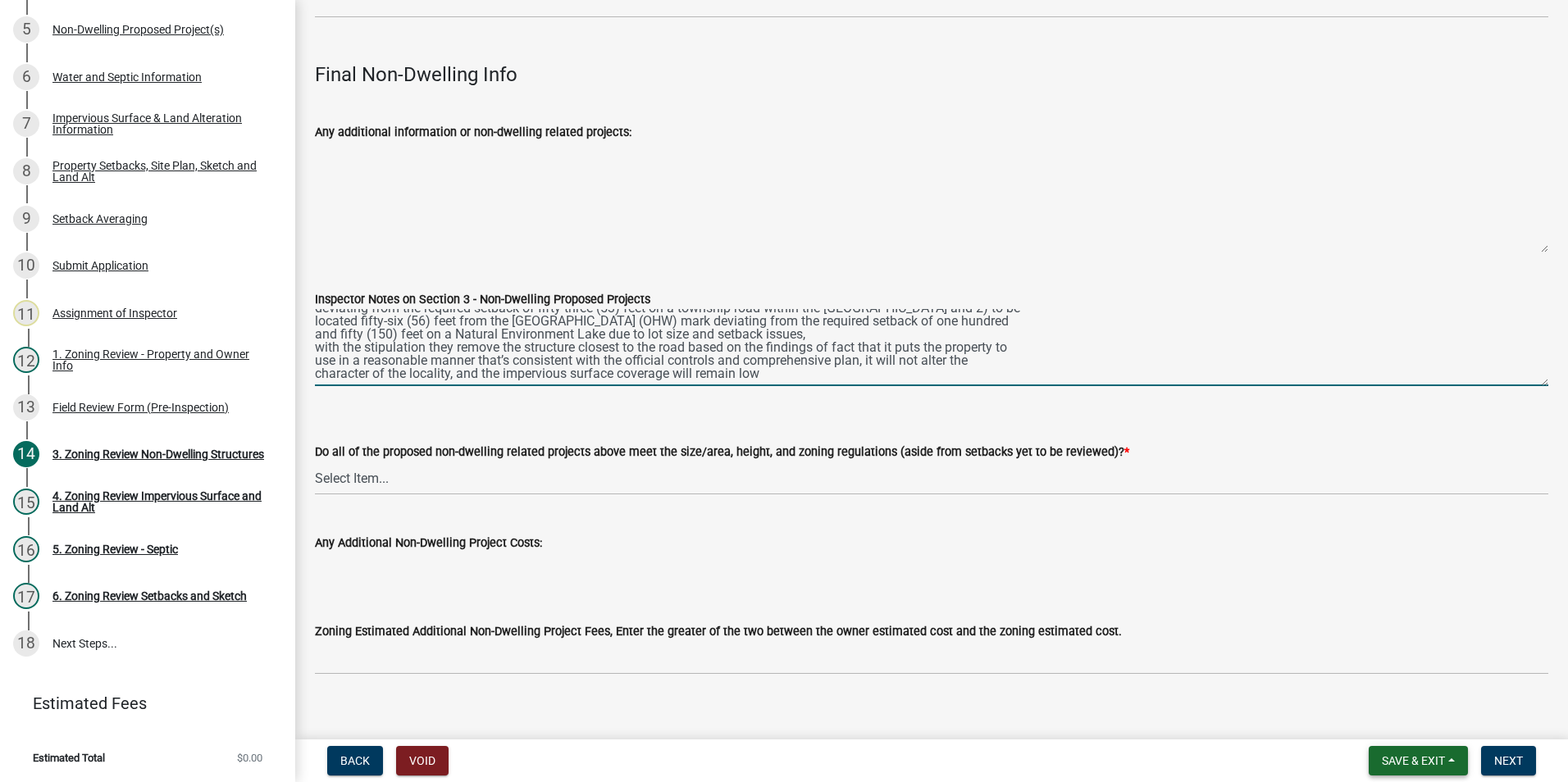
type textarea "To construct a detached structure 1) to be located forty-nine (49) from the cen…"
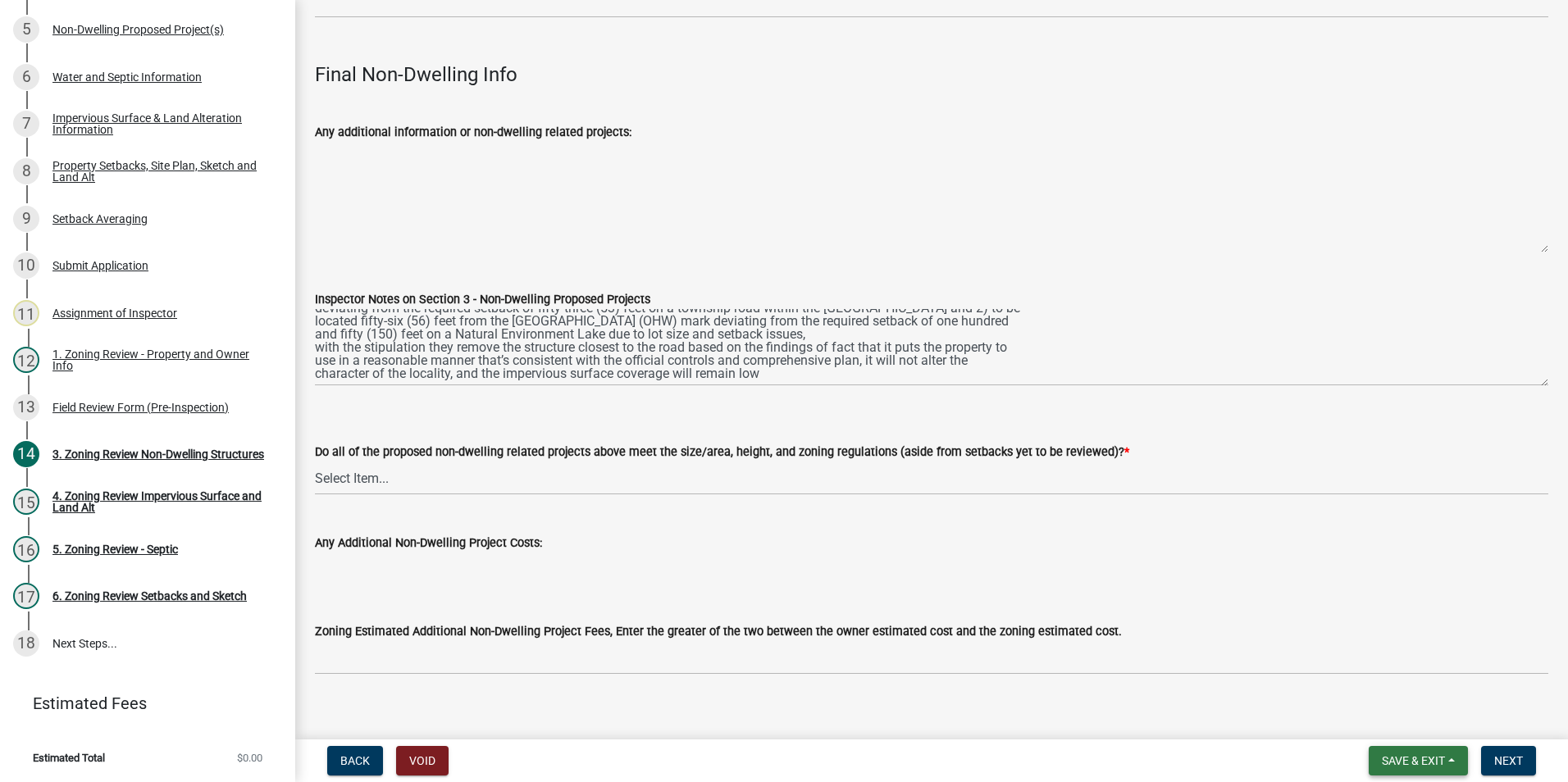
click at [1430, 761] on span "Save & Exit" at bounding box center [1413, 760] width 63 height 13
click at [1401, 722] on button "Save & Exit" at bounding box center [1403, 718] width 131 height 40
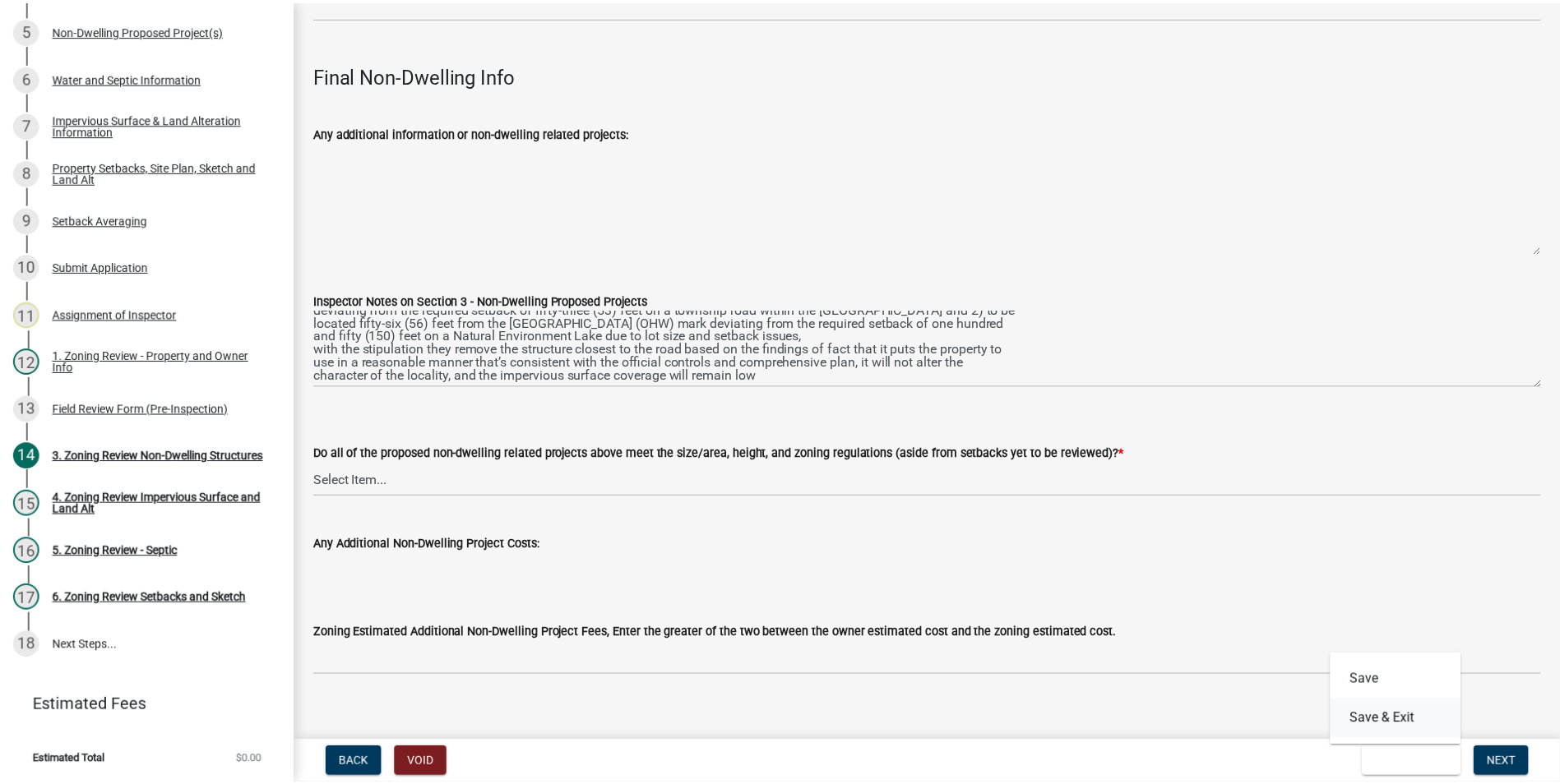
scroll to position [0, 0]
